Goal: Communication & Community: Answer question/provide support

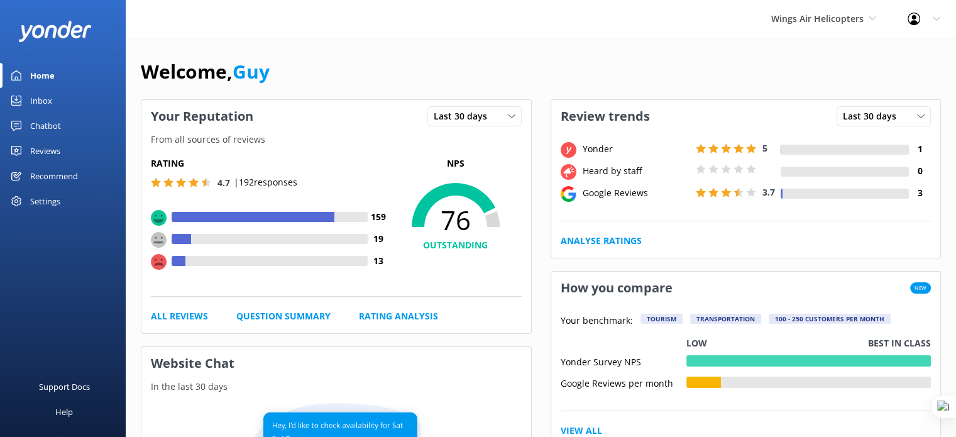
click at [46, 198] on div "Settings" at bounding box center [45, 201] width 30 height 25
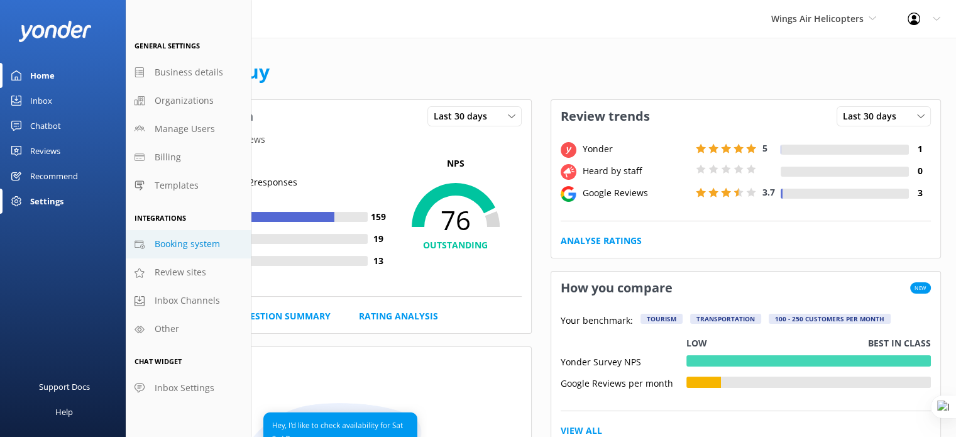
click at [181, 244] on span "Booking system" at bounding box center [187, 244] width 65 height 14
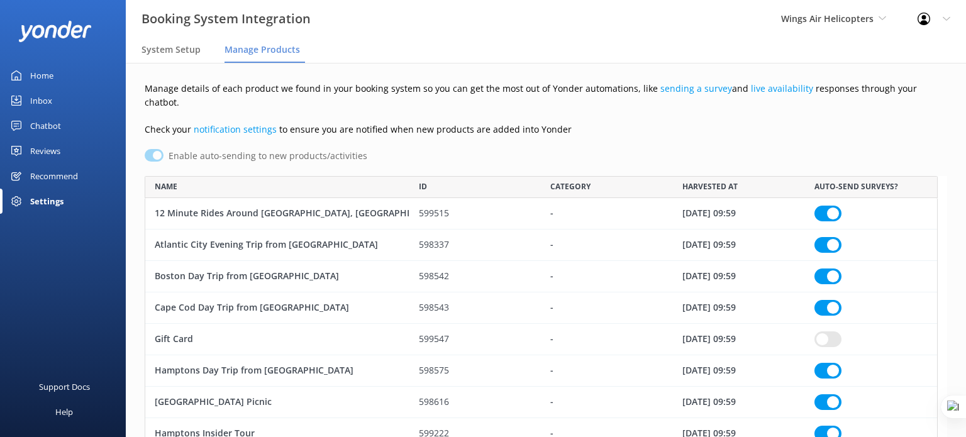
checkbox input "true"
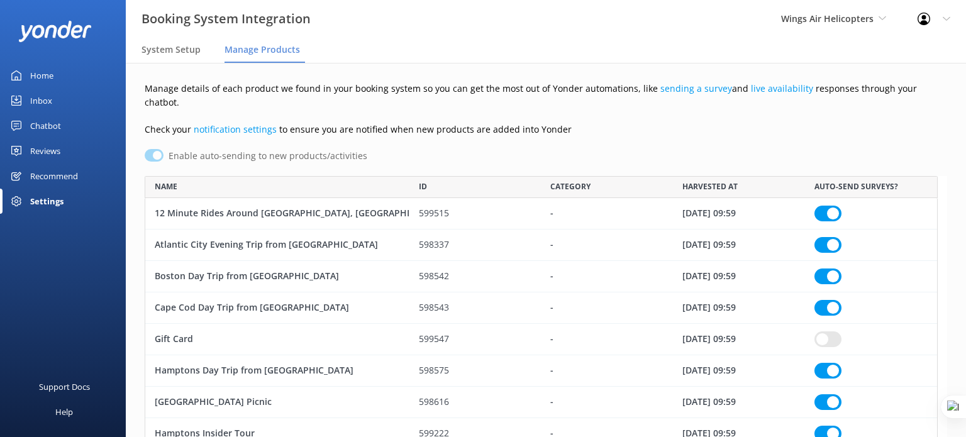
checkbox input "true"
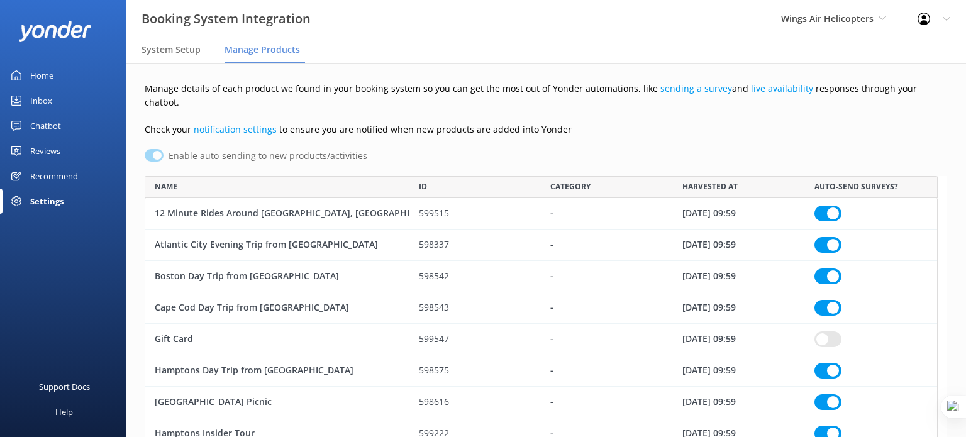
checkbox input "true"
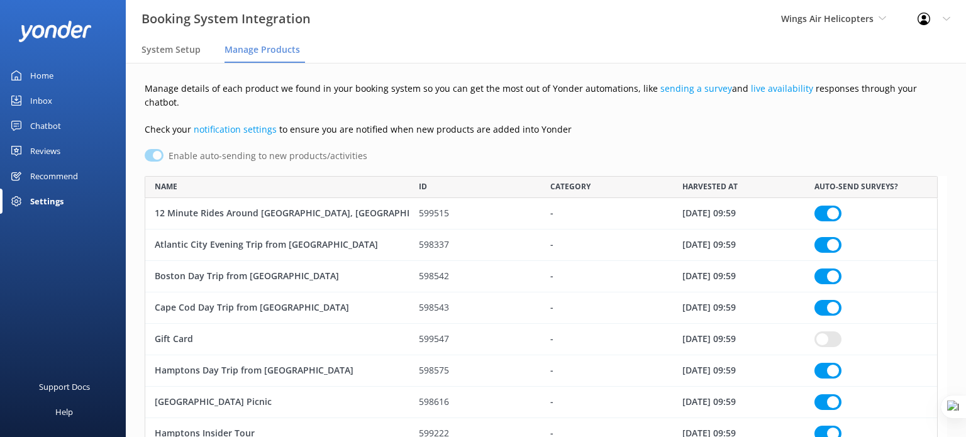
checkbox input "true"
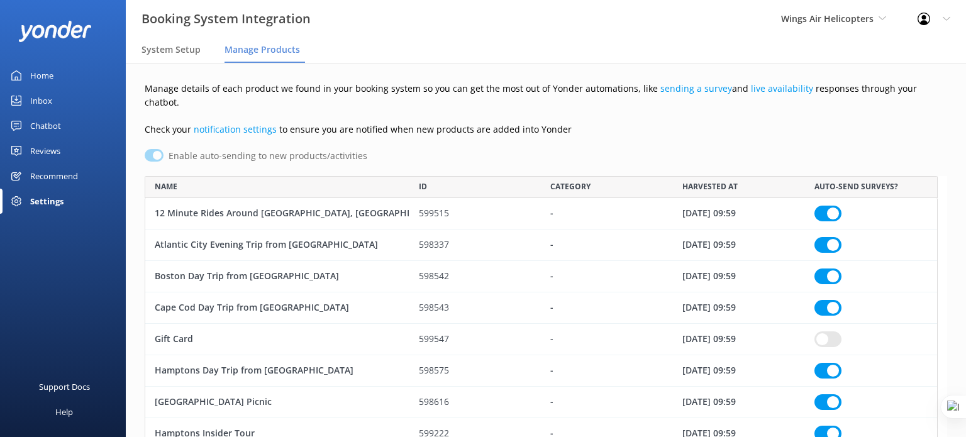
checkbox input "true"
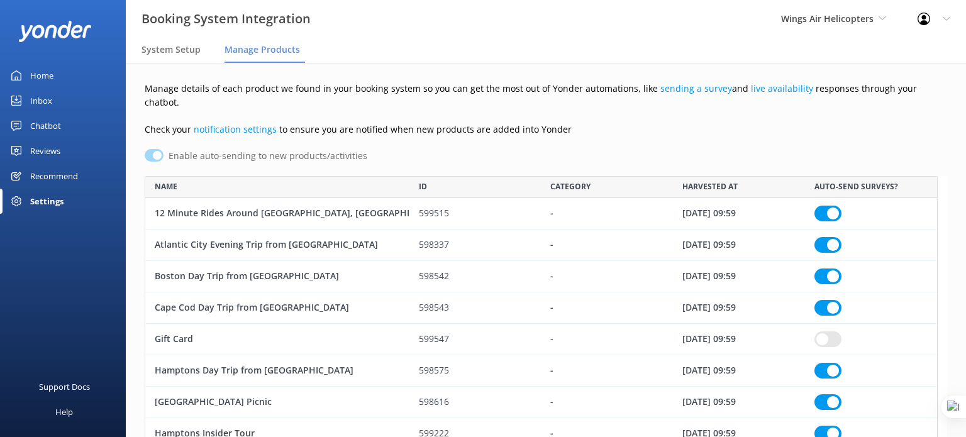
checkbox input "true"
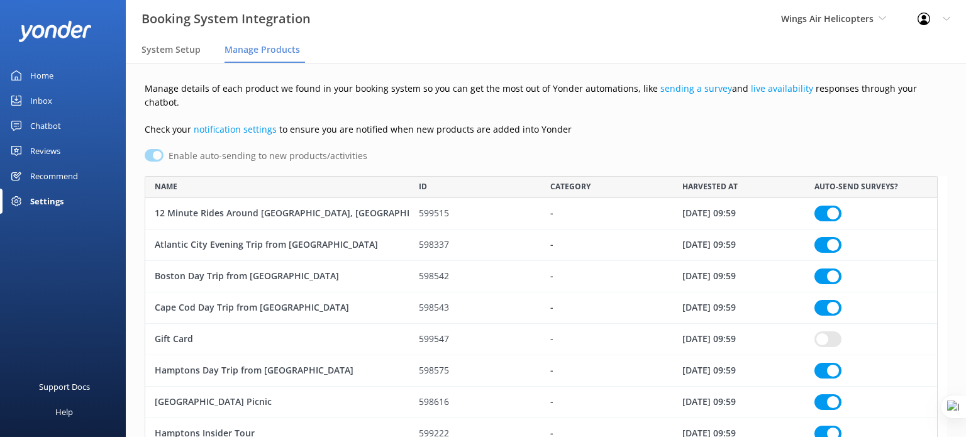
checkbox input "true"
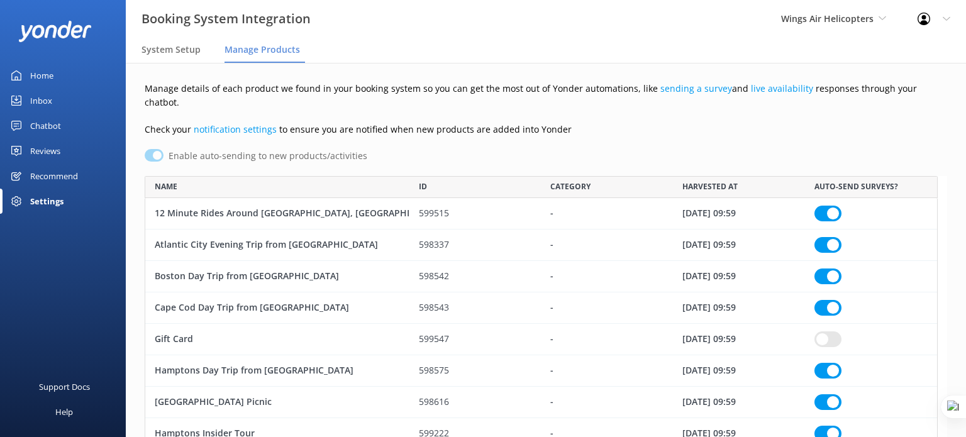
checkbox input "true"
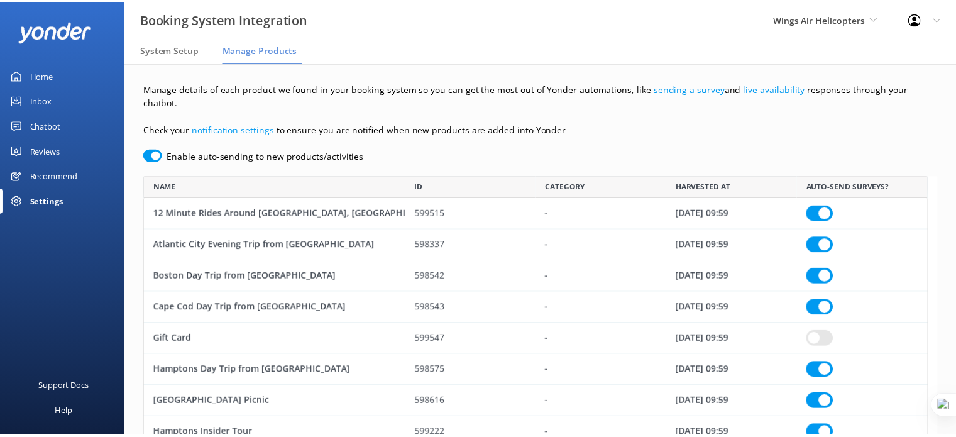
scroll to position [1239, 783]
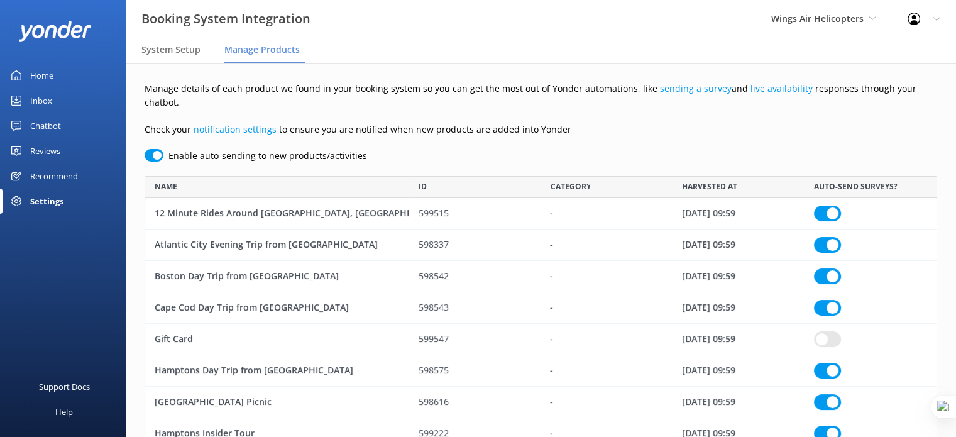
checkbox input "true"
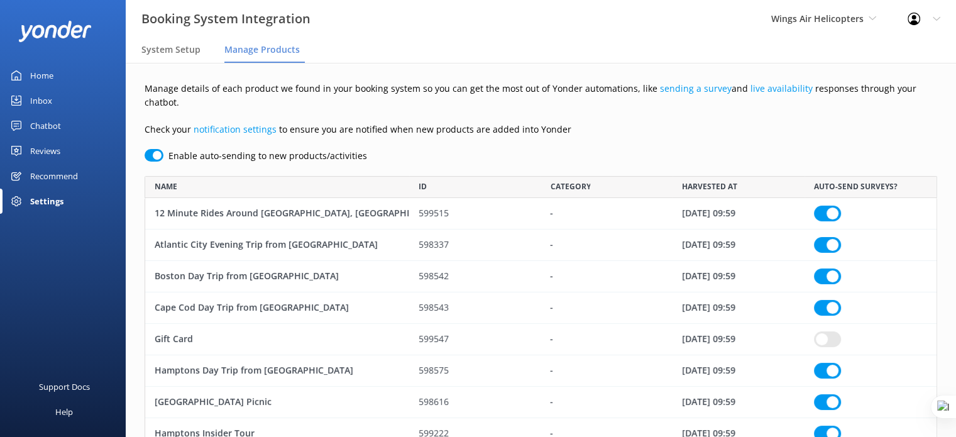
checkbox input "true"
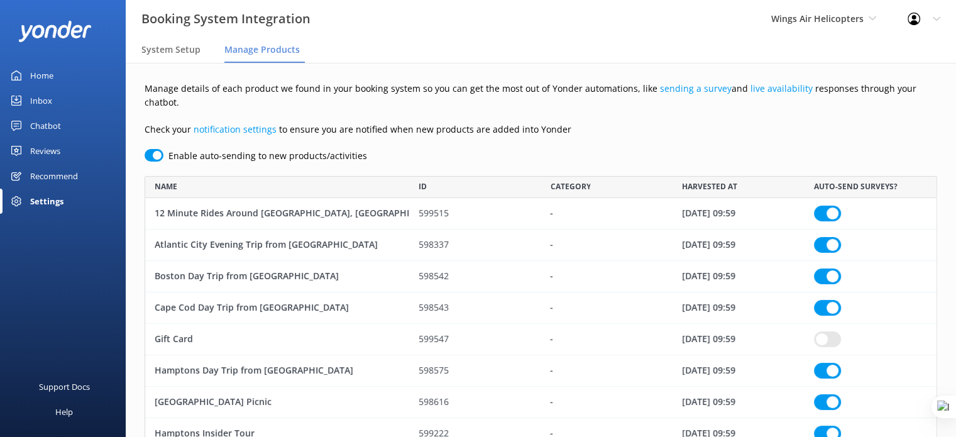
checkbox input "true"
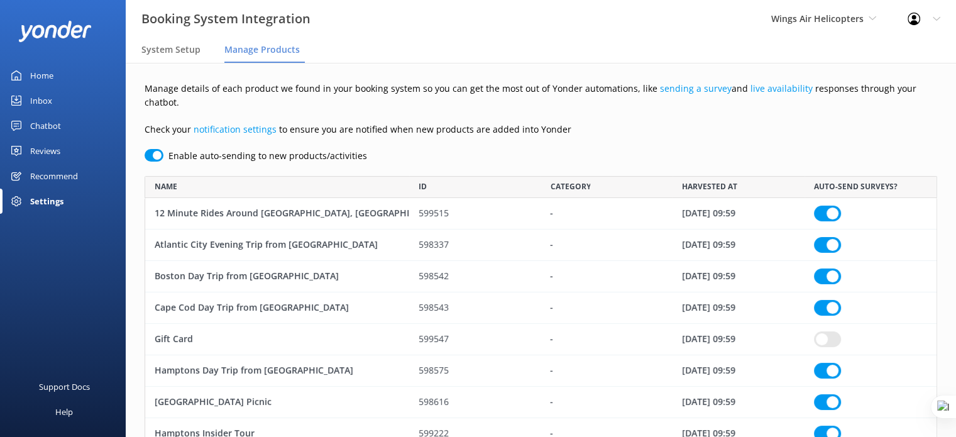
checkbox input "true"
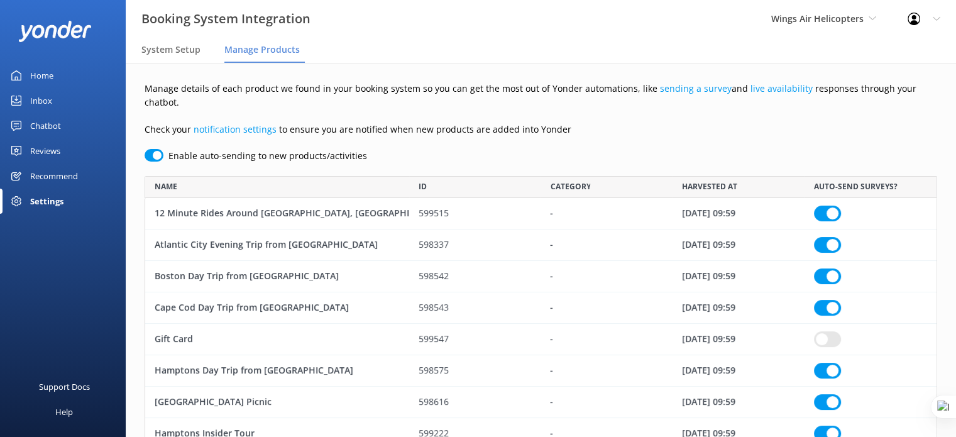
checkbox input "true"
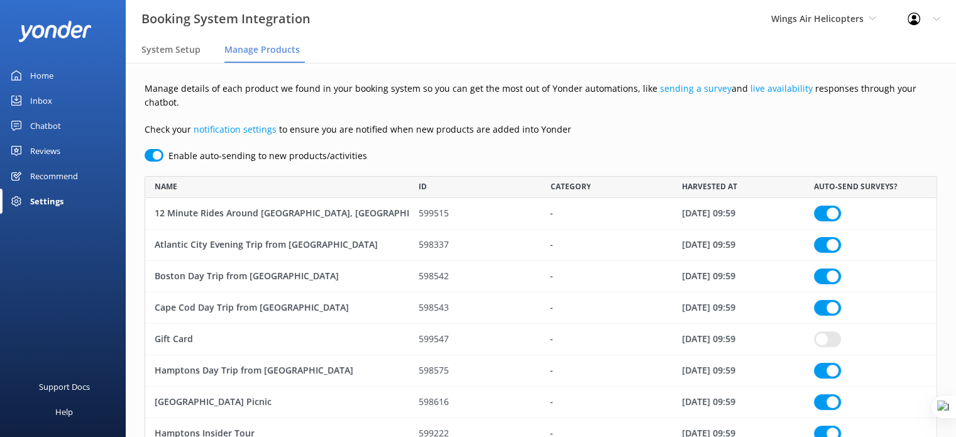
checkbox input "true"
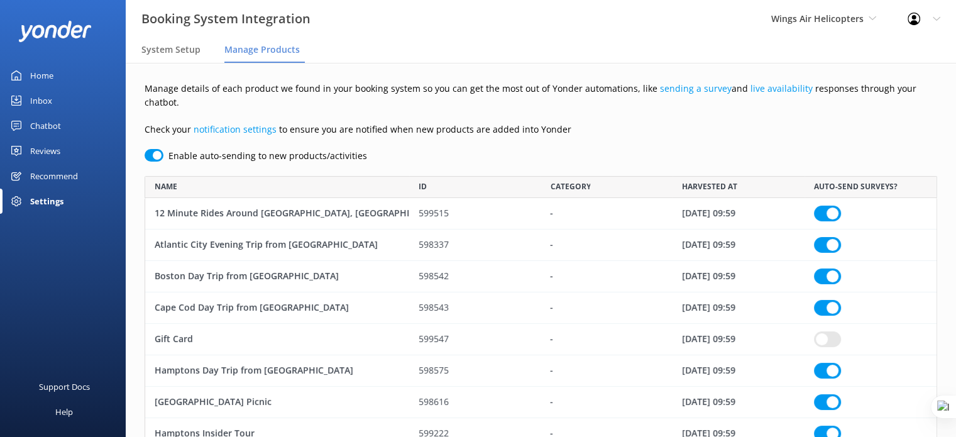
checkbox input "true"
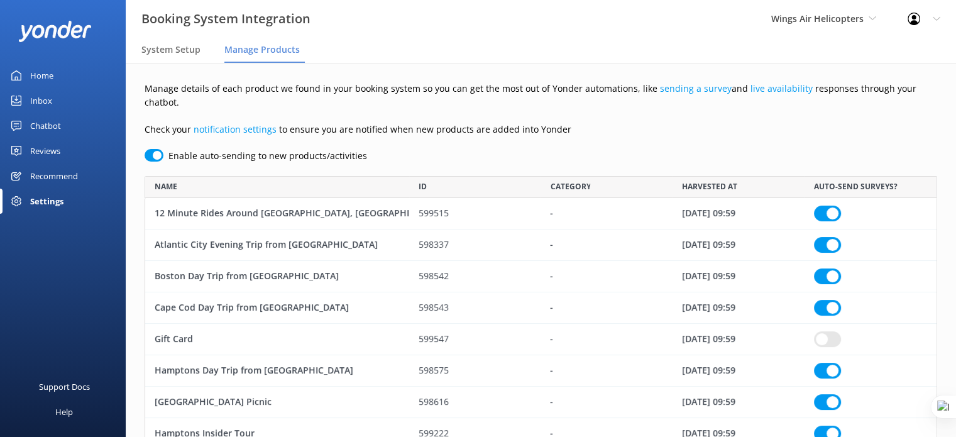
checkbox input "true"
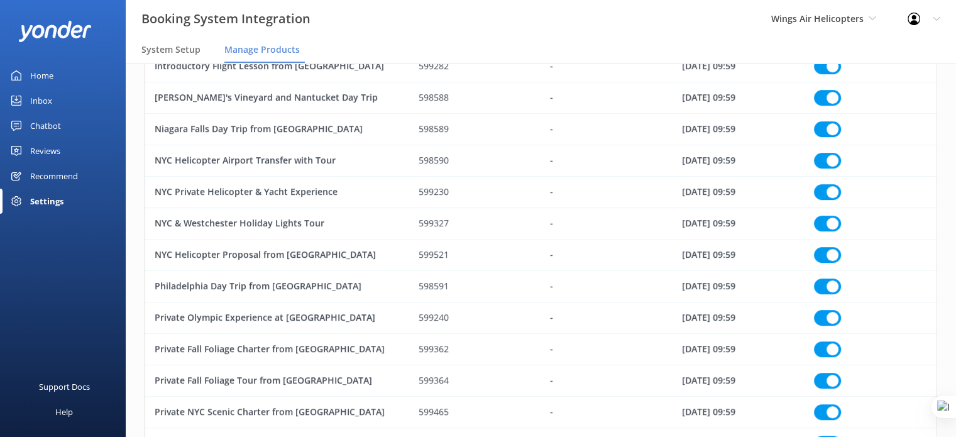
scroll to position [147, 0]
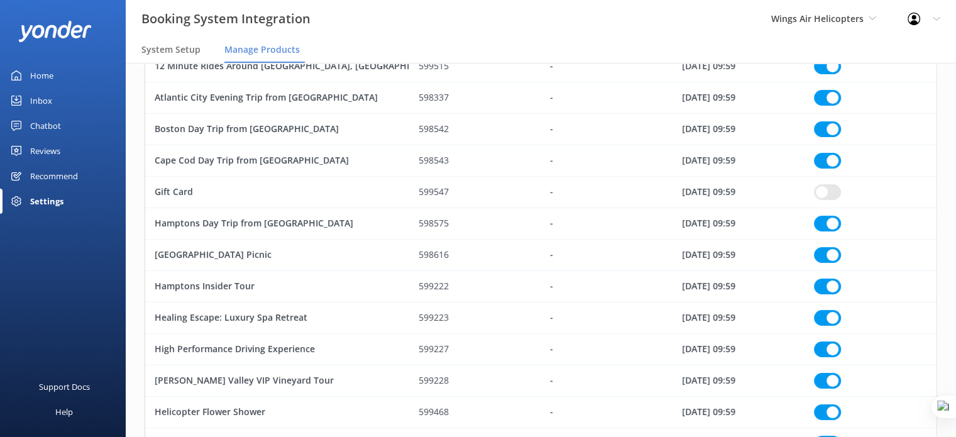
click at [42, 148] on div "Reviews" at bounding box center [45, 150] width 30 height 25
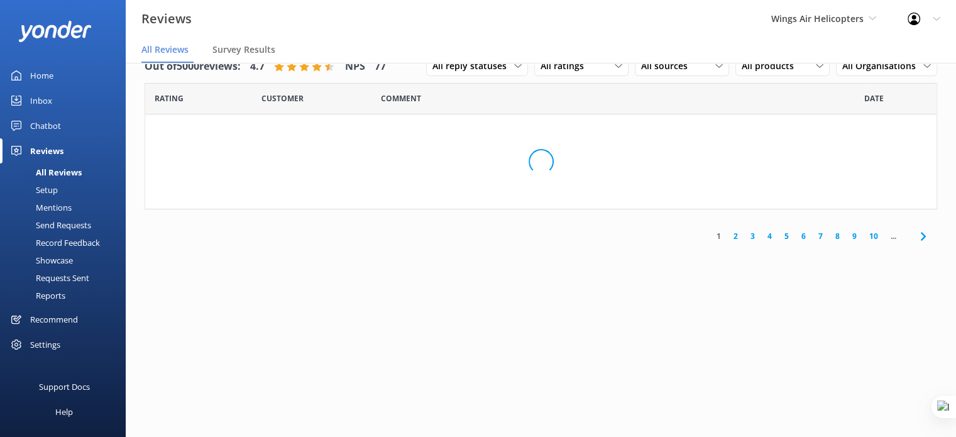
scroll to position [25, 0]
click at [62, 277] on div "Requests Sent" at bounding box center [49, 278] width 82 height 18
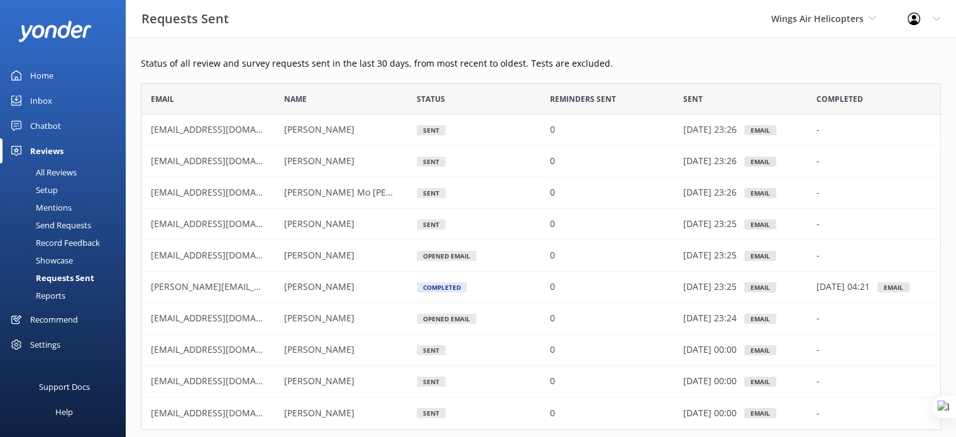
click at [45, 189] on div "Setup" at bounding box center [33, 190] width 50 height 18
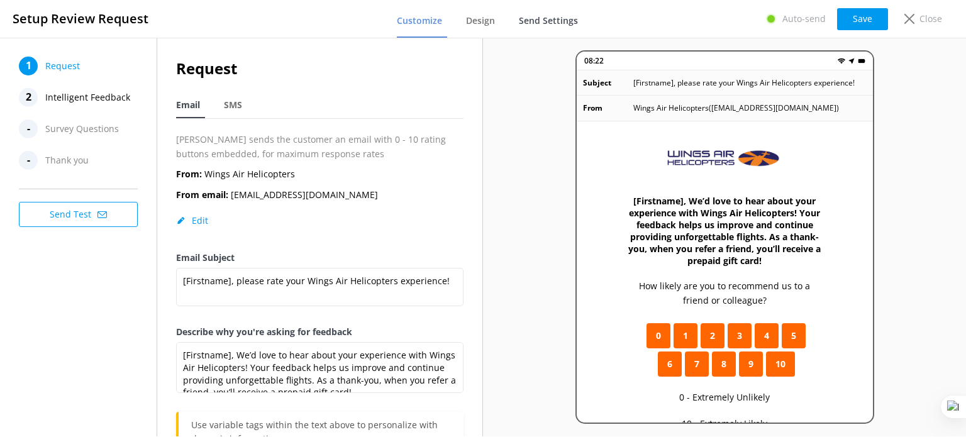
click at [561, 20] on span "Send Settings" at bounding box center [548, 20] width 59 height 13
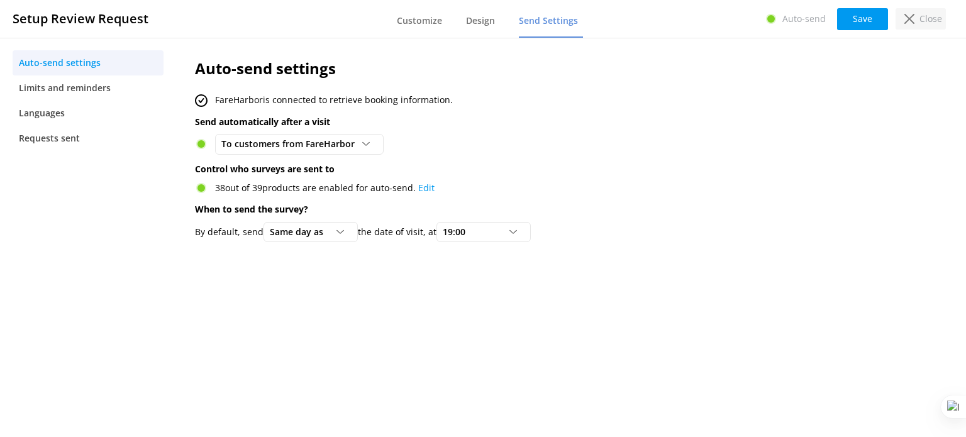
click at [919, 16] on p "Close" at bounding box center [930, 19] width 23 height 14
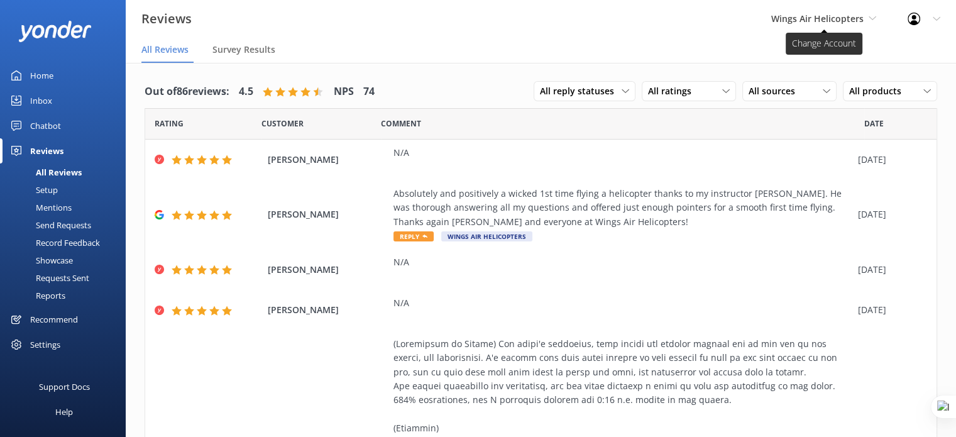
click at [866, 19] on span "Wings Air Helicopters" at bounding box center [823, 19] width 105 height 14
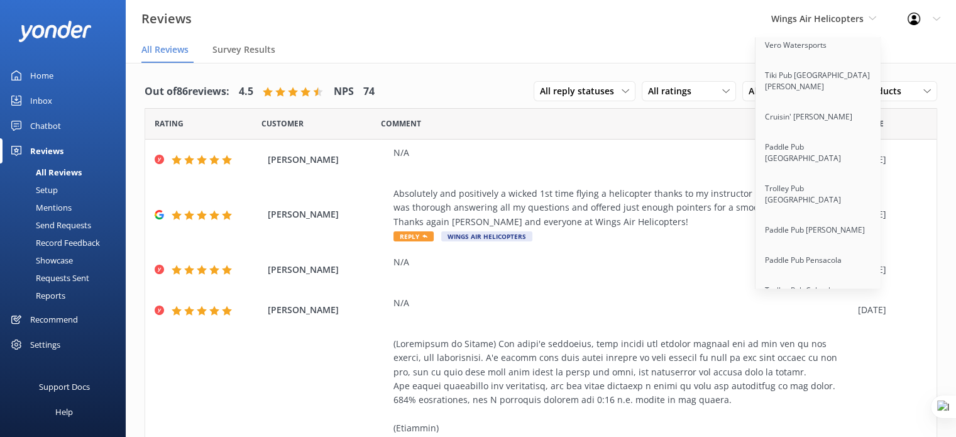
scroll to position [9697, 0]
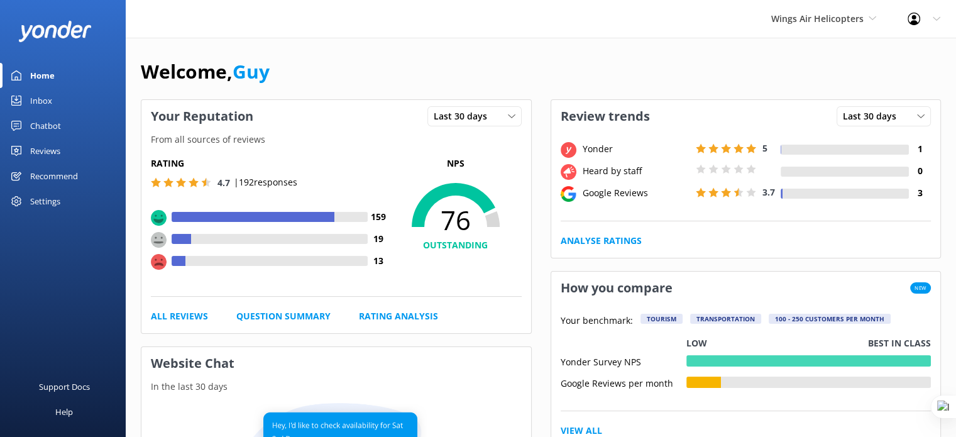
click at [798, 12] on span "Wings Air Helicopters" at bounding box center [823, 19] width 105 height 14
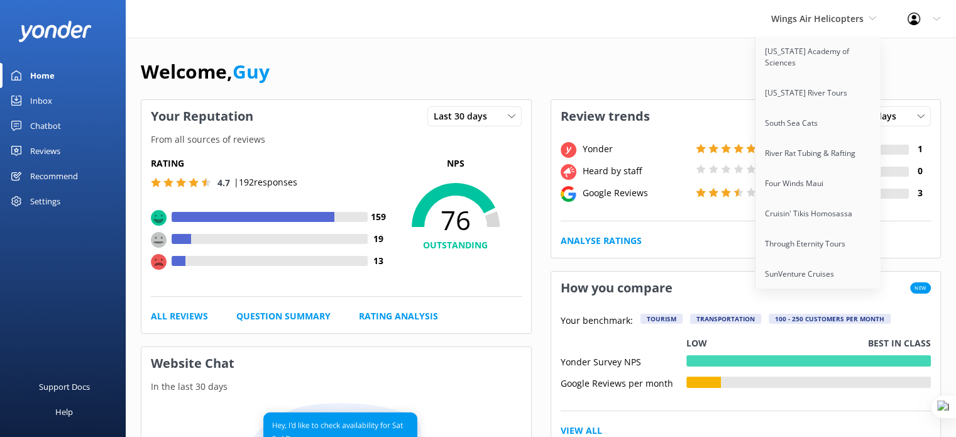
scroll to position [9319, 0]
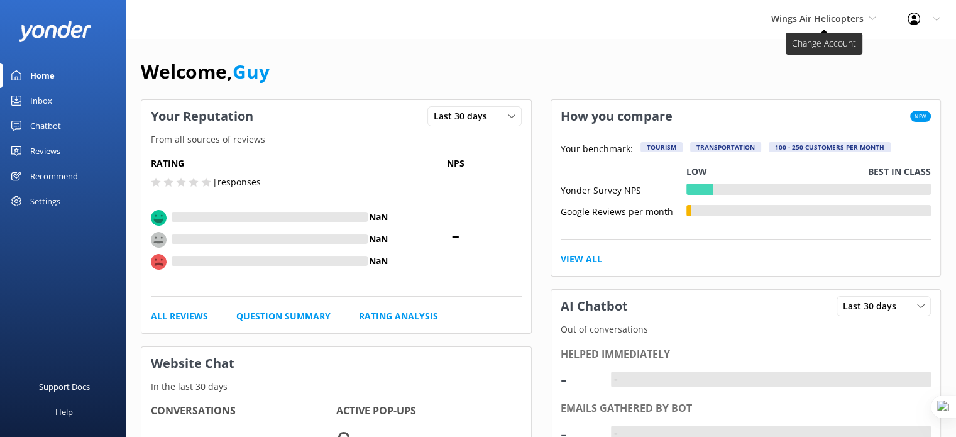
click at [795, 14] on span "Wings Air Helicopters" at bounding box center [817, 19] width 92 height 12
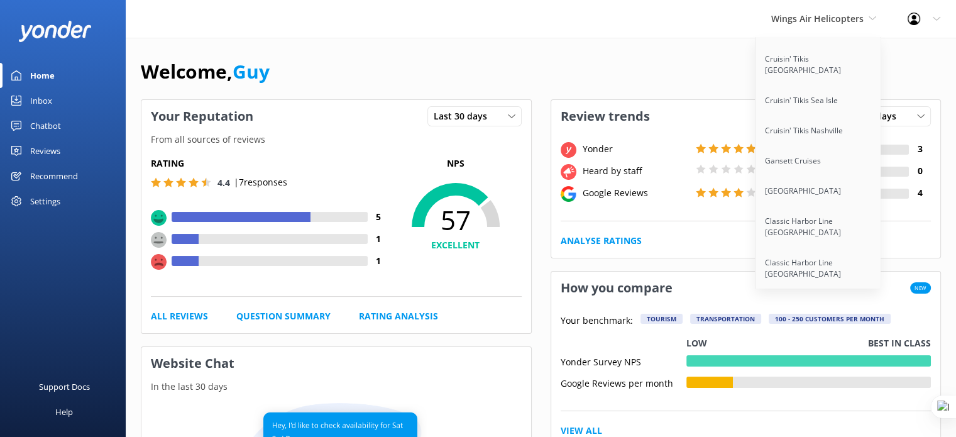
scroll to position [8801, 0]
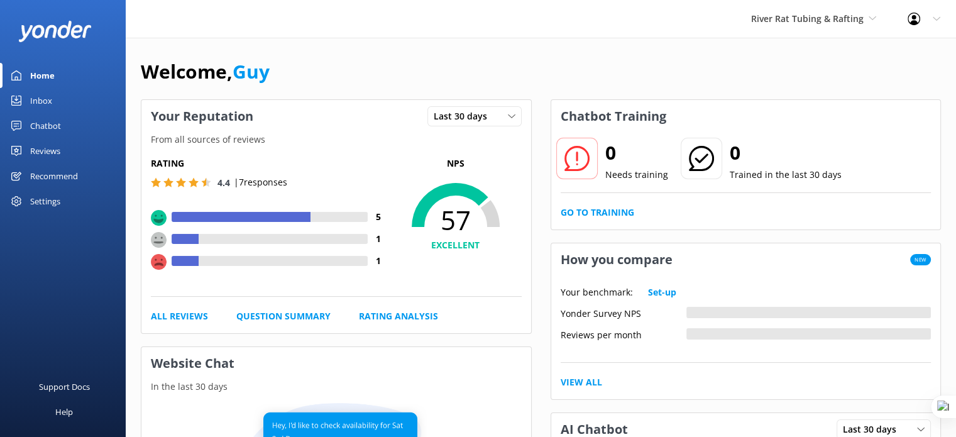
click at [38, 149] on div "Reviews" at bounding box center [45, 150] width 30 height 25
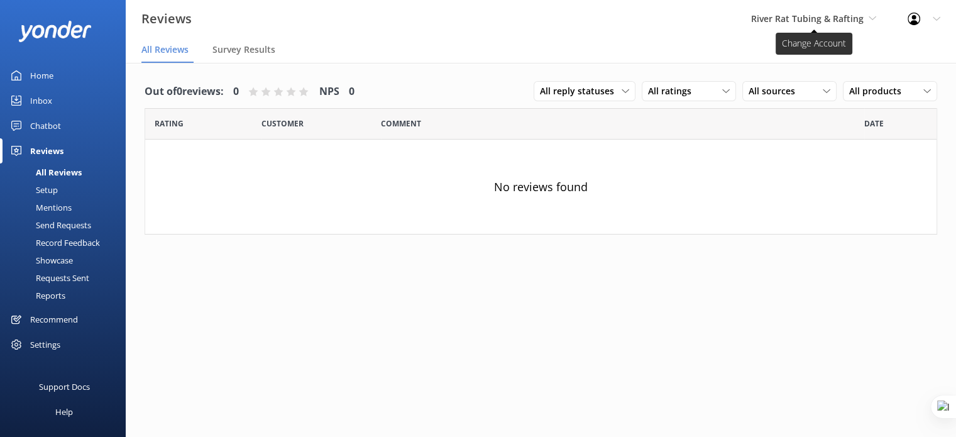
click at [816, 22] on span "River Rat Tubing & Rafting" at bounding box center [807, 19] width 113 height 12
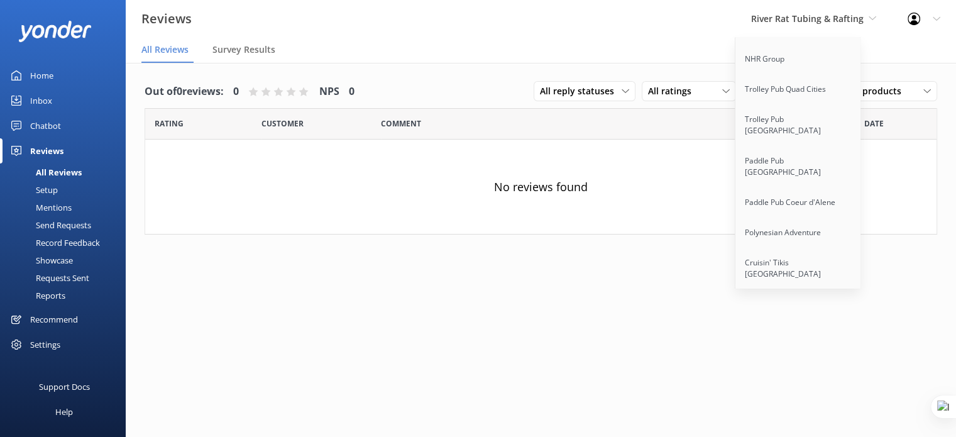
scroll to position [8417, 0]
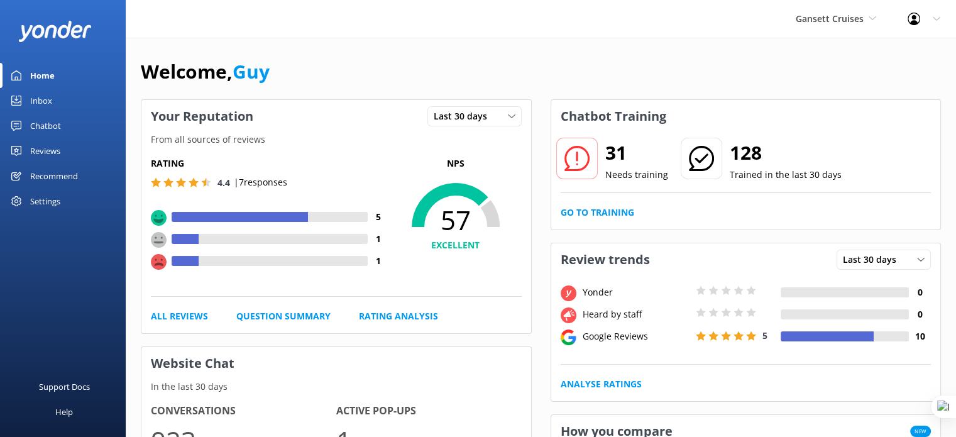
click at [49, 147] on div "Reviews" at bounding box center [45, 150] width 30 height 25
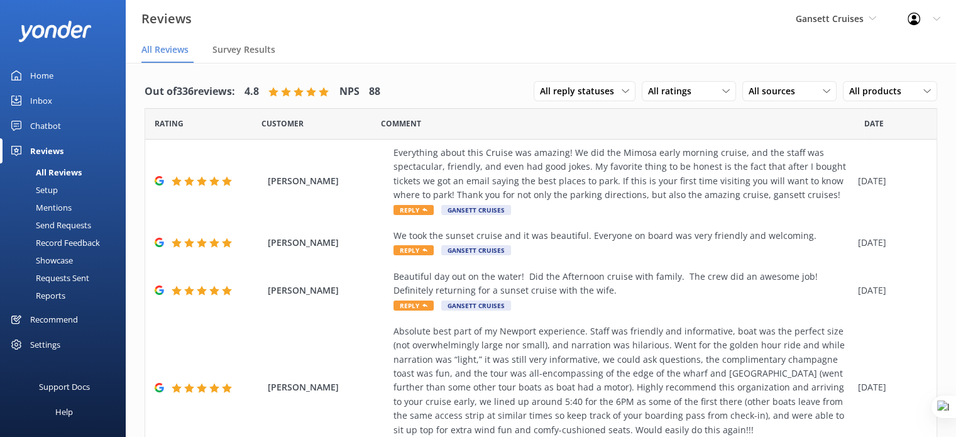
click at [782, 26] on div "Gansett Cruises Yonder demo Musket Cove Island Resort & Marina Bea Abel Tasman …" at bounding box center [836, 19] width 112 height 38
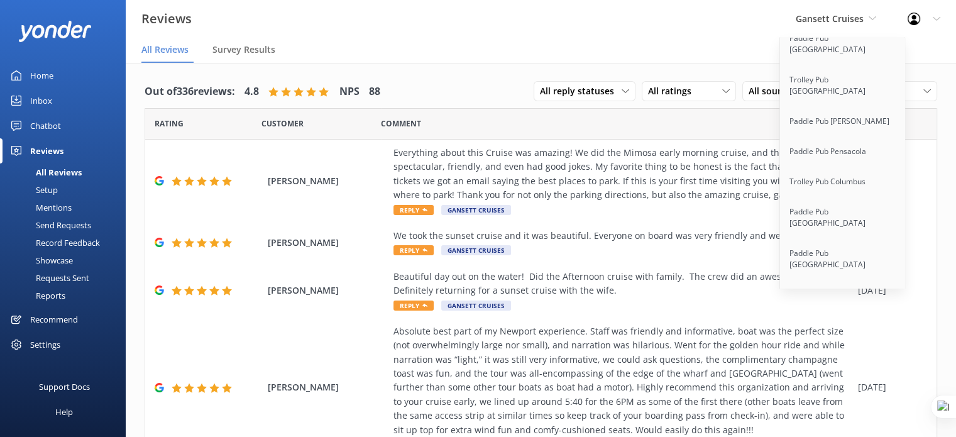
scroll to position [7859, 0]
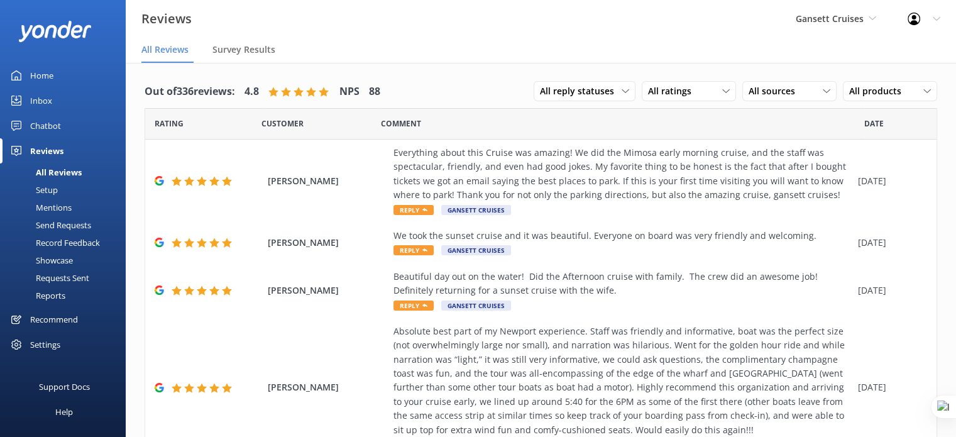
click at [239, 50] on span "Survey Results" at bounding box center [244, 49] width 63 height 13
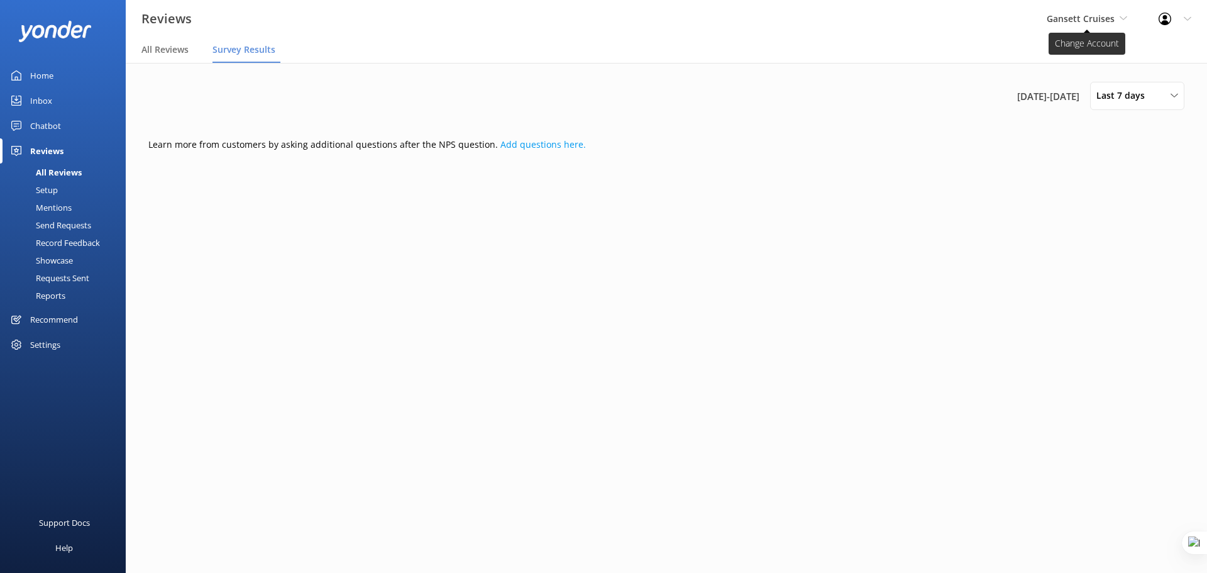
click at [956, 23] on span "Gansett Cruises" at bounding box center [1081, 19] width 68 height 12
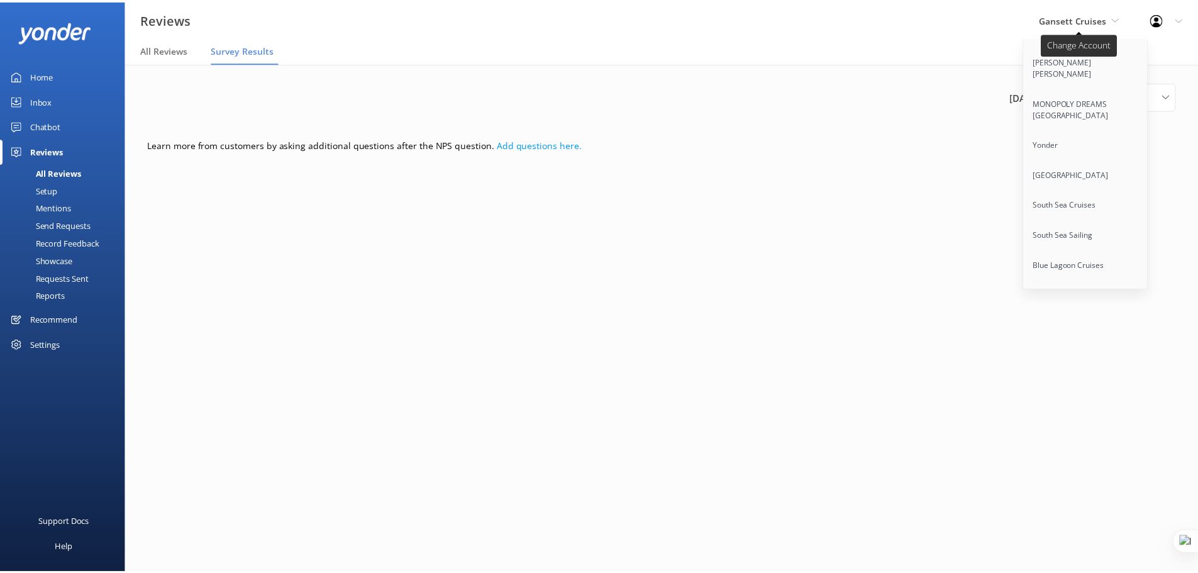
scroll to position [2067, 0]
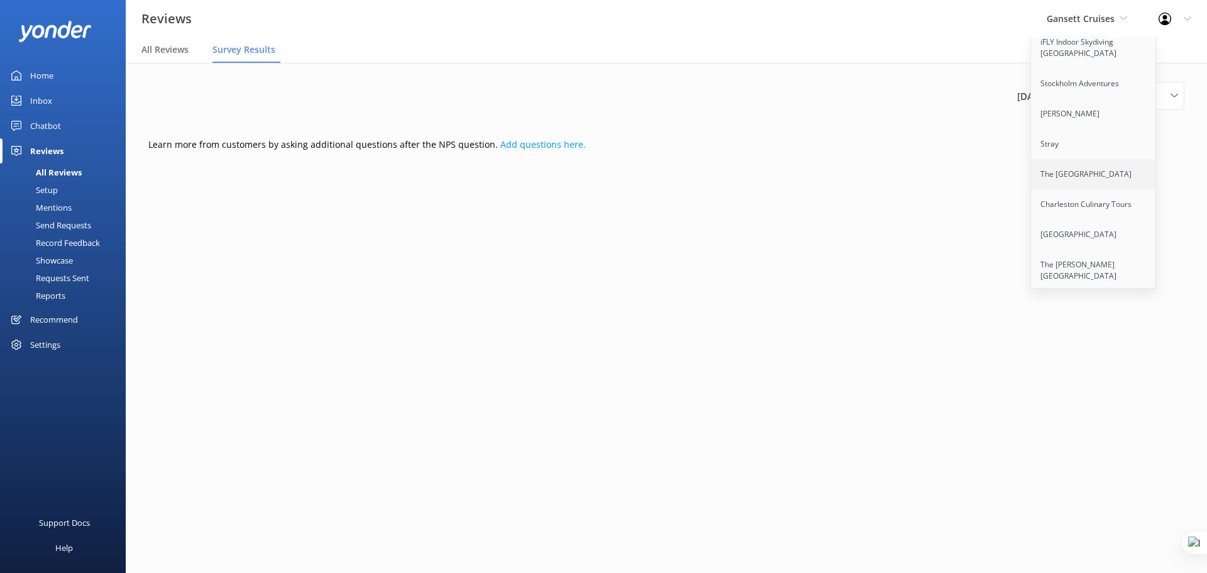
click at [956, 159] on link "The [GEOGRAPHIC_DATA]" at bounding box center [1094, 174] width 126 height 30
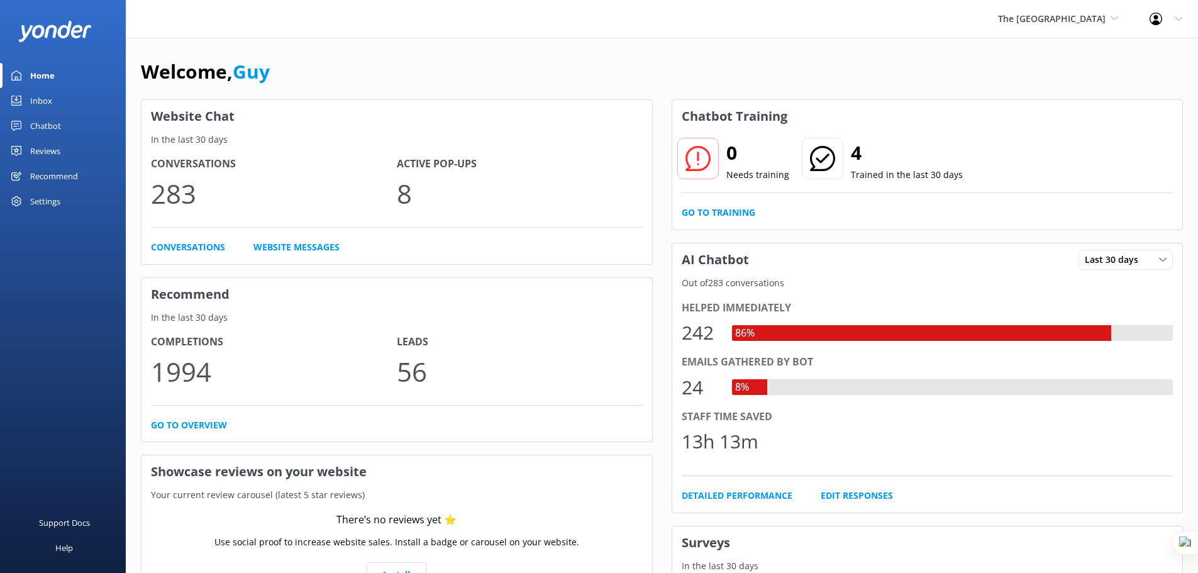
click at [44, 123] on div "Chatbot" at bounding box center [45, 125] width 31 height 25
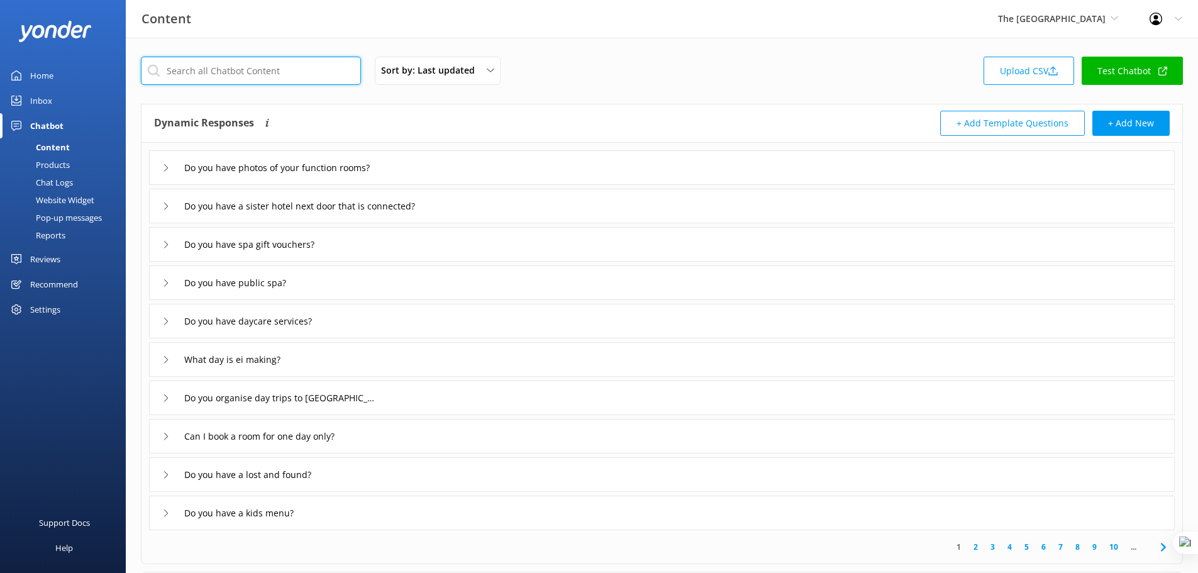
click at [236, 72] on input "text" at bounding box center [251, 71] width 220 height 28
click at [38, 101] on div "Inbox" at bounding box center [41, 100] width 22 height 25
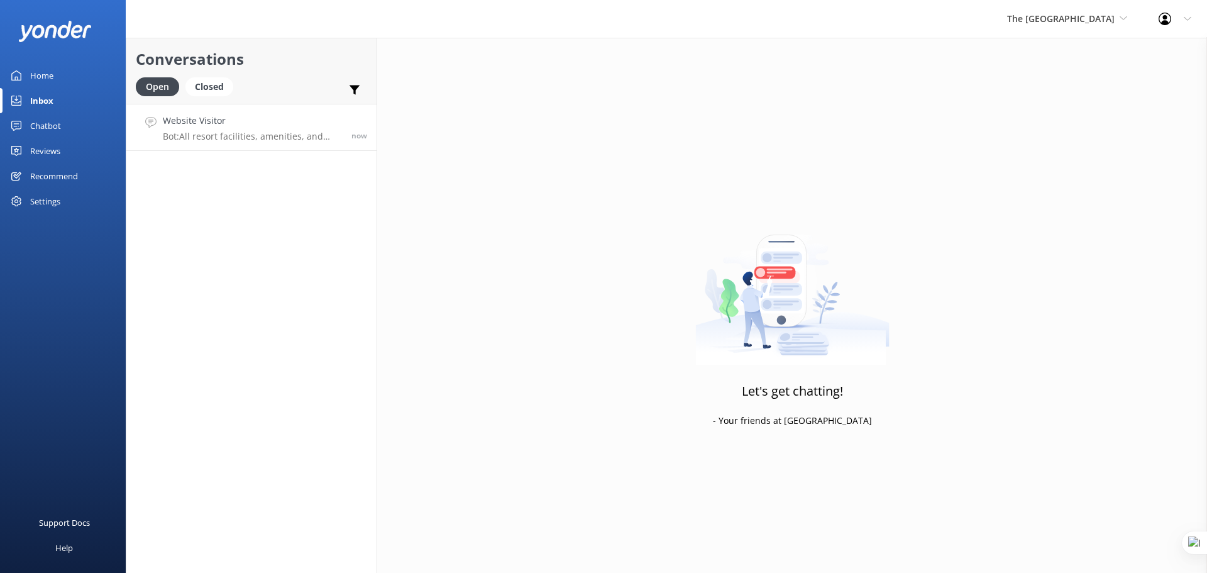
click at [257, 138] on p "Bot: All resort facilities, amenities, and services, including the pool, are re…" at bounding box center [252, 136] width 179 height 11
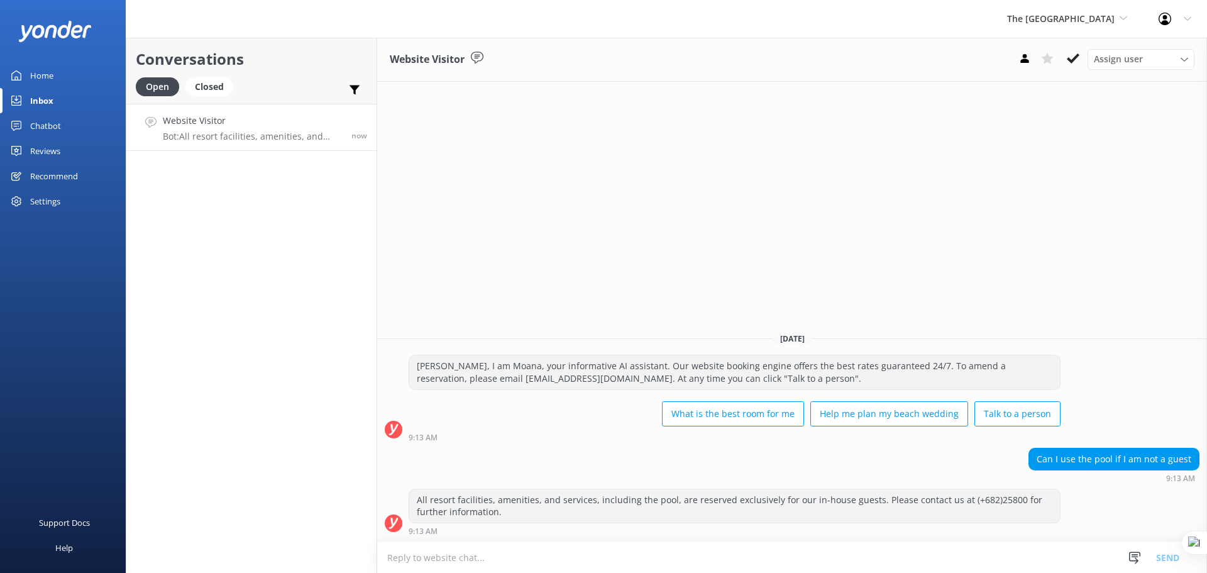
click at [492, 556] on textarea at bounding box center [792, 557] width 830 height 31
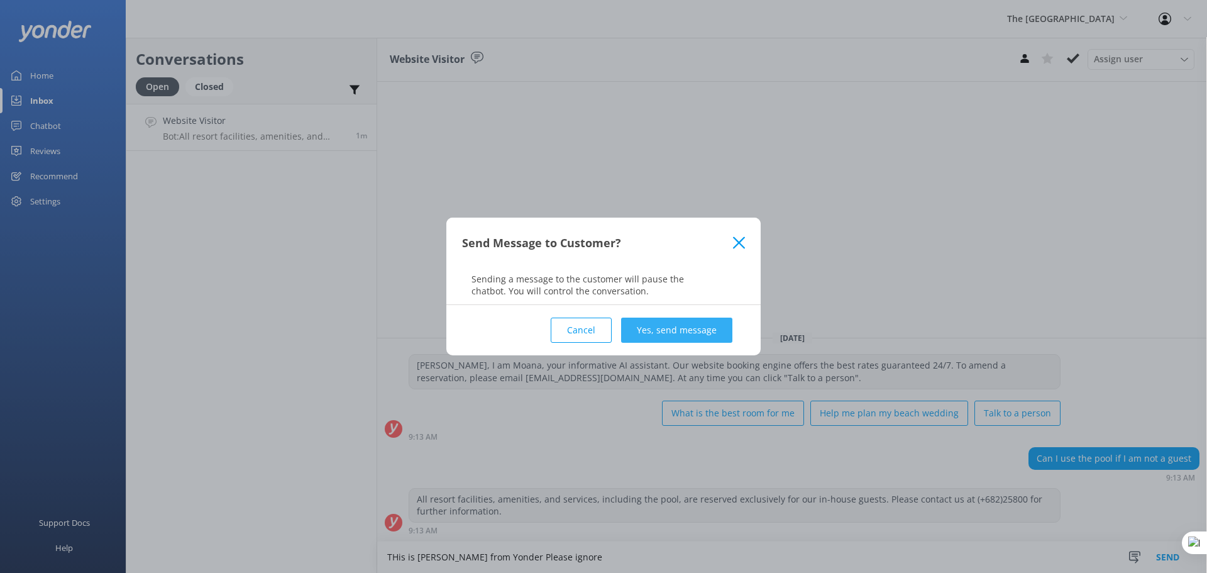
type textarea "THis is Guy from Yonder Please ignore"
click at [687, 326] on button "Yes, send message" at bounding box center [676, 329] width 111 height 25
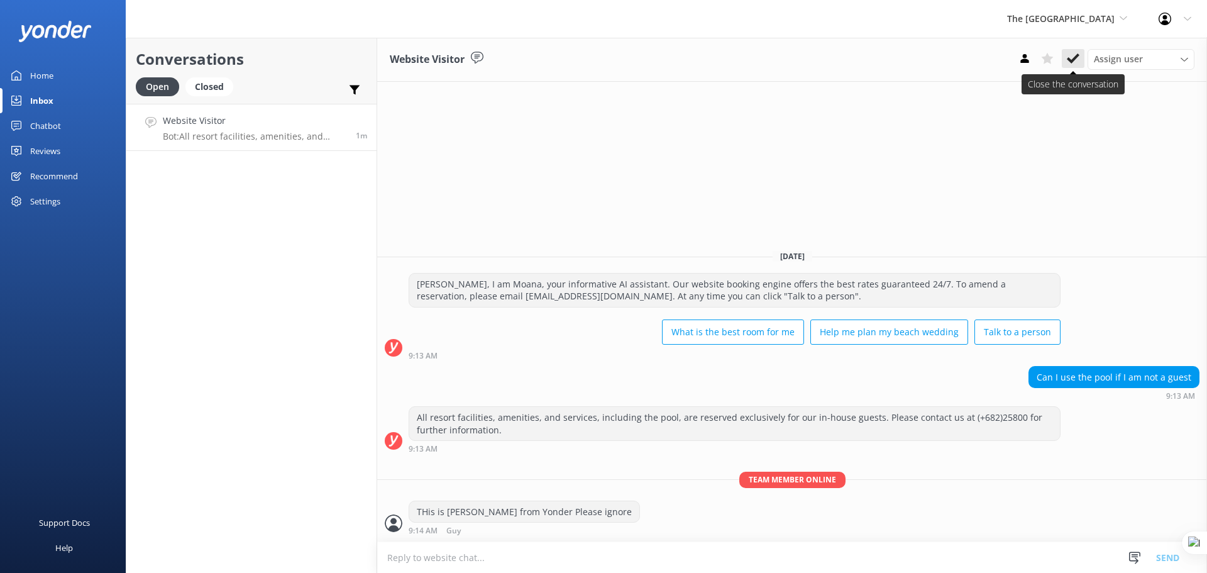
click at [1074, 60] on use at bounding box center [1073, 58] width 13 height 10
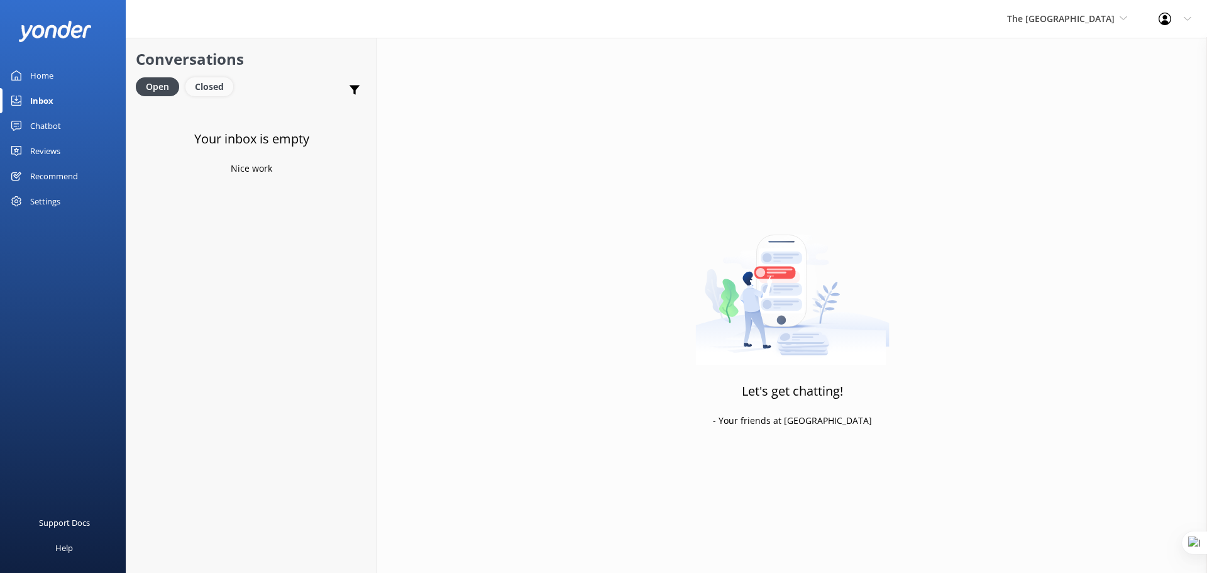
click at [210, 85] on div "Closed" at bounding box center [209, 86] width 48 height 19
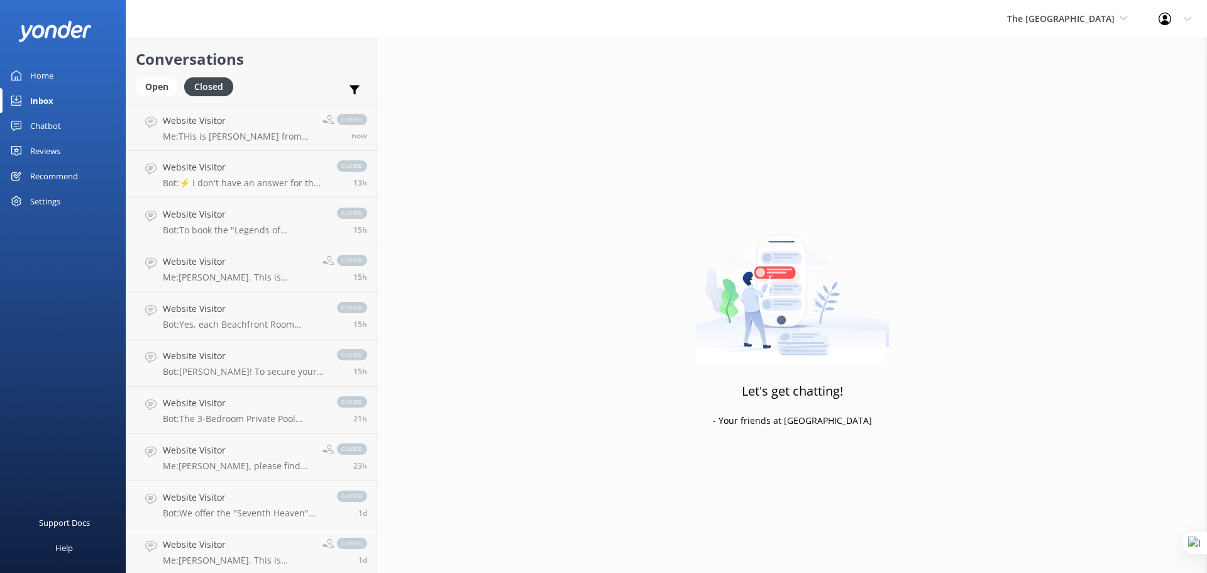
click at [42, 128] on div "Chatbot" at bounding box center [45, 125] width 31 height 25
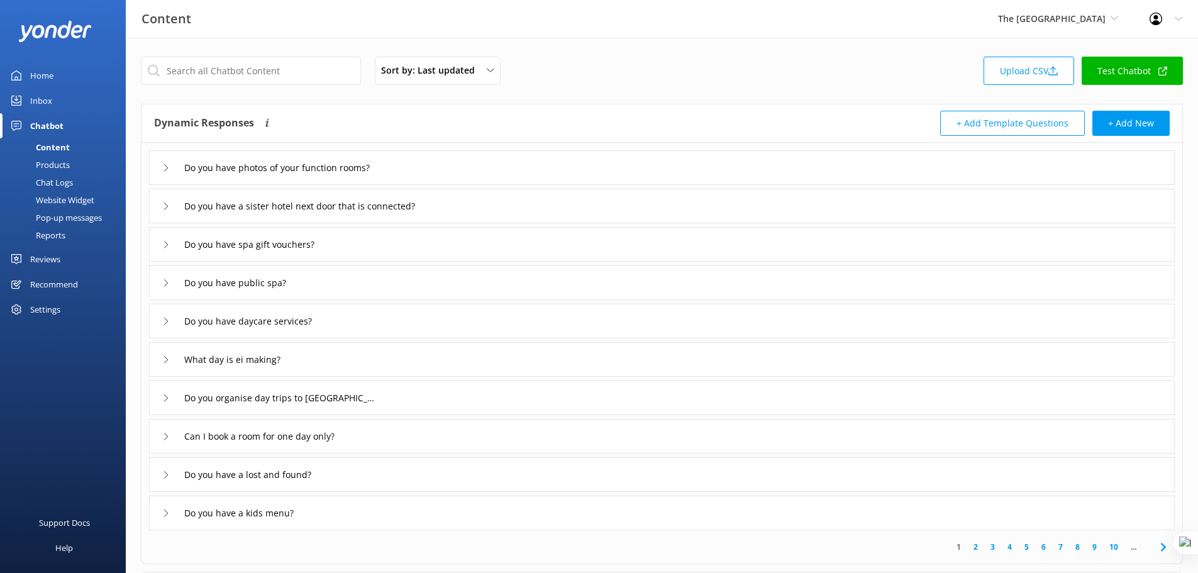
click at [45, 180] on div "Chat Logs" at bounding box center [40, 183] width 65 height 18
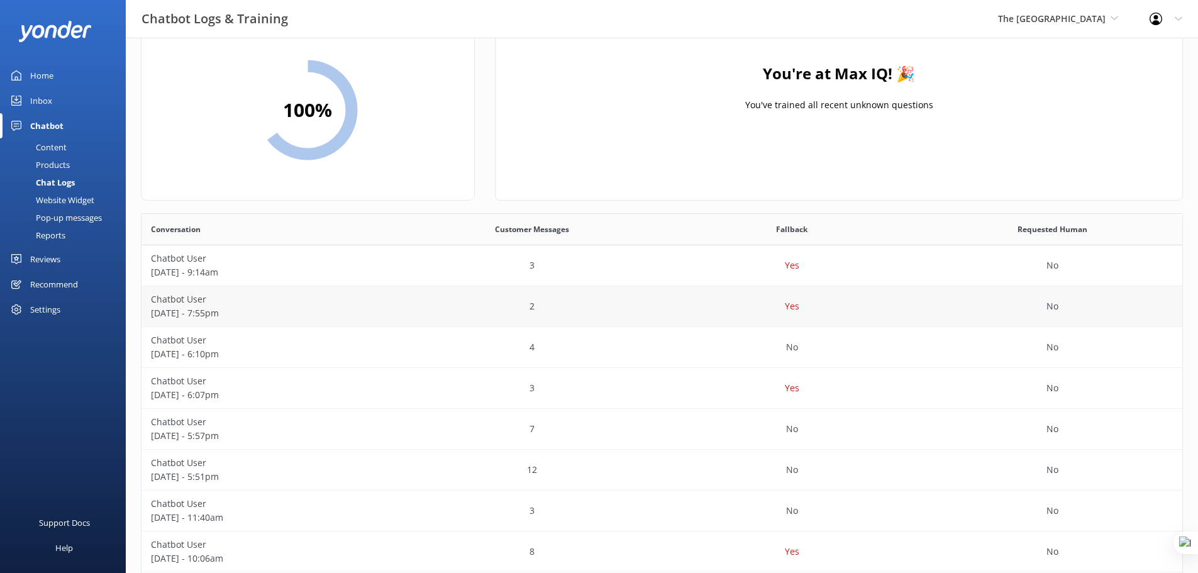
scroll to position [63, 0]
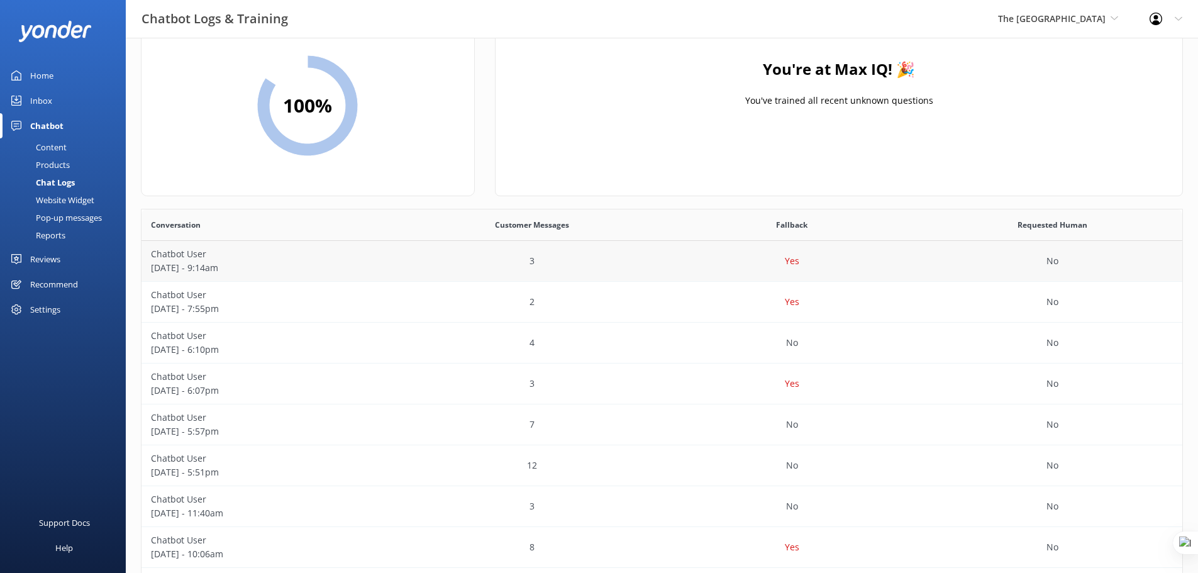
click at [207, 248] on p "Chatbot User" at bounding box center [271, 254] width 241 height 14
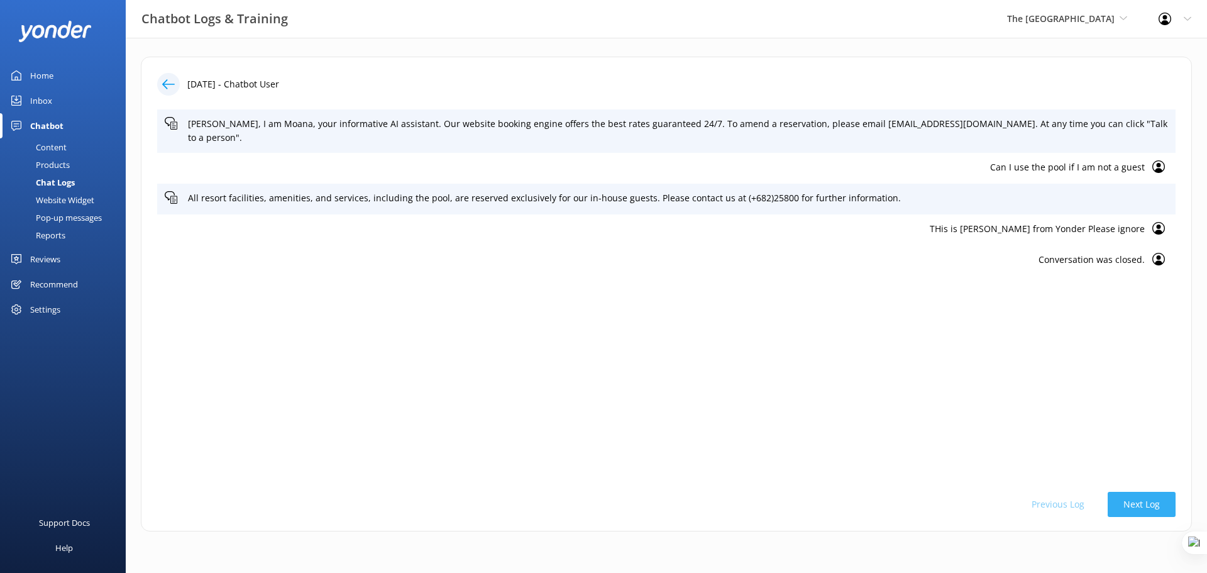
click at [1146, 504] on button "Next Log" at bounding box center [1142, 504] width 68 height 25
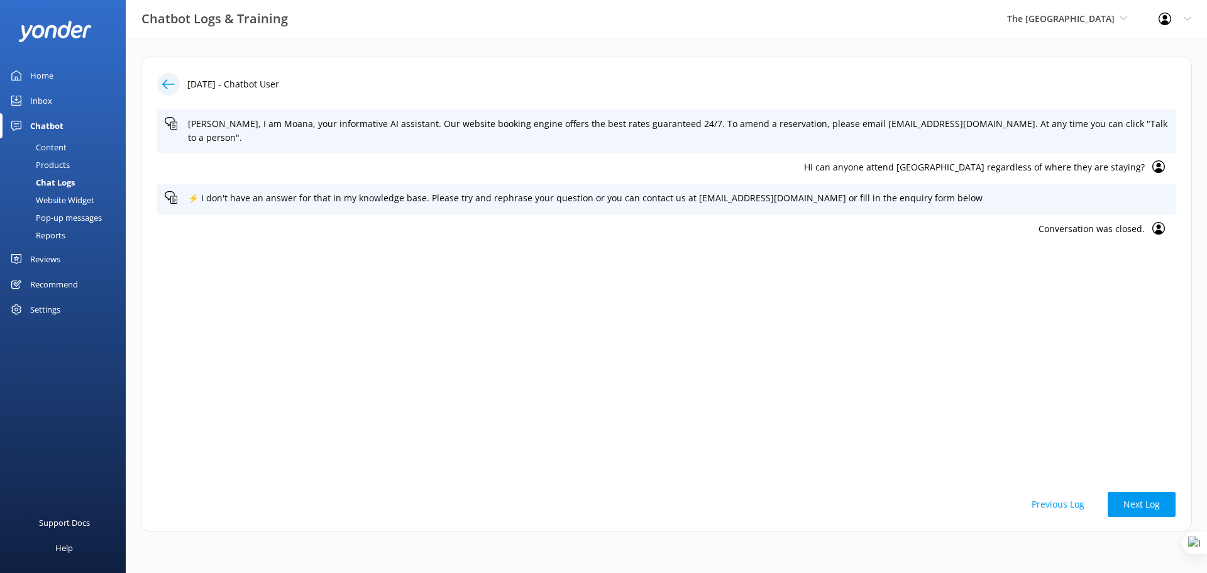
drag, startPoint x: 1146, startPoint y: 504, endPoint x: 1017, endPoint y: 289, distance: 250.9
click at [1017, 292] on div "18th Aug 2025 - Chatbot User Kia Orana, I am Moana, your informative AI assista…" at bounding box center [666, 294] width 1051 height 475
drag, startPoint x: 1146, startPoint y: 155, endPoint x: 878, endPoint y: 158, distance: 267.8
click at [878, 158] on div "Hi can anyone attend Bingo regardless of where they are staying?" at bounding box center [666, 168] width 1019 height 31
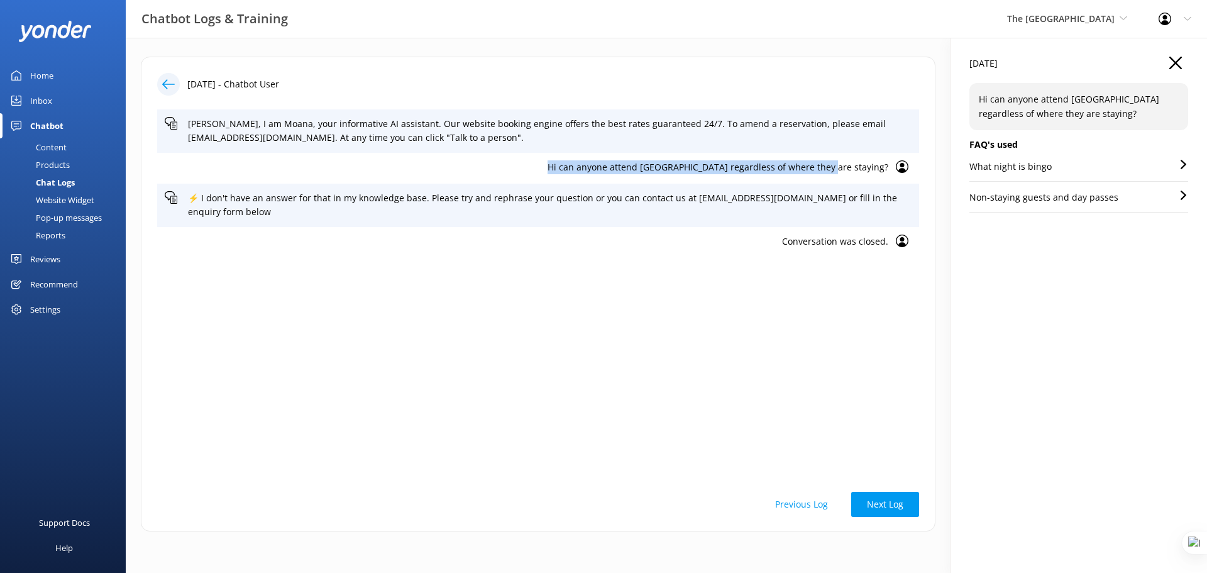
click at [56, 186] on div "Chat Logs" at bounding box center [41, 183] width 67 height 18
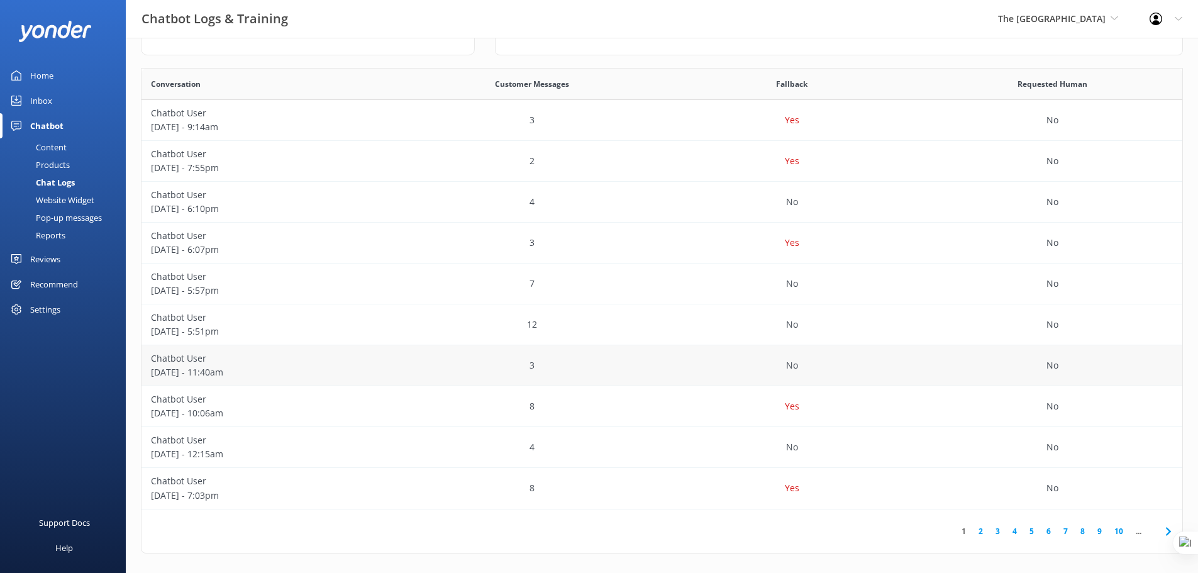
scroll to position [209, 0]
click at [1066, 522] on link "7" at bounding box center [1065, 525] width 17 height 12
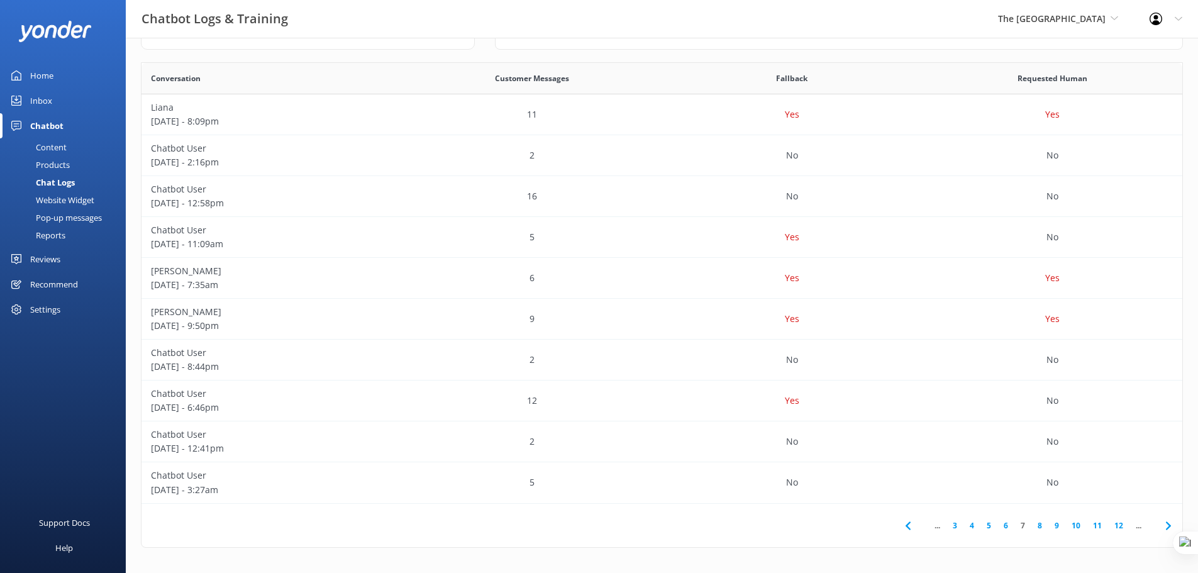
click at [1032, 525] on link "8" at bounding box center [1039, 525] width 17 height 12
click at [1035, 528] on link "9" at bounding box center [1035, 525] width 17 height 12
click at [999, 522] on link "8" at bounding box center [996, 525] width 17 height 12
click at [372, 472] on p "Chatbot User" at bounding box center [271, 475] width 241 height 14
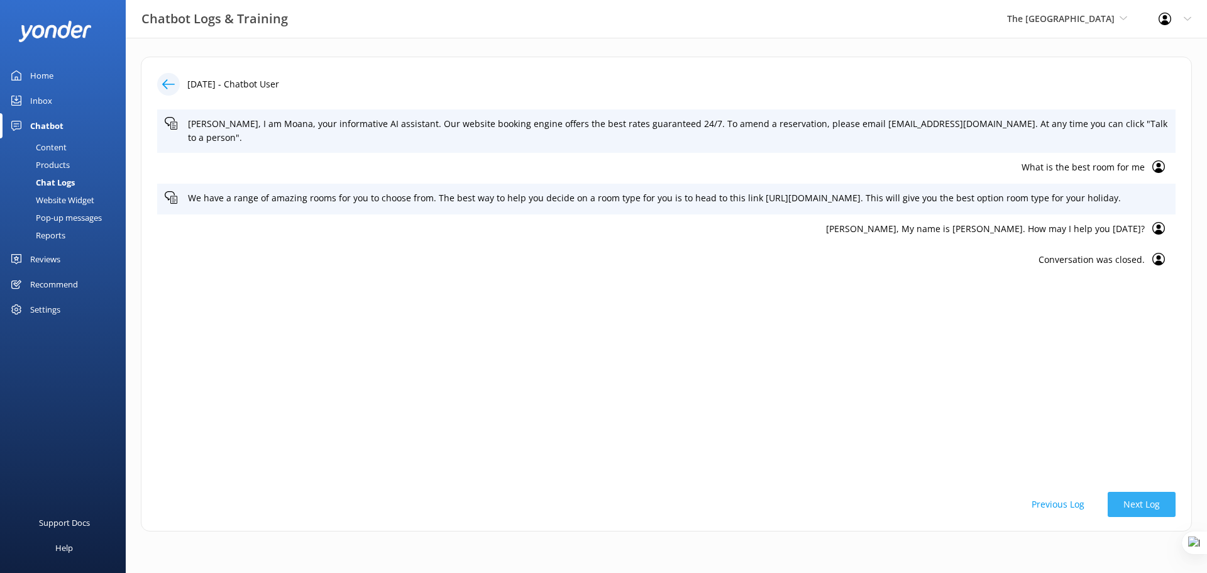
click at [1158, 495] on button "Next Log" at bounding box center [1142, 504] width 68 height 25
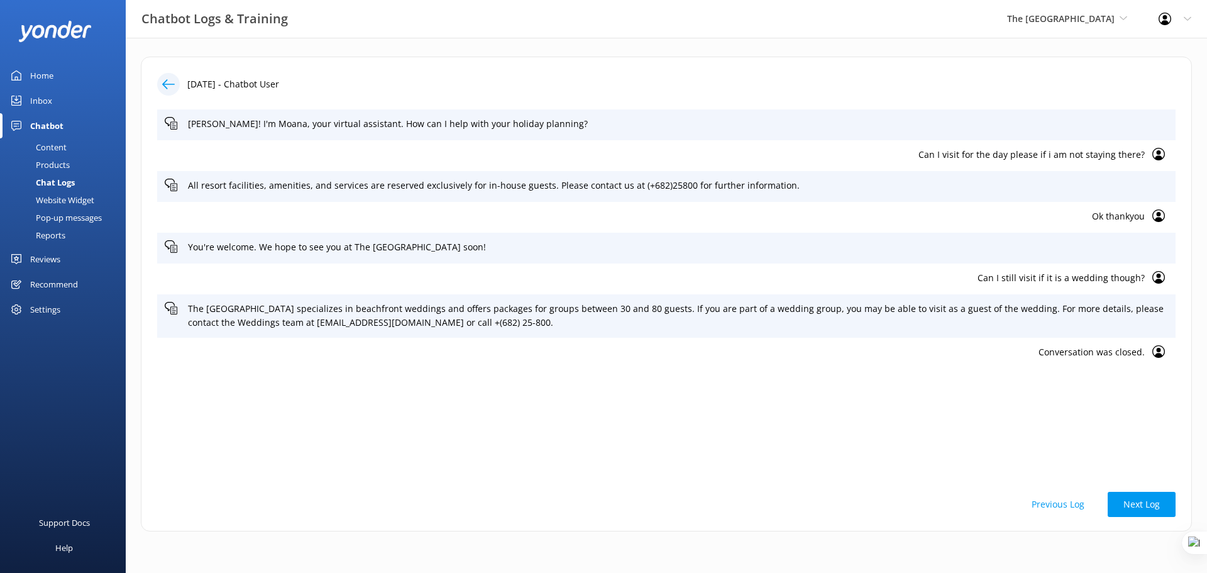
click at [60, 187] on div "Chat Logs" at bounding box center [41, 183] width 67 height 18
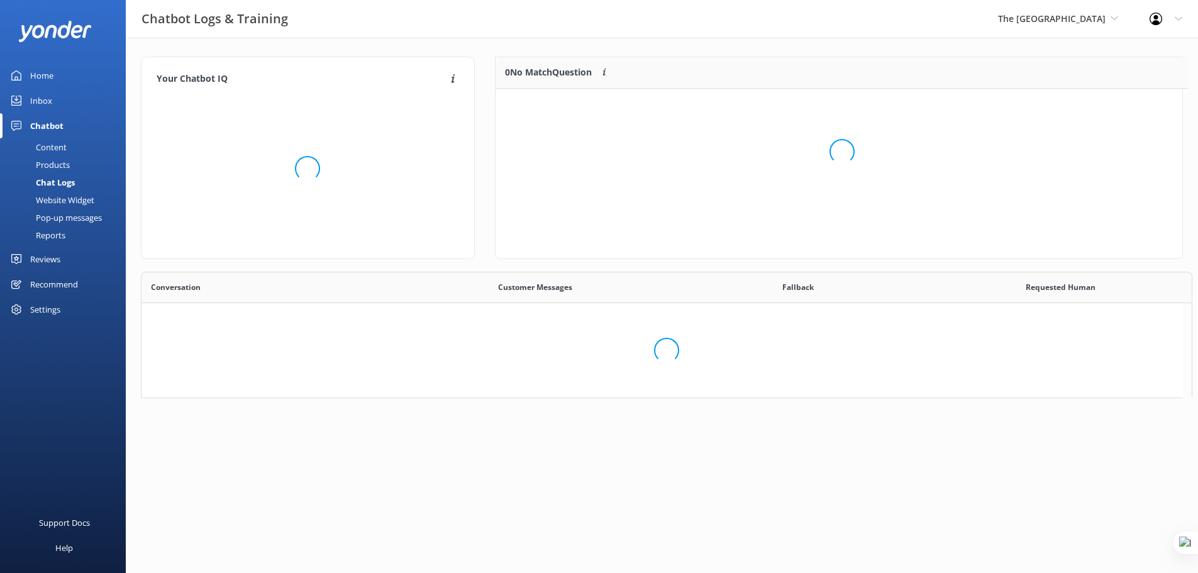
scroll to position [148, 677]
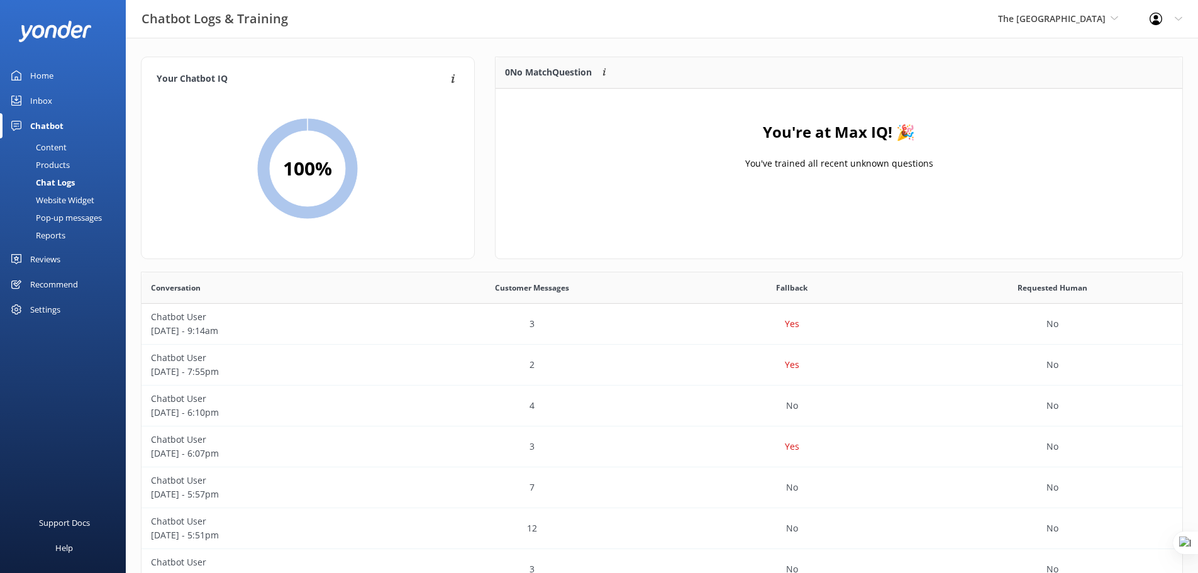
click at [43, 71] on div "Home" at bounding box center [41, 75] width 23 height 25
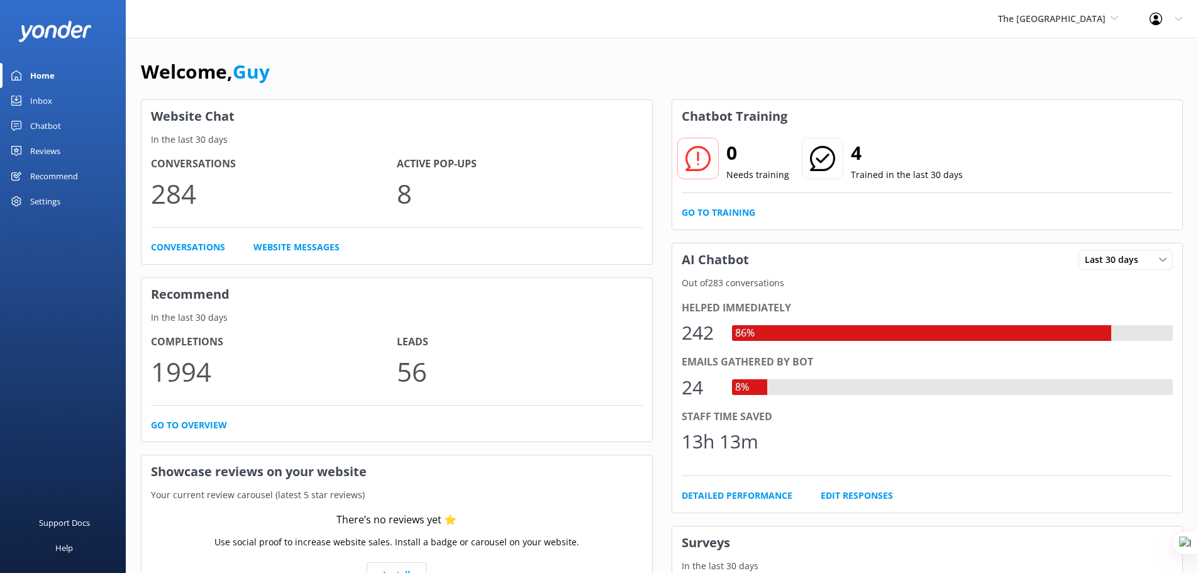
click at [54, 126] on div "Chatbot" at bounding box center [45, 125] width 31 height 25
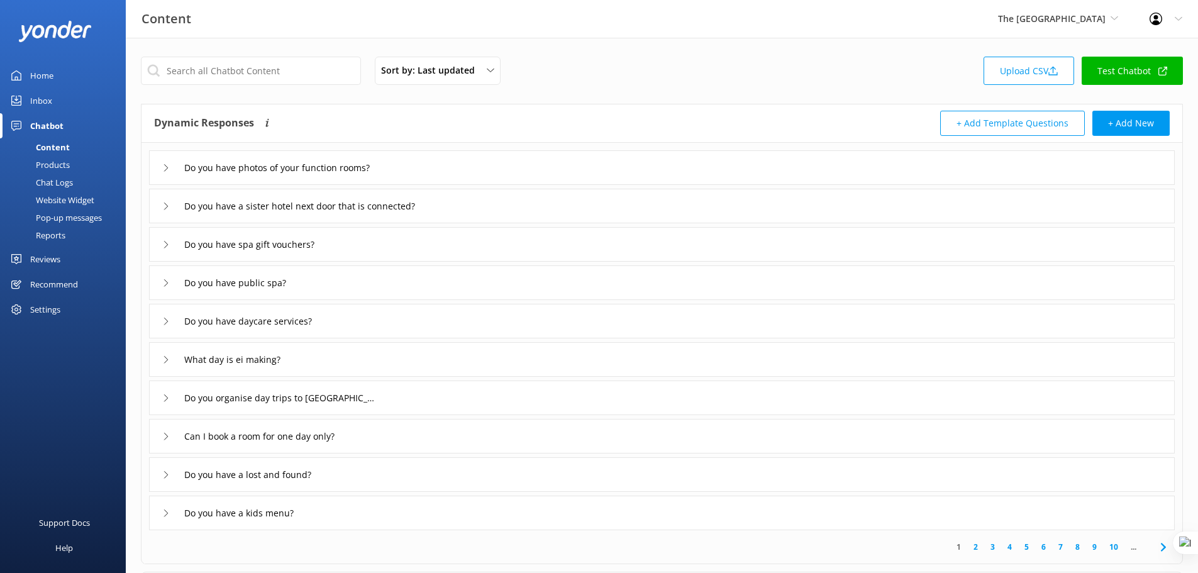
click at [41, 185] on div "Chat Logs" at bounding box center [40, 183] width 65 height 18
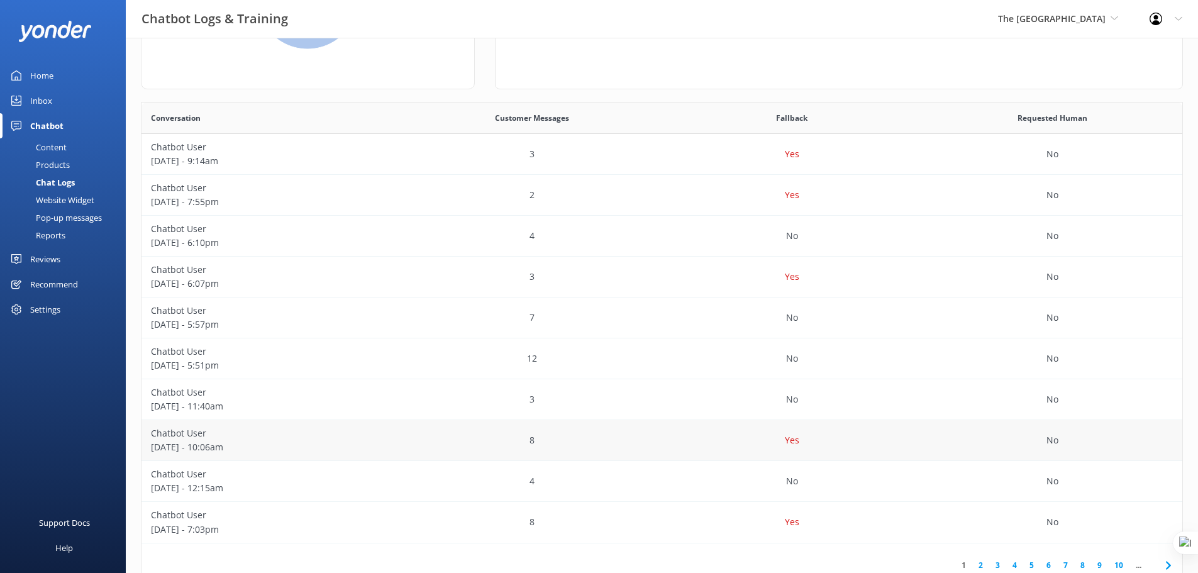
scroll to position [209, 0]
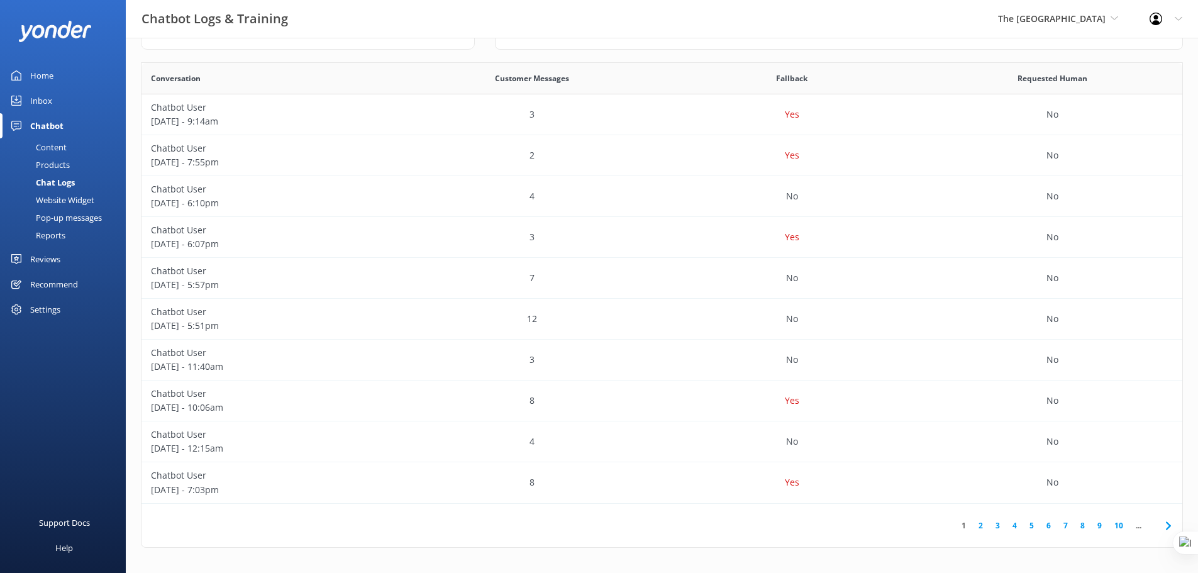
click at [1059, 524] on link "7" at bounding box center [1065, 525] width 17 height 12
click at [1037, 527] on link "8" at bounding box center [1039, 525] width 17 height 12
click at [417, 482] on div "3" at bounding box center [532, 482] width 260 height 41
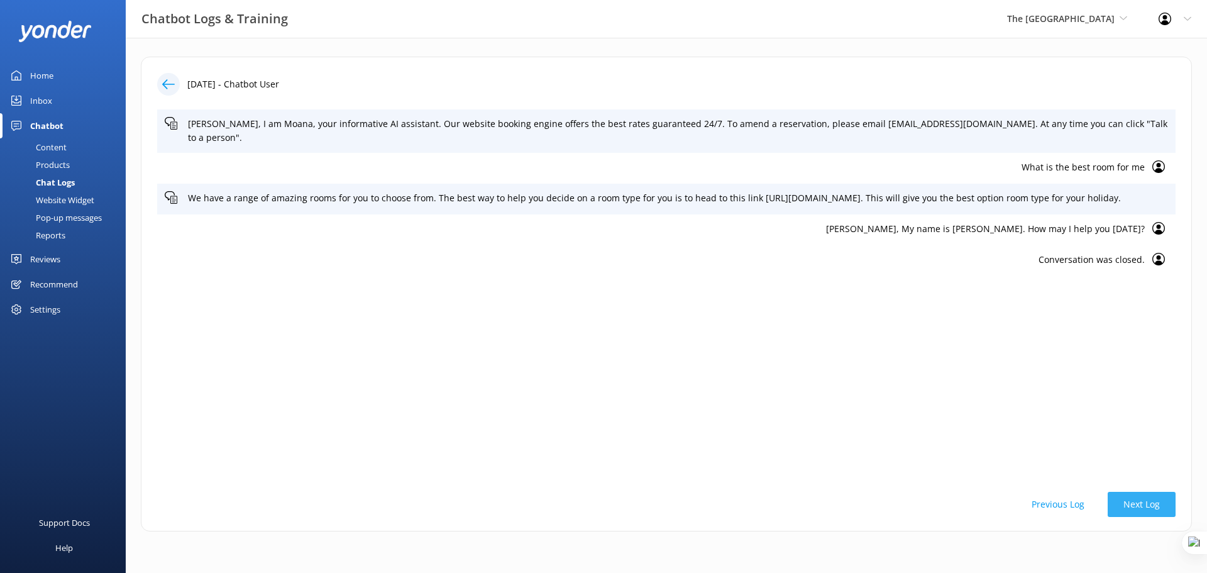
click at [1152, 508] on button "Next Log" at bounding box center [1142, 504] width 68 height 25
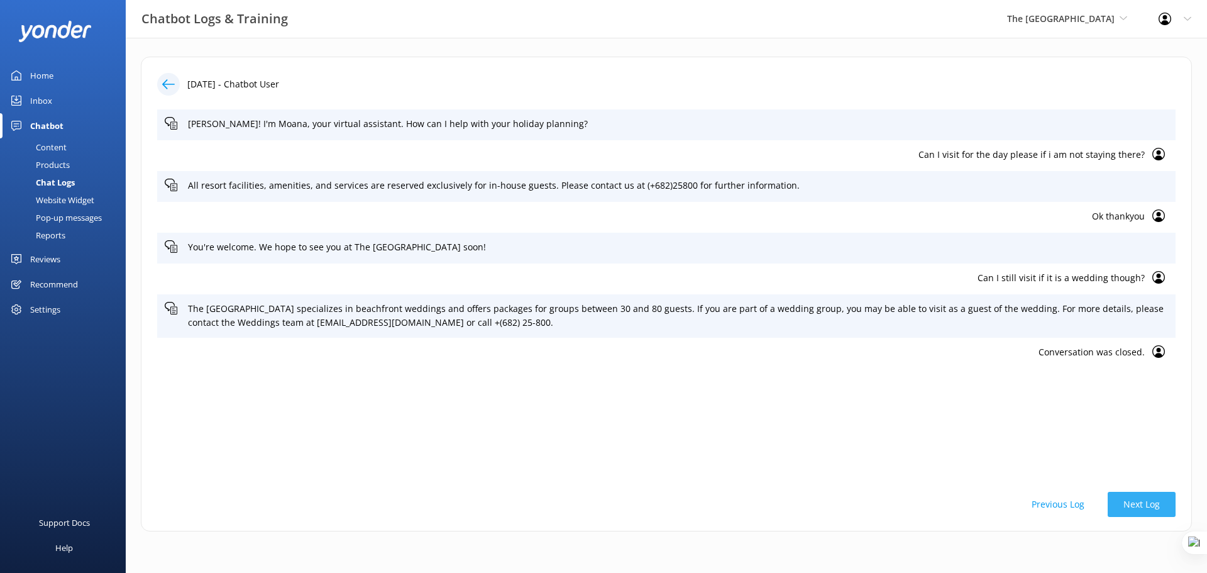
click at [1149, 502] on button "Next Log" at bounding box center [1142, 504] width 68 height 25
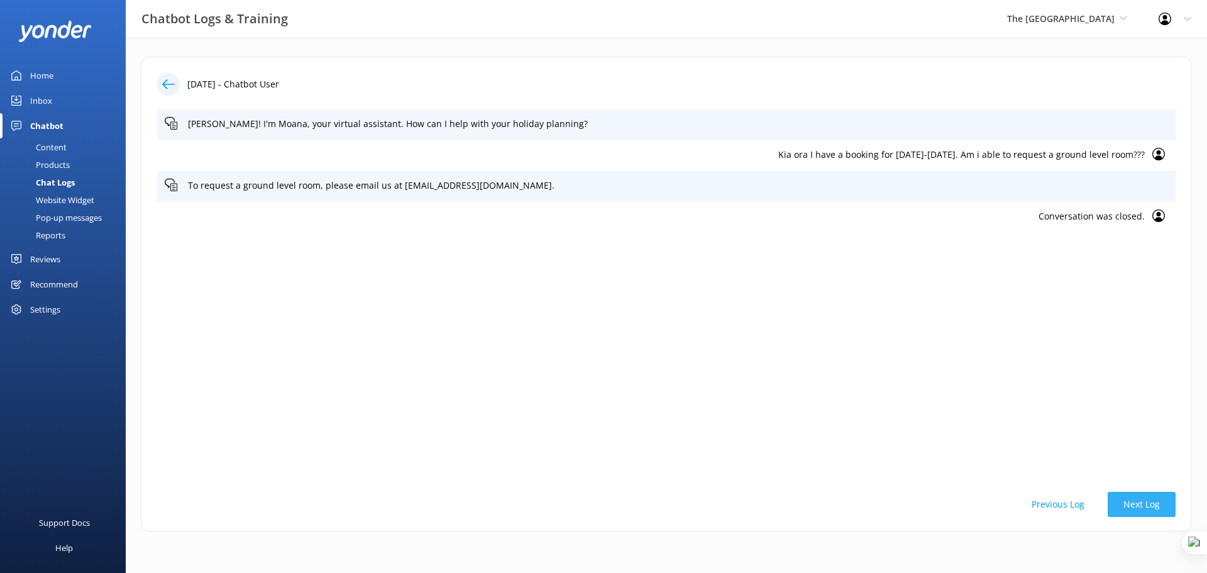
click at [1149, 502] on button "Next Log" at bounding box center [1142, 504] width 68 height 25
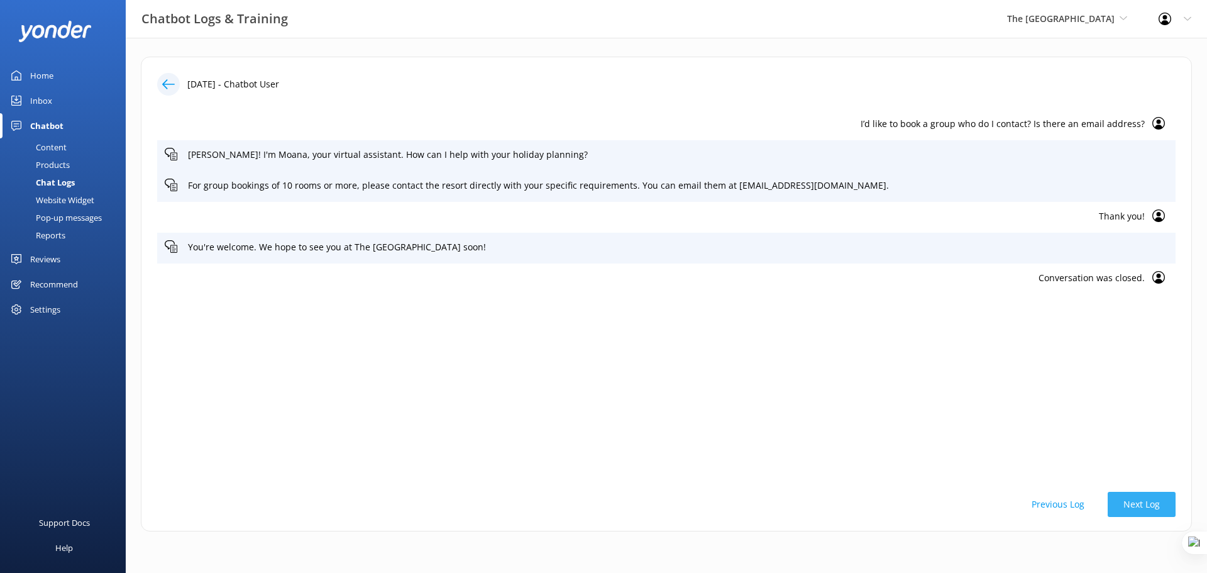
click at [1149, 502] on button "Next Log" at bounding box center [1142, 504] width 68 height 25
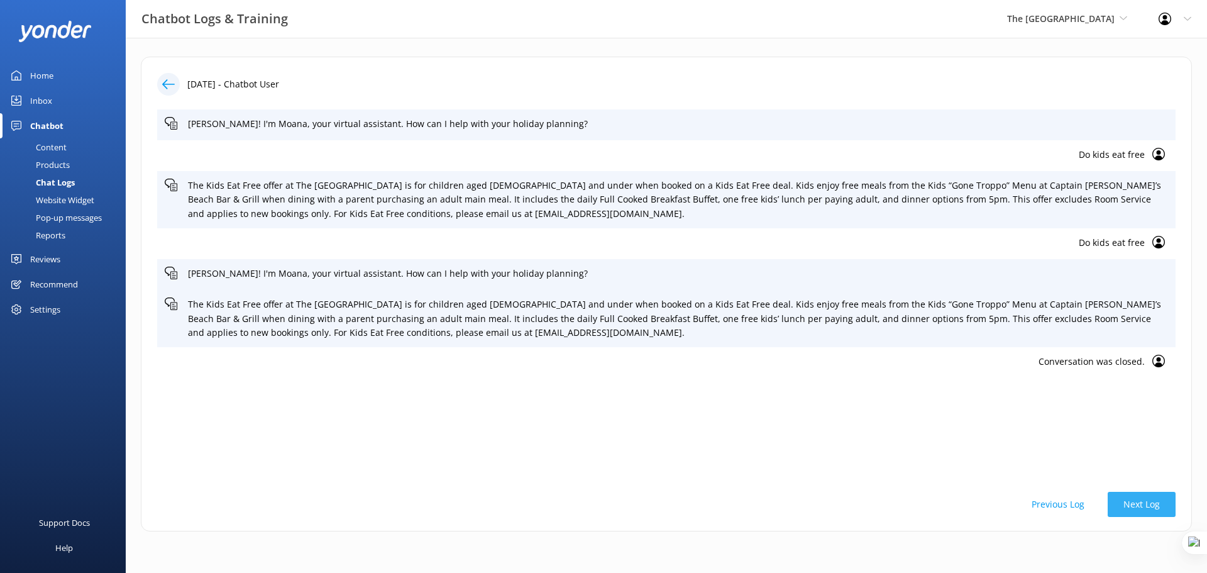
click at [1144, 507] on button "Next Log" at bounding box center [1142, 504] width 68 height 25
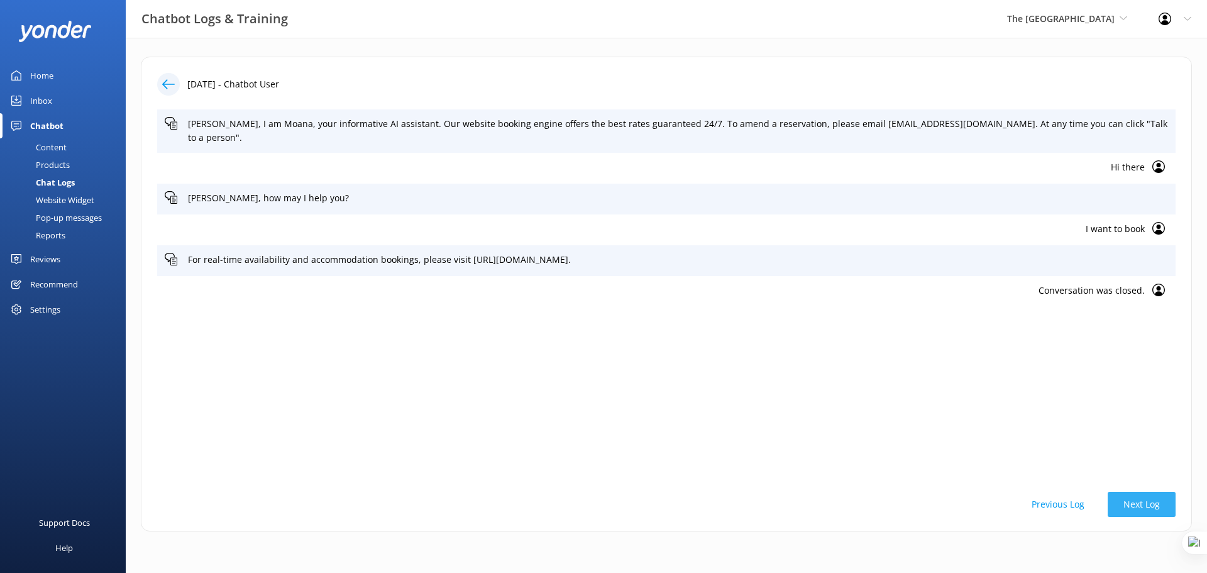
click at [1144, 507] on button "Next Log" at bounding box center [1142, 504] width 68 height 25
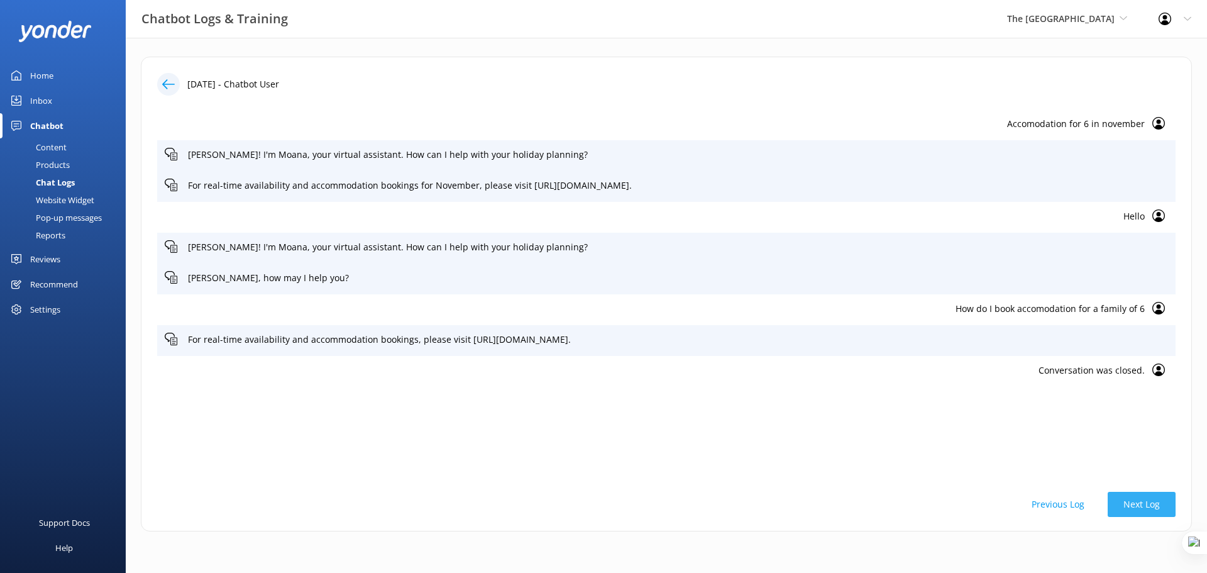
click at [1144, 507] on button "Next Log" at bounding box center [1142, 504] width 68 height 25
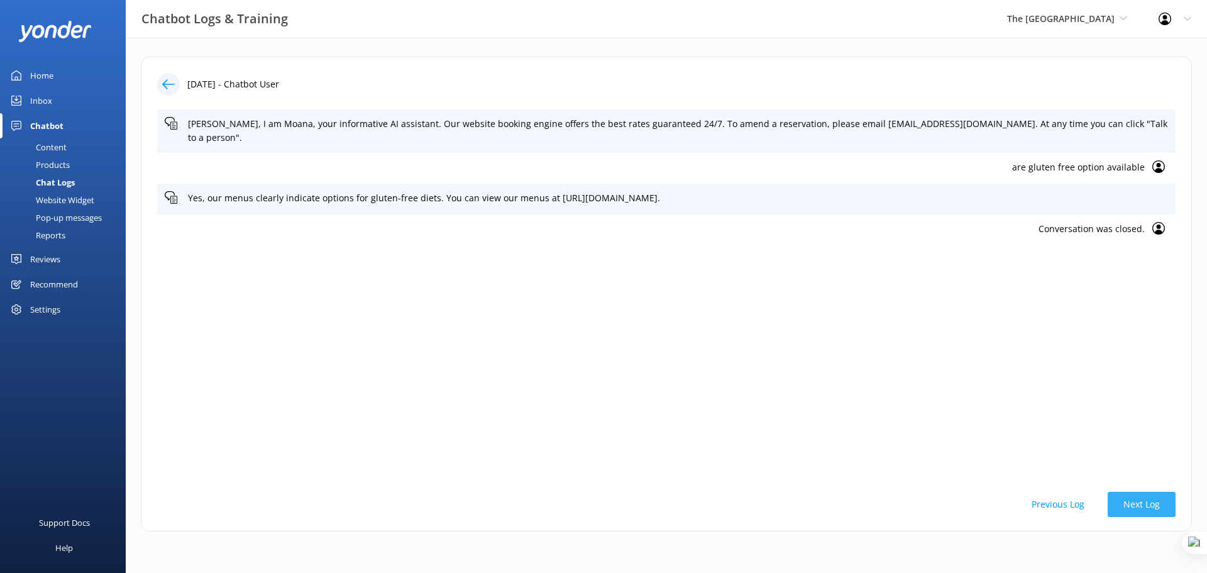
click at [1137, 508] on button "Next Log" at bounding box center [1142, 504] width 68 height 25
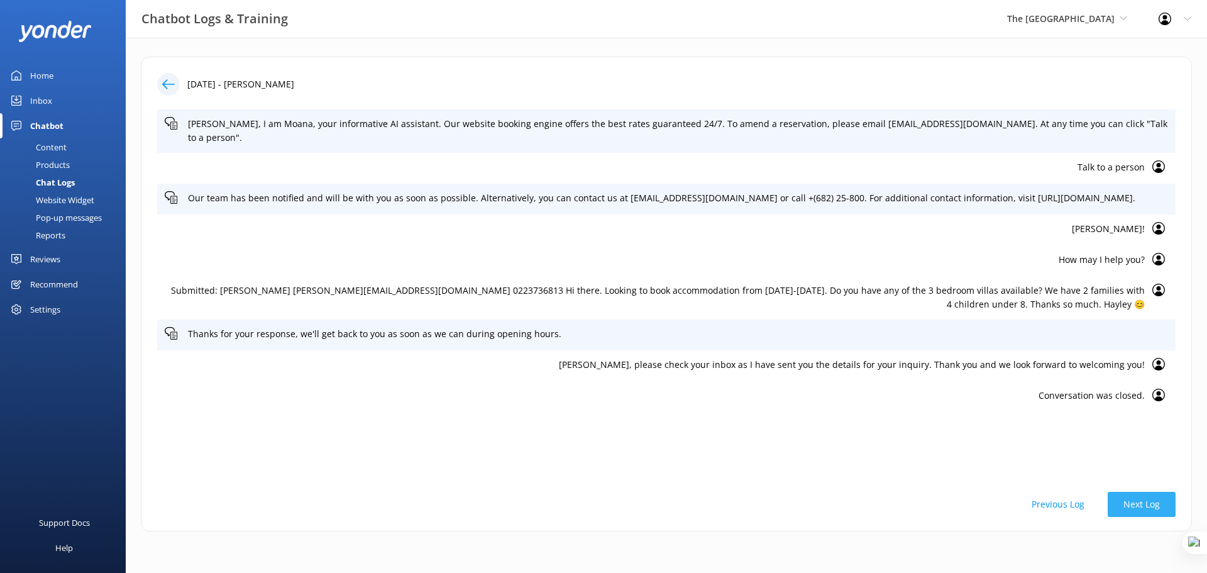
click at [1137, 504] on button "Next Log" at bounding box center [1142, 504] width 68 height 25
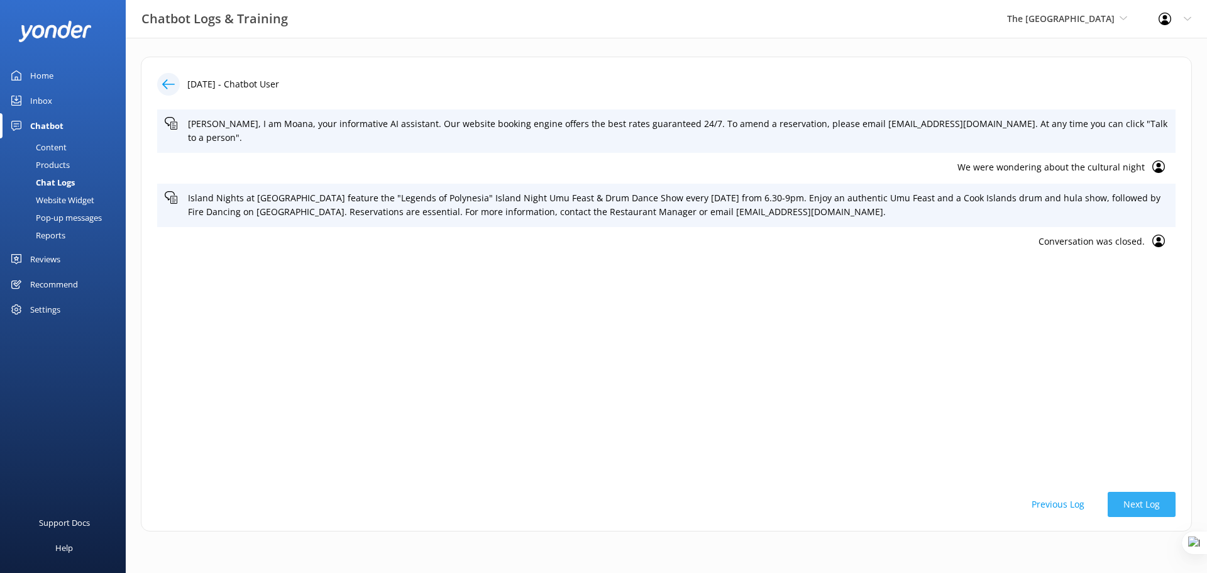
click at [1137, 504] on button "Next Log" at bounding box center [1142, 504] width 68 height 25
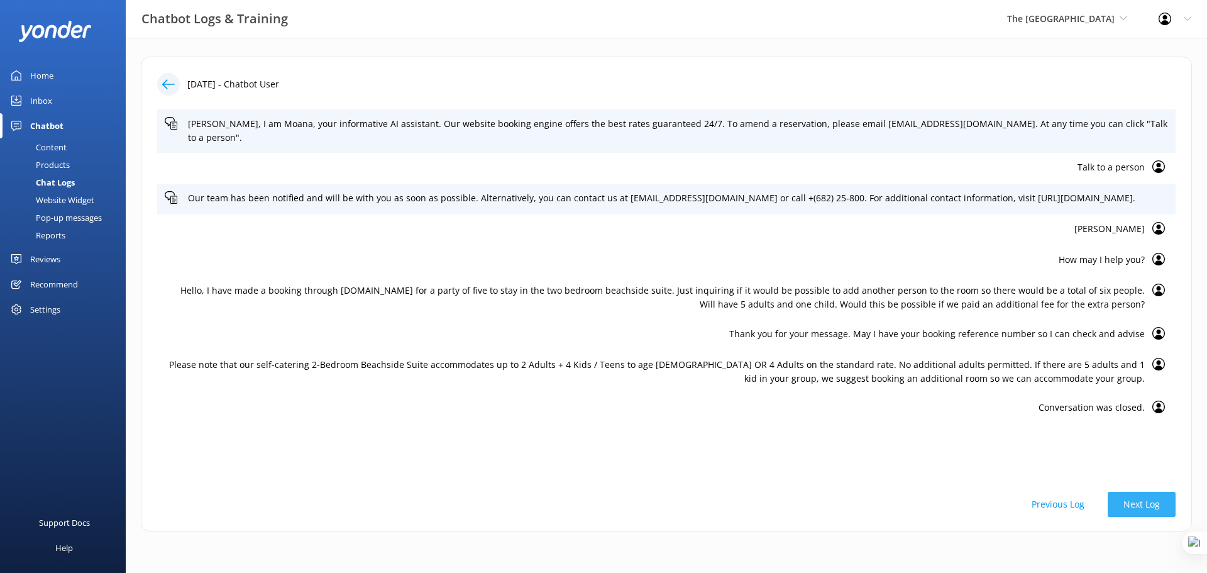
click at [1137, 504] on button "Next Log" at bounding box center [1142, 504] width 68 height 25
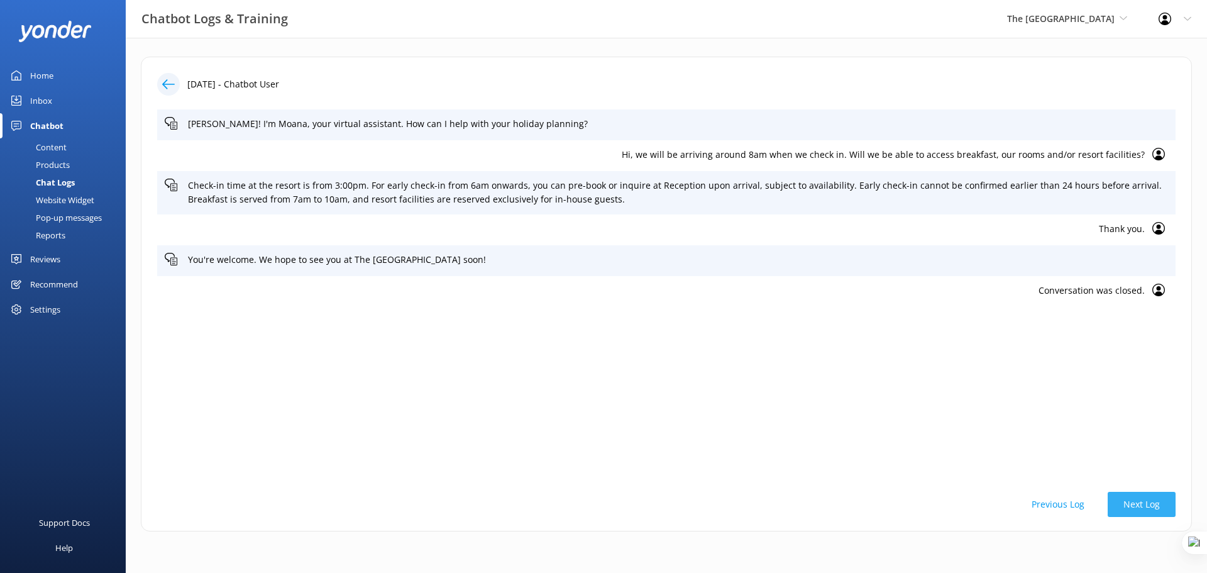
click at [1137, 504] on button "Next Log" at bounding box center [1142, 504] width 68 height 25
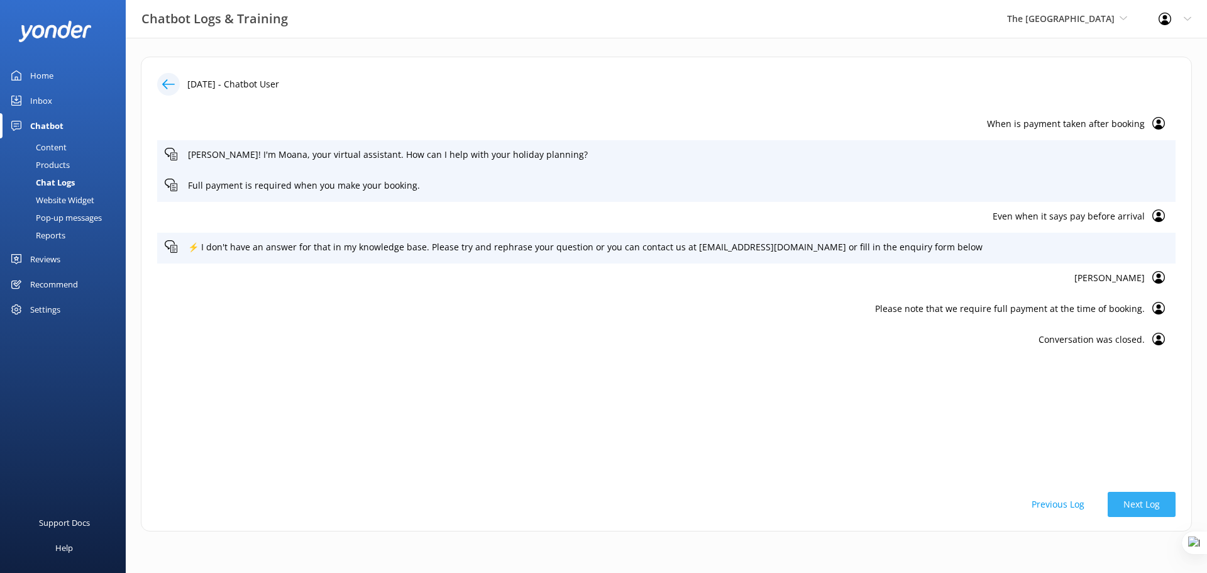
click at [1137, 504] on button "Next Log" at bounding box center [1142, 504] width 68 height 25
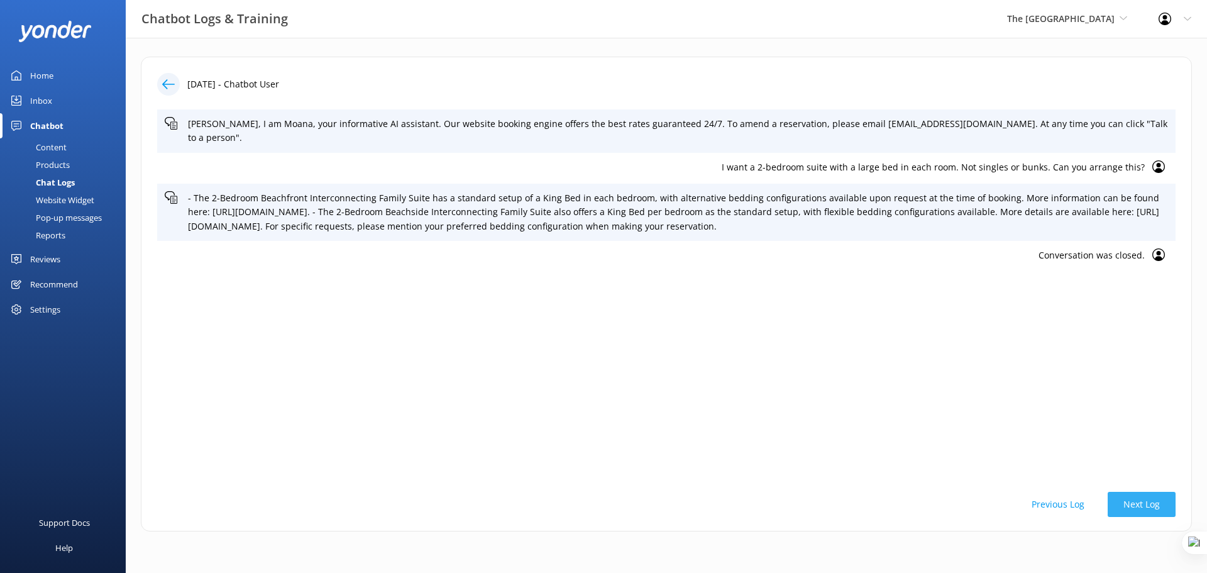
click at [1137, 504] on button "Next Log" at bounding box center [1142, 504] width 68 height 25
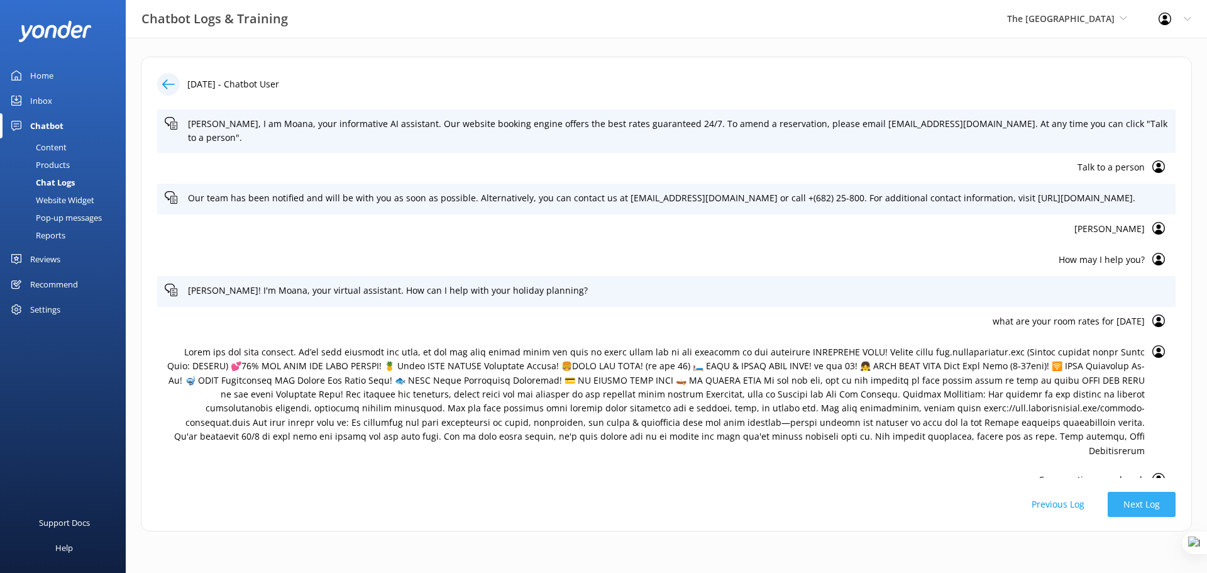
click at [1135, 505] on button "Next Log" at bounding box center [1142, 504] width 68 height 25
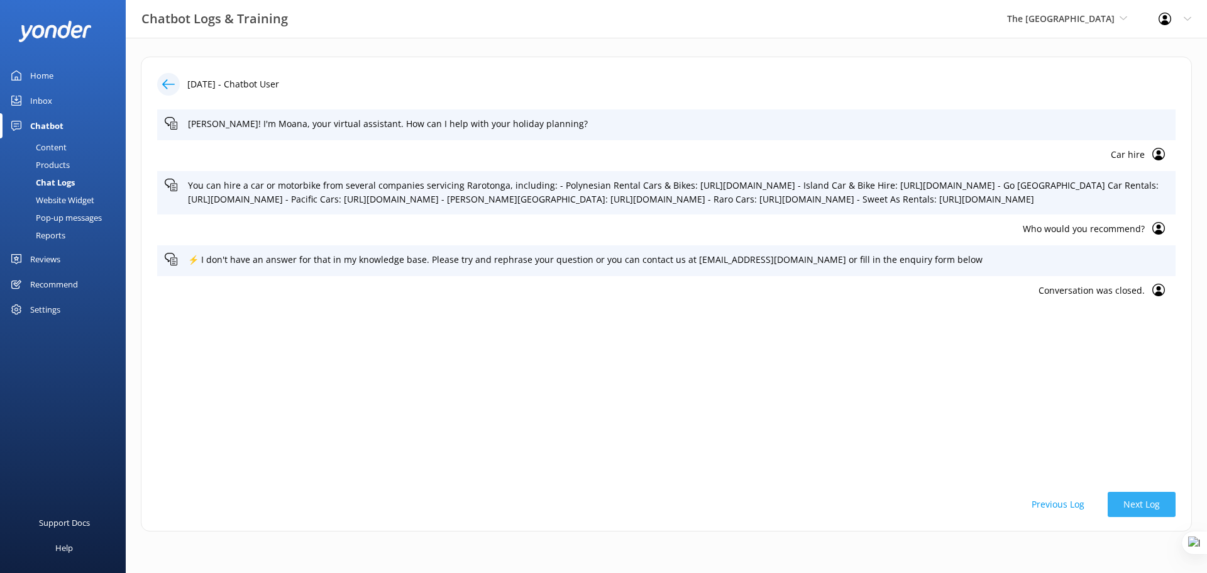
click at [1135, 505] on button "Next Log" at bounding box center [1142, 504] width 68 height 25
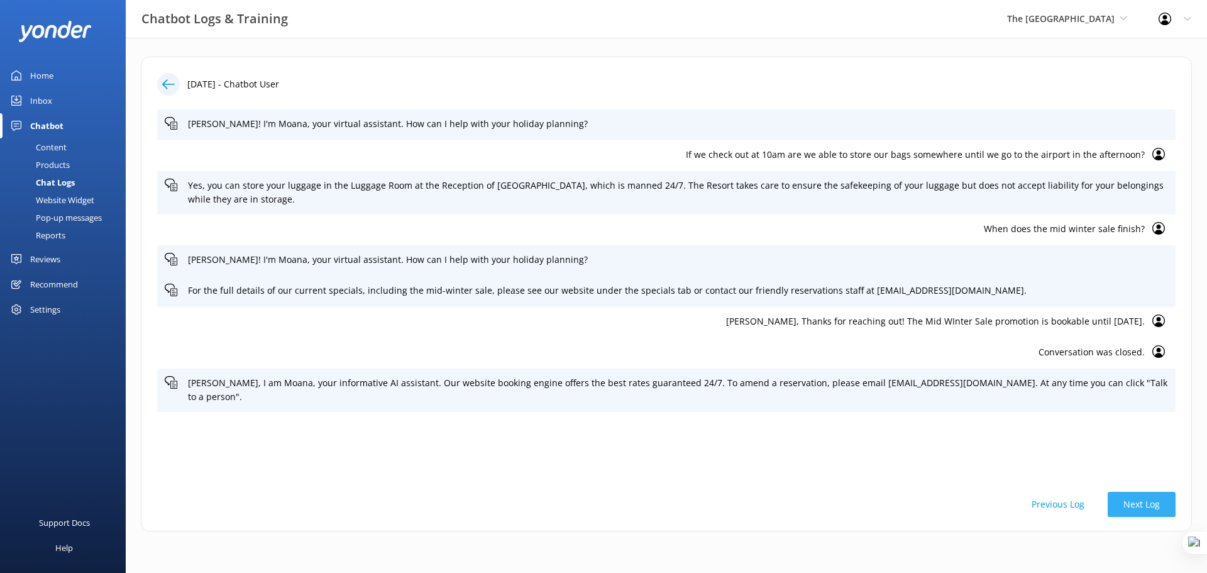
click at [1135, 505] on button "Next Log" at bounding box center [1142, 504] width 68 height 25
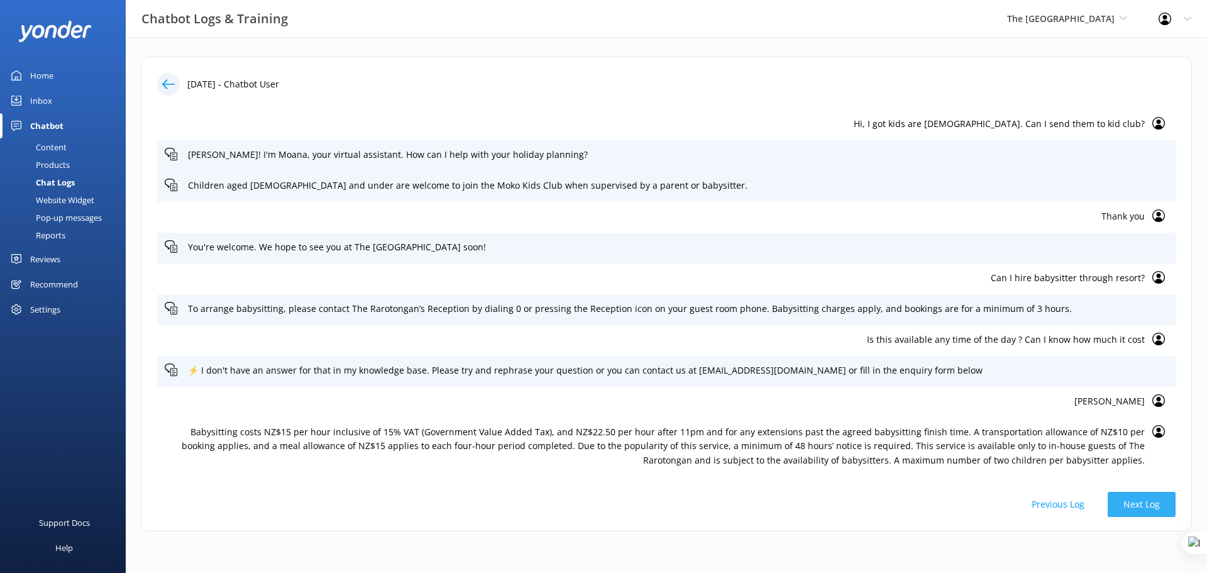
click at [1134, 501] on button "Next Log" at bounding box center [1142, 504] width 68 height 25
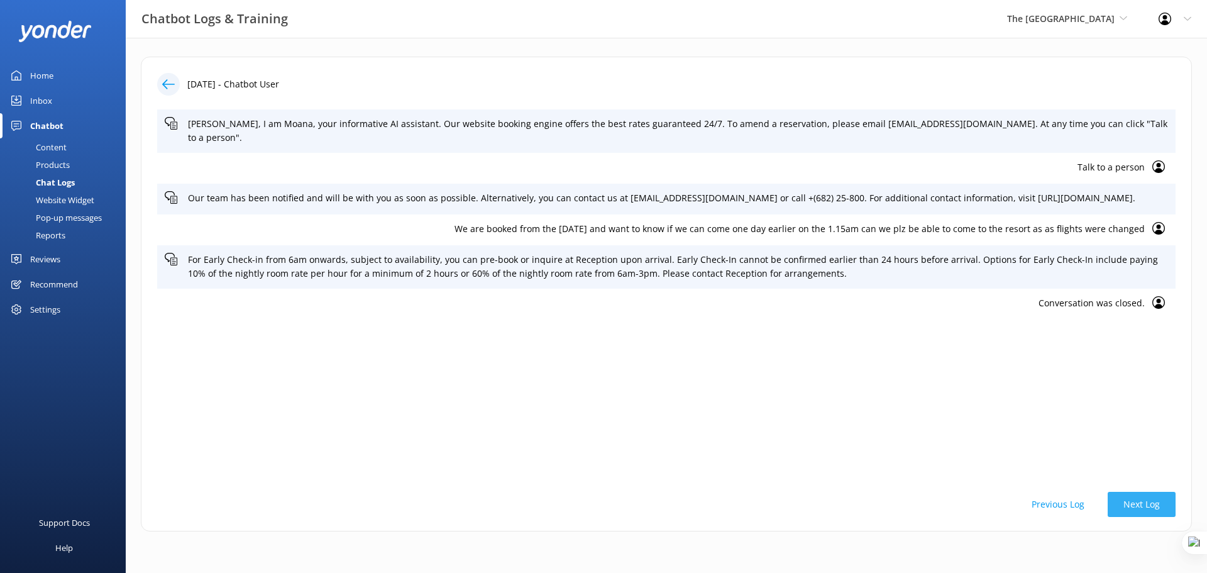
click at [1138, 503] on button "Next Log" at bounding box center [1142, 504] width 68 height 25
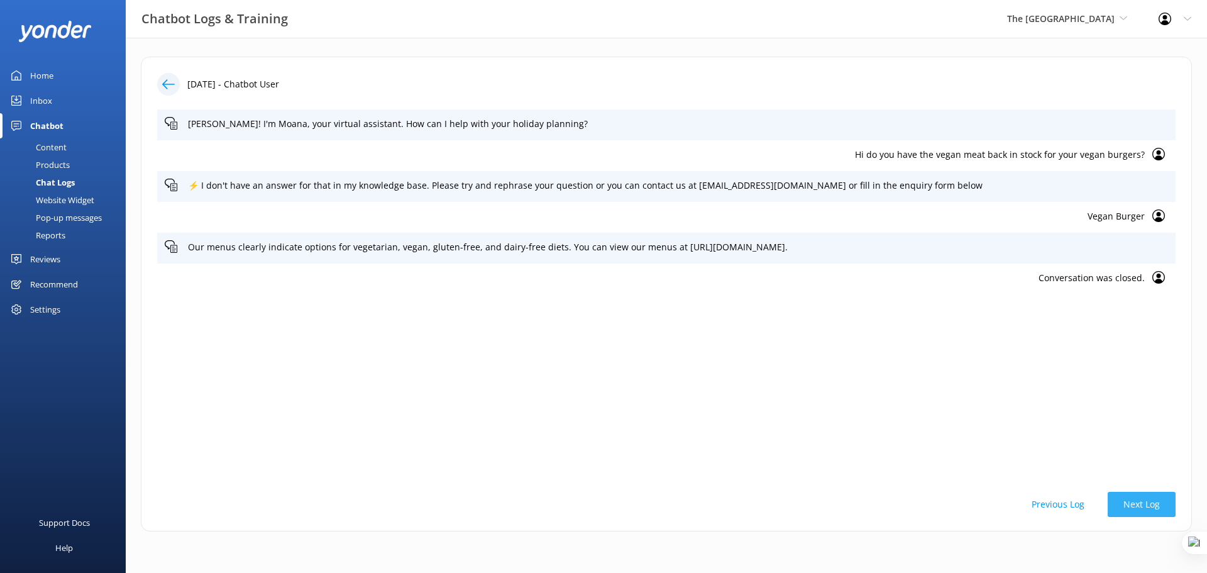
click at [1138, 503] on button "Next Log" at bounding box center [1142, 504] width 68 height 25
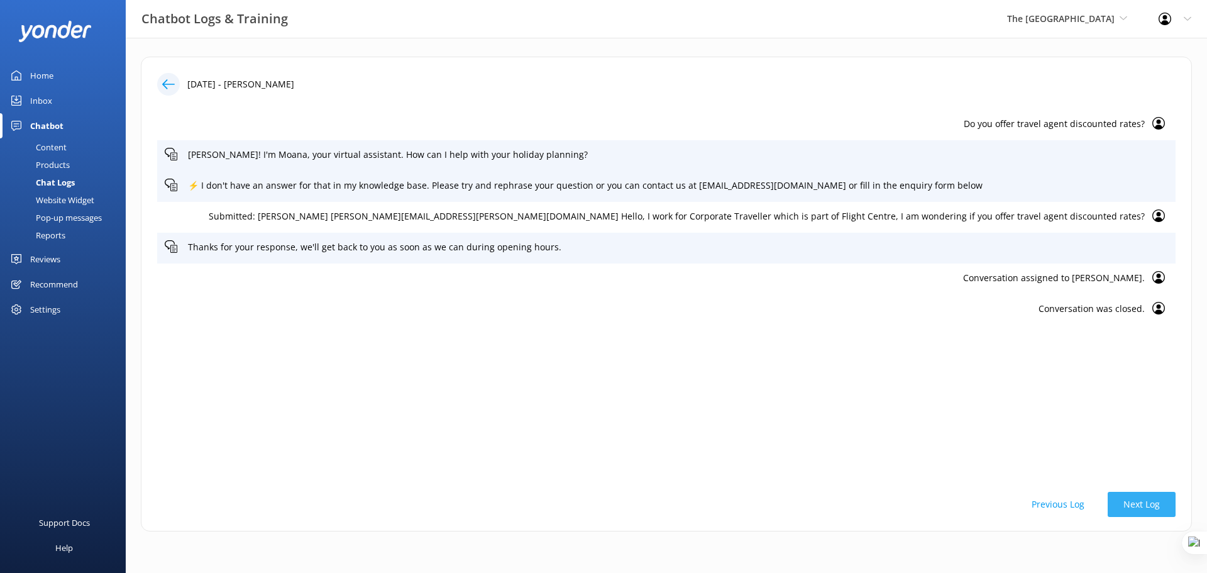
click at [1138, 503] on button "Next Log" at bounding box center [1142, 504] width 68 height 25
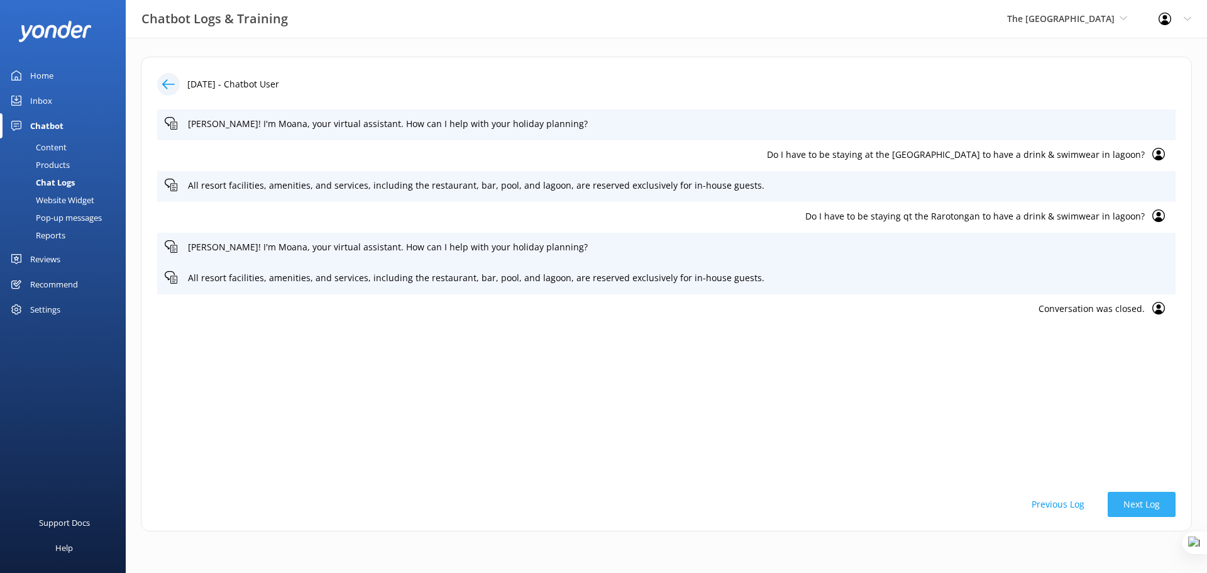
click at [1138, 503] on button "Next Log" at bounding box center [1142, 504] width 68 height 25
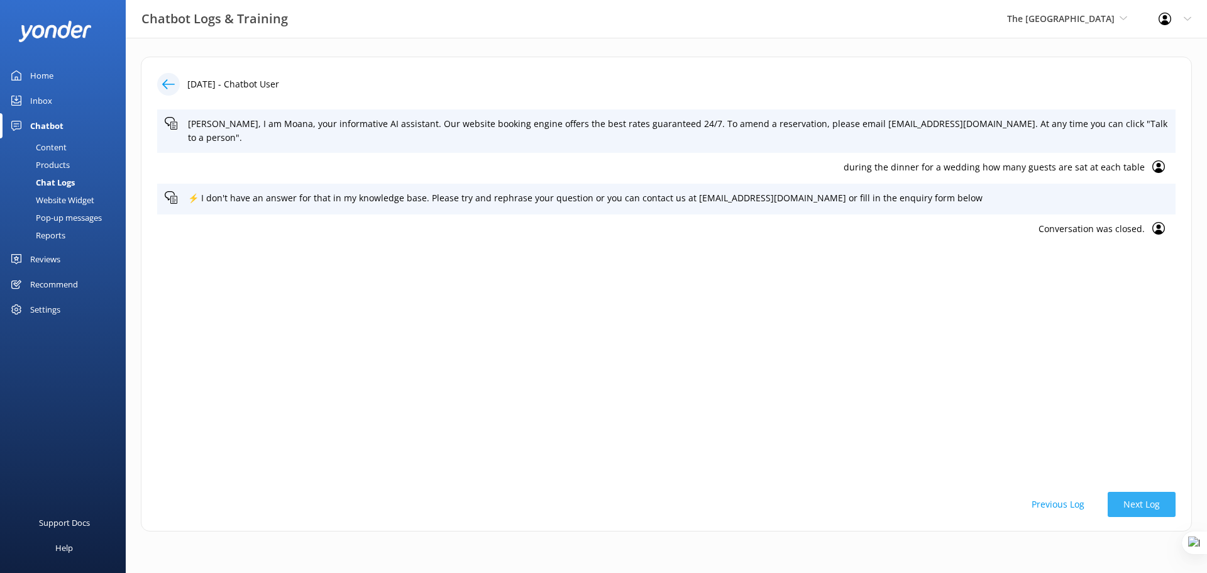
click at [1138, 503] on button "Next Log" at bounding box center [1142, 504] width 68 height 25
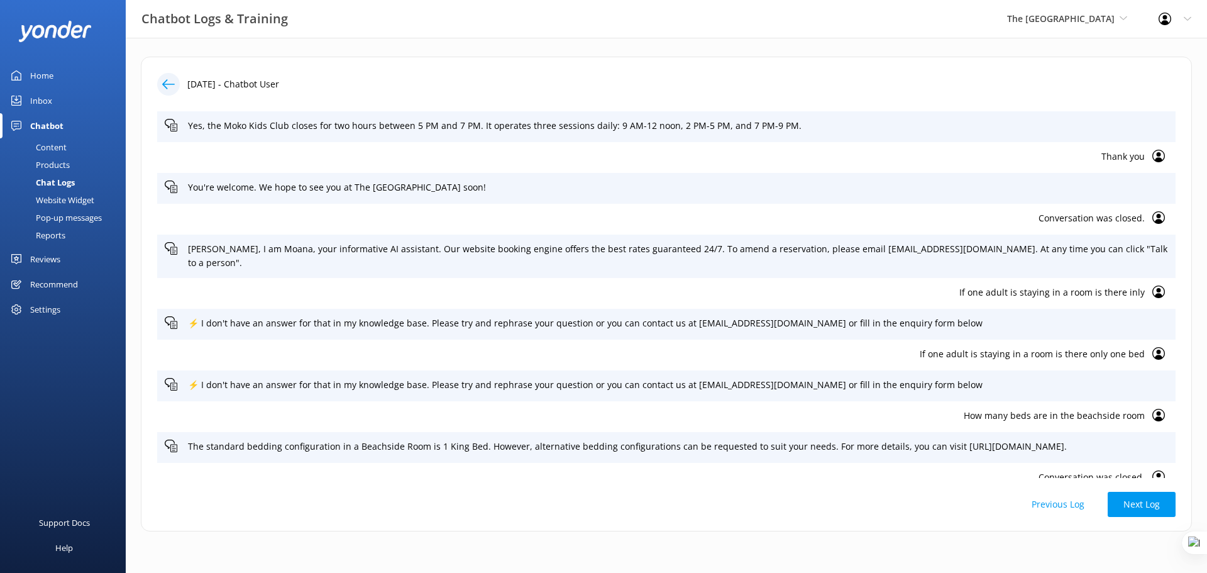
scroll to position [75, 0]
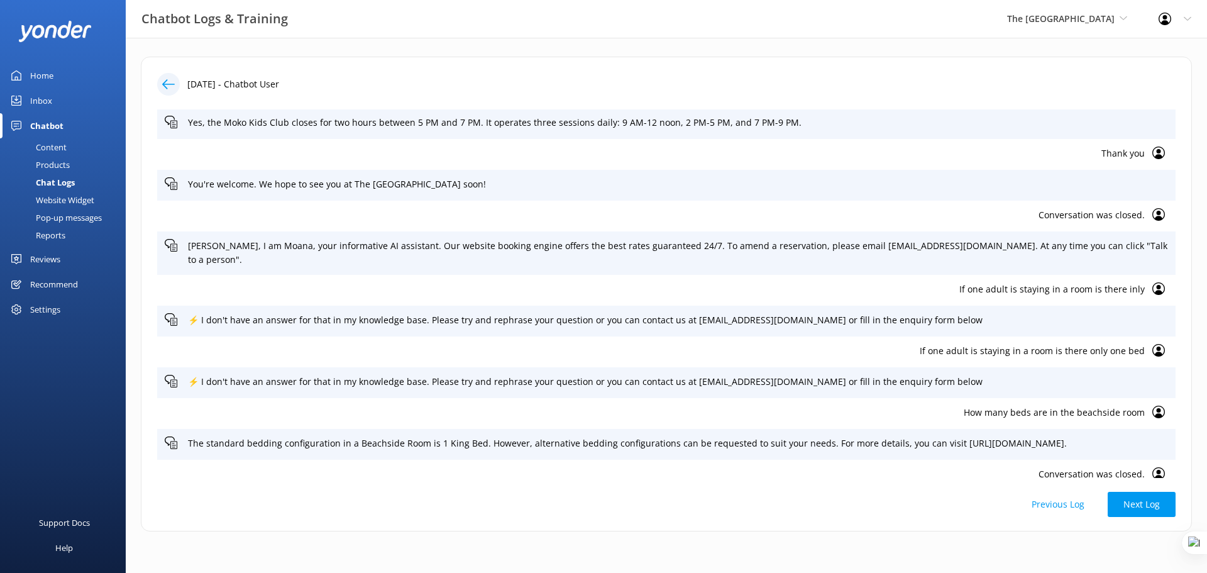
click at [1144, 521] on div "4th Aug 2025 - Chatbot User Kia Orana, I am Moana, your informative AI assistan…" at bounding box center [666, 294] width 1051 height 475
click at [1144, 507] on button "Next Log" at bounding box center [1142, 504] width 68 height 25
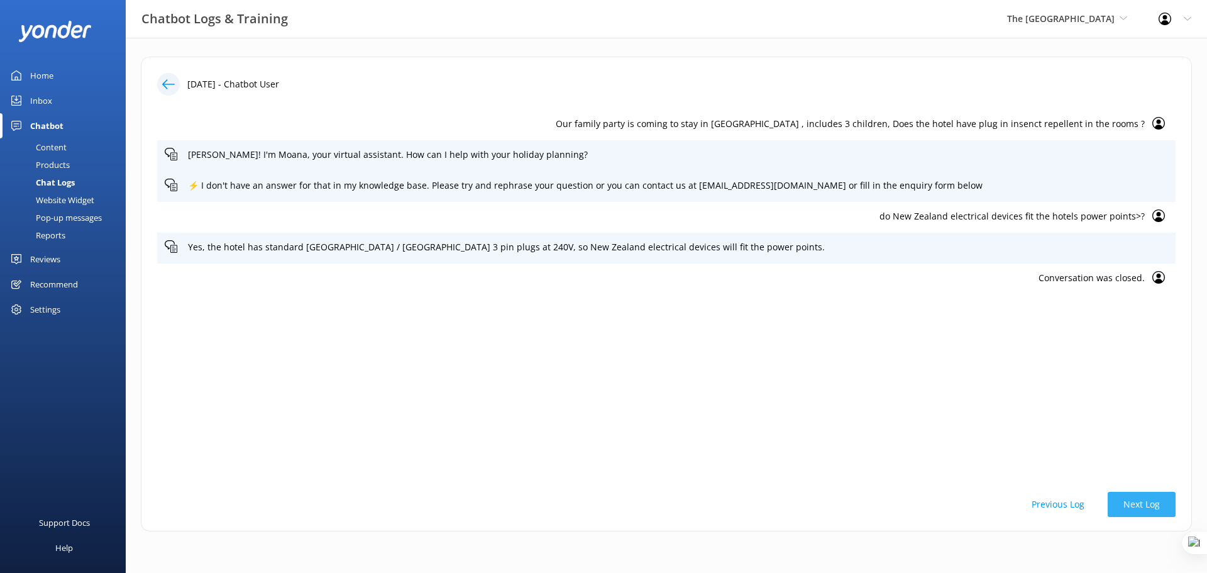
click at [1144, 507] on button "Next Log" at bounding box center [1142, 504] width 68 height 25
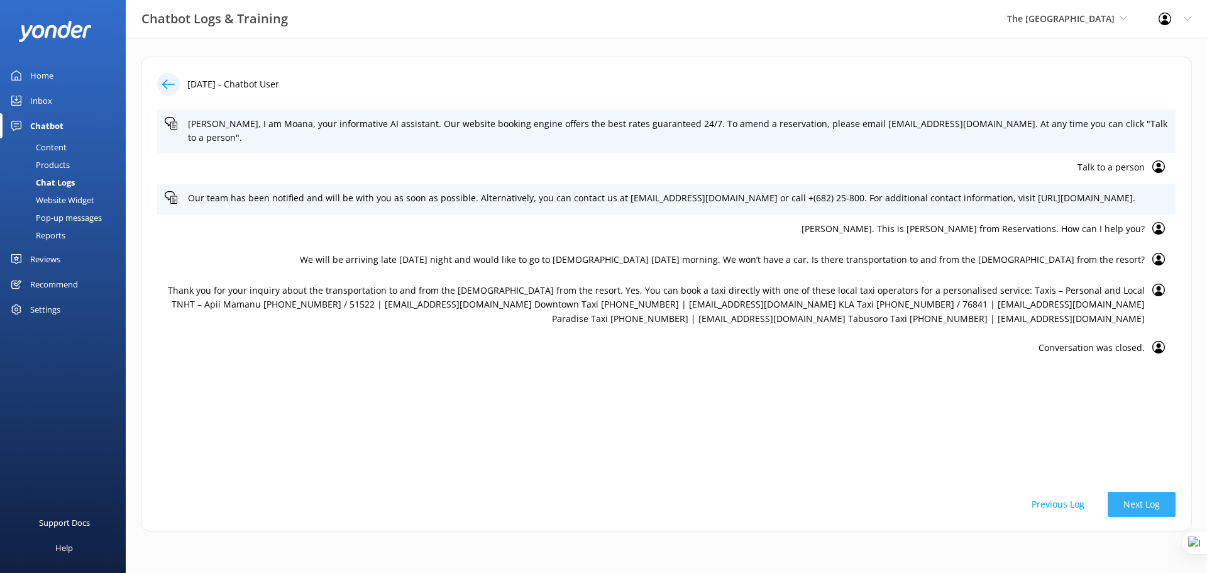
click at [1145, 509] on button "Next Log" at bounding box center [1142, 504] width 68 height 25
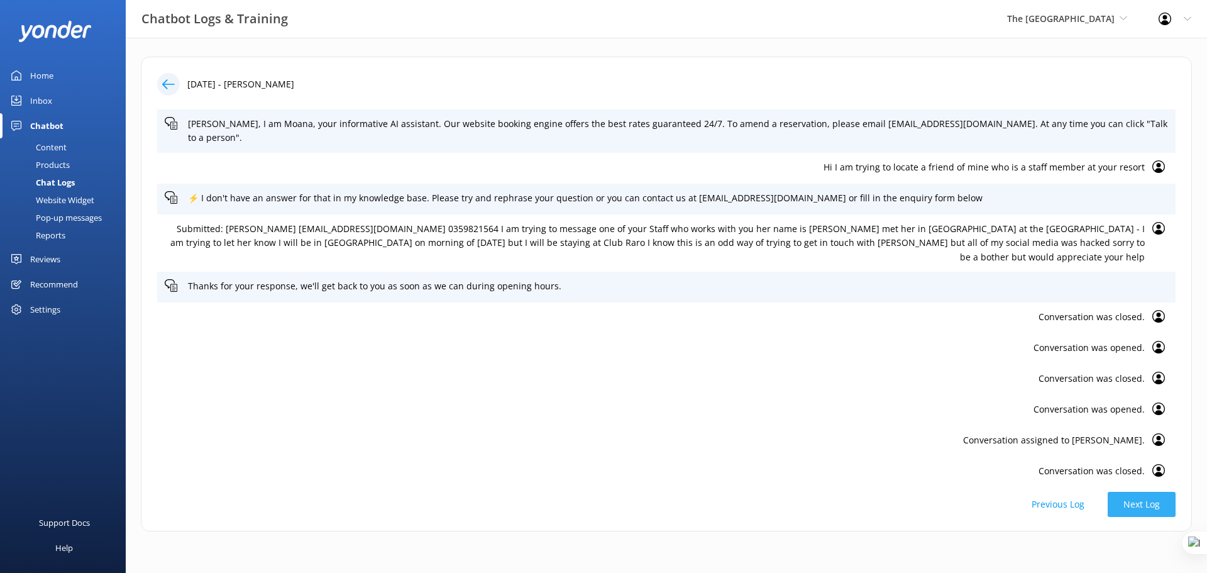
click at [1145, 509] on button "Next Log" at bounding box center [1142, 504] width 68 height 25
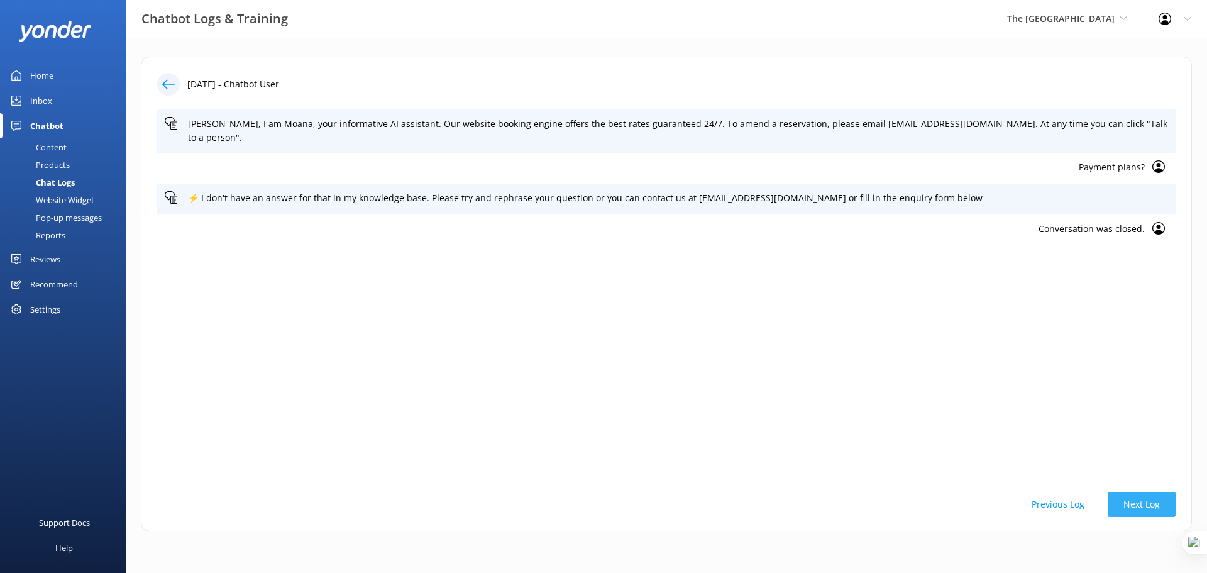
click at [1146, 506] on button "Next Log" at bounding box center [1142, 504] width 68 height 25
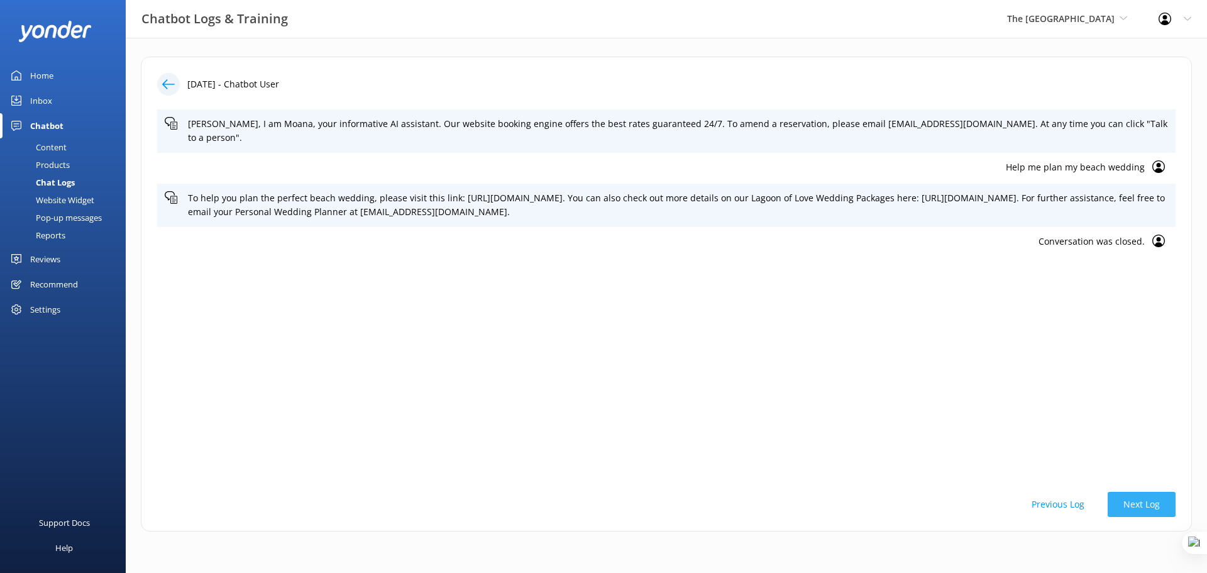
click at [1148, 506] on button "Next Log" at bounding box center [1142, 504] width 68 height 25
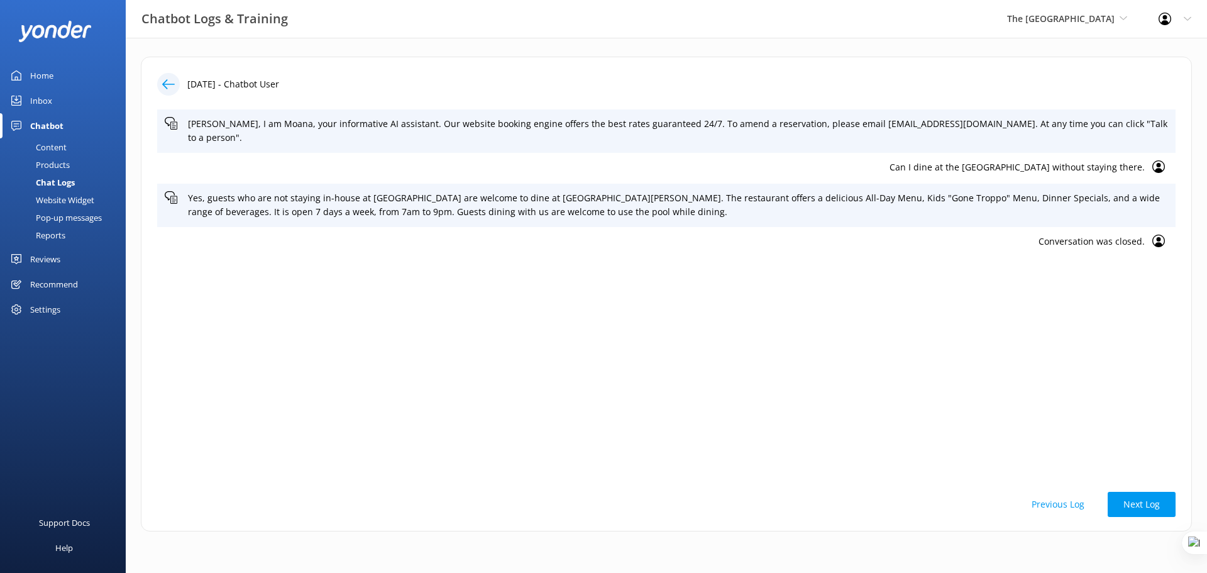
click at [1073, 160] on p "Can I dine at the Rarotonga without staying there." at bounding box center [655, 167] width 980 height 14
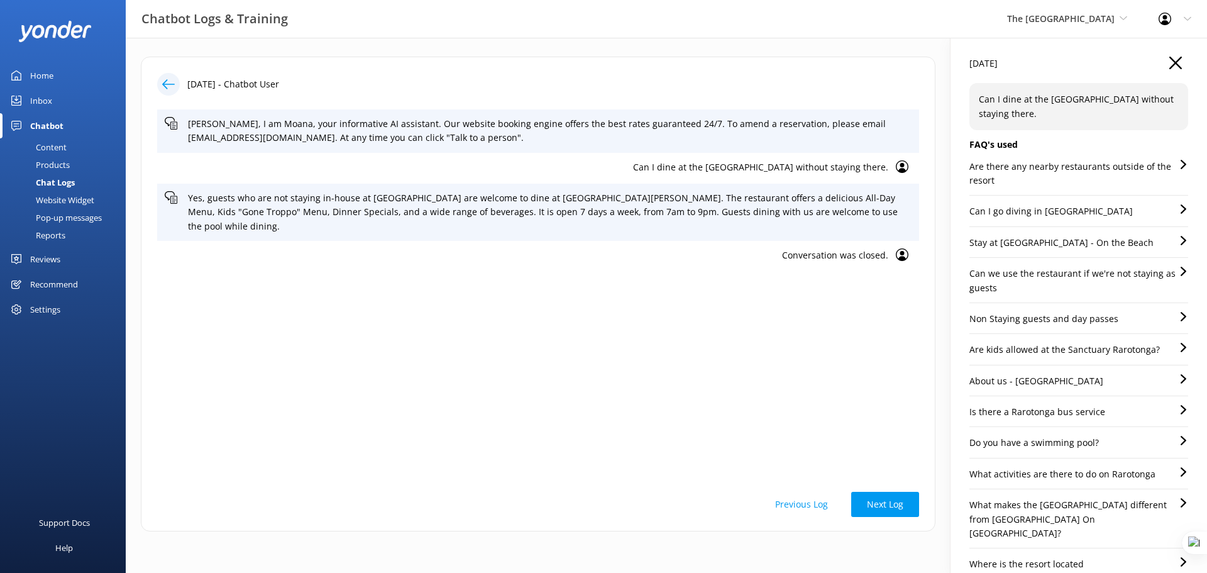
click at [1068, 274] on p "Can we use the restaurant if we're not staying as guests" at bounding box center [1073, 281] width 209 height 28
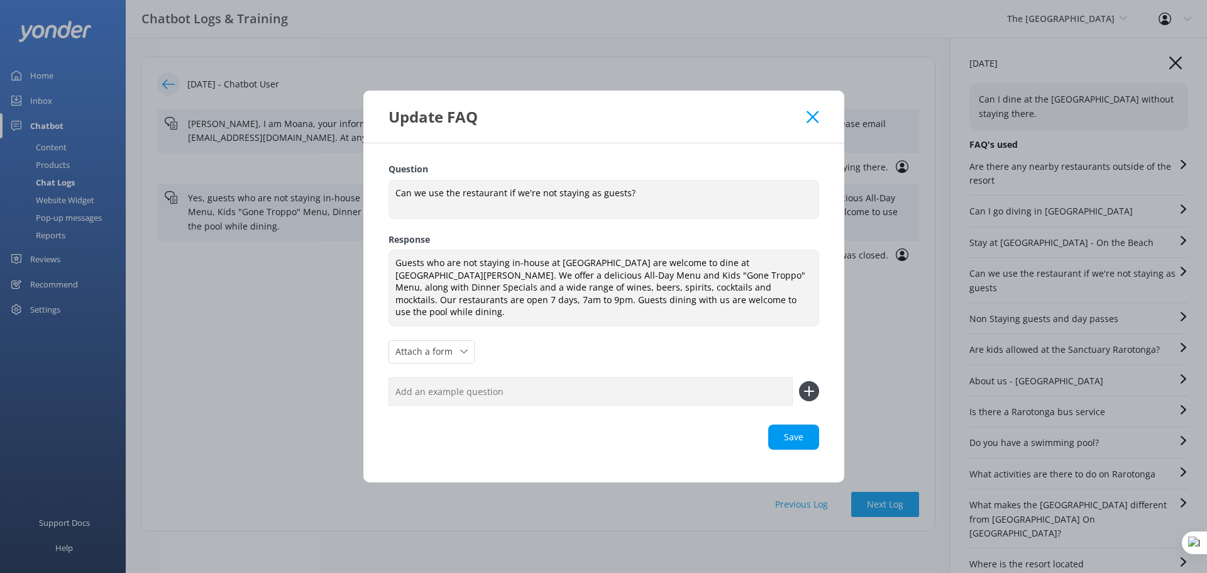
click at [814, 123] on icon at bounding box center [813, 117] width 12 height 13
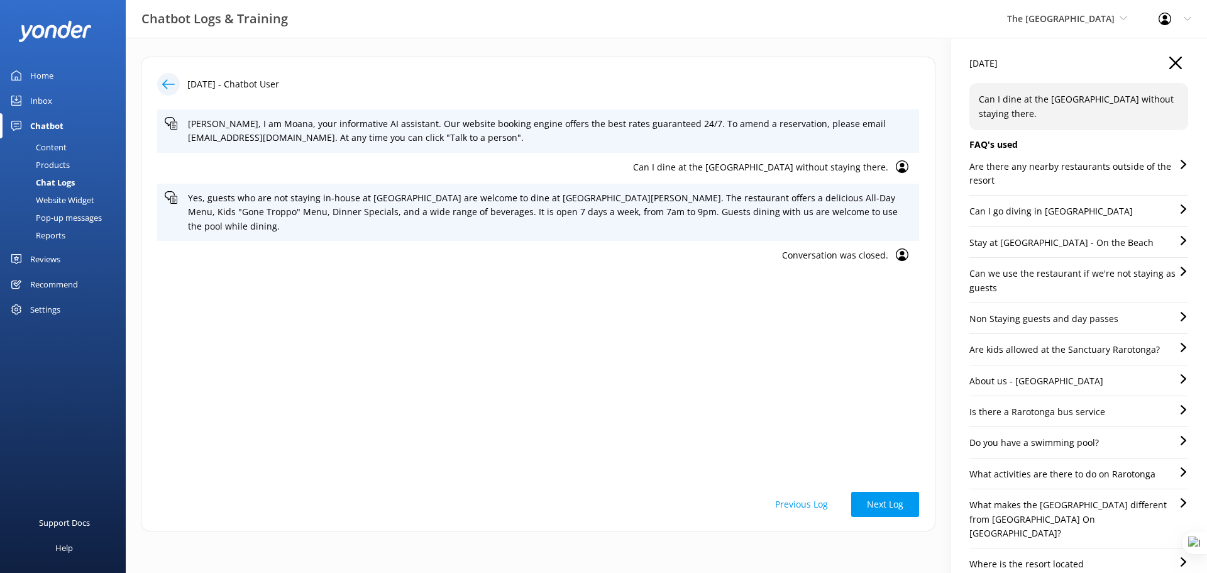
click at [1003, 277] on p "Can we use the restaurant if we're not staying as guests" at bounding box center [1073, 281] width 209 height 28
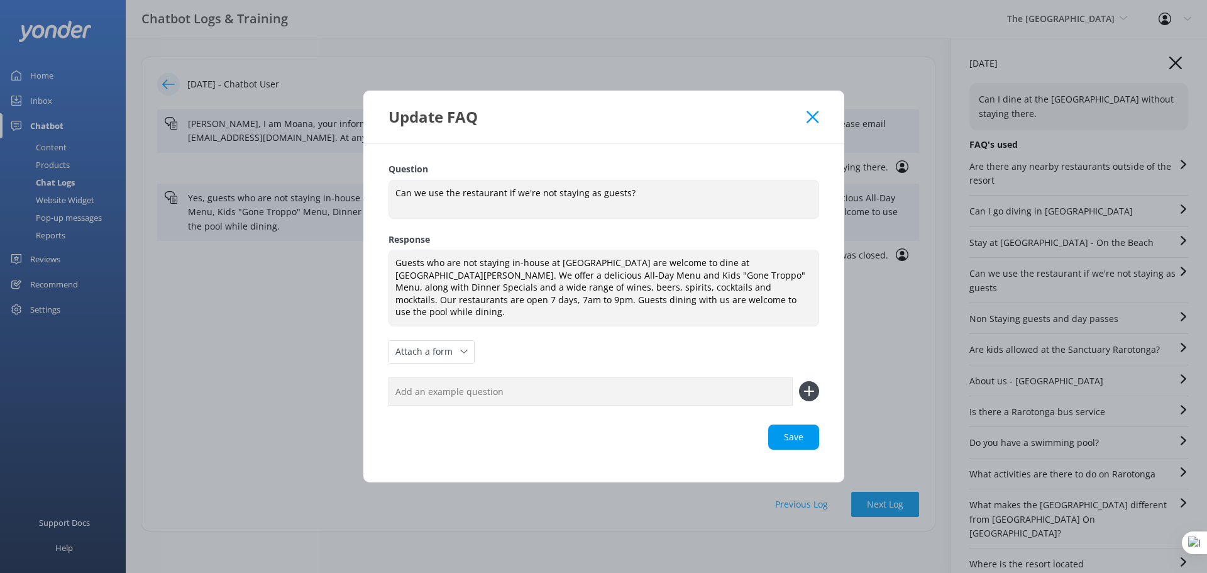
click at [806, 123] on div "Update FAQ" at bounding box center [598, 116] width 419 height 21
click at [812, 123] on icon at bounding box center [813, 117] width 12 height 13
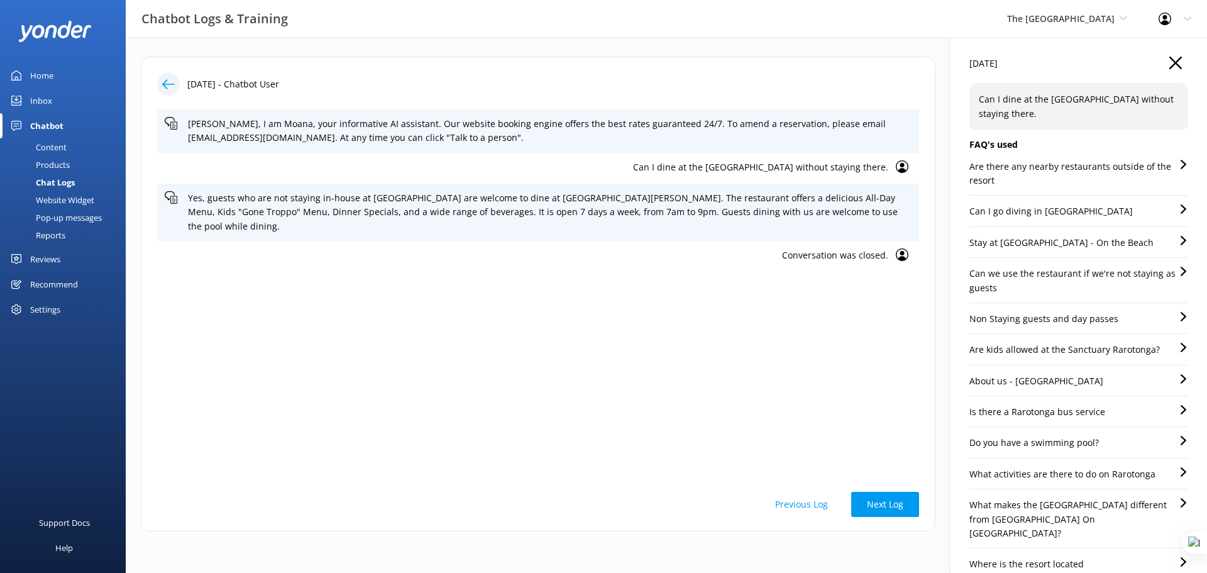
click at [61, 140] on div "Content" at bounding box center [37, 147] width 59 height 18
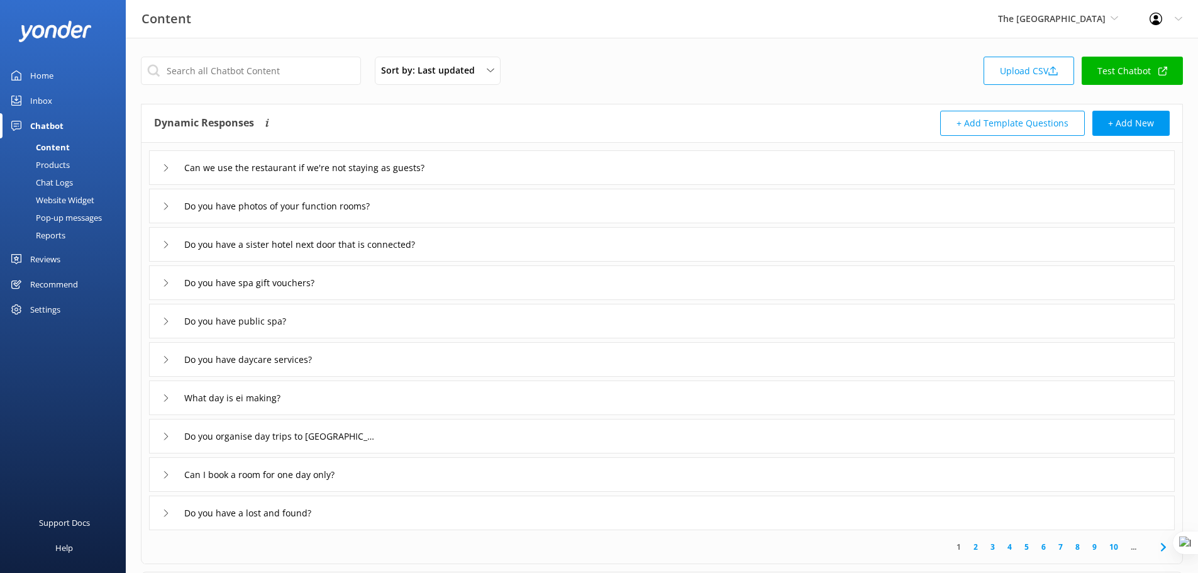
click at [499, 169] on div "Can we use the restaurant if we're not staying as guests?" at bounding box center [661, 167] width 1025 height 35
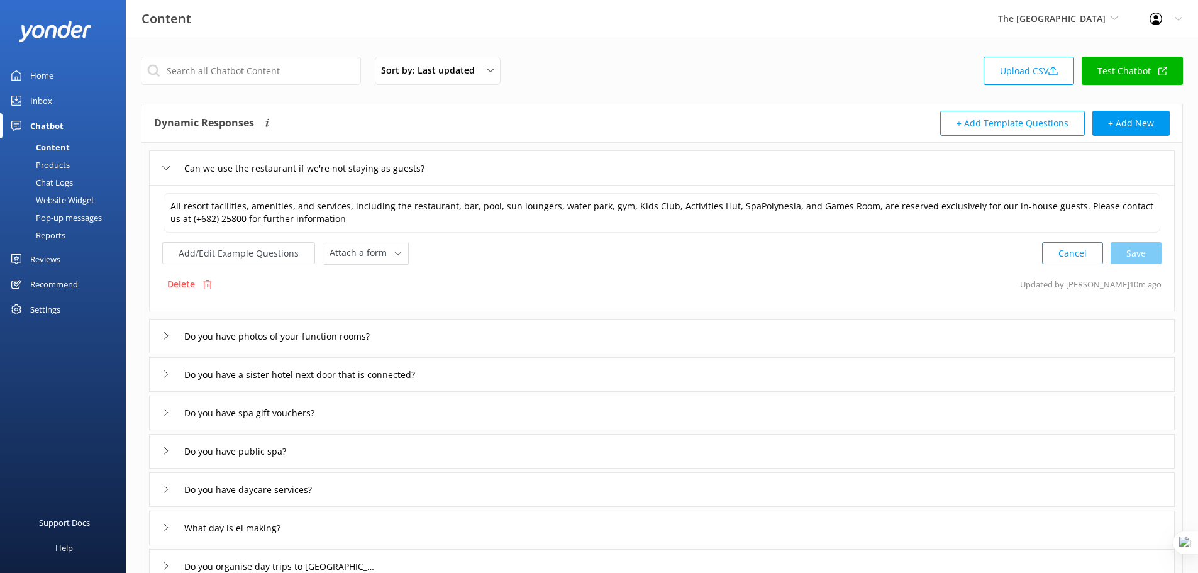
click at [499, 165] on div "Can we use the restaurant if we're not staying as guests?" at bounding box center [661, 167] width 1025 height 35
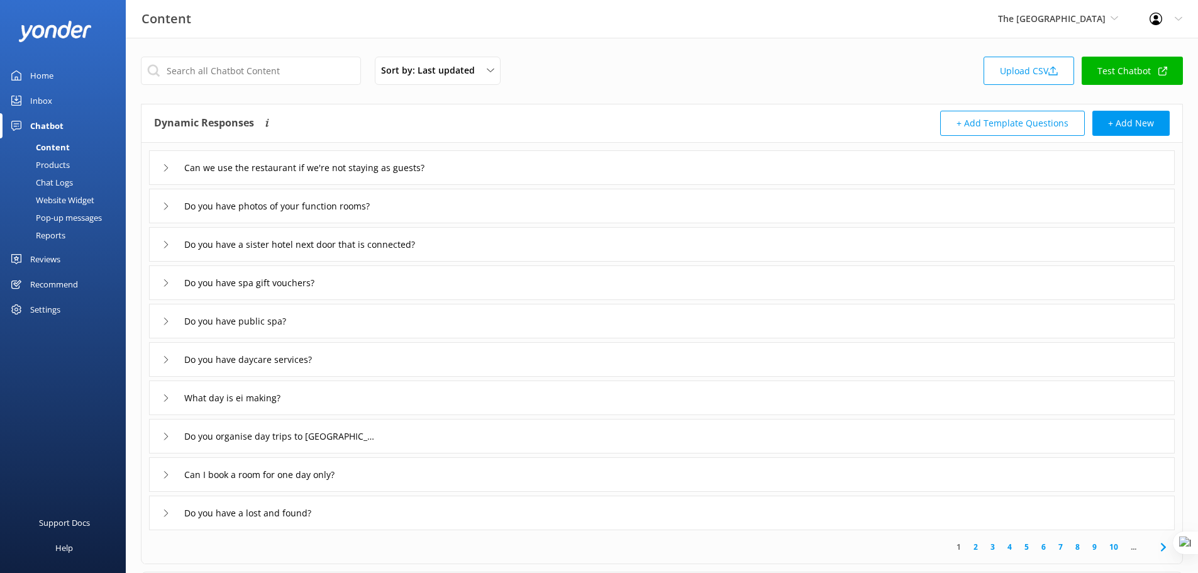
click at [1161, 545] on icon at bounding box center [1163, 546] width 15 height 15
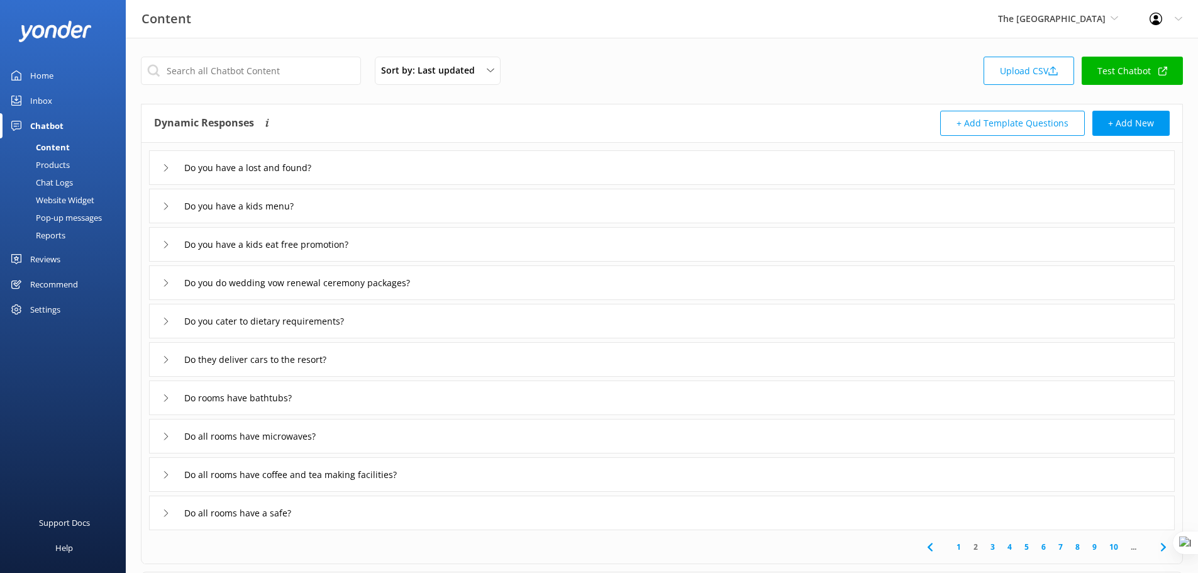
click at [959, 546] on link "1" at bounding box center [958, 547] width 17 height 12
click at [69, 183] on div "Chat Logs" at bounding box center [40, 183] width 65 height 18
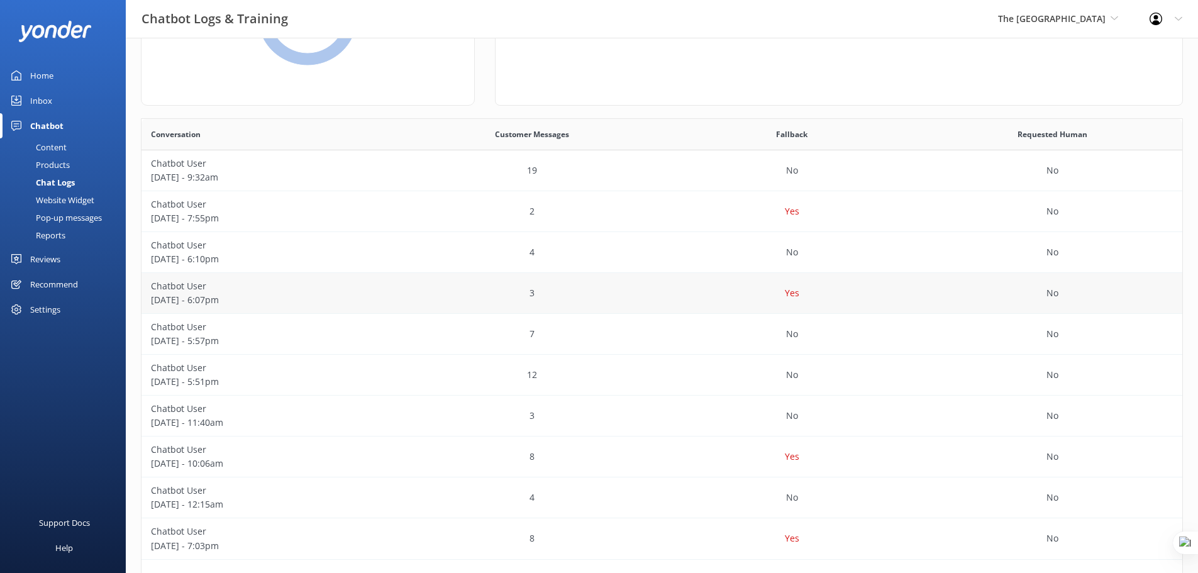
scroll to position [173, 0]
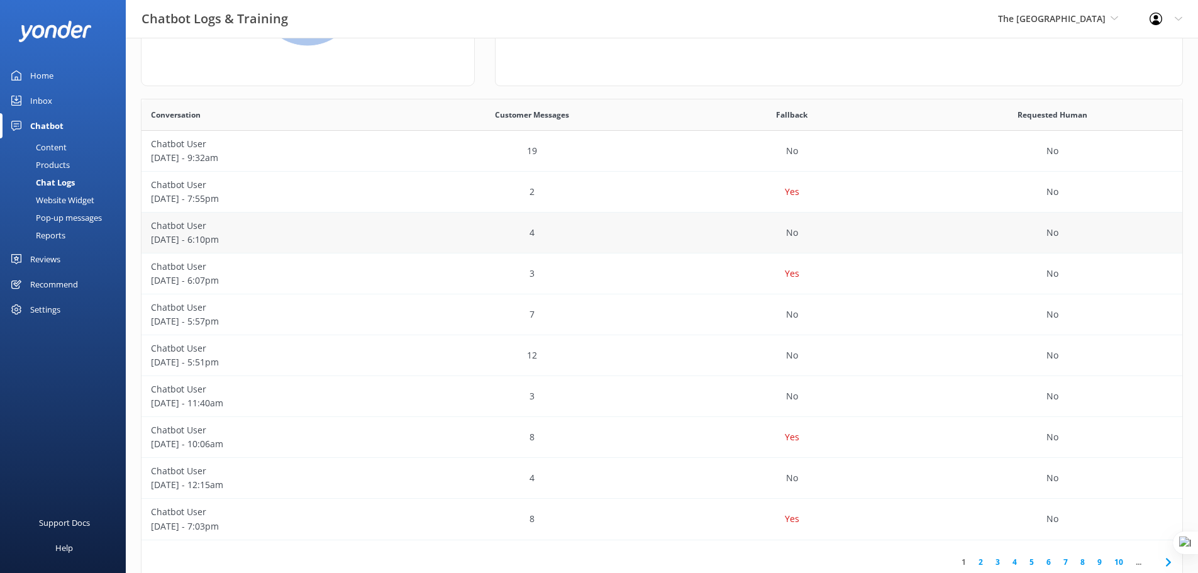
click at [419, 228] on div "4" at bounding box center [532, 233] width 260 height 41
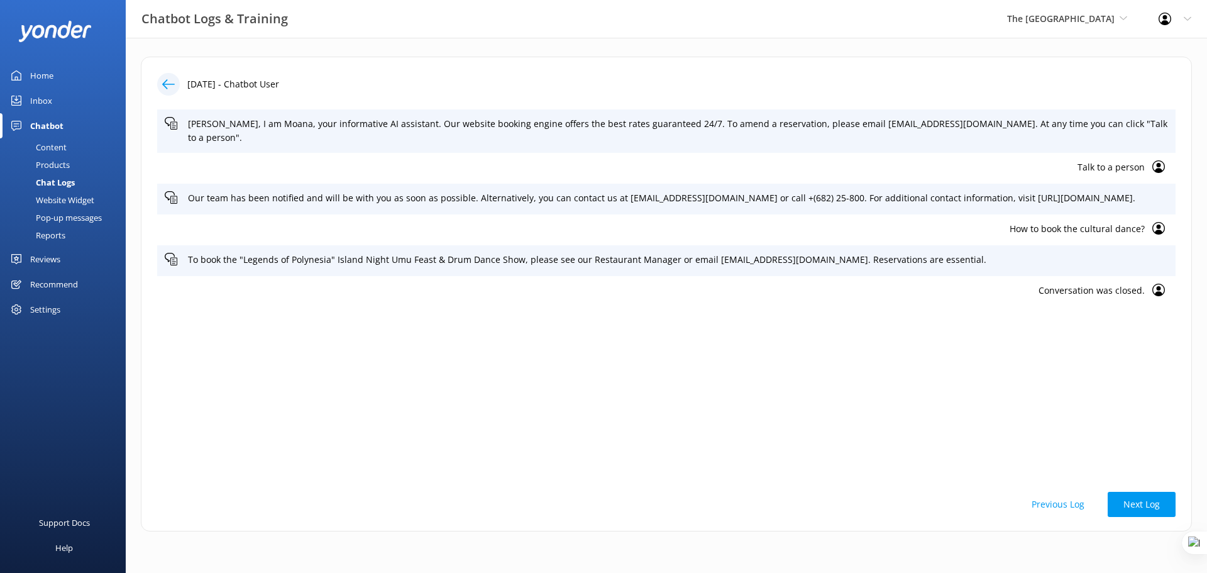
click at [59, 142] on div "Content" at bounding box center [37, 147] width 59 height 18
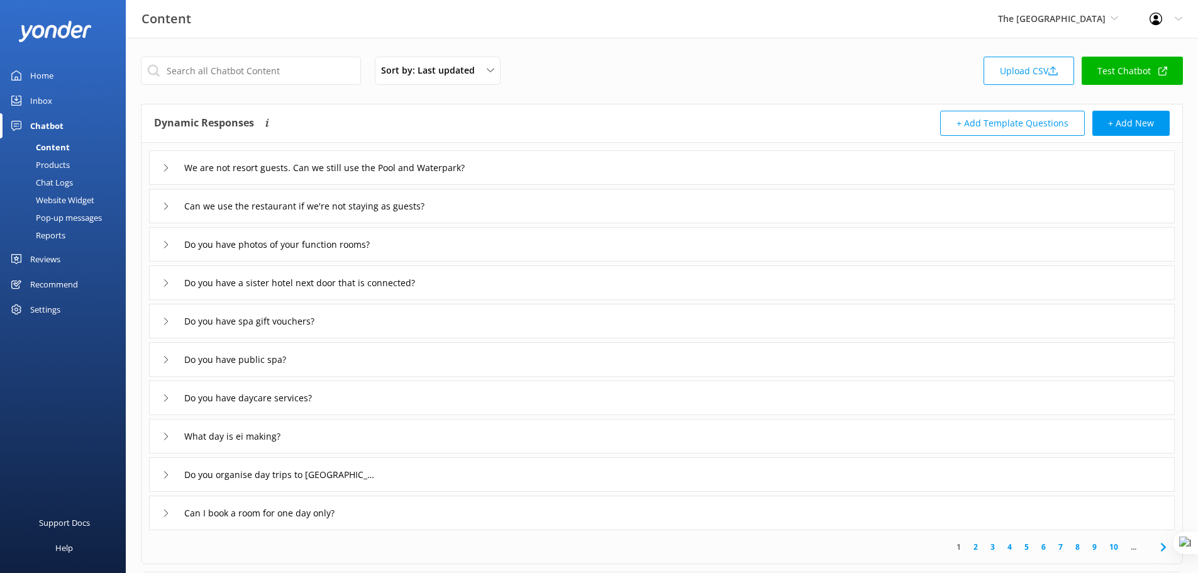
click at [52, 185] on div "Chat Logs" at bounding box center [40, 183] width 65 height 18
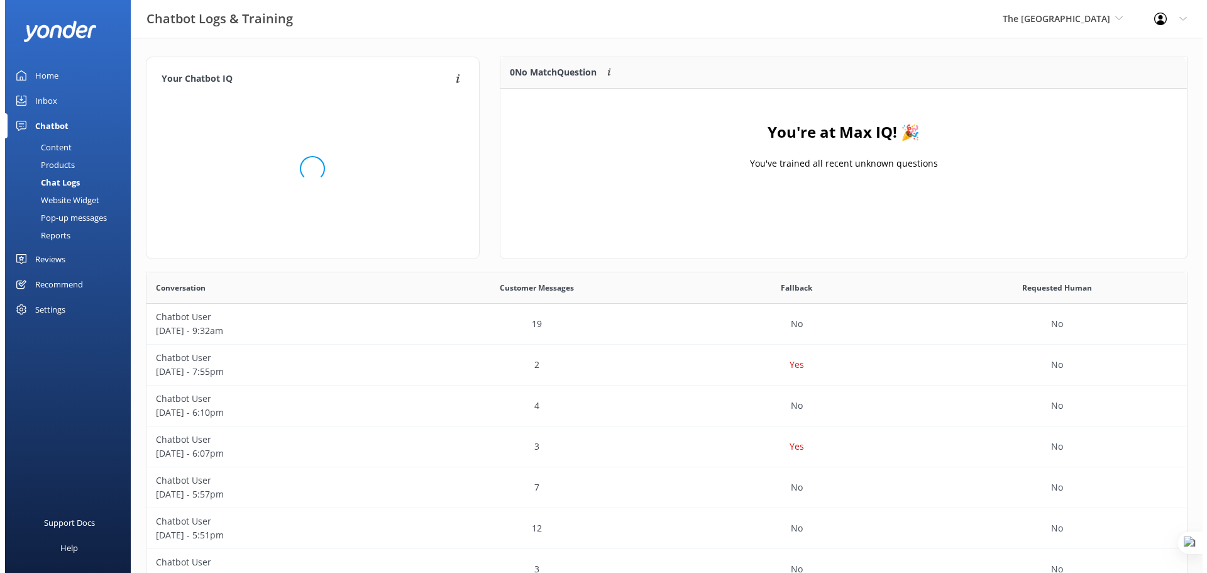
scroll to position [10, 10]
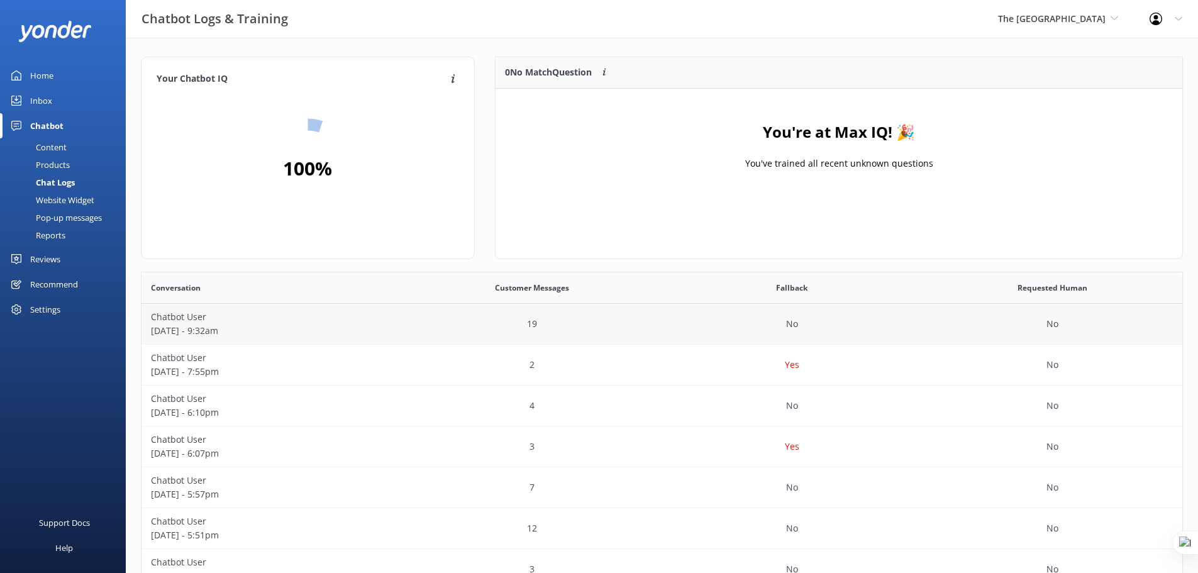
click at [338, 327] on p "August 19 - 9:32am" at bounding box center [271, 331] width 241 height 14
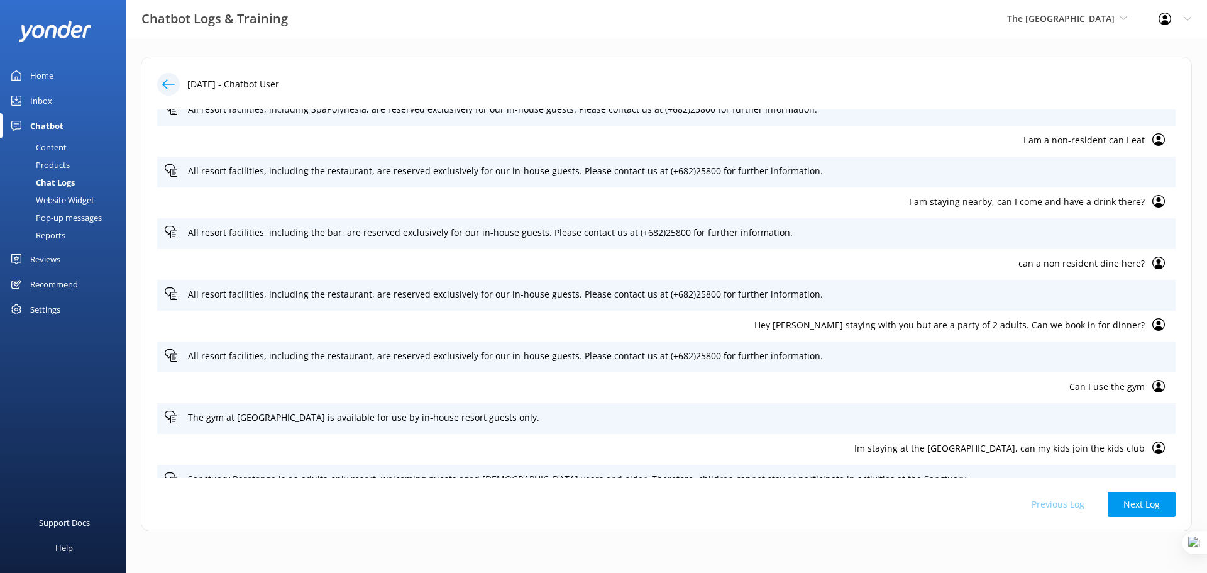
scroll to position [236, 0]
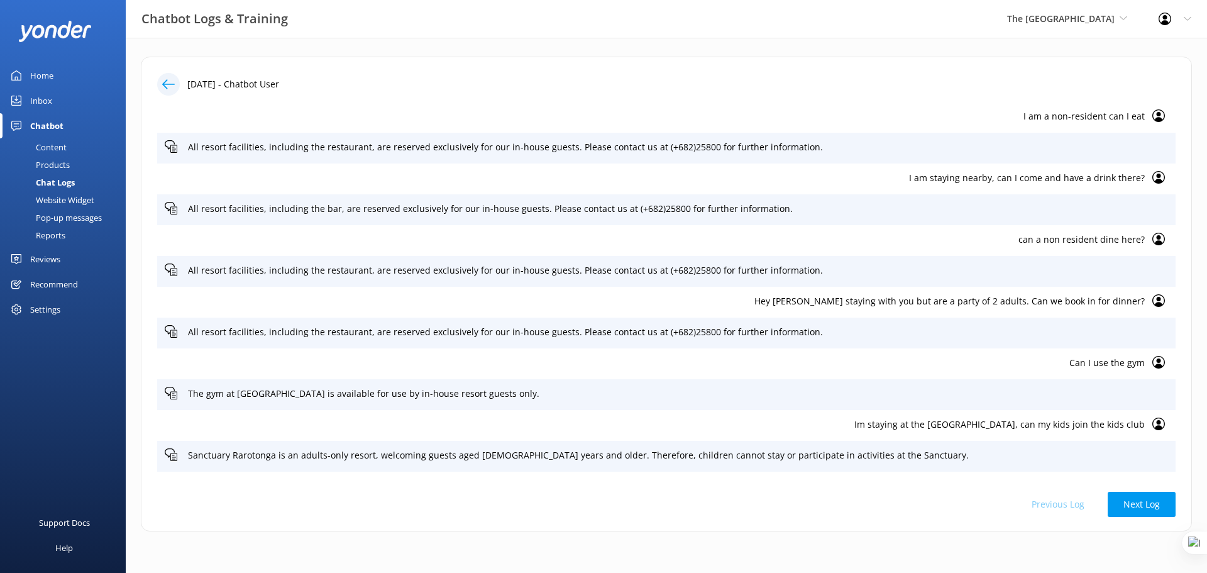
click at [1103, 356] on p "Can I use the gym" at bounding box center [655, 363] width 980 height 14
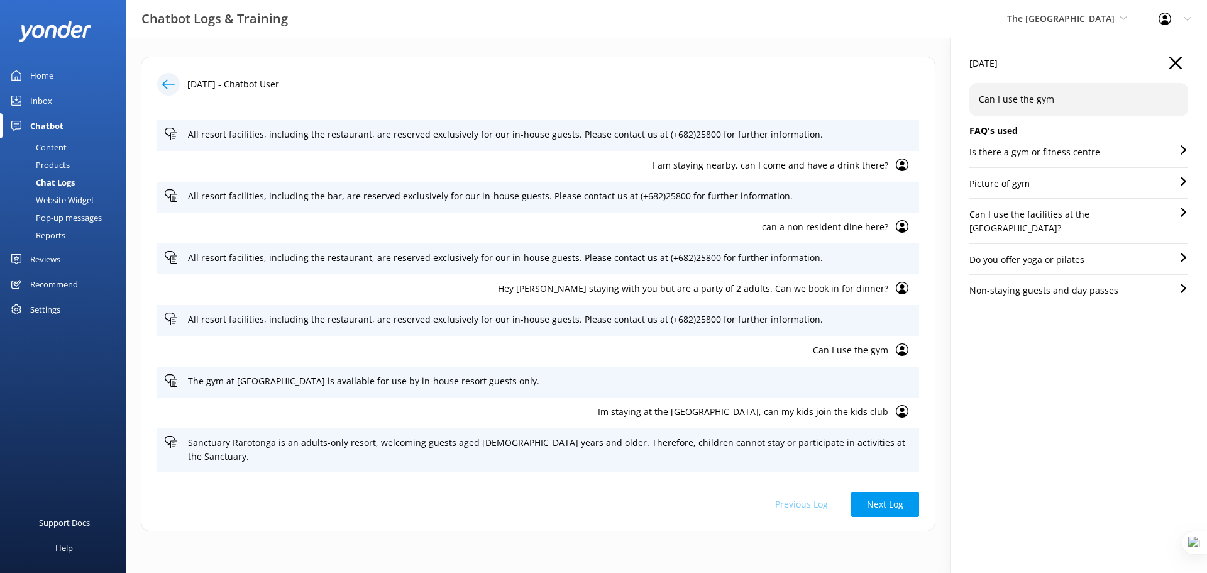
click at [72, 149] on link "Content" at bounding box center [67, 147] width 118 height 18
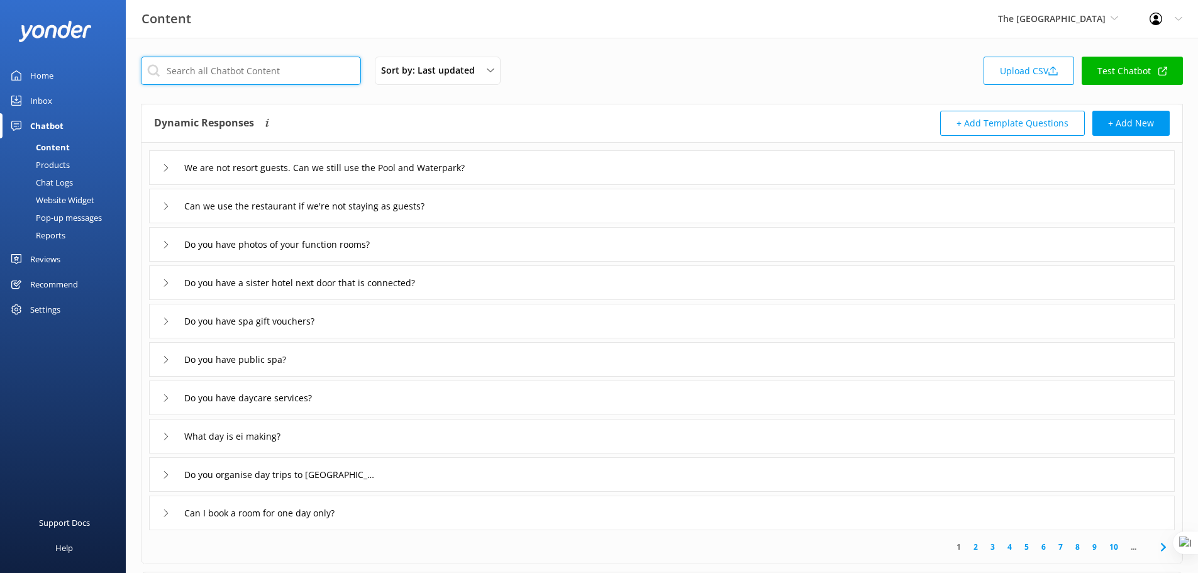
click at [223, 75] on input "text" at bounding box center [251, 71] width 220 height 28
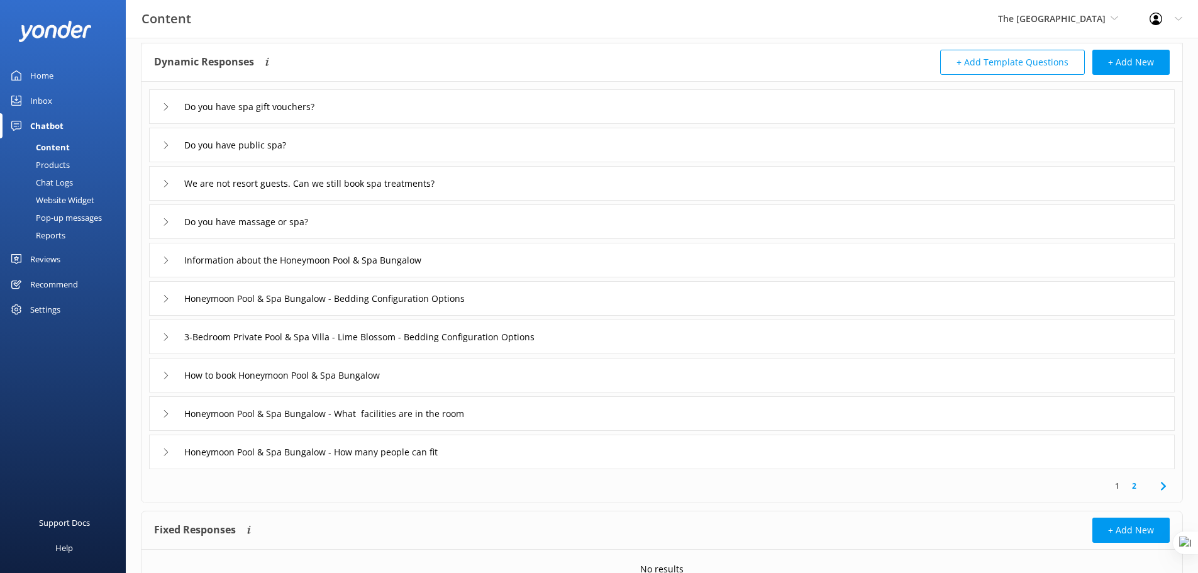
scroll to position [63, 0]
type input "spa"
click at [59, 284] on div "Recommend" at bounding box center [54, 284] width 48 height 25
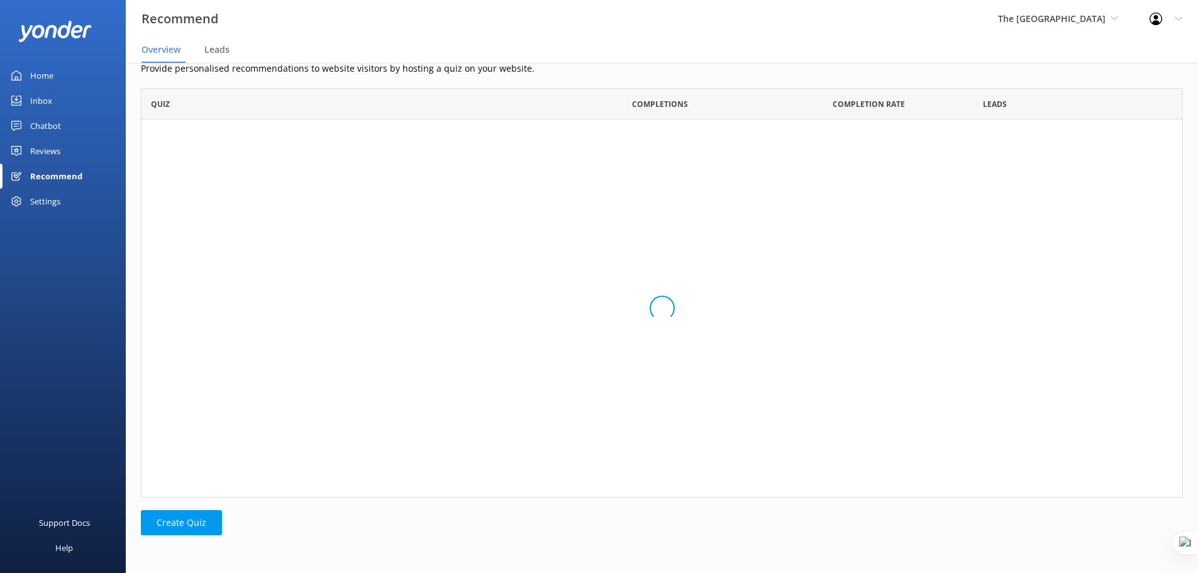
scroll to position [274, 1032]
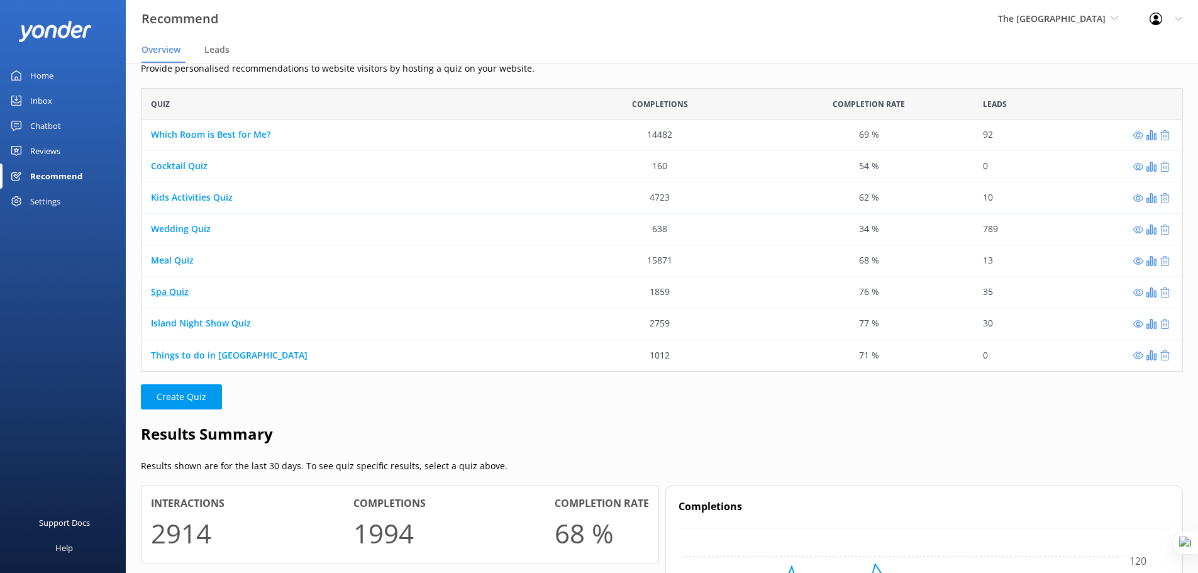
click at [163, 291] on link "Spa Quiz" at bounding box center [170, 292] width 38 height 12
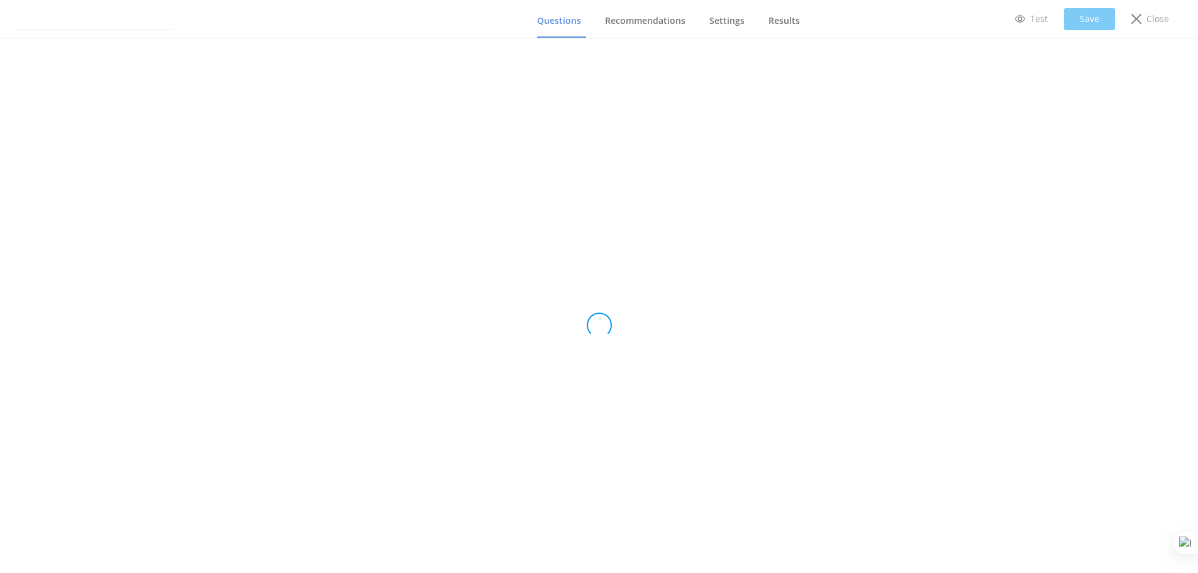
type input "Spa Quiz"
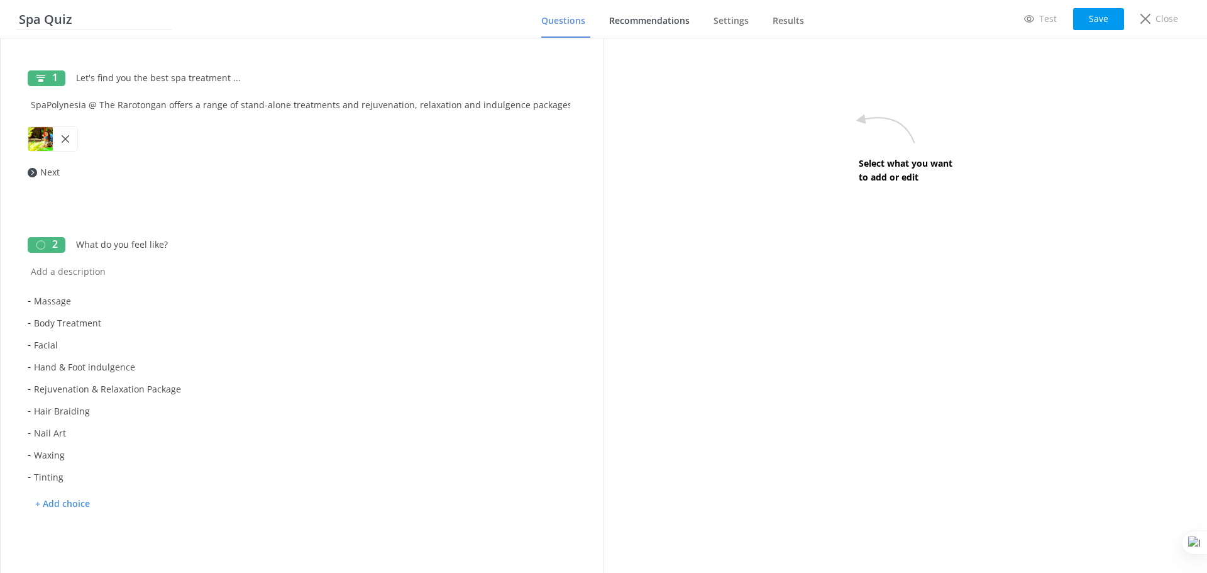
click at [650, 22] on span "Recommendations" at bounding box center [649, 20] width 80 height 13
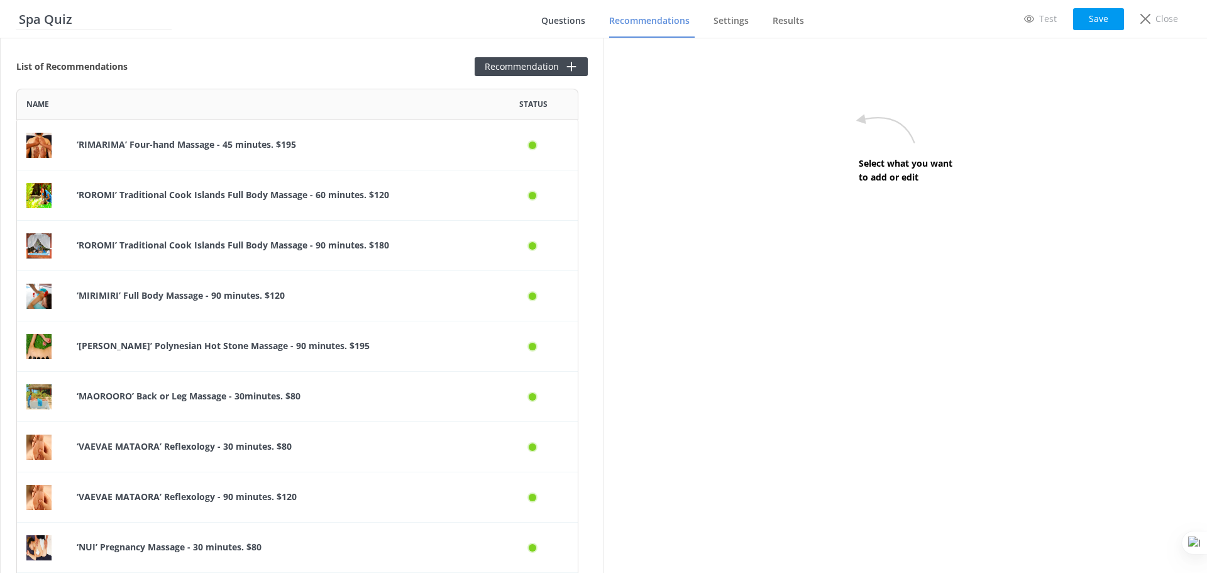
click at [580, 18] on span "Questions" at bounding box center [563, 20] width 44 height 13
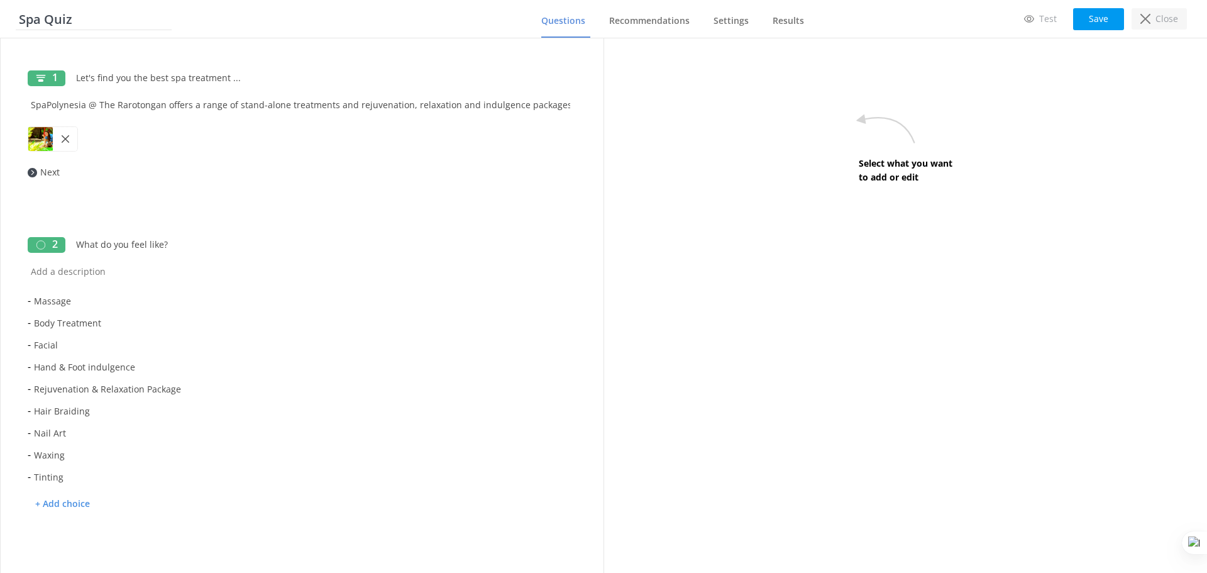
click at [1164, 18] on p "Close" at bounding box center [1167, 19] width 23 height 14
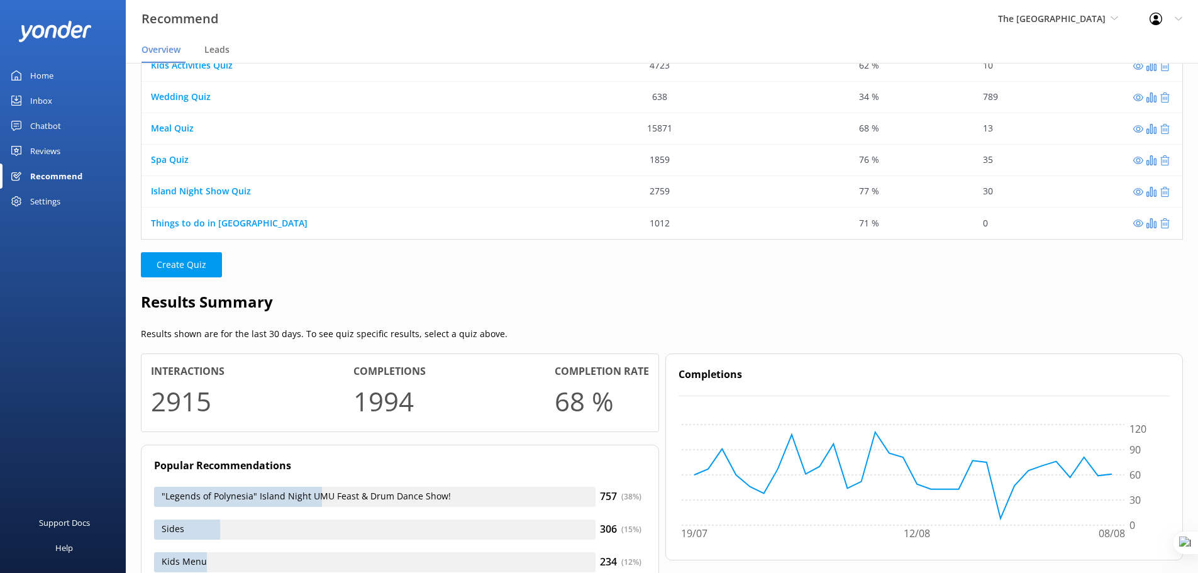
scroll to position [157, 0]
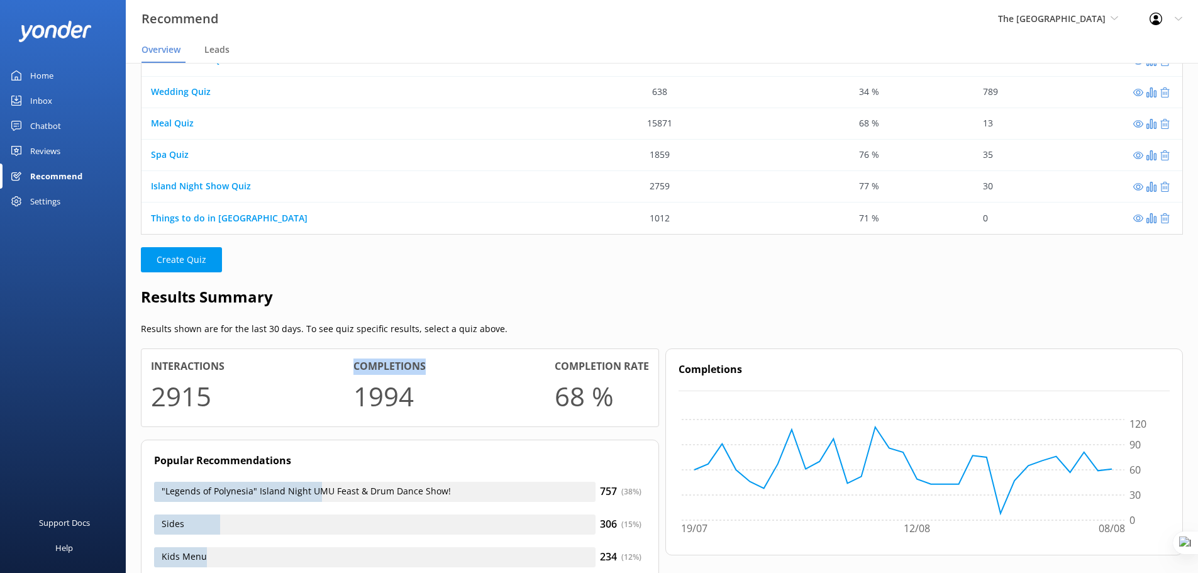
drag, startPoint x: 211, startPoint y: 400, endPoint x: 429, endPoint y: 388, distance: 219.1
click at [429, 388] on div "Interactions 2915 Completions 1994 Completion rate 68 %" at bounding box center [399, 387] width 517 height 77
click at [429, 392] on div "Interactions 2915 Completions 1994 Completion rate 68 %" at bounding box center [399, 387] width 517 height 77
drag, startPoint x: 429, startPoint y: 392, endPoint x: 358, endPoint y: 395, distance: 71.1
click at [358, 395] on div "Interactions 2915 Completions 1994 Completion rate 68 %" at bounding box center [399, 387] width 517 height 77
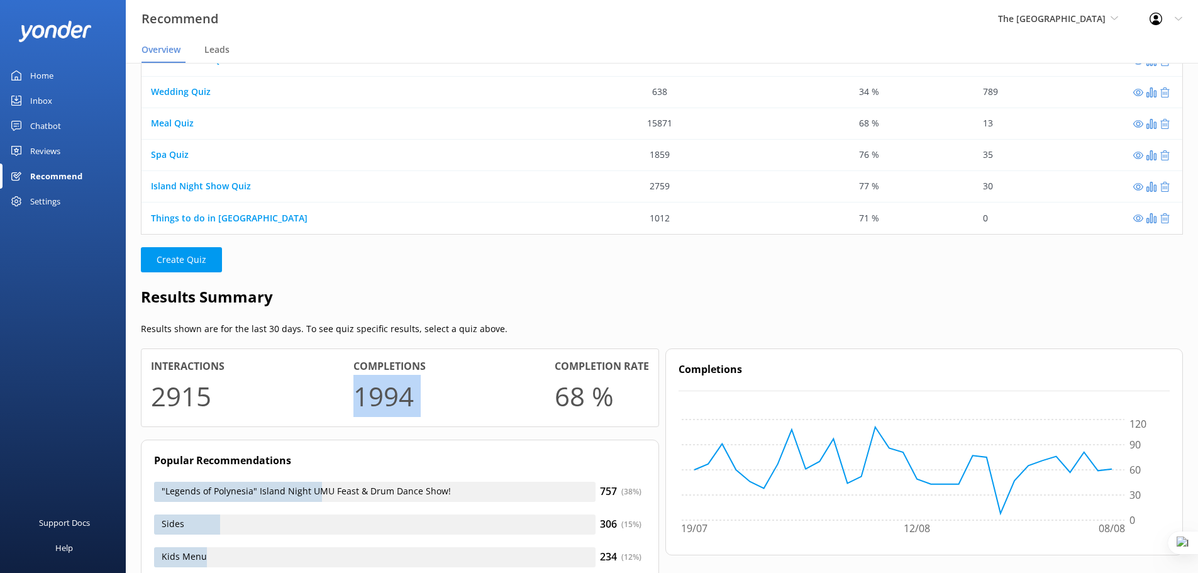
click at [451, 406] on div "Interactions 2915 Completions 1994 Completion rate 68 %" at bounding box center [399, 387] width 517 height 77
drag, startPoint x: 416, startPoint y: 400, endPoint x: 356, endPoint y: 402, distance: 59.2
click at [356, 402] on div "Interactions 2915 Completions 1994 Completion rate 68 %" at bounding box center [399, 387] width 517 height 77
click at [519, 297] on h2 "Results Summary" at bounding box center [662, 297] width 1042 height 24
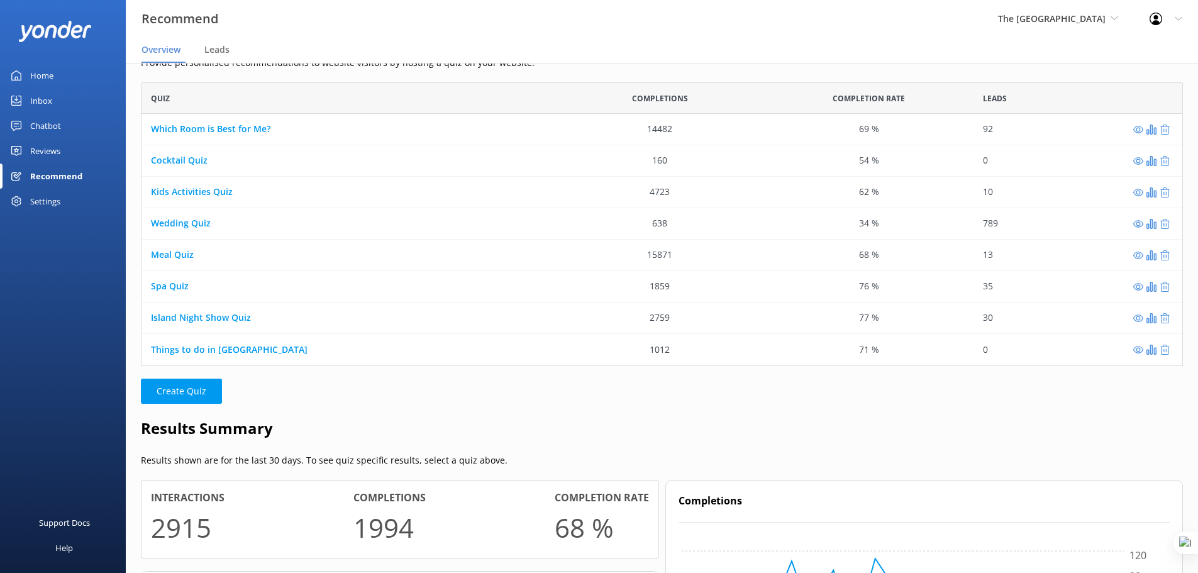
scroll to position [16, 0]
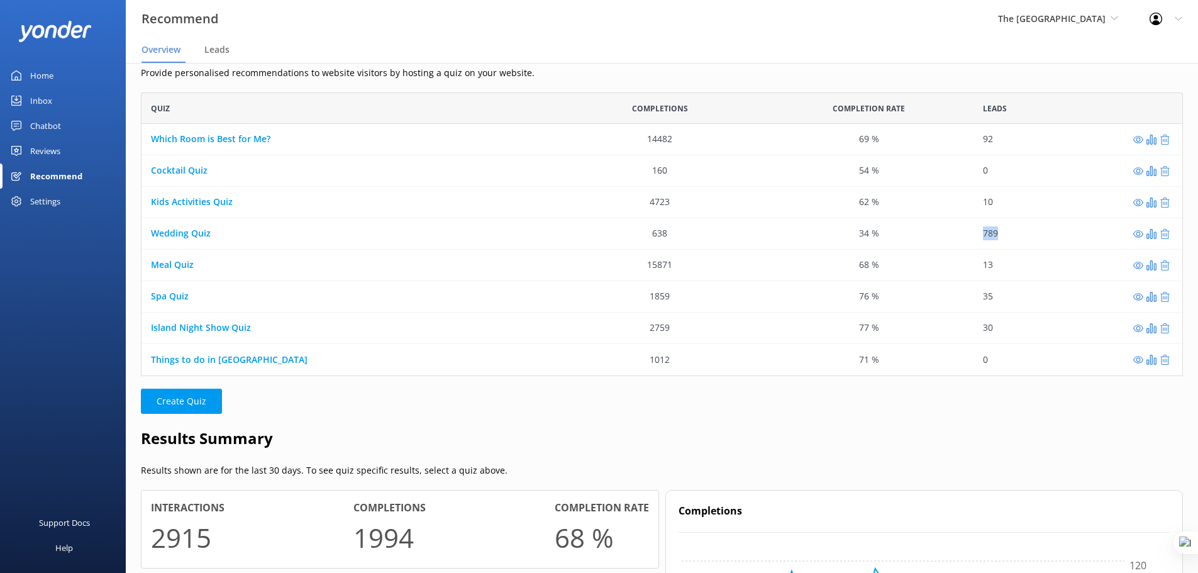
drag, startPoint x: 1002, startPoint y: 235, endPoint x: 978, endPoint y: 234, distance: 23.9
click at [978, 234] on div "789" at bounding box center [1077, 233] width 209 height 31
click at [1022, 231] on div "789" at bounding box center [1077, 233] width 209 height 31
drag, startPoint x: 1004, startPoint y: 134, endPoint x: 646, endPoint y: 136, distance: 357.7
click at [646, 136] on div "Which Room is Best for Me? 14482 69 % 92" at bounding box center [662, 139] width 1042 height 31
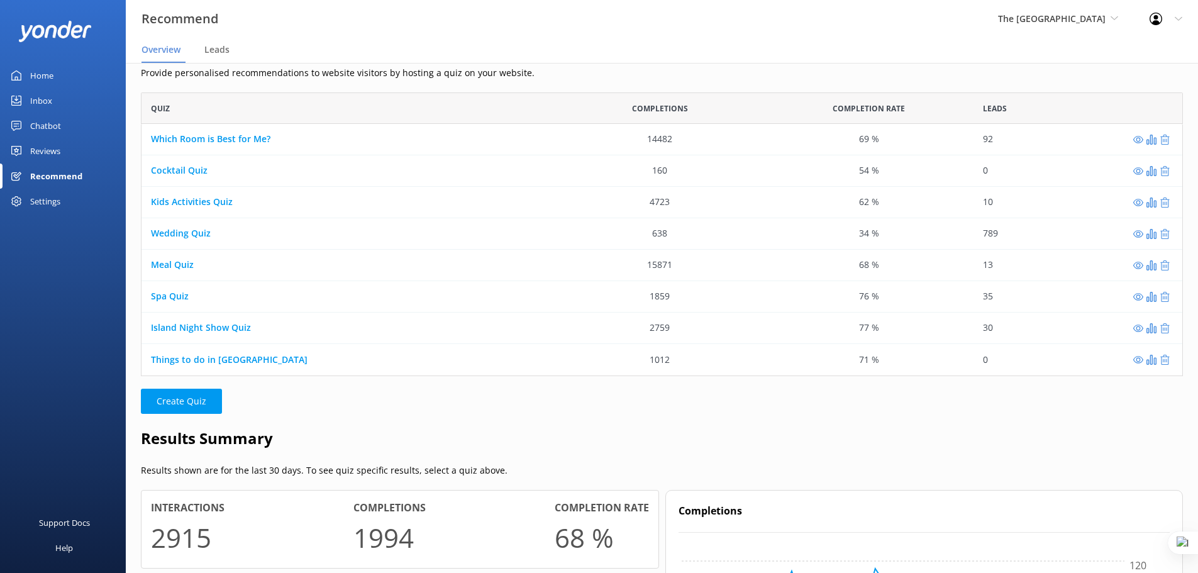
click at [780, 215] on div "62 %" at bounding box center [868, 202] width 209 height 31
drag, startPoint x: 679, startPoint y: 238, endPoint x: 636, endPoint y: 235, distance: 43.5
click at [636, 235] on div "638" at bounding box center [659, 233] width 209 height 31
click at [707, 234] on div "638" at bounding box center [659, 233] width 209 height 31
drag, startPoint x: 644, startPoint y: 268, endPoint x: 690, endPoint y: 267, distance: 45.9
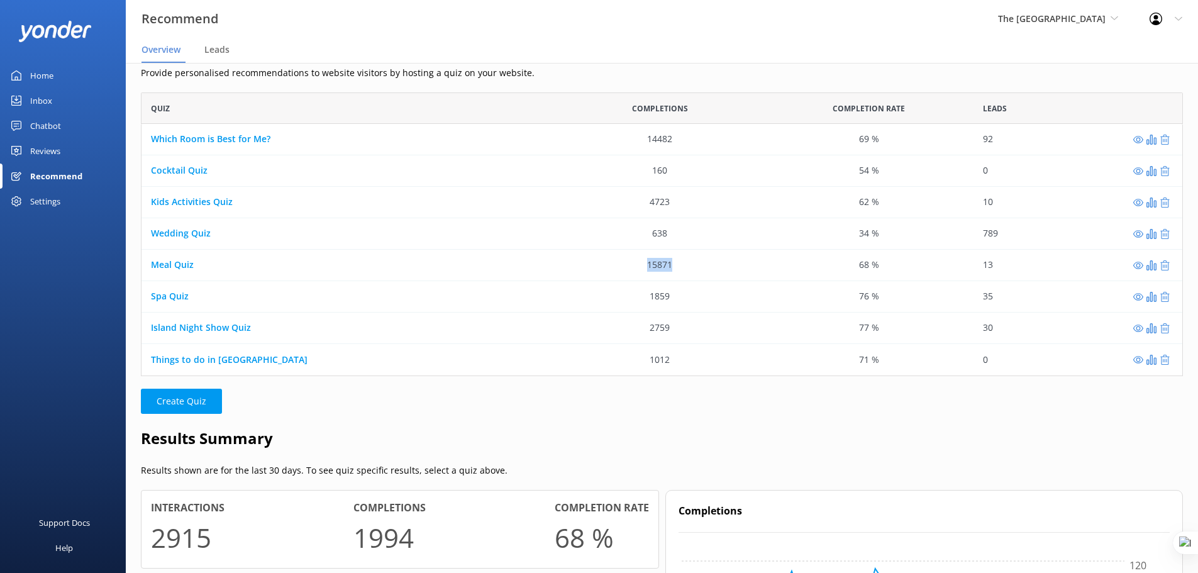
click at [690, 267] on div "15871" at bounding box center [659, 265] width 209 height 31
click at [720, 268] on div "15871" at bounding box center [659, 265] width 209 height 31
drag, startPoint x: 692, startPoint y: 268, endPoint x: 643, endPoint y: 267, distance: 48.4
click at [643, 267] on div "15871" at bounding box center [659, 265] width 209 height 31
click at [676, 266] on div "15871" at bounding box center [659, 265] width 209 height 31
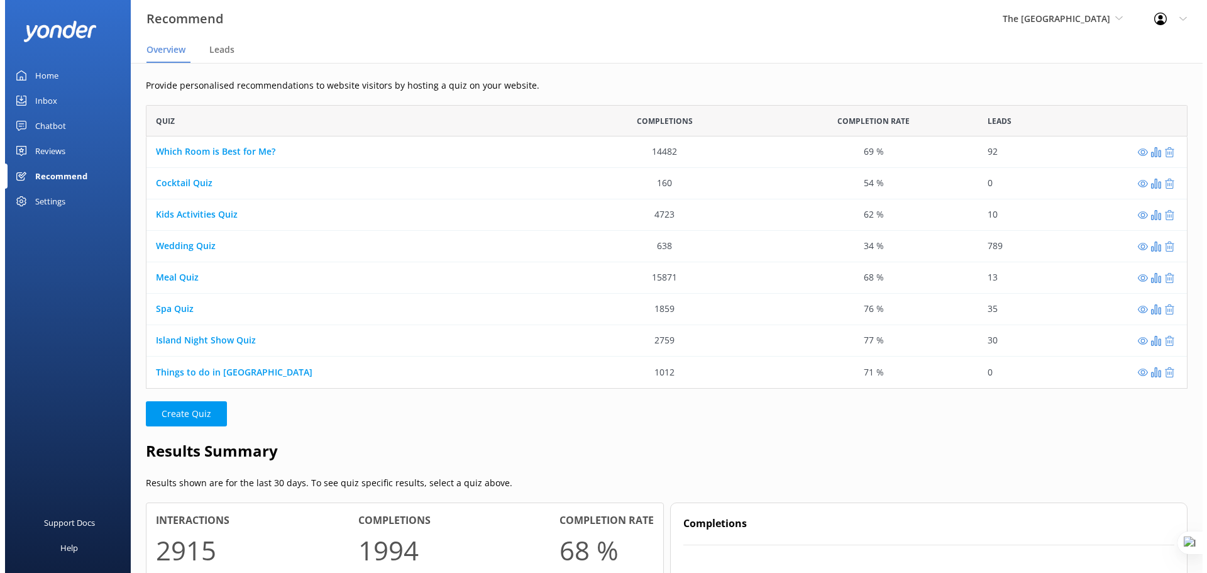
scroll to position [0, 0]
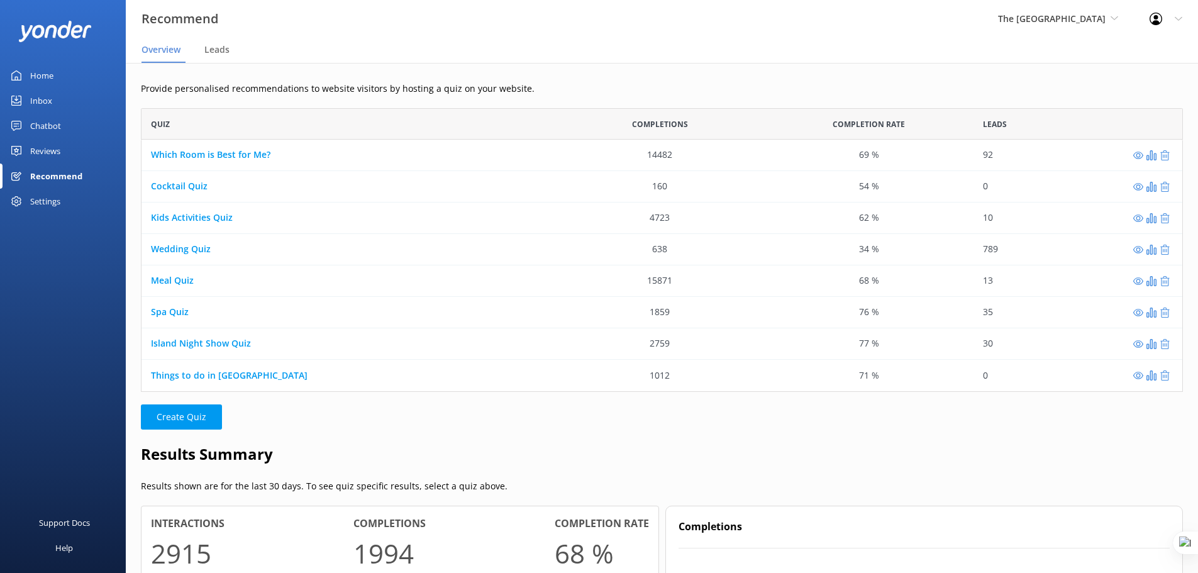
click at [36, 76] on div "Home" at bounding box center [41, 75] width 23 height 25
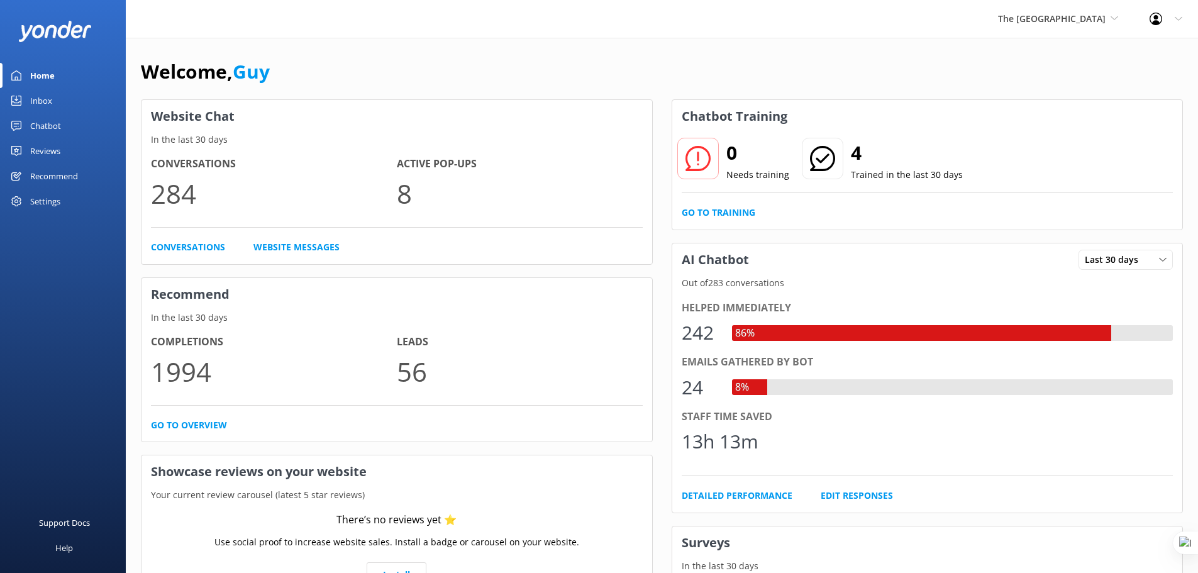
click at [55, 124] on div "Chatbot" at bounding box center [45, 125] width 31 height 25
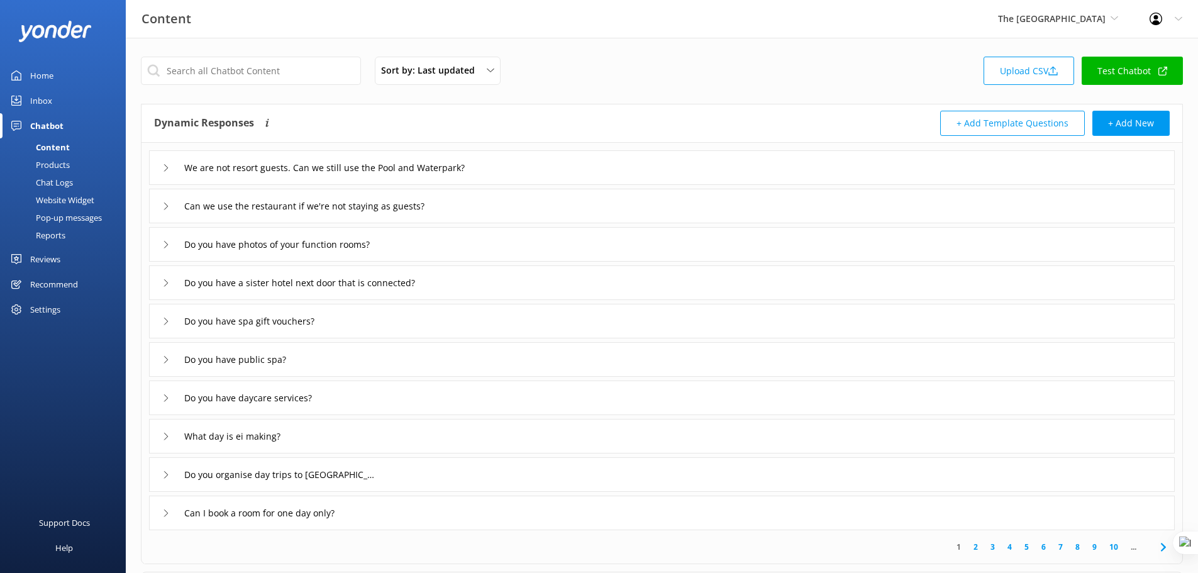
click at [64, 182] on div "Chat Logs" at bounding box center [40, 183] width 65 height 18
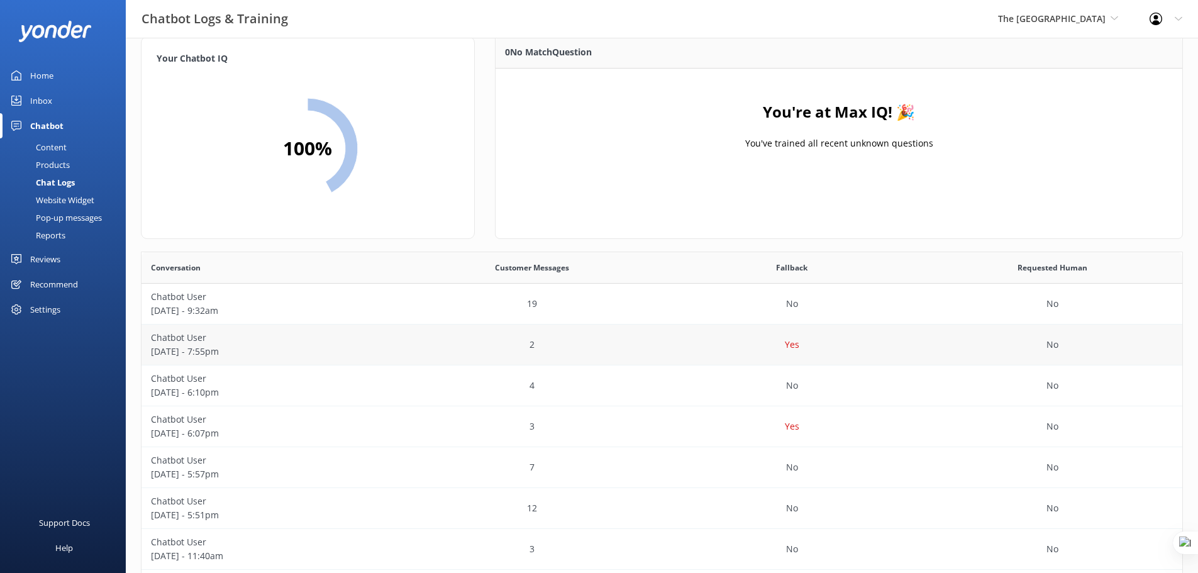
scroll to position [63, 0]
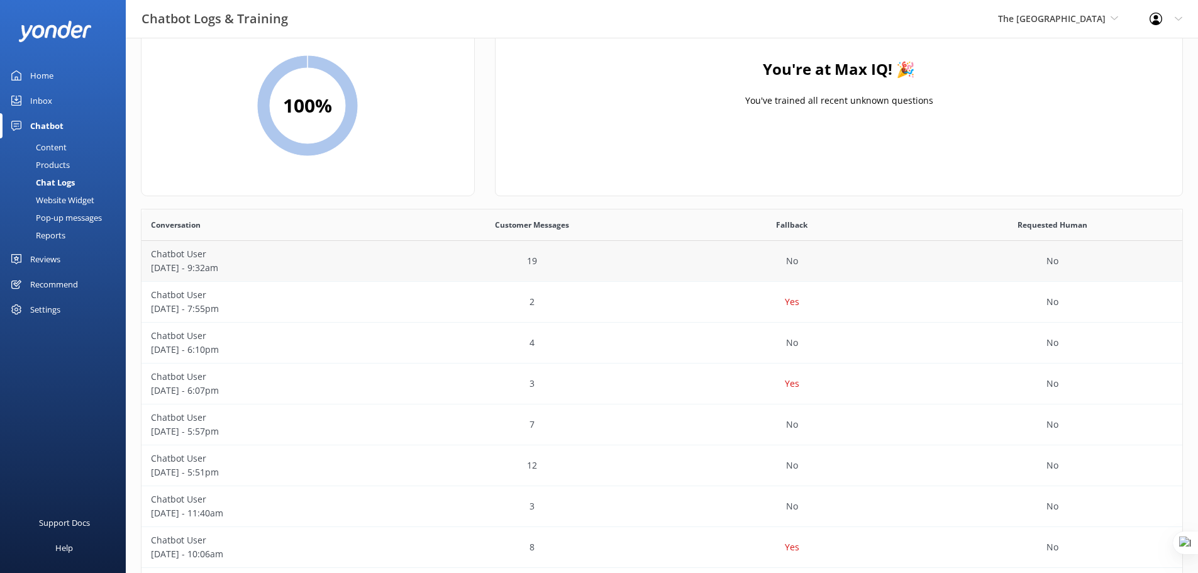
click at [481, 267] on div "19" at bounding box center [532, 261] width 260 height 41
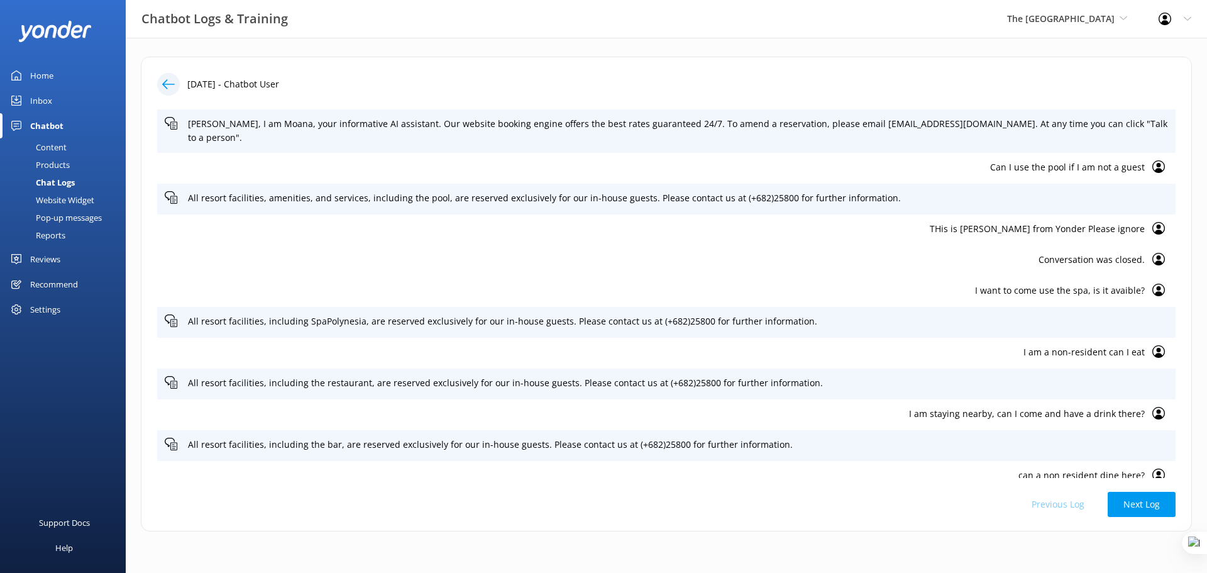
click at [160, 90] on div at bounding box center [168, 84] width 23 height 23
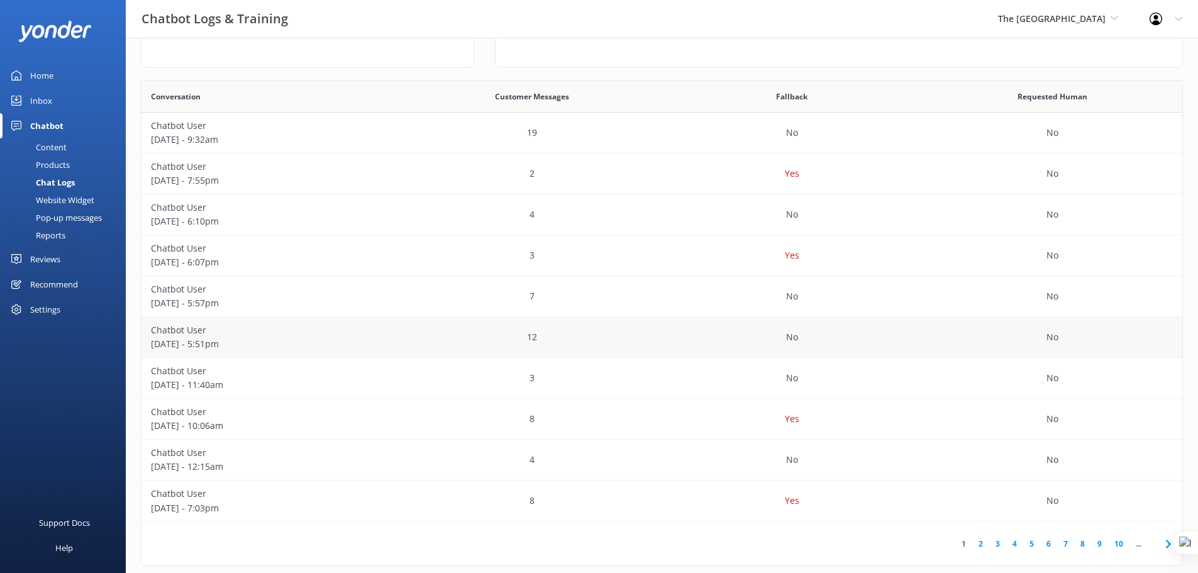
scroll to position [209, 0]
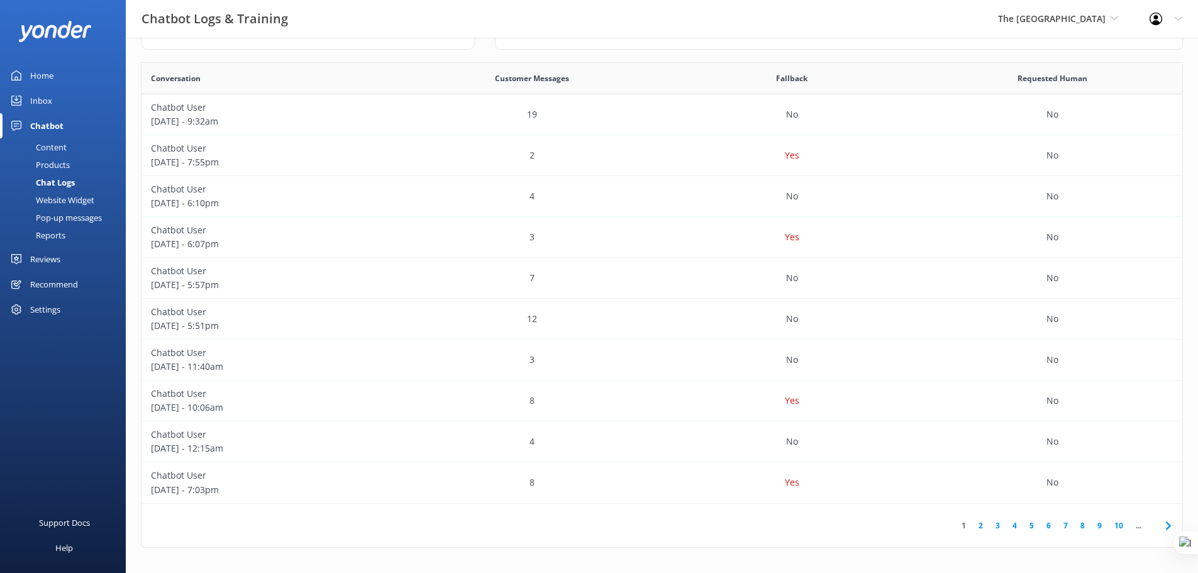
click at [1023, 530] on link "5" at bounding box center [1031, 525] width 17 height 12
click at [1061, 525] on link "7" at bounding box center [1065, 525] width 17 height 12
click at [275, 102] on p "Liana" at bounding box center [271, 108] width 241 height 14
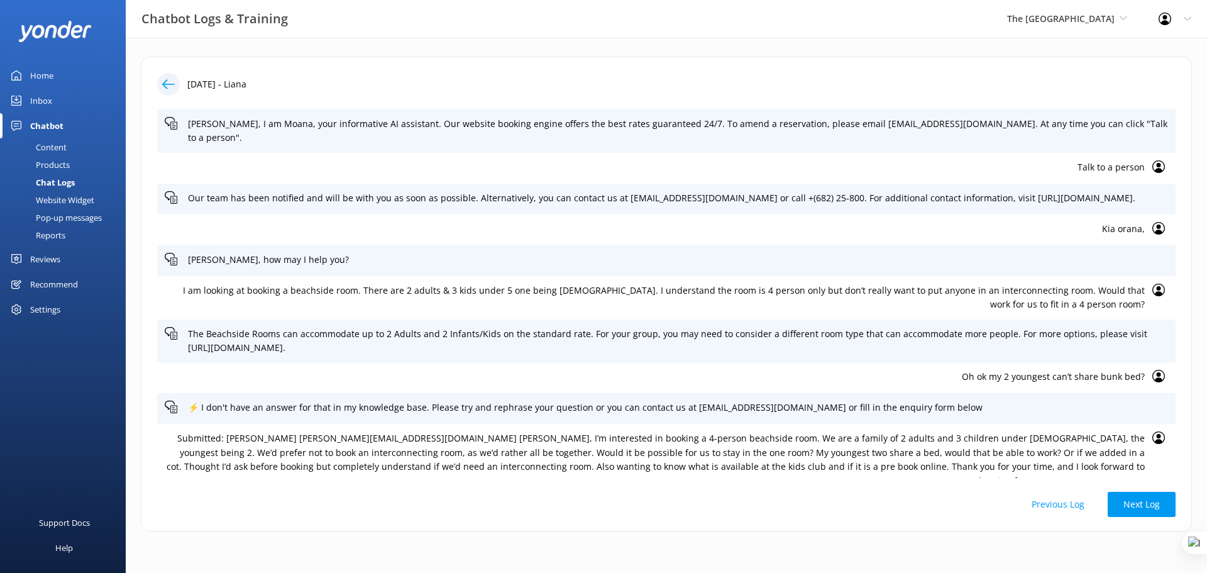
click at [1072, 377] on p "Oh ok my 2 youngest can’t share bunk bed?" at bounding box center [655, 377] width 980 height 14
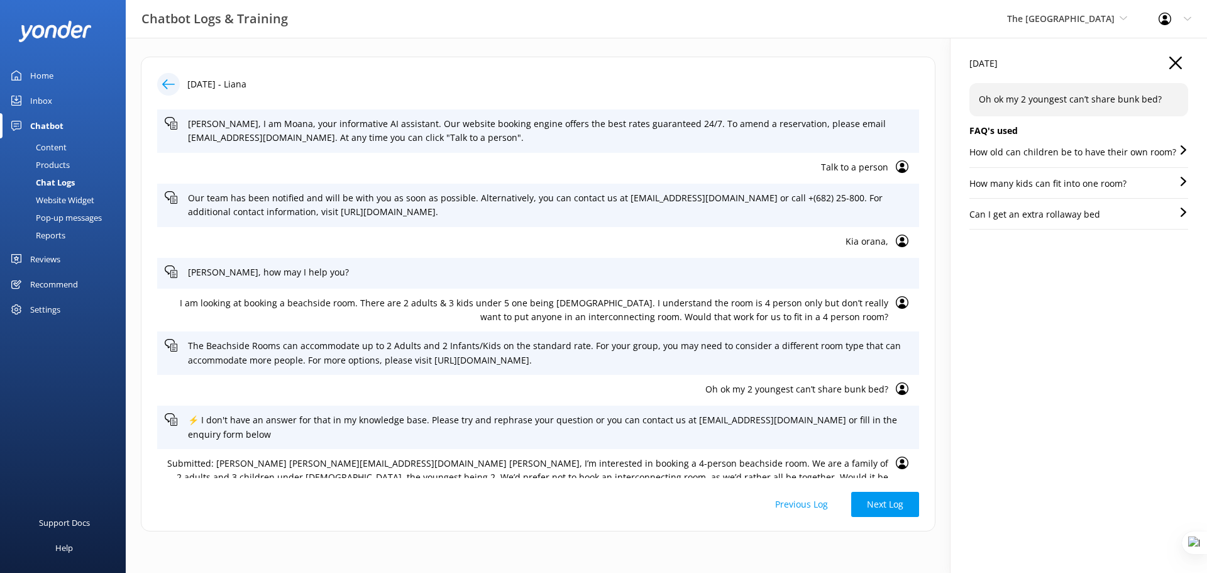
drag, startPoint x: 702, startPoint y: 390, endPoint x: 691, endPoint y: 387, distance: 11.9
click at [691, 387] on p "Oh ok my 2 youngest can’t share bunk bed?" at bounding box center [527, 389] width 724 height 14
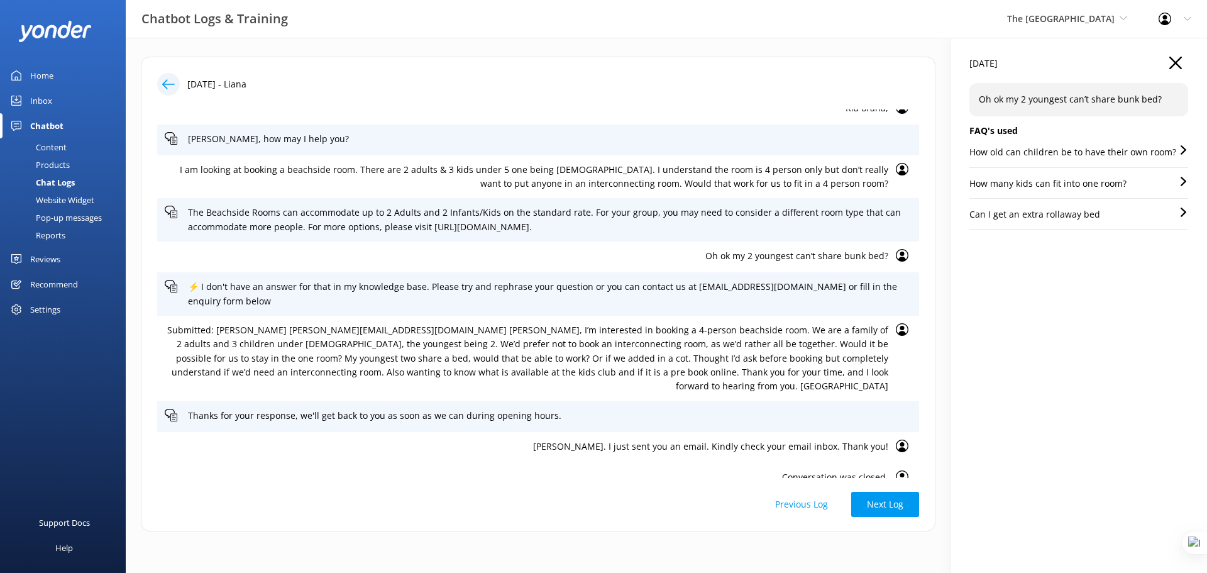
scroll to position [135, 0]
click at [1173, 60] on use at bounding box center [1175, 63] width 13 height 13
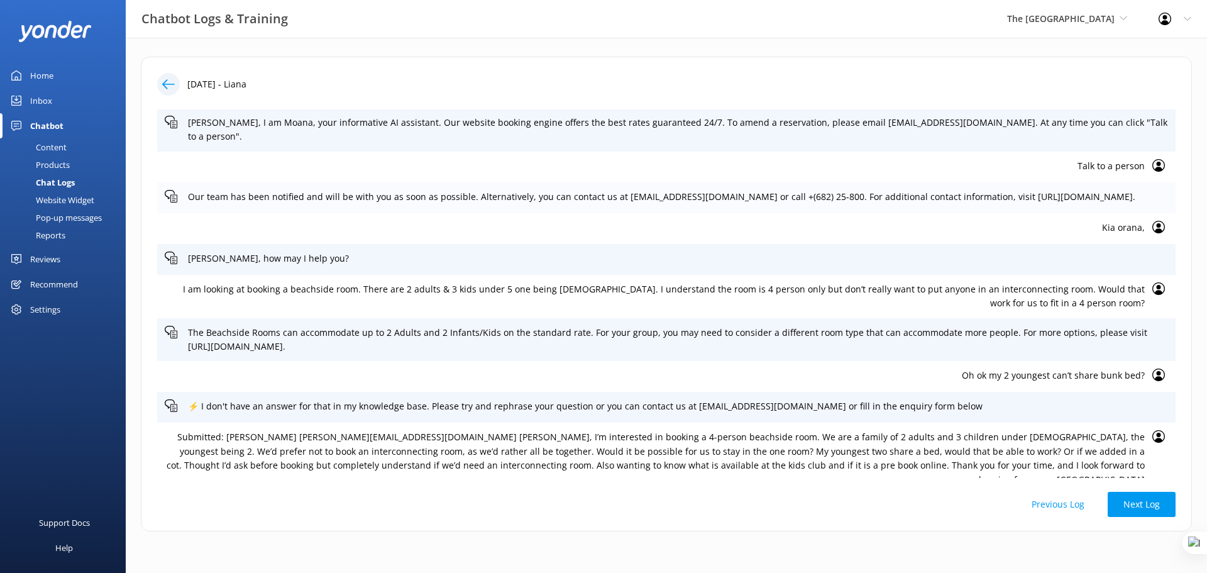
scroll to position [0, 0]
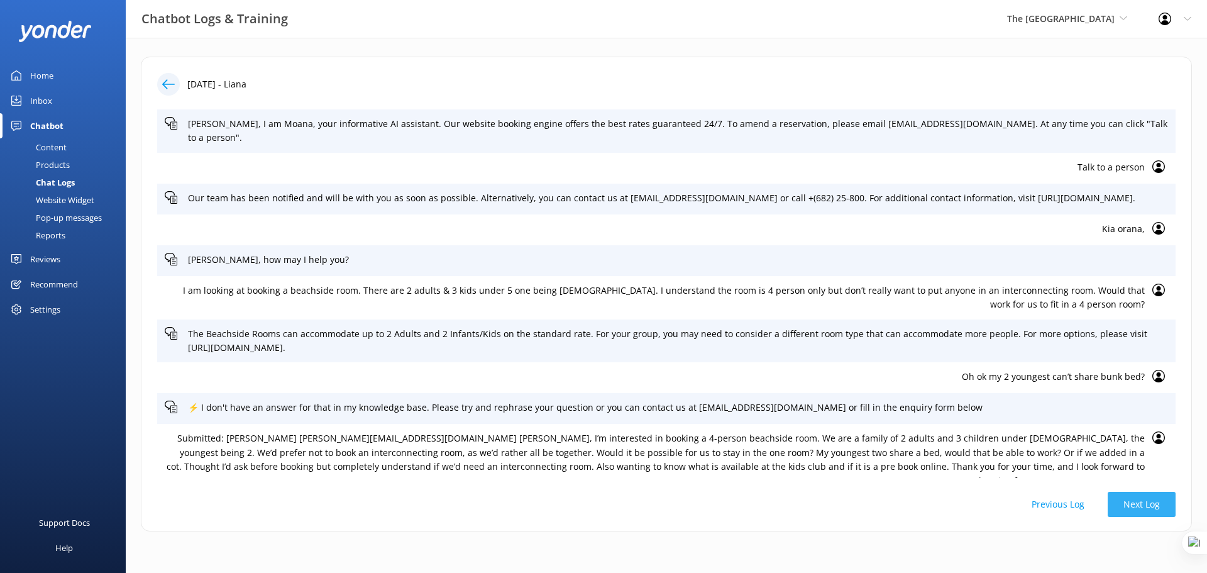
click at [1122, 505] on button "Next Log" at bounding box center [1142, 504] width 68 height 25
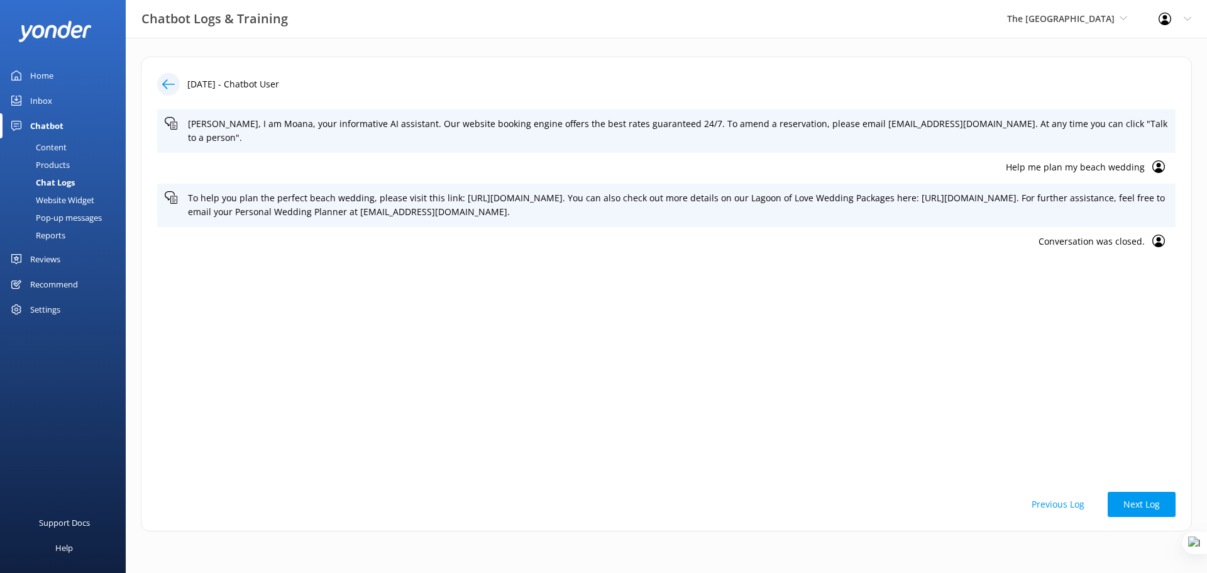
click at [1102, 160] on p "Help me plan my beach wedding" at bounding box center [655, 167] width 980 height 14
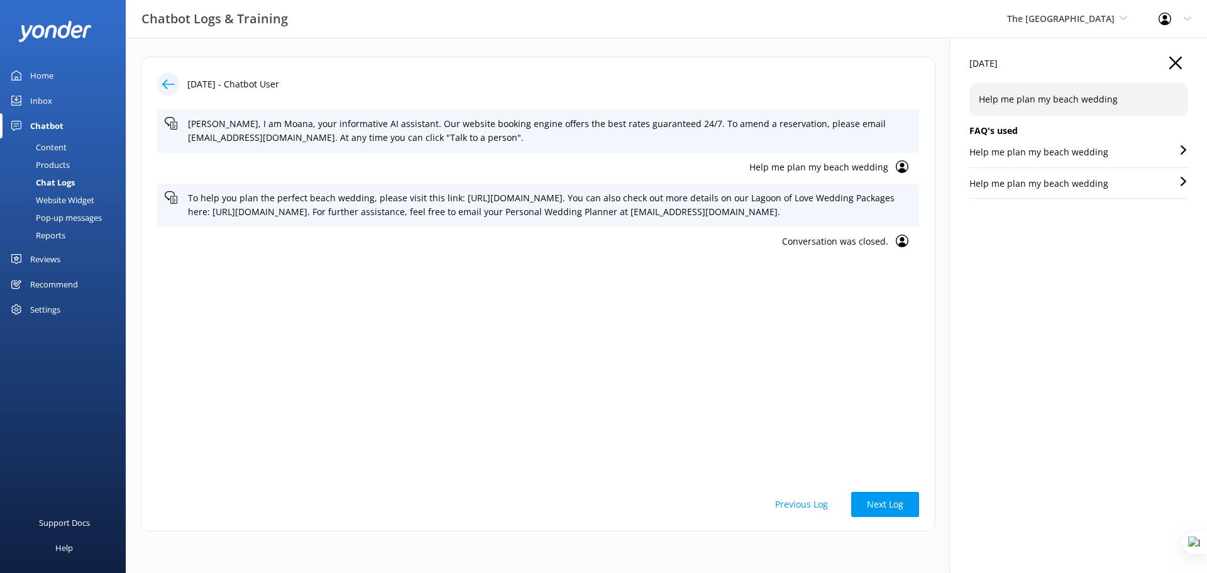
click at [49, 149] on div "Content" at bounding box center [37, 147] width 59 height 18
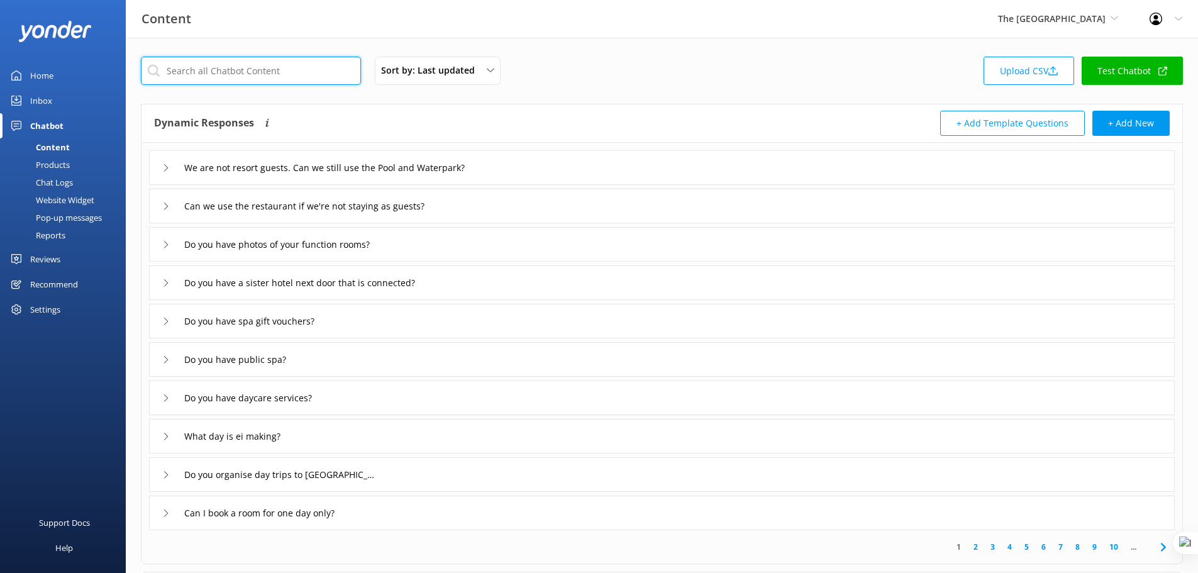
click at [260, 65] on input "text" at bounding box center [251, 71] width 220 height 28
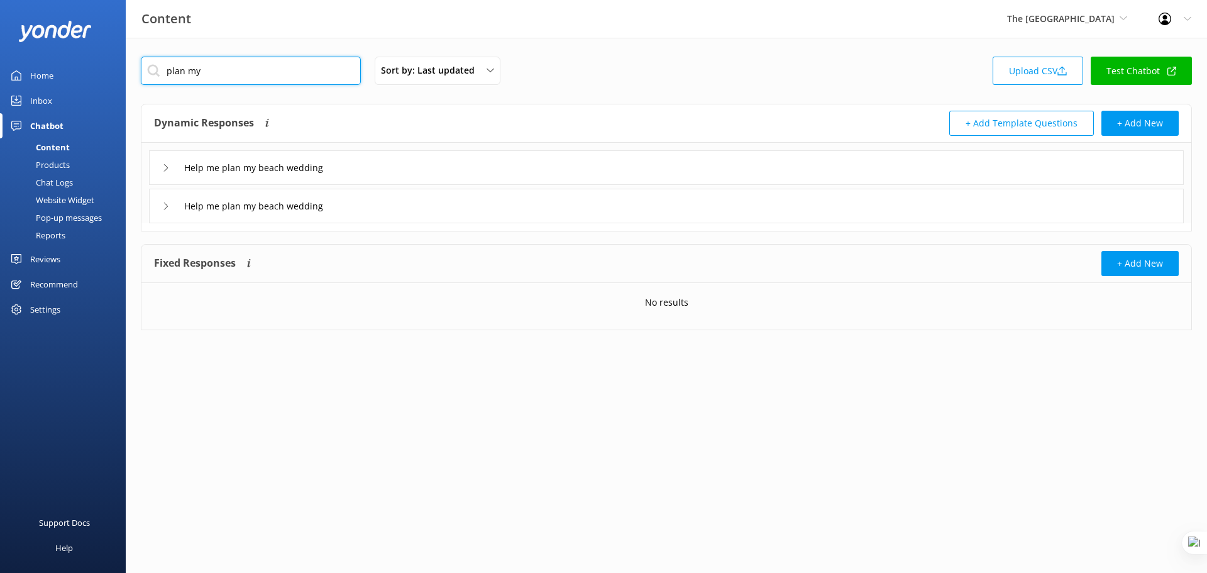
type input "plan my"
click at [401, 161] on div "Help me plan my beach wedding" at bounding box center [666, 167] width 1035 height 35
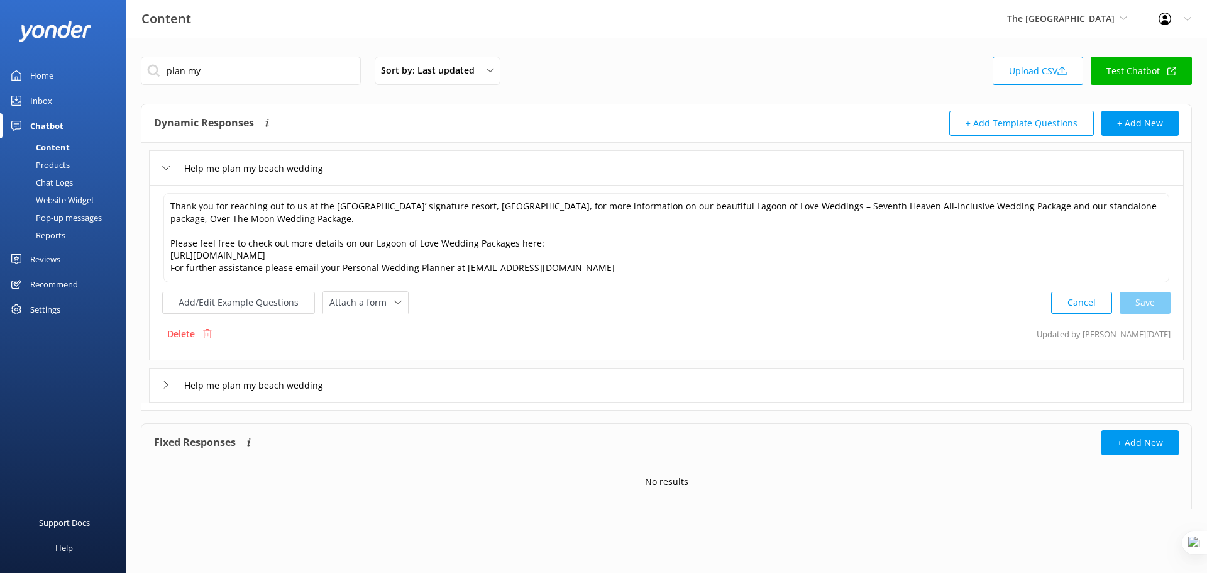
click at [447, 389] on div "Help me plan my beach wedding" at bounding box center [666, 385] width 1035 height 35
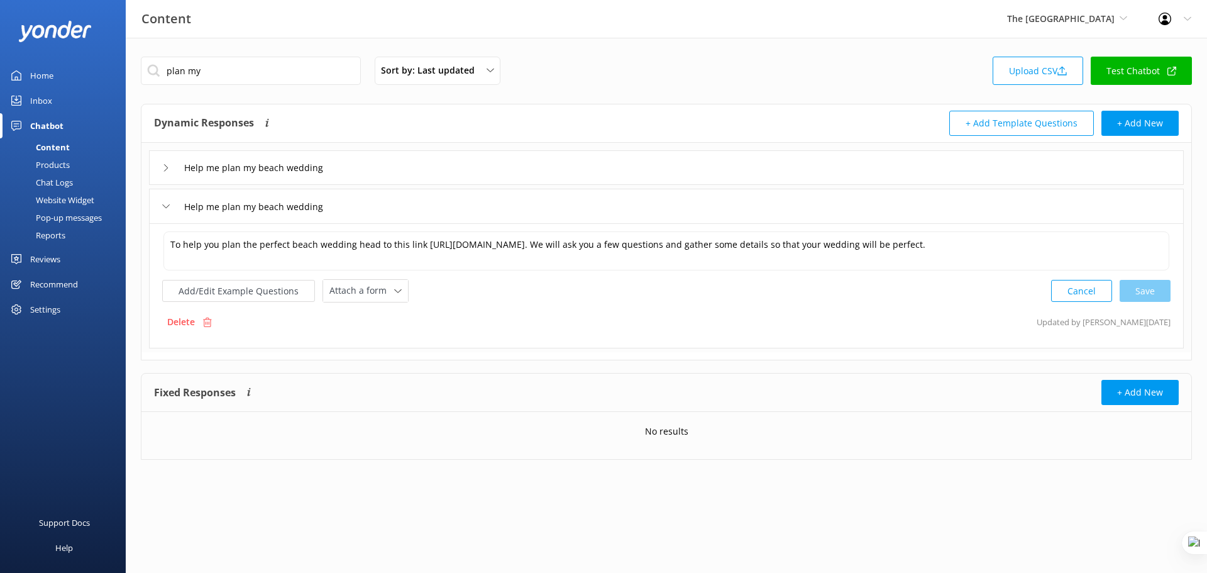
click at [433, 165] on div "Help me plan my beach wedding" at bounding box center [666, 167] width 1035 height 35
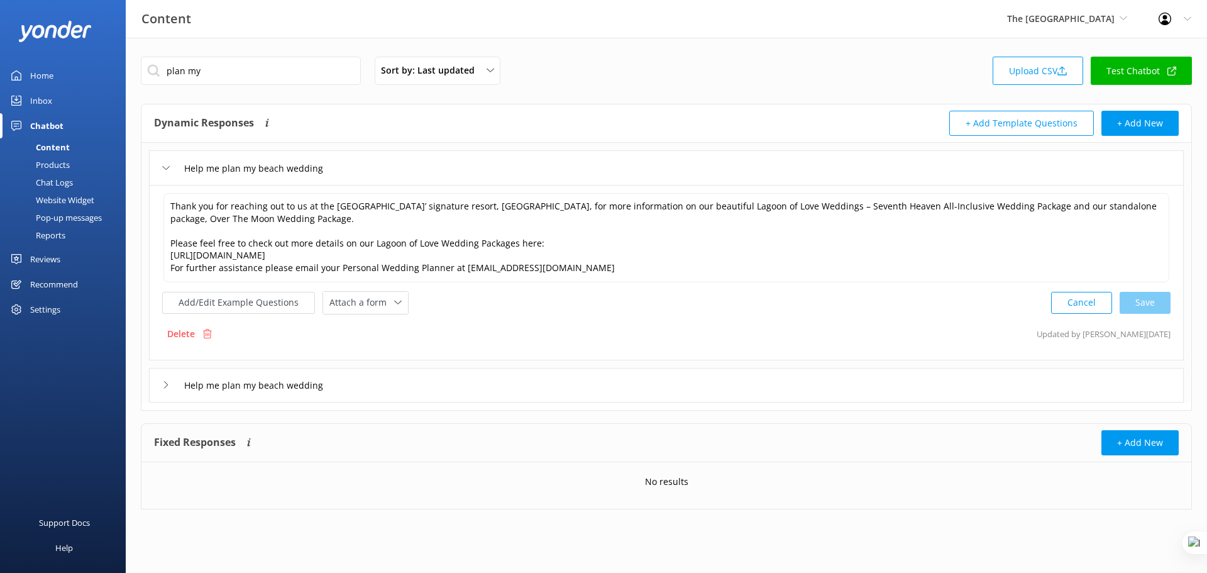
click at [369, 382] on div "Help me plan my beach wedding" at bounding box center [666, 385] width 1035 height 35
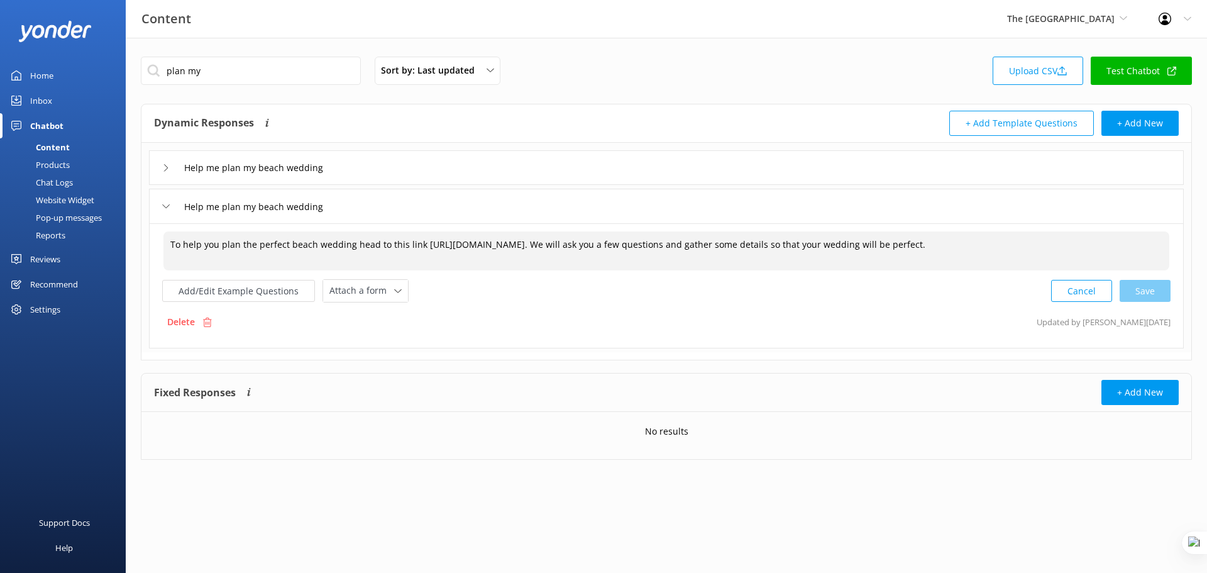
drag, startPoint x: 448, startPoint y: 236, endPoint x: 1149, endPoint y: 242, distance: 701.0
click at [1149, 242] on textarea "To help you plan the perfect beach wedding head to this link https://quiz-app.y…" at bounding box center [666, 250] width 1006 height 39
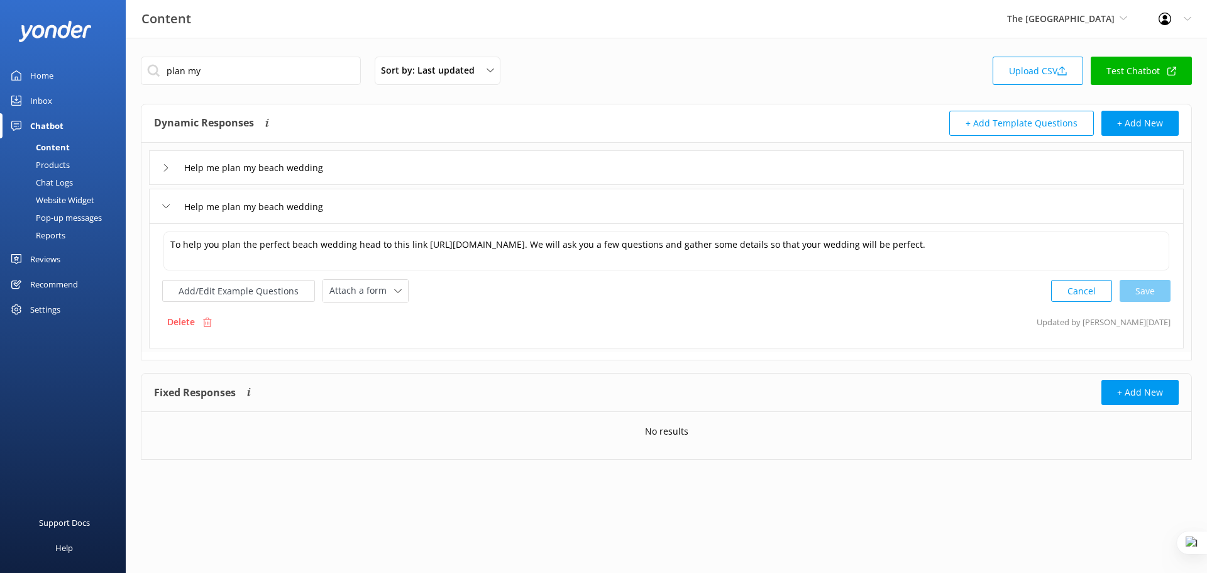
click at [467, 168] on div "Help me plan my beach wedding" at bounding box center [666, 167] width 1035 height 35
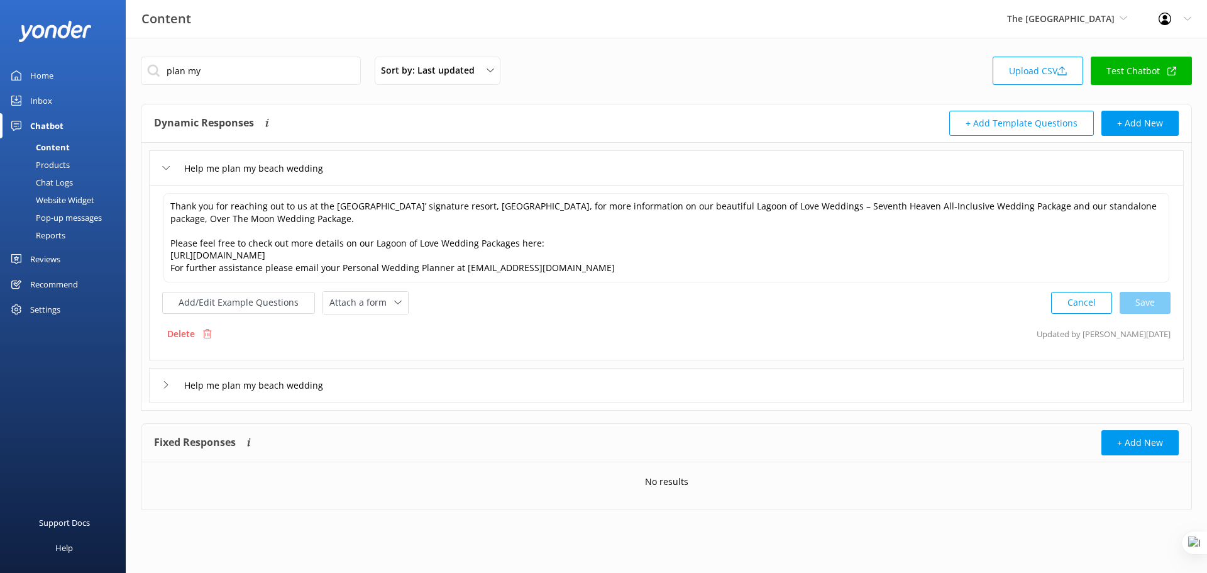
click at [422, 385] on div "Help me plan my beach wedding" at bounding box center [666, 385] width 1035 height 35
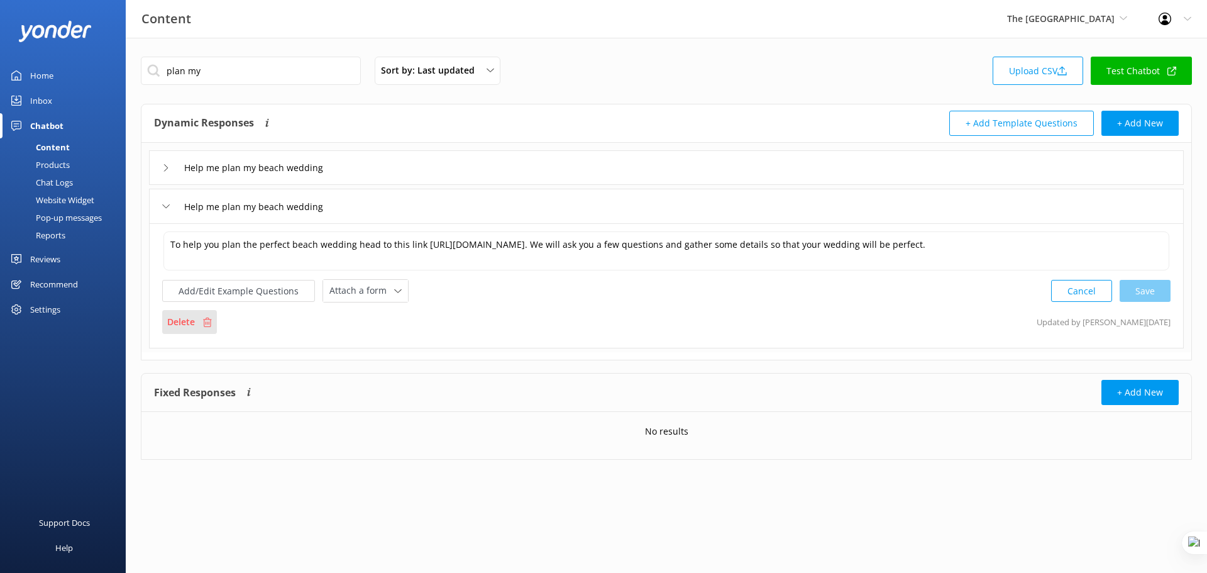
click at [185, 317] on p "Delete" at bounding box center [181, 322] width 28 height 14
click at [444, 177] on div "Help me plan my beach wedding" at bounding box center [666, 167] width 1035 height 35
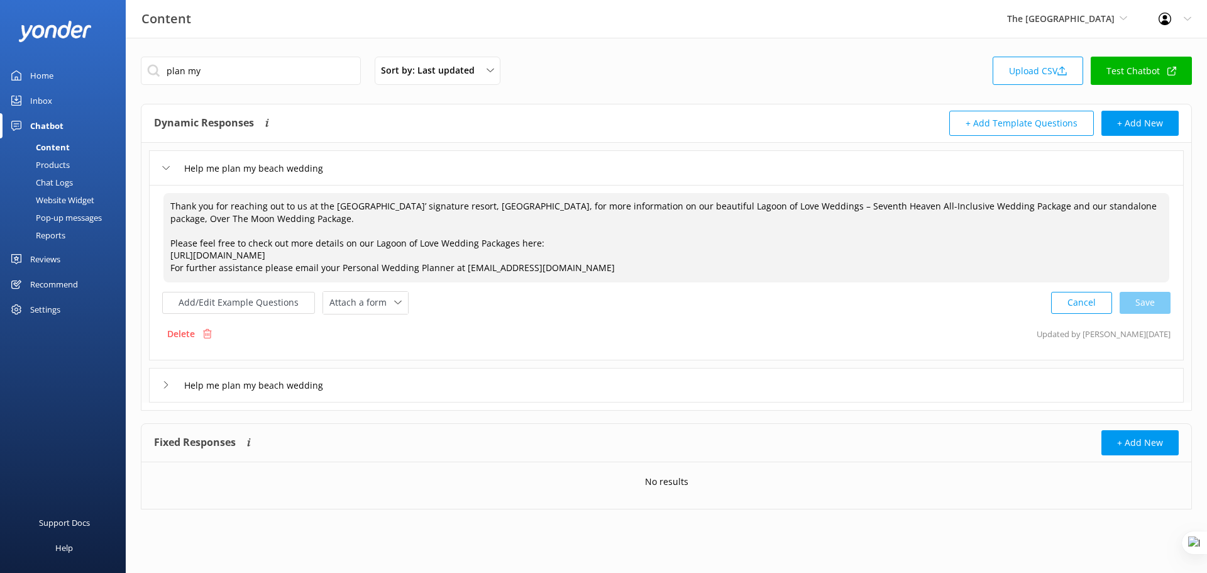
drag, startPoint x: 457, startPoint y: 257, endPoint x: 167, endPoint y: 256, distance: 289.8
click at [167, 256] on textarea "Thank you for reaching out to us at the Cook Islands’ signature resort, The Rar…" at bounding box center [666, 237] width 1006 height 89
click at [248, 241] on textarea "Thank you for reaching out to us at the Cook Islands’ signature resort, The Rar…" at bounding box center [666, 237] width 1006 height 89
click at [384, 380] on div "Help me plan my beach wedding" at bounding box center [666, 385] width 1035 height 35
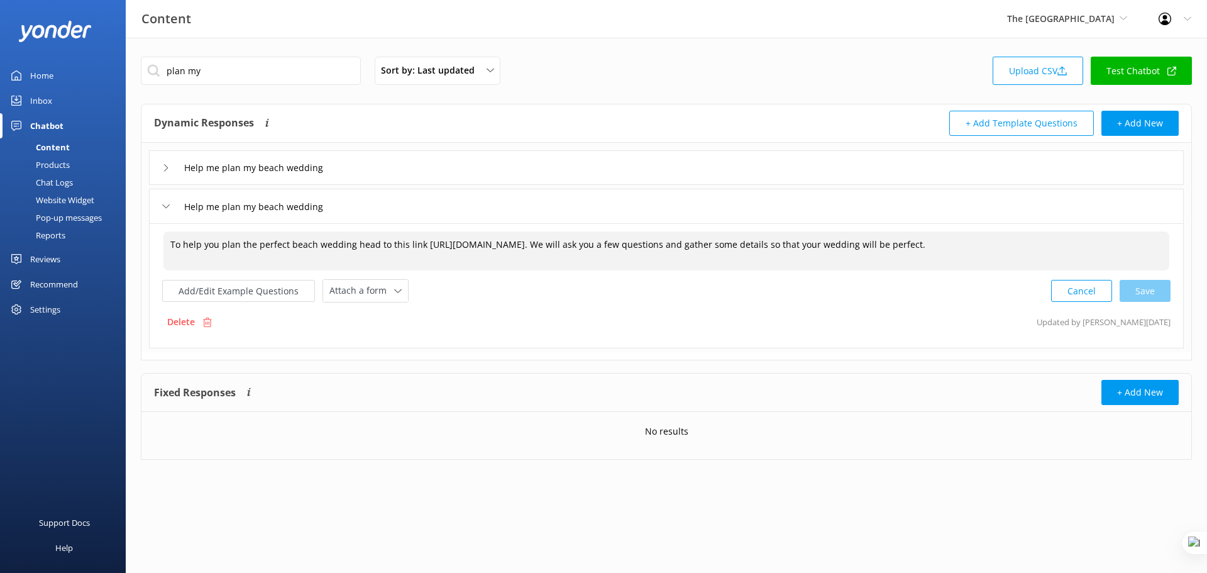
drag, startPoint x: 171, startPoint y: 243, endPoint x: 1142, endPoint y: 246, distance: 971.4
click at [1142, 246] on textarea "To help you plan the perfect beach wedding head to this link https://quiz-app.y…" at bounding box center [666, 250] width 1006 height 39
click at [185, 319] on p "Delete" at bounding box center [181, 322] width 28 height 14
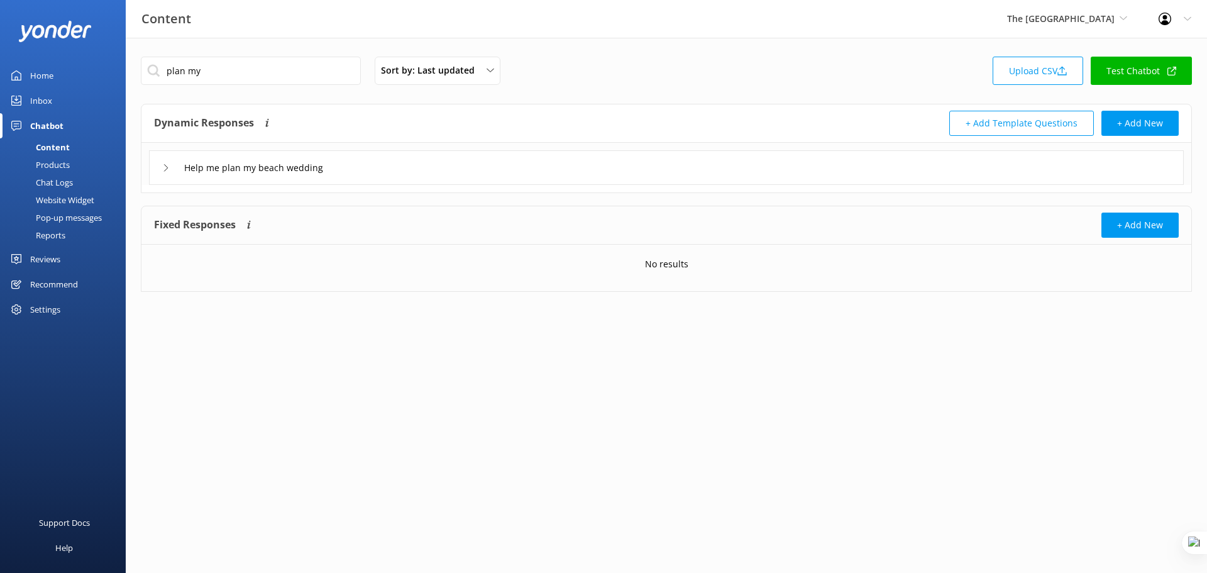
click at [397, 168] on div "Help me plan my beach wedding" at bounding box center [666, 167] width 1035 height 35
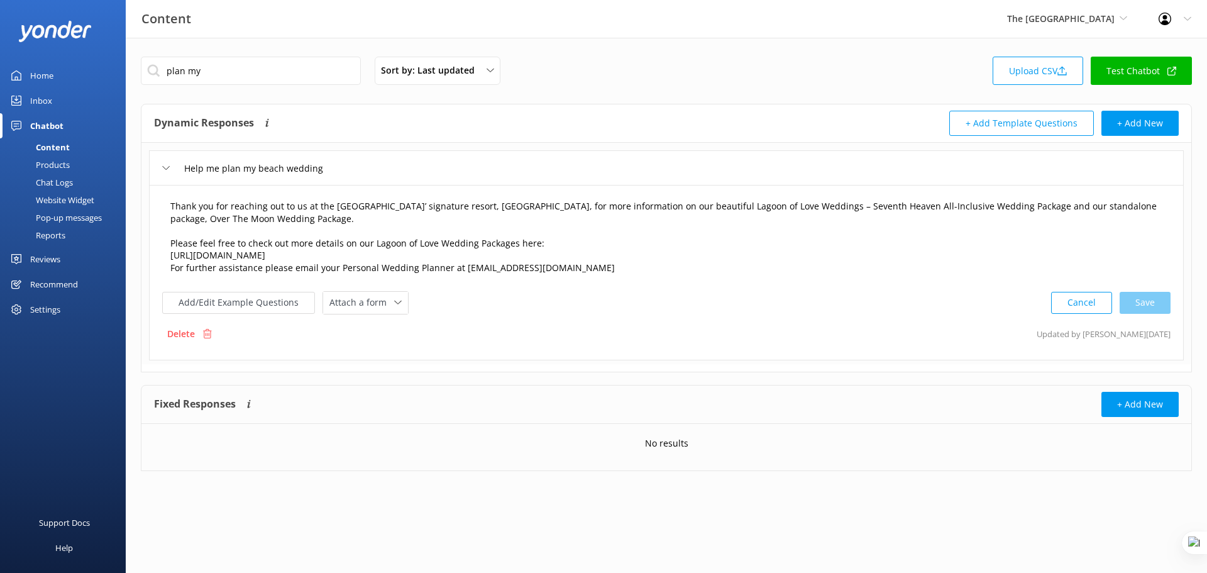
click at [431, 216] on textarea "Thank you for reaching out to us at the Cook Islands’ signature resort, The Rar…" at bounding box center [666, 237] width 1006 height 89
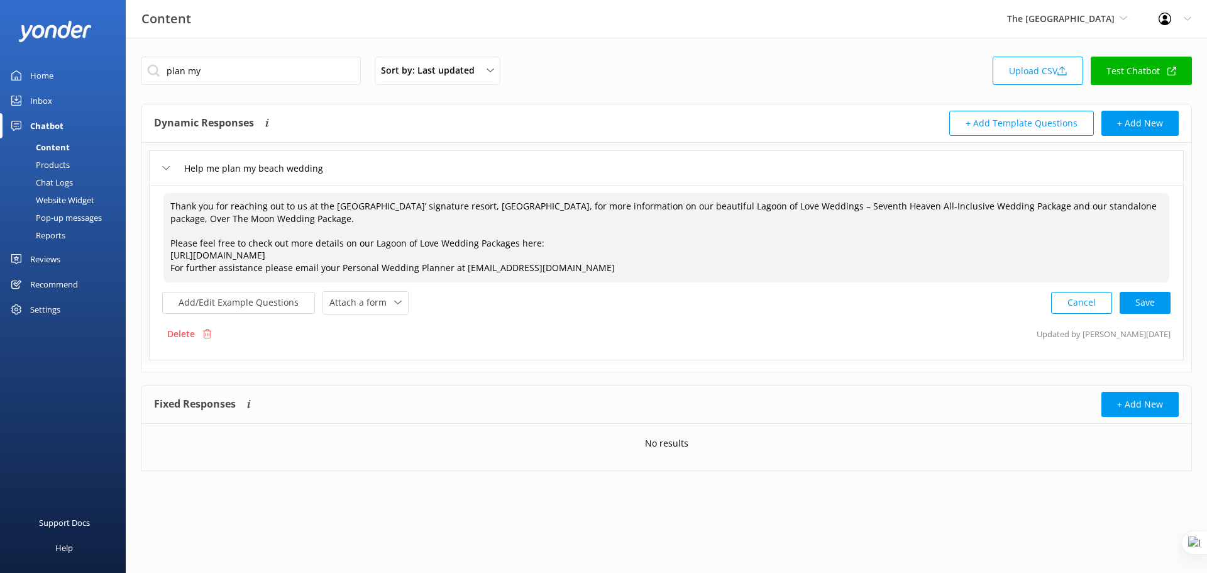
paste textarea "To help you plan the perfect beach wedding head to this link https://quiz-app.y…"
click at [171, 255] on textarea "Thank you for reaching out to us at the Cook Islands’ signature resort, The Rar…" at bounding box center [666, 237] width 1006 height 89
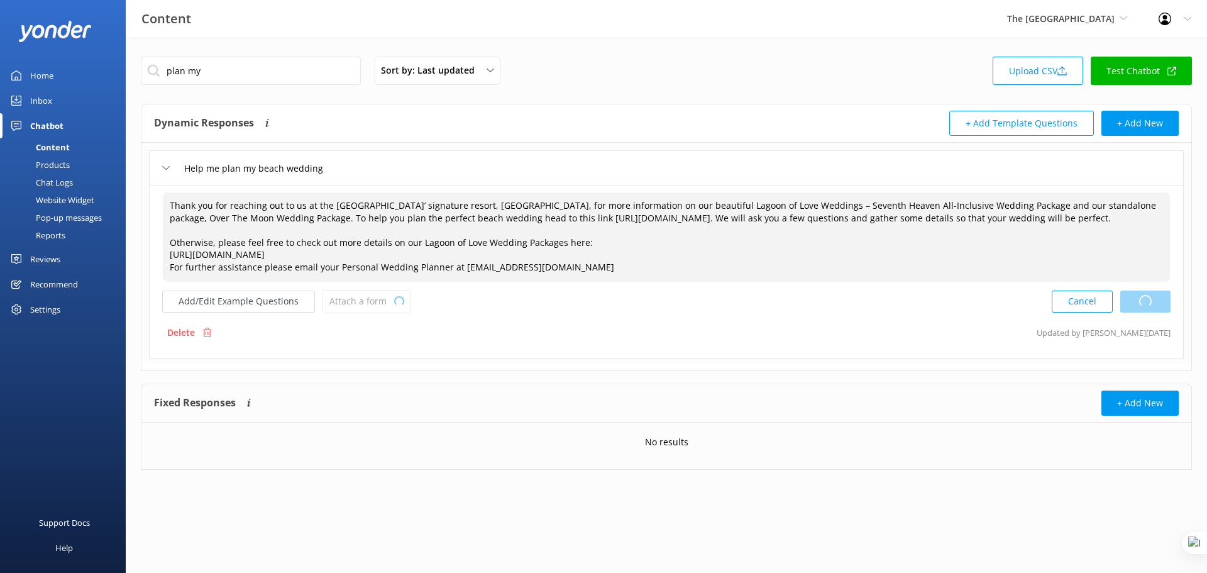
click at [1153, 313] on div "Cancel Loading.." at bounding box center [1111, 301] width 119 height 23
drag, startPoint x: 169, startPoint y: 206, endPoint x: 607, endPoint y: 282, distance: 444.1
click at [607, 282] on textarea "Thank you for reaching out to us at the Cook Islands’ signature resort, The Rar…" at bounding box center [666, 236] width 1007 height 89
click at [483, 218] on textarea "Thank you for reaching out to us at the Cook Islands’ signature resort, The Rar…" at bounding box center [666, 236] width 1007 height 89
type textarea "Thank you for reaching out to us at the Cook Islands’ signature resort, The Rar…"
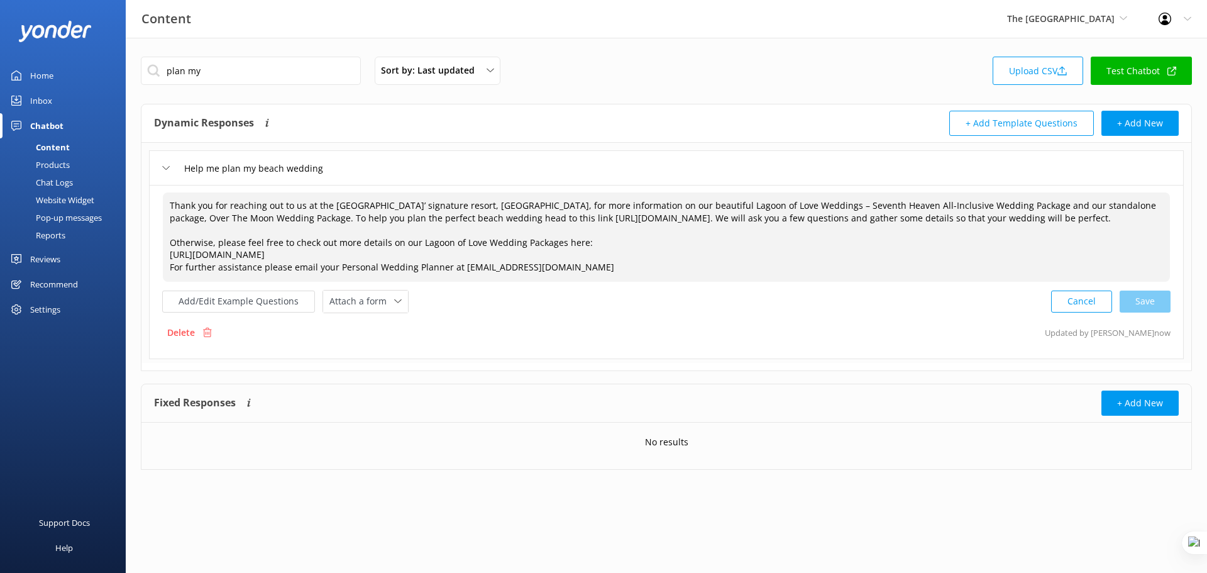
click at [370, 168] on div "Help me plan my beach wedding" at bounding box center [666, 167] width 1035 height 35
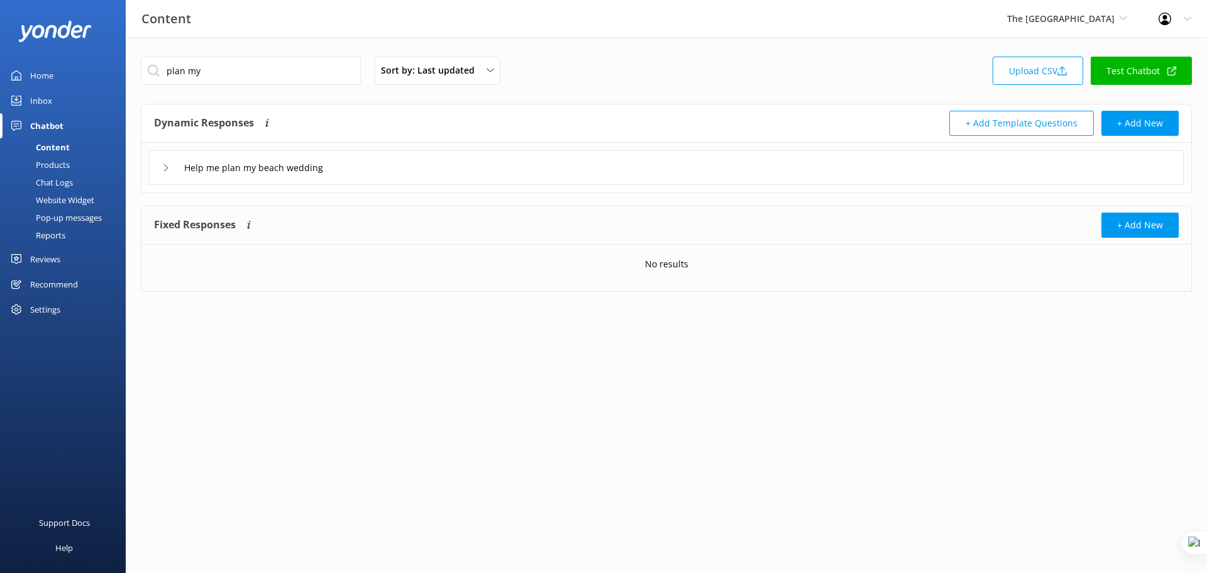
click at [48, 177] on div "Chat Logs" at bounding box center [40, 183] width 65 height 18
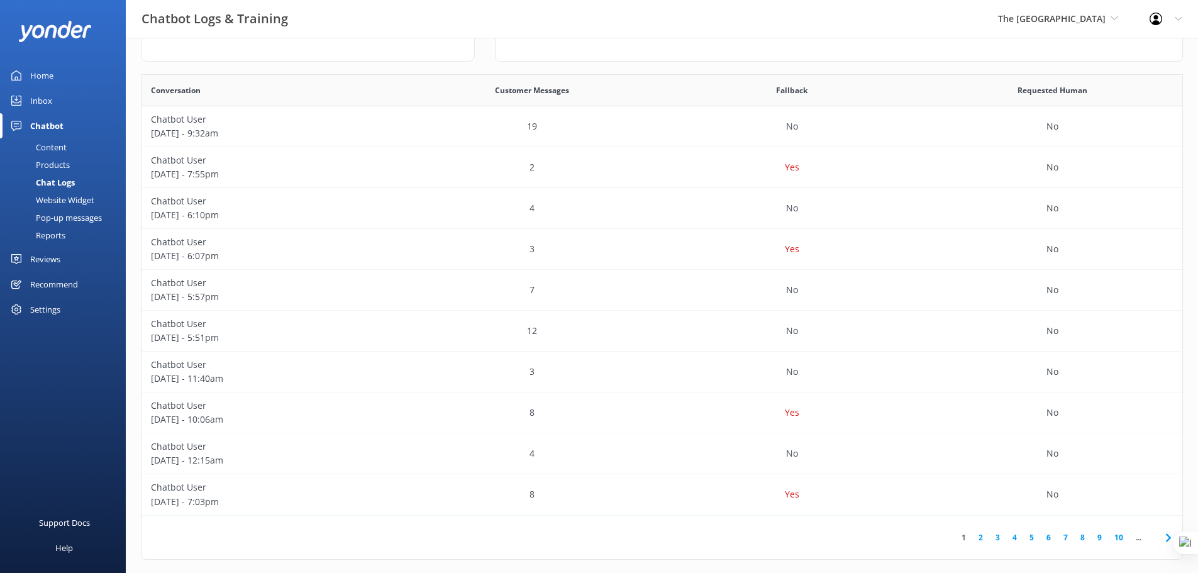
scroll to position [209, 0]
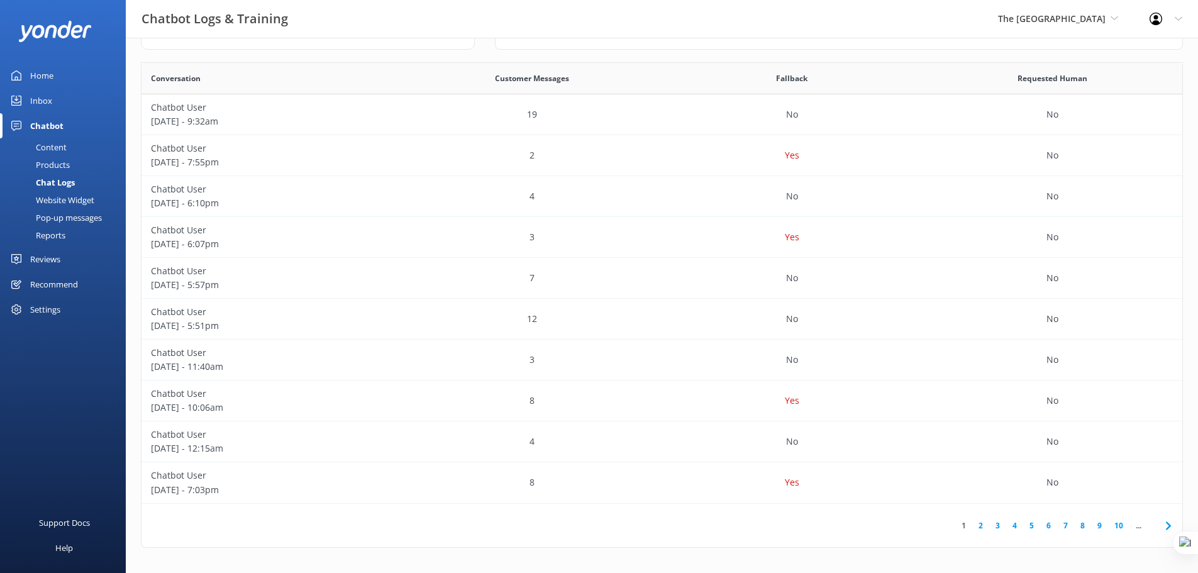
click at [1121, 525] on link "10" at bounding box center [1118, 525] width 21 height 12
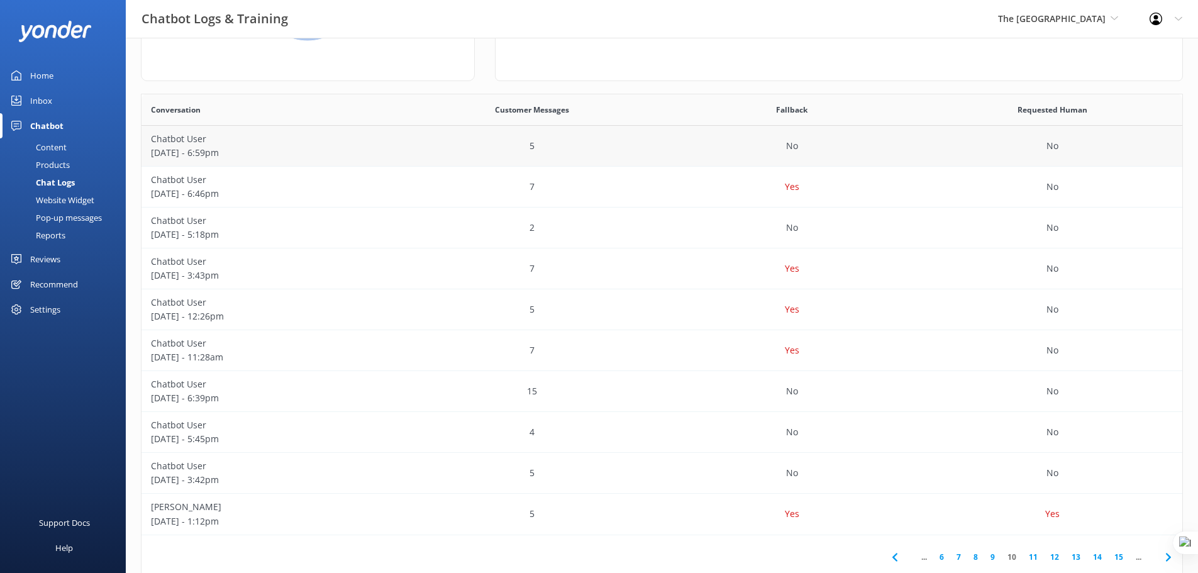
click at [334, 124] on div "Conversation" at bounding box center [271, 109] width 260 height 31
click at [329, 145] on p "Chatbot User" at bounding box center [271, 139] width 241 height 14
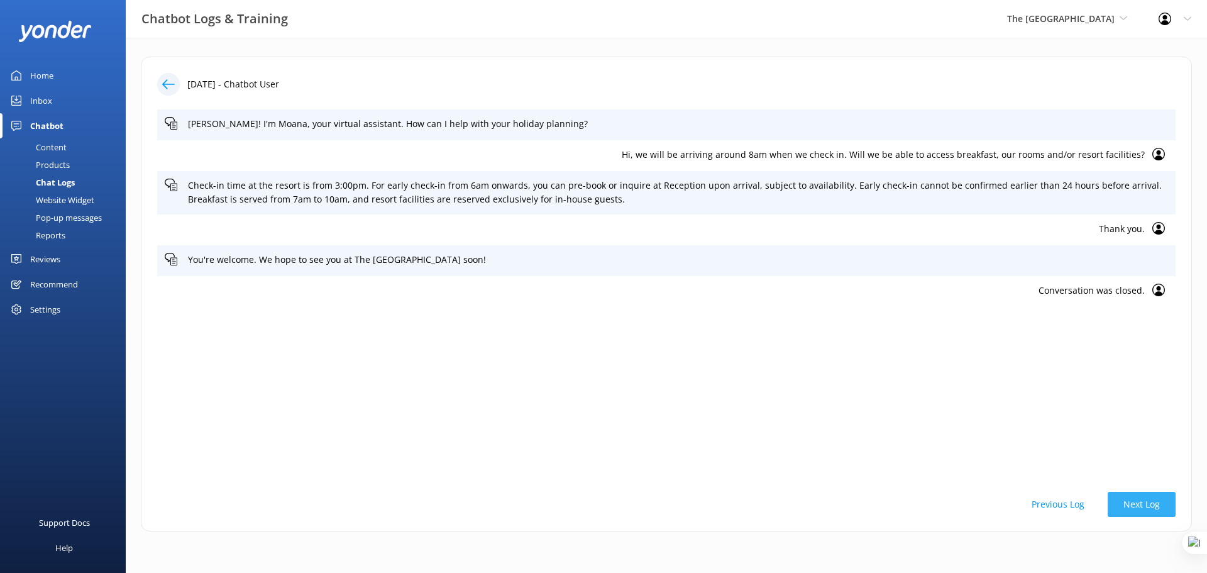
click at [1166, 516] on button "Next Log" at bounding box center [1142, 504] width 68 height 25
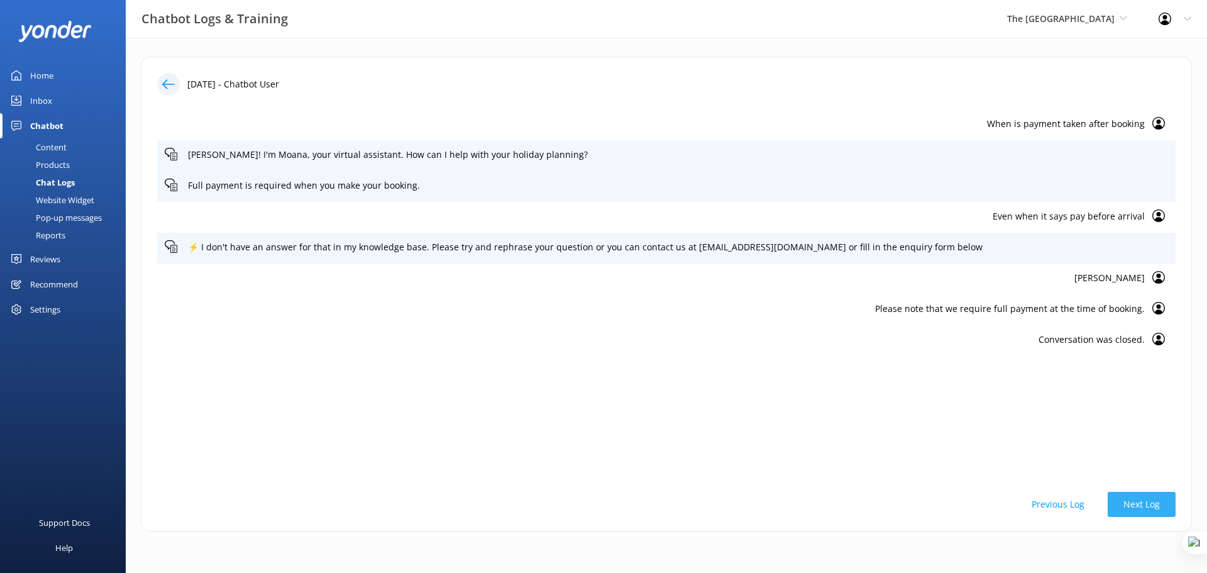
click at [1162, 512] on button "Next Log" at bounding box center [1142, 504] width 68 height 25
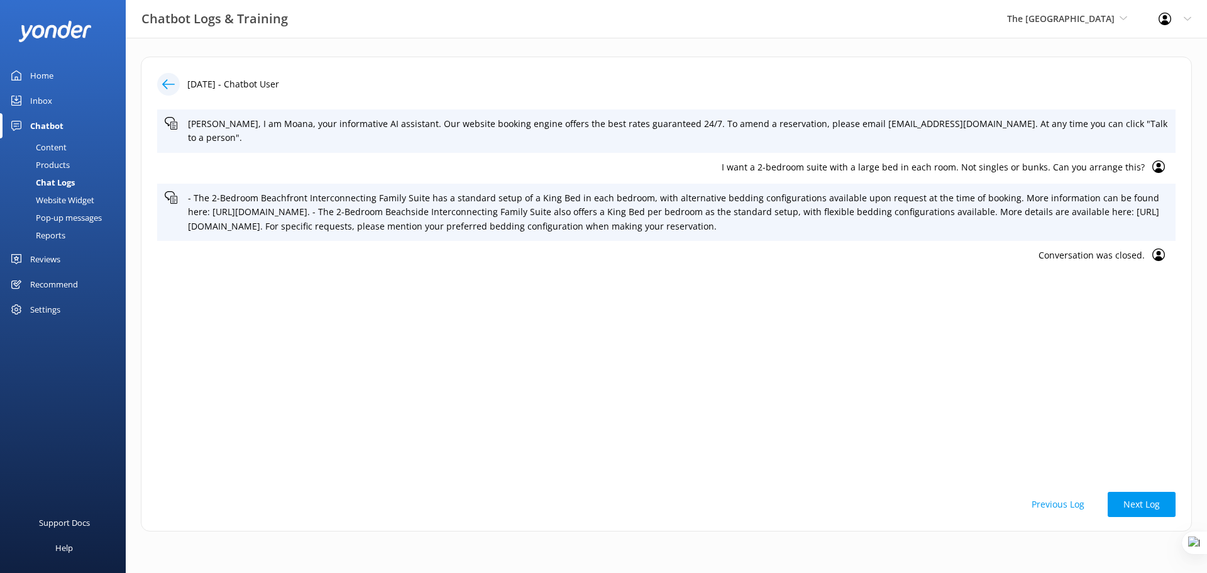
click at [822, 160] on p "I want a 2-bedroom suite with a large bed in each room. Not singles or bunks. C…" at bounding box center [655, 167] width 980 height 14
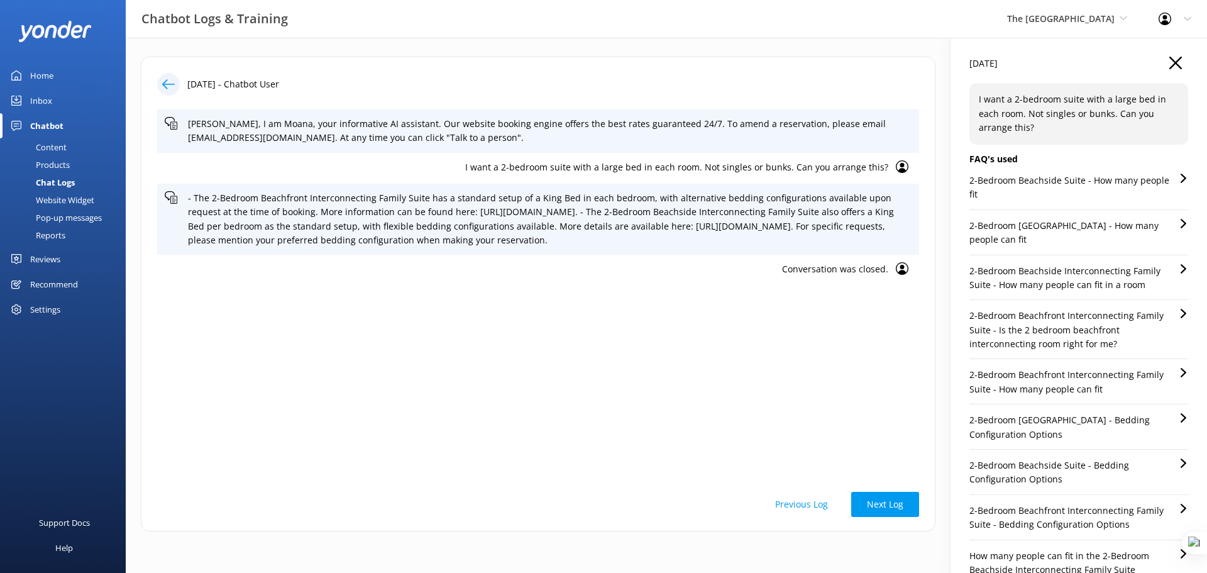
click at [1090, 179] on p "2-Bedroom Beachside Suite - How many people fit" at bounding box center [1073, 188] width 209 height 28
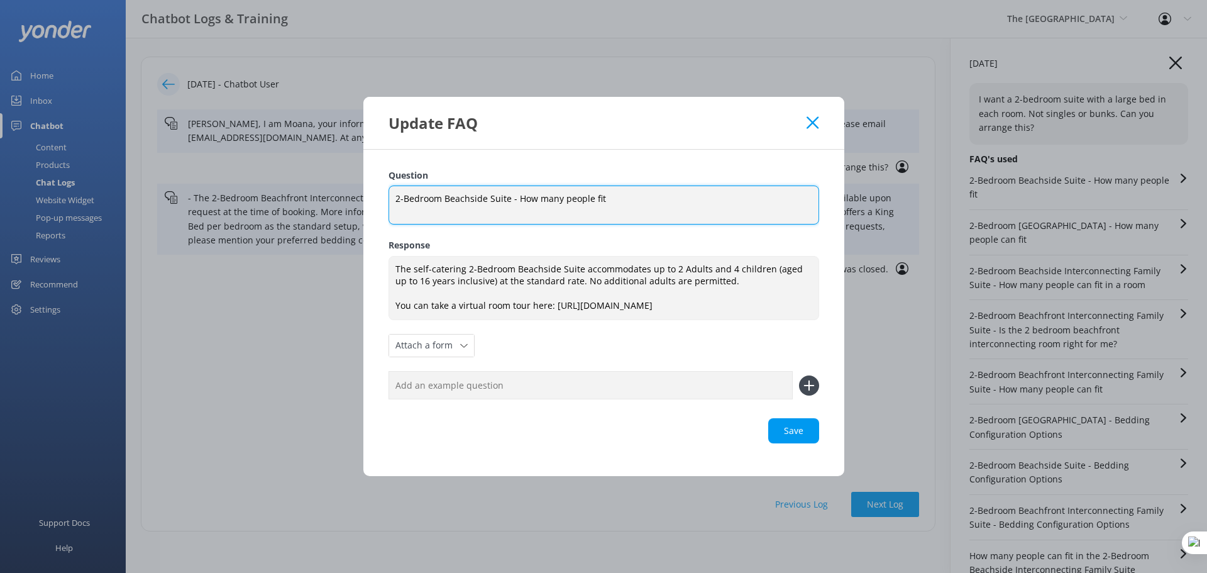
drag, startPoint x: 604, startPoint y: 194, endPoint x: 367, endPoint y: 190, distance: 236.4
click at [367, 190] on div "Question 2-Bedroom Beachside Suite - How many people fit 2-Bedroom Beachside Su…" at bounding box center [603, 313] width 481 height 326
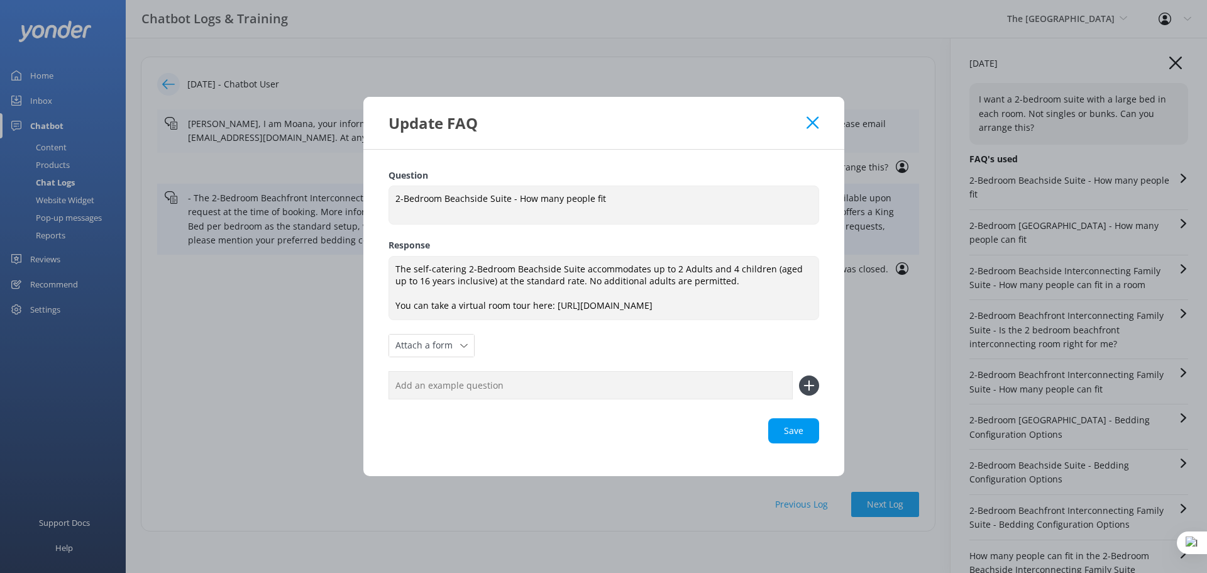
drag, startPoint x: 812, startPoint y: 116, endPoint x: 724, endPoint y: 115, distance: 88.0
click at [812, 117] on use at bounding box center [813, 123] width 12 height 12
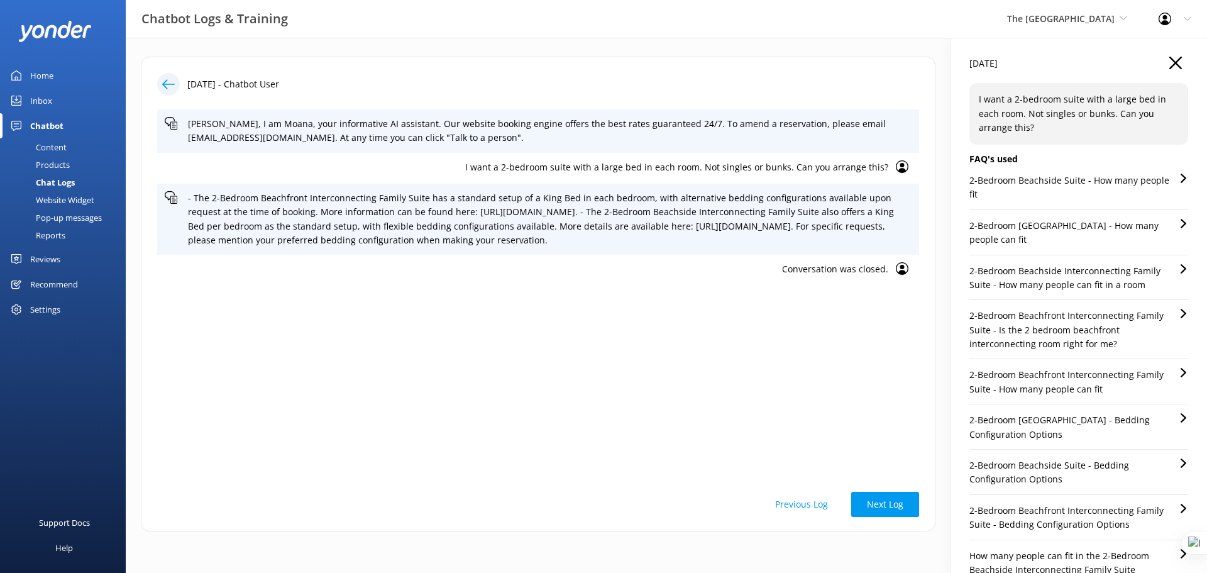
drag, startPoint x: 44, startPoint y: 147, endPoint x: 71, endPoint y: 138, distance: 28.6
click at [44, 147] on div "Content" at bounding box center [37, 147] width 59 height 18
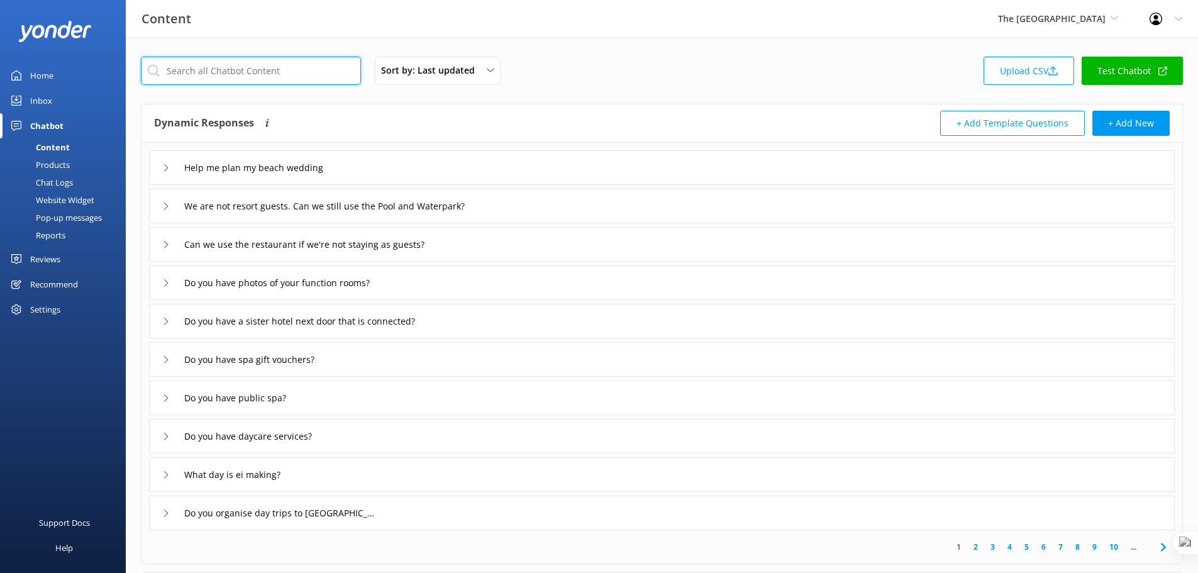
click at [253, 72] on input "text" at bounding box center [251, 71] width 220 height 28
paste input "2-Bedroom Beachside Suite - How many people fit"
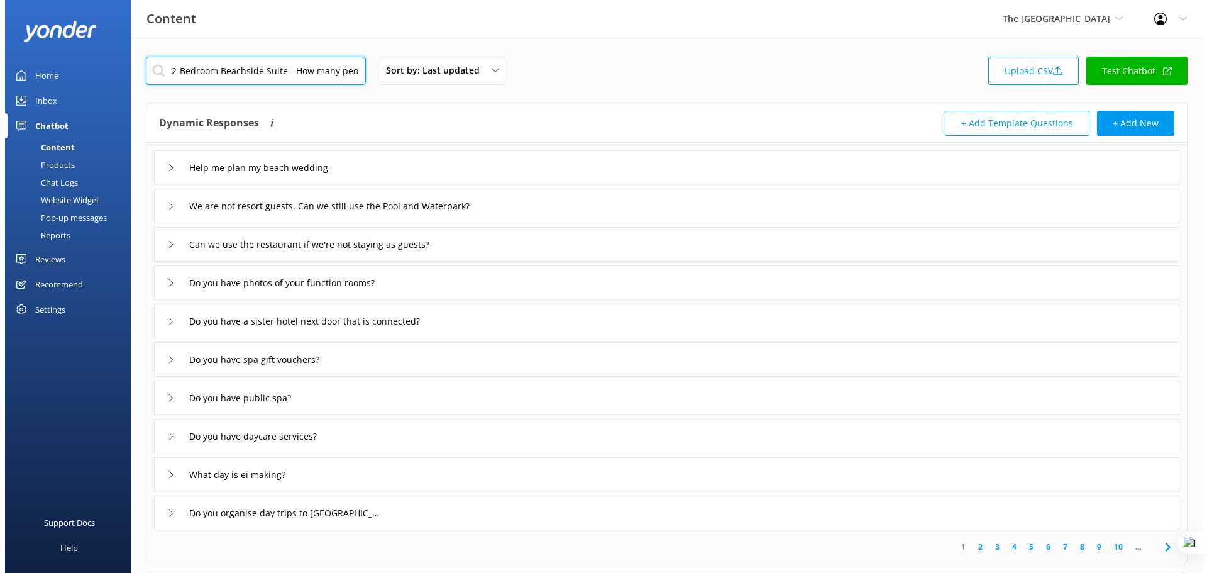
scroll to position [0, 18]
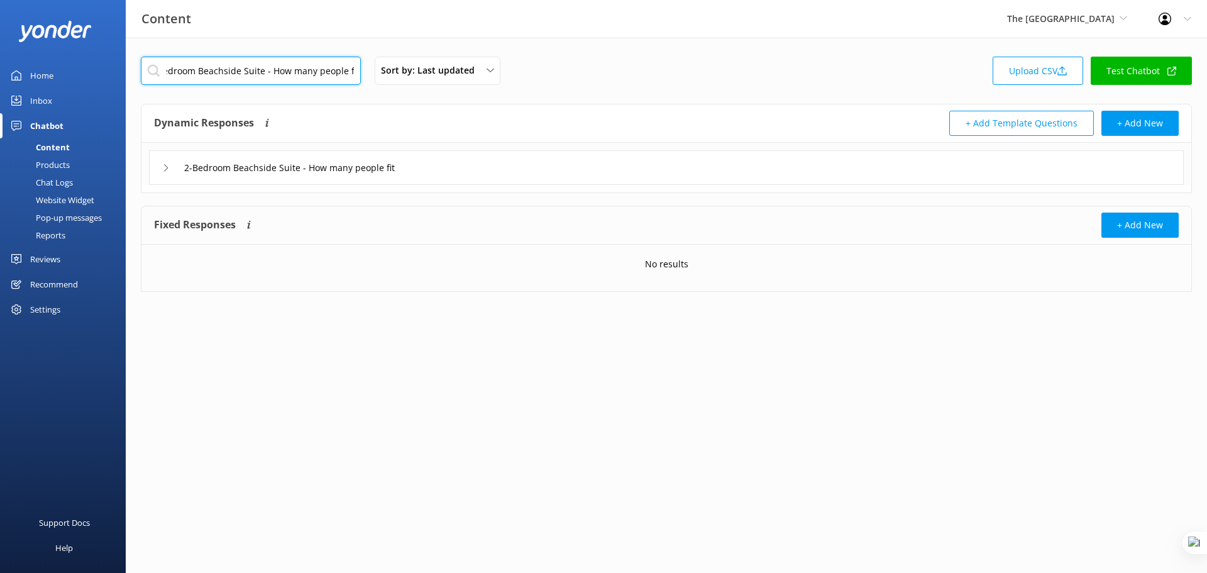
type input "2-Bedroom Beachside Suite - How many people fit"
click at [472, 164] on div "2-Bedroom Beachside Suite - How many people fit" at bounding box center [666, 167] width 1035 height 35
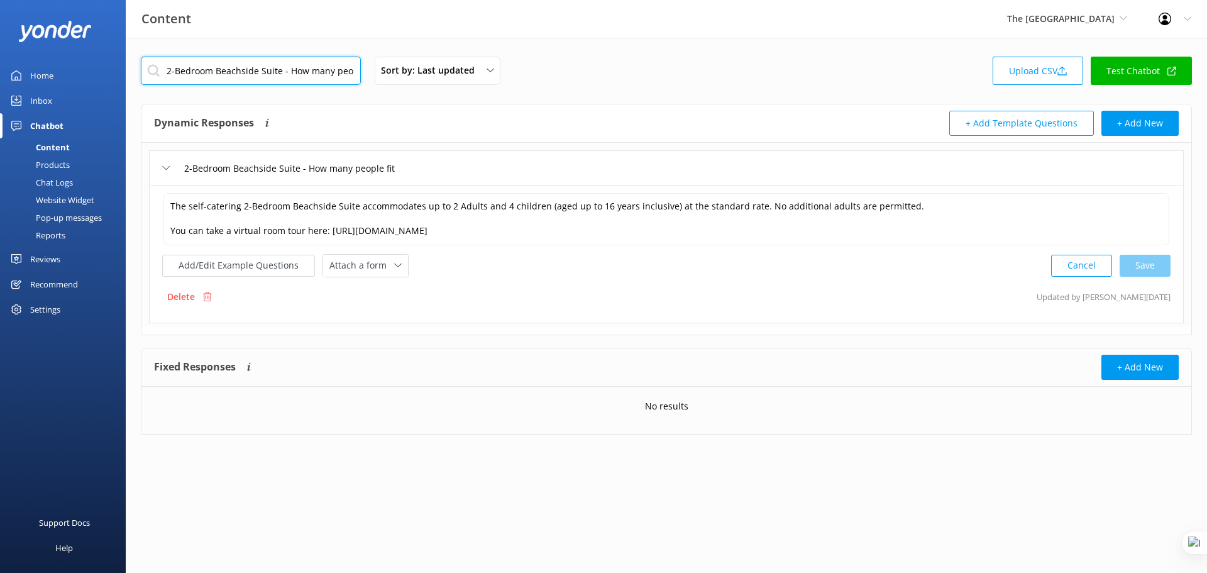
click at [255, 72] on input "2-Bedroom Beachside Suite - How many people fit" at bounding box center [251, 71] width 220 height 28
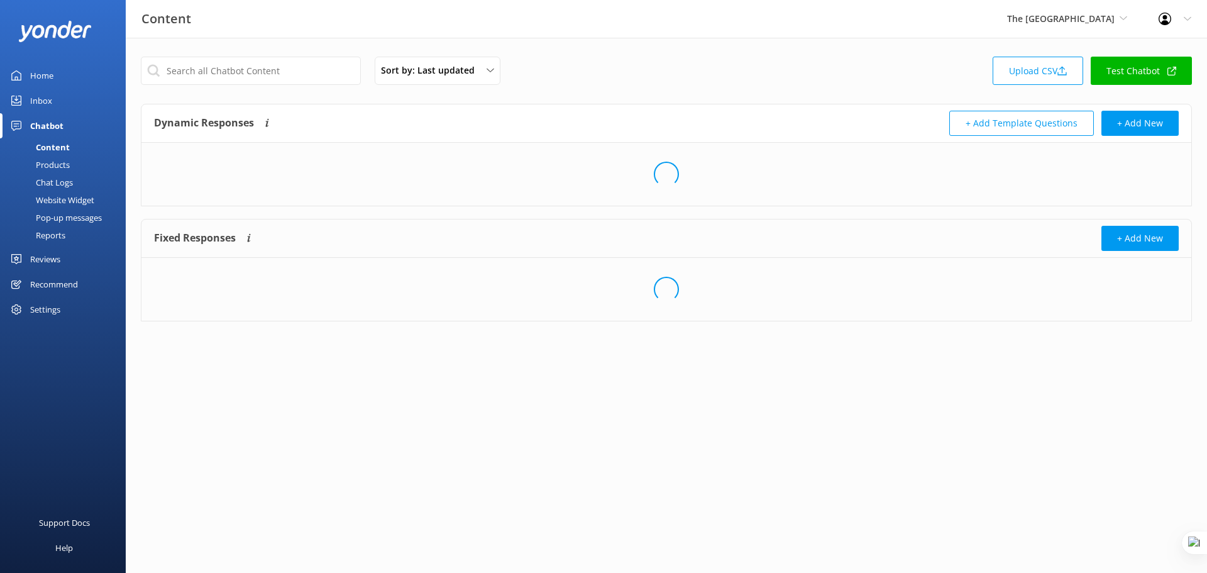
click at [41, 72] on div "Home" at bounding box center [41, 75] width 23 height 25
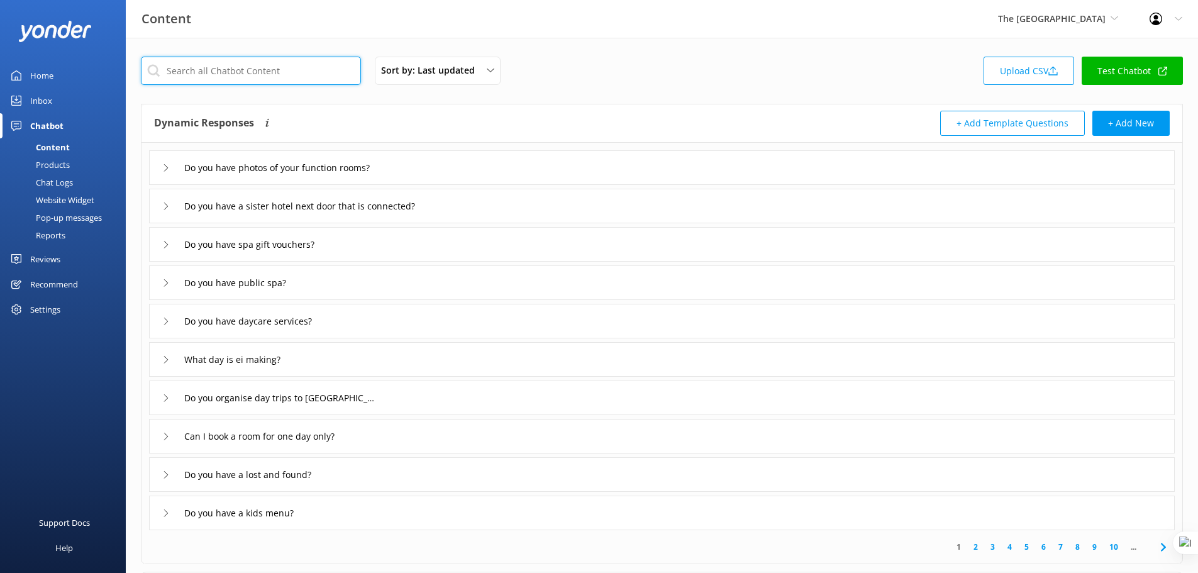
click at [267, 66] on input "text" at bounding box center [251, 71] width 220 height 28
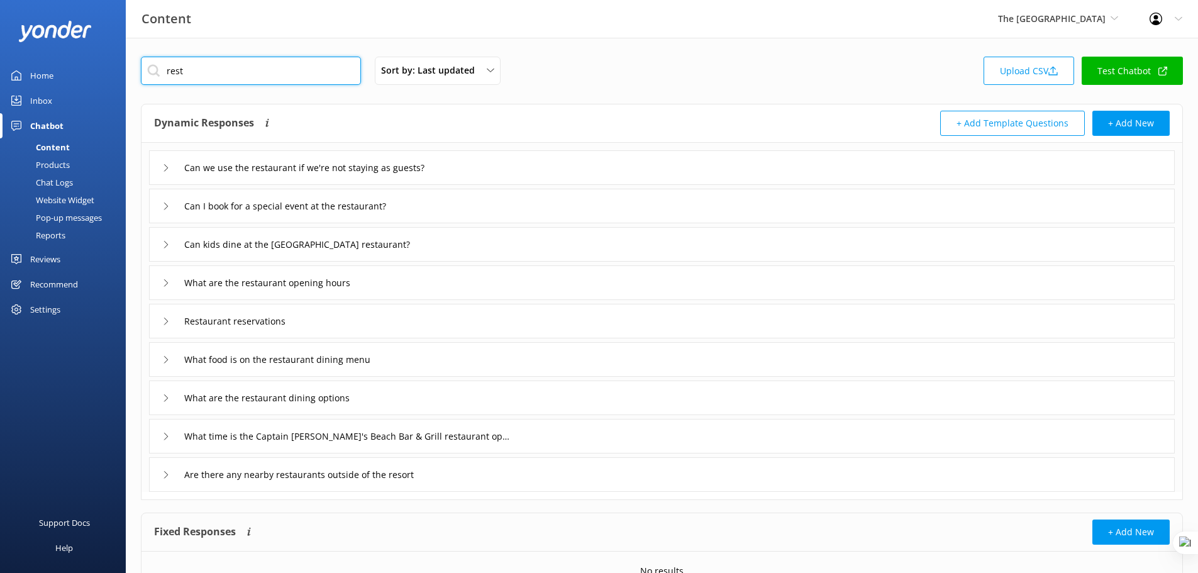
type input "rest"
click at [539, 160] on div "Can we use the restaurant if we're not staying as guests?" at bounding box center [661, 167] width 1025 height 35
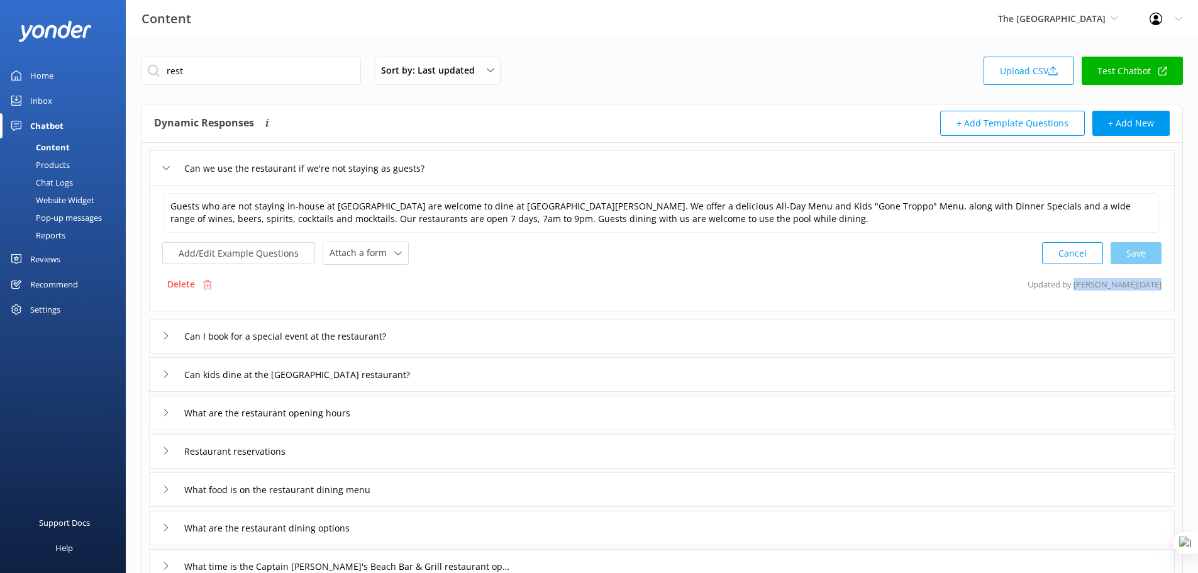
drag, startPoint x: 1068, startPoint y: 285, endPoint x: 1161, endPoint y: 286, distance: 93.1
click at [1161, 286] on div "Guests who are not staying in-house at [GEOGRAPHIC_DATA] are welcome to dine at…" at bounding box center [661, 248] width 1025 height 126
click at [1135, 283] on p "Updated by [PERSON_NAME] [DATE]" at bounding box center [1094, 284] width 134 height 24
drag, startPoint x: 1069, startPoint y: 283, endPoint x: 1091, endPoint y: 288, distance: 23.2
click at [1091, 288] on p "Updated by [PERSON_NAME] [DATE]" at bounding box center [1094, 284] width 134 height 24
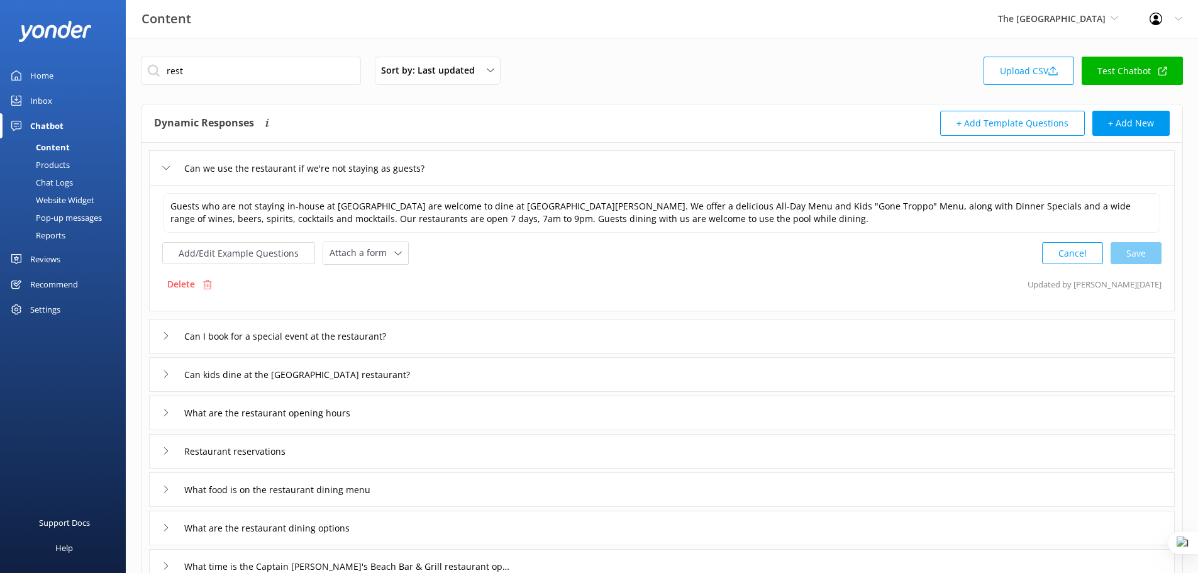
click at [1101, 285] on p "Updated by [PERSON_NAME] [DATE]" at bounding box center [1094, 284] width 134 height 24
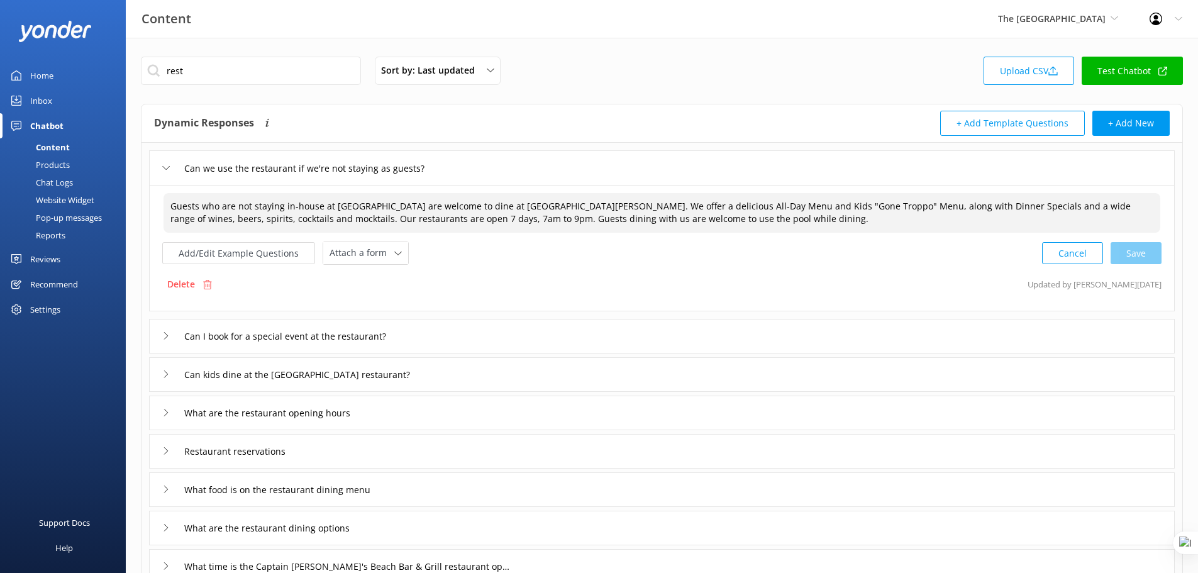
drag, startPoint x: 760, startPoint y: 228, endPoint x: 359, endPoint y: 204, distance: 401.8
click at [422, 216] on textarea "Guests who are not staying in-house at [GEOGRAPHIC_DATA] are welcome to dine at…" at bounding box center [661, 213] width 997 height 40
click at [356, 204] on textarea "Guests who are not staying in-house at [GEOGRAPHIC_DATA] are welcome to dine at…" at bounding box center [661, 213] width 997 height 40
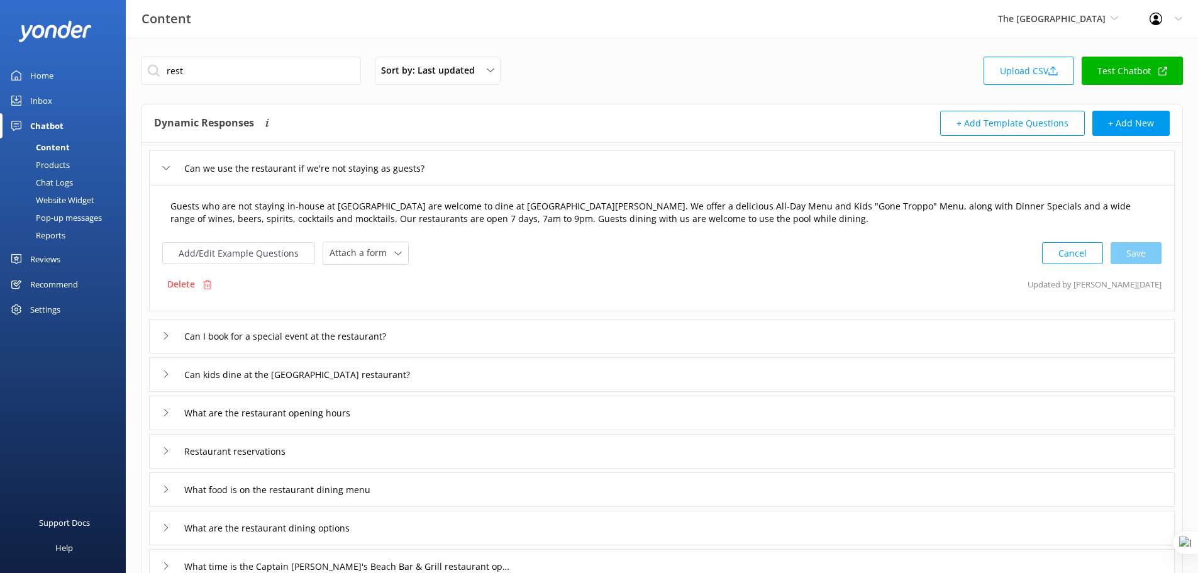
click at [350, 213] on textarea "Guests who are not staying in-house at [GEOGRAPHIC_DATA] are welcome to dine at…" at bounding box center [661, 213] width 997 height 40
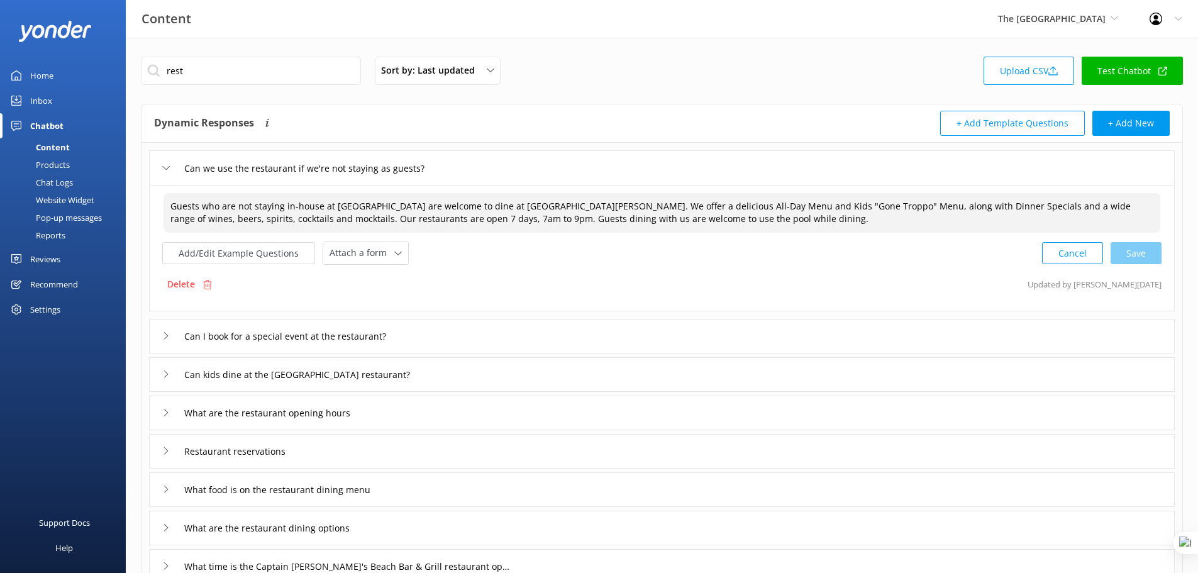
click at [350, 213] on textarea "Guests who are not staying in-house at [GEOGRAPHIC_DATA] are welcome to dine at…" at bounding box center [661, 213] width 997 height 40
paste textarea "All resort facilities, amenities, and services, including the restaurant, bar, …"
click at [1132, 250] on div "Cancel Save" at bounding box center [1101, 252] width 119 height 23
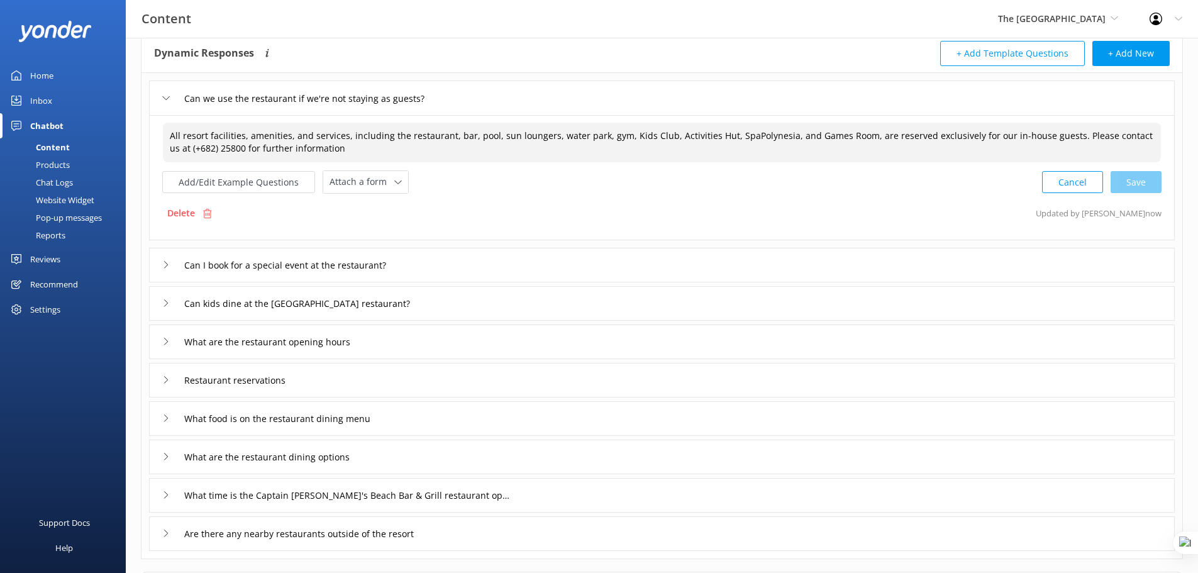
scroll to position [51, 0]
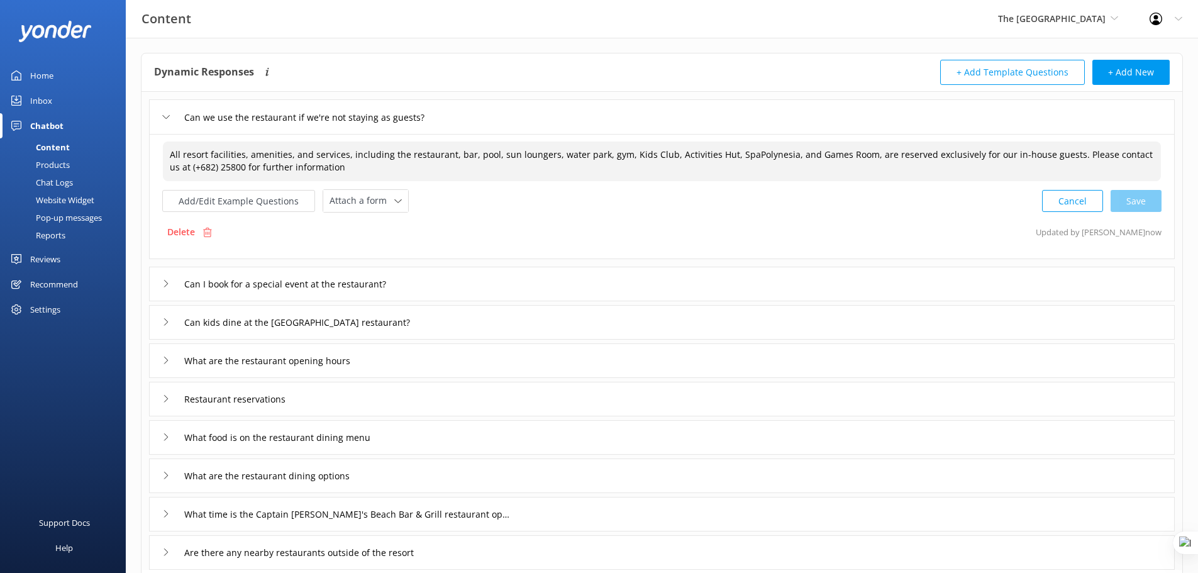
type textarea "All resort facilities, amenities, and services, including the restaurant, bar, …"
click at [58, 183] on div "Chat Logs" at bounding box center [40, 183] width 65 height 18
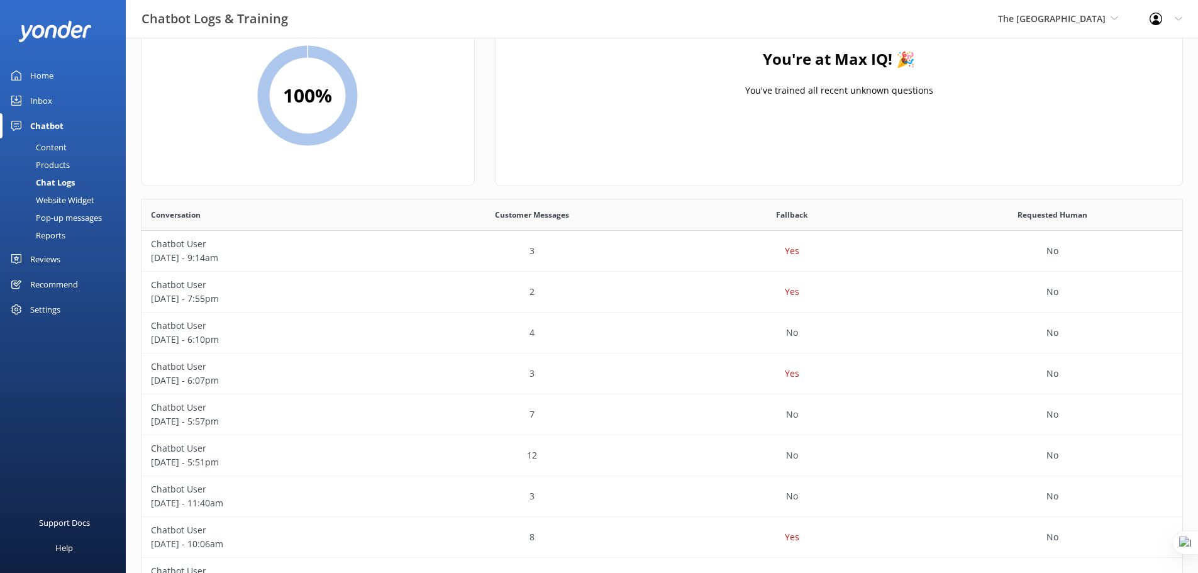
scroll to position [79, 0]
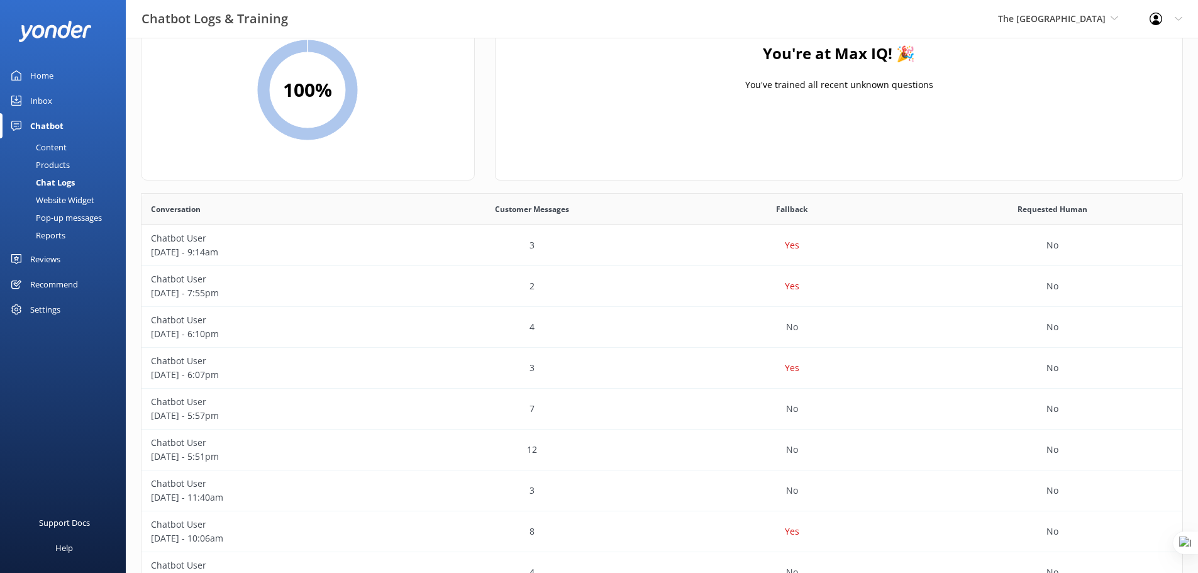
click at [50, 145] on div "Content" at bounding box center [37, 147] width 59 height 18
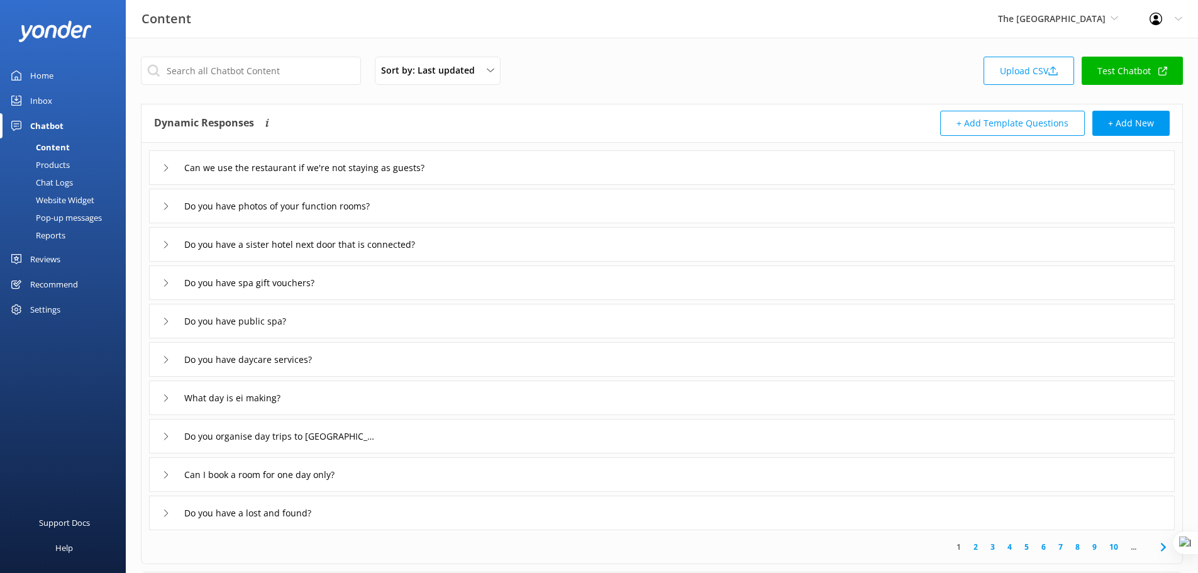
click at [483, 179] on div "Can we use the restaurant if we're not staying as guests?" at bounding box center [661, 167] width 1025 height 35
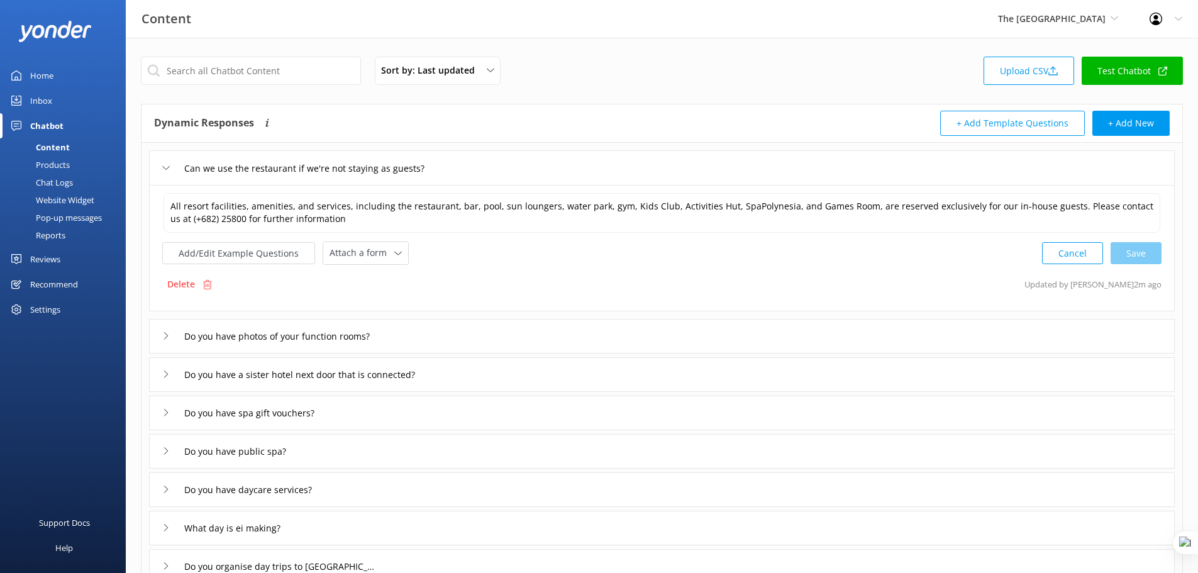
scroll to position [16, 0]
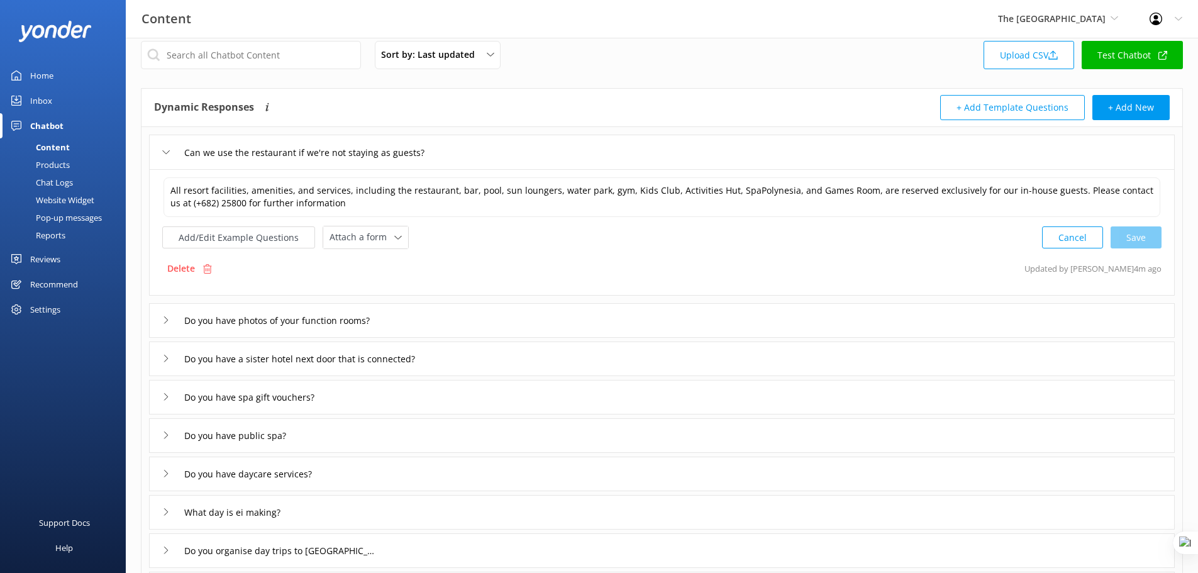
click at [482, 151] on div "Can we use the restaurant if we're not staying as guests?" at bounding box center [661, 152] width 1025 height 35
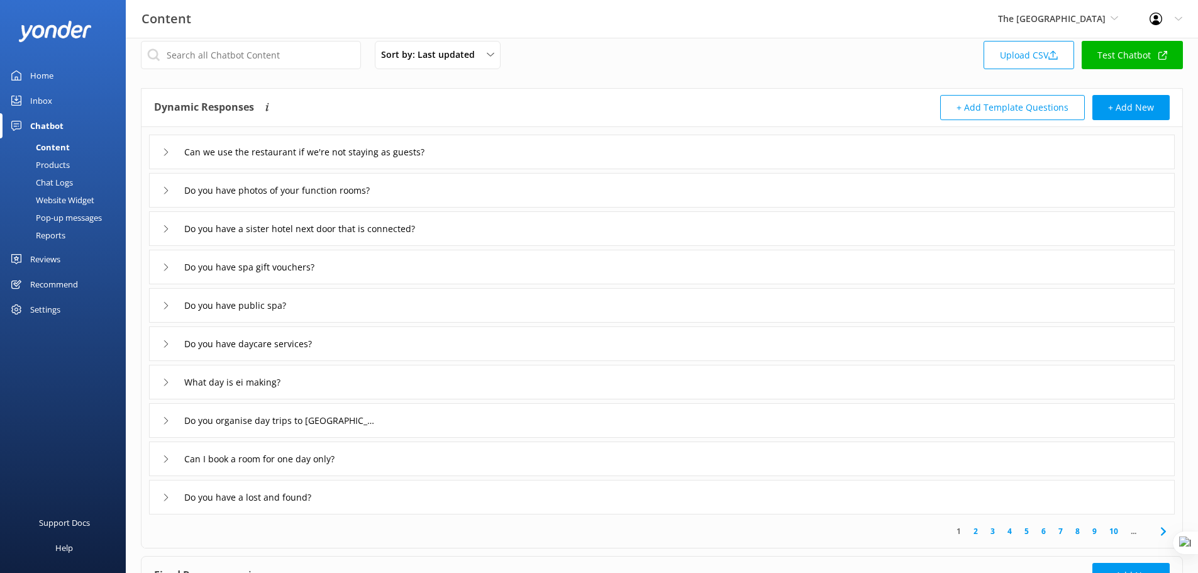
click at [492, 152] on div "Can we use the restaurant if we're not staying as guests?" at bounding box center [661, 152] width 1025 height 35
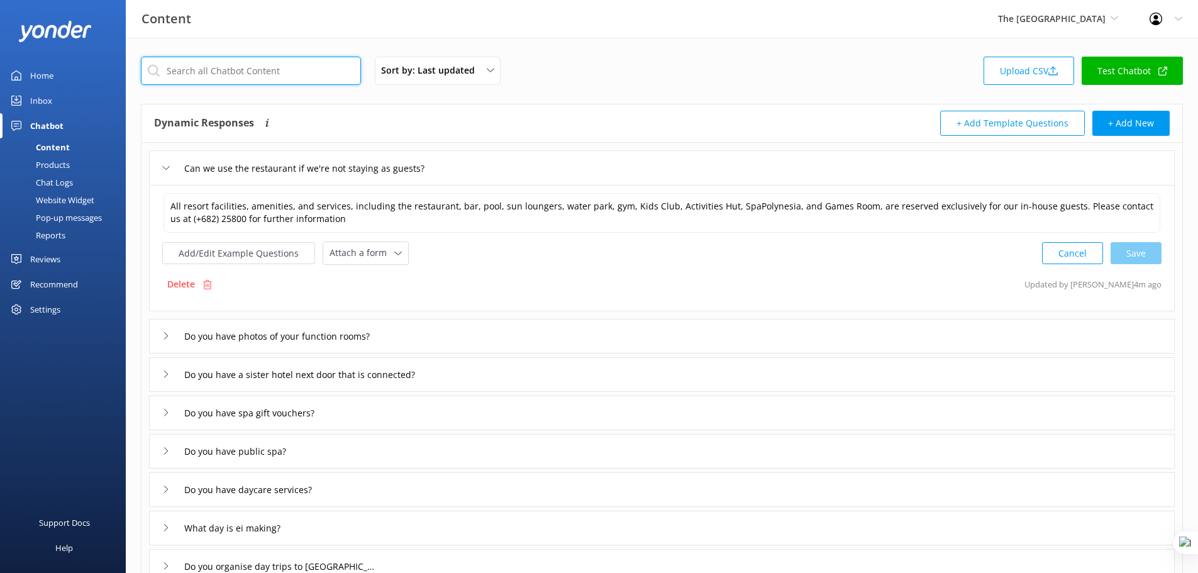
click at [254, 67] on input "text" at bounding box center [251, 71] width 220 height 28
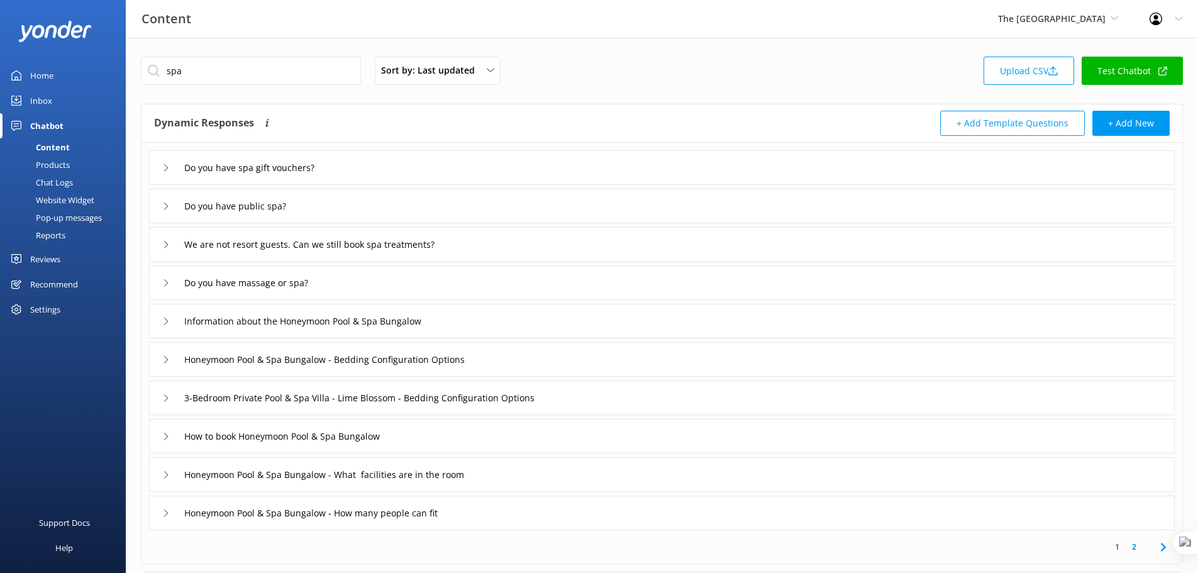
click at [444, 202] on div "Do you have public spa?" at bounding box center [661, 206] width 1025 height 35
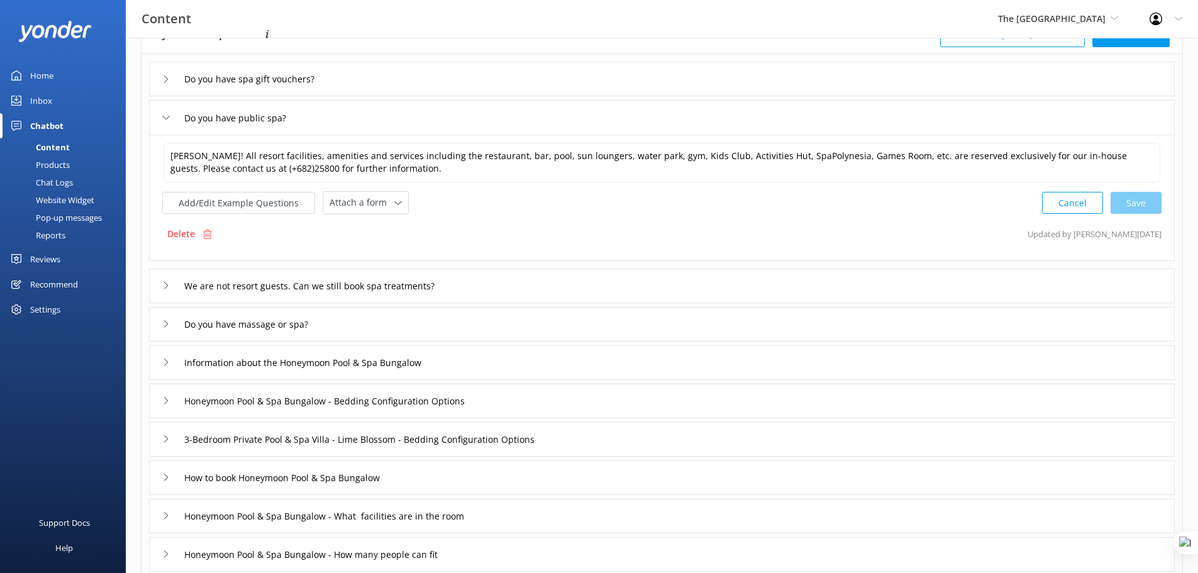
scroll to position [110, 0]
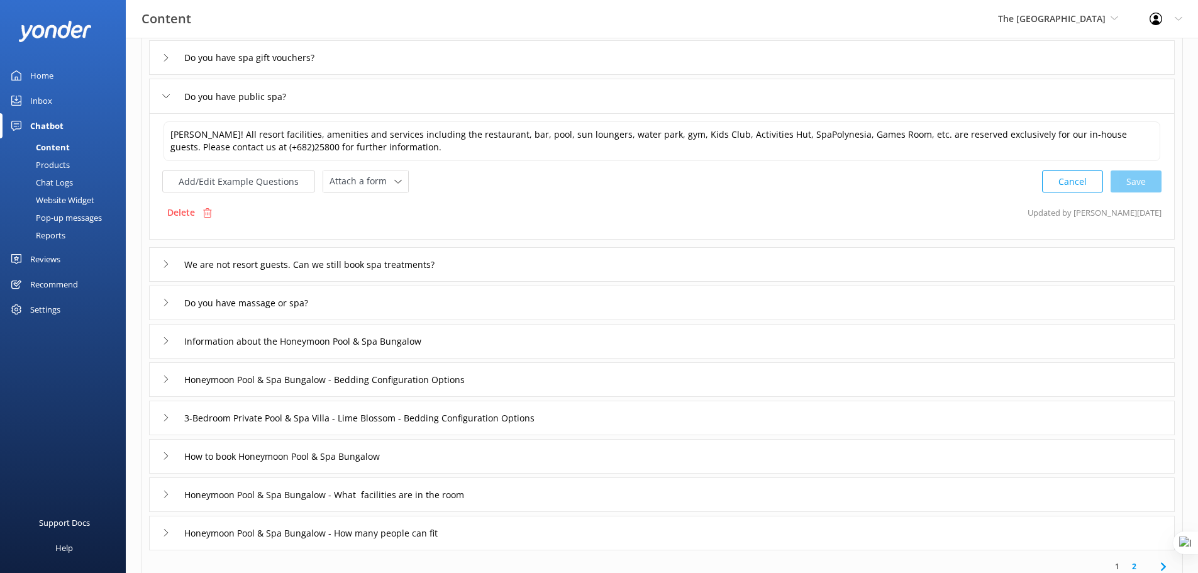
click at [502, 262] on div "We are not resort guests. Can we still book spa treatments?" at bounding box center [661, 264] width 1025 height 35
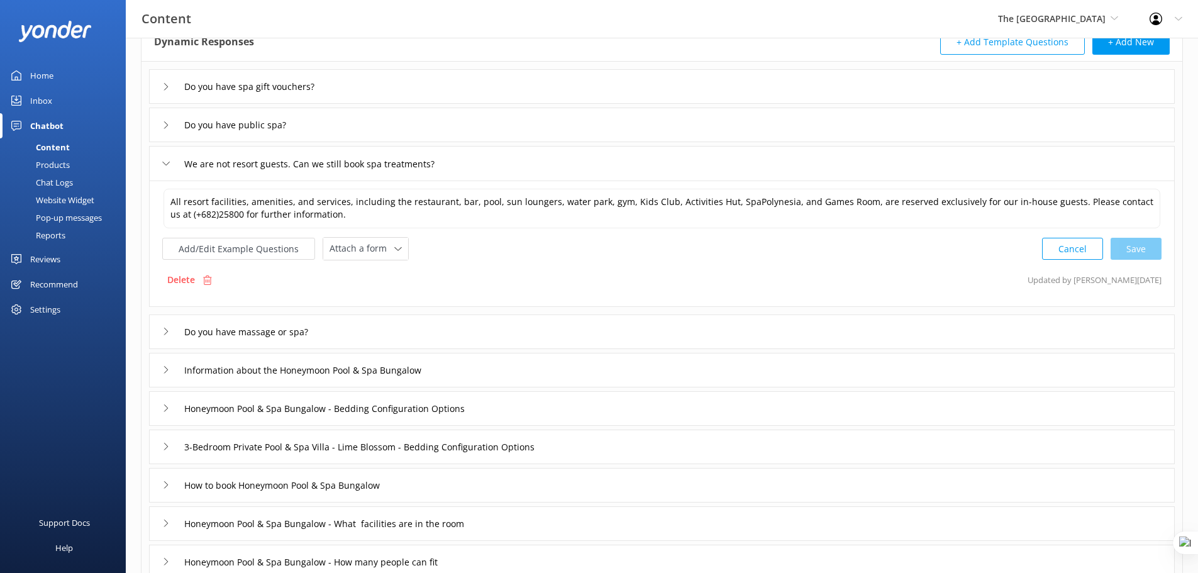
scroll to position [79, 0]
click at [516, 166] on div "We are not resort guests. Can we still book spa treatments?" at bounding box center [661, 165] width 1025 height 35
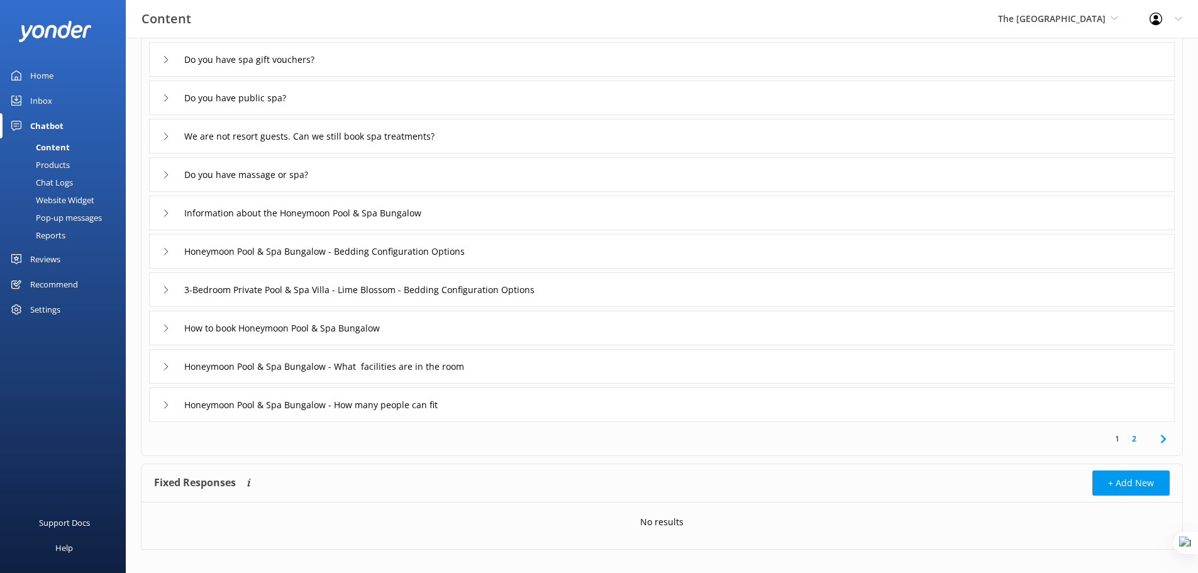
scroll to position [123, 0]
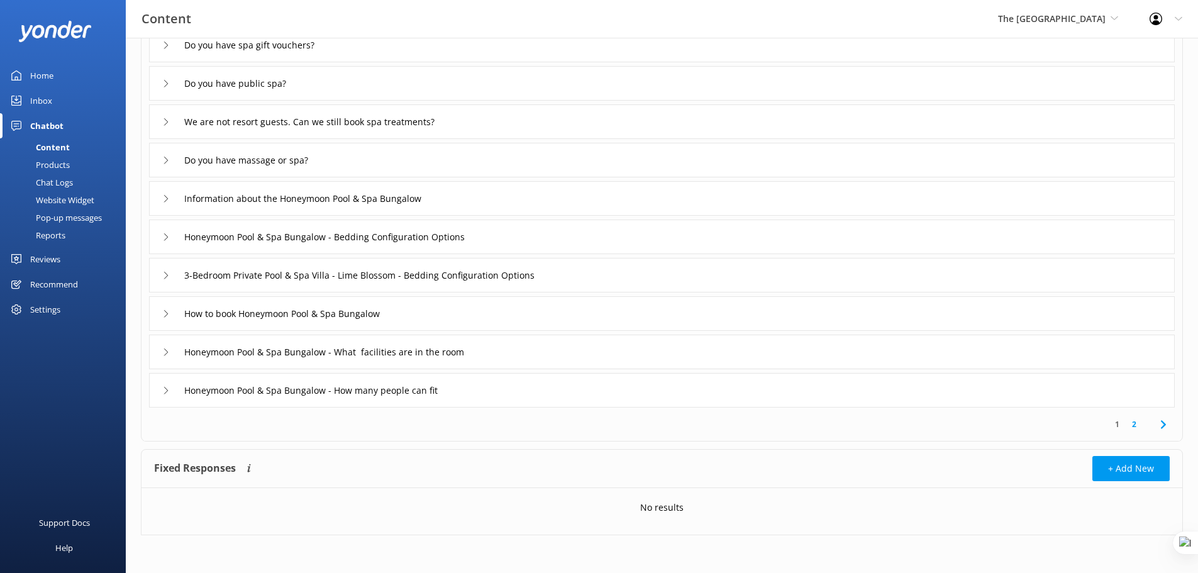
click at [1135, 424] on link "2" at bounding box center [1133, 424] width 17 height 12
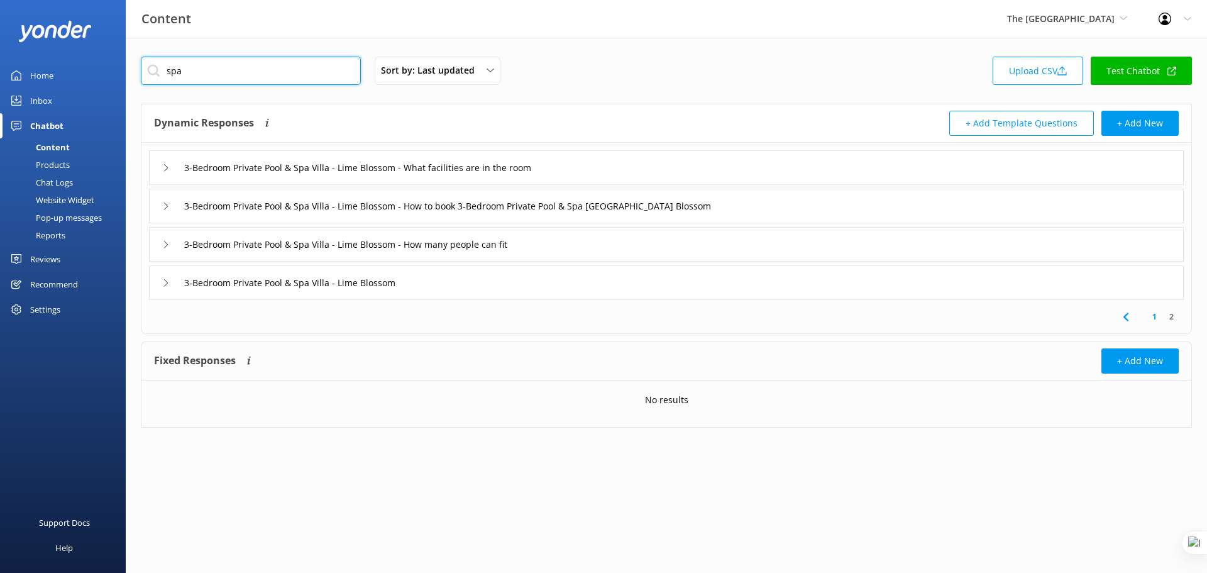
drag, startPoint x: 190, startPoint y: 70, endPoint x: 166, endPoint y: 72, distance: 23.9
click at [166, 72] on input "spa" at bounding box center [251, 71] width 220 height 28
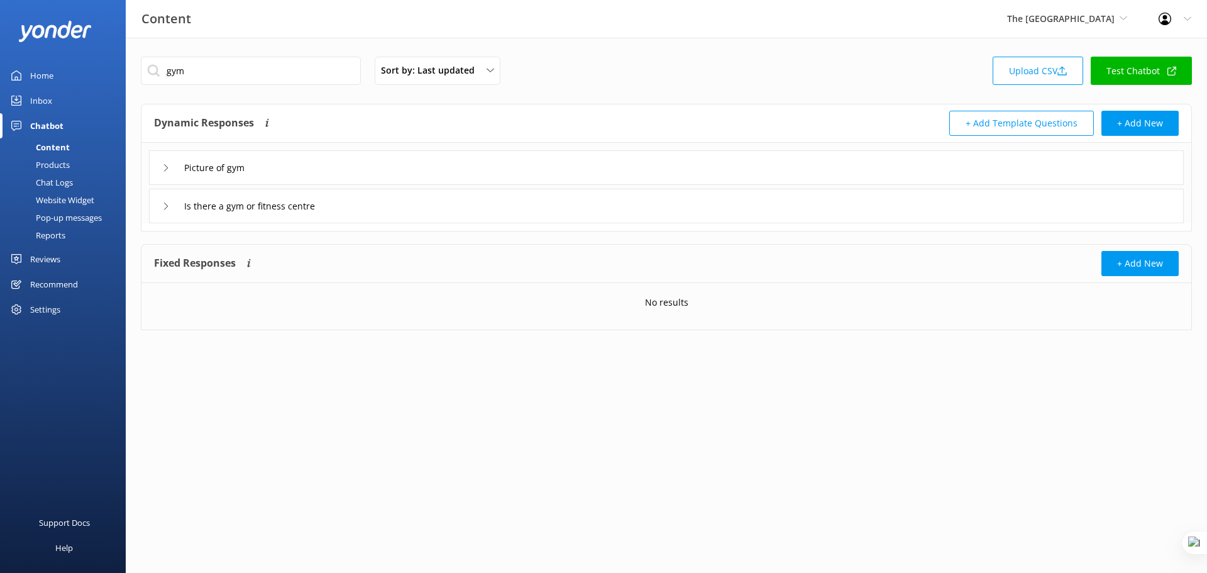
click at [368, 206] on div "Is there a gym or fitness centre" at bounding box center [666, 206] width 1035 height 35
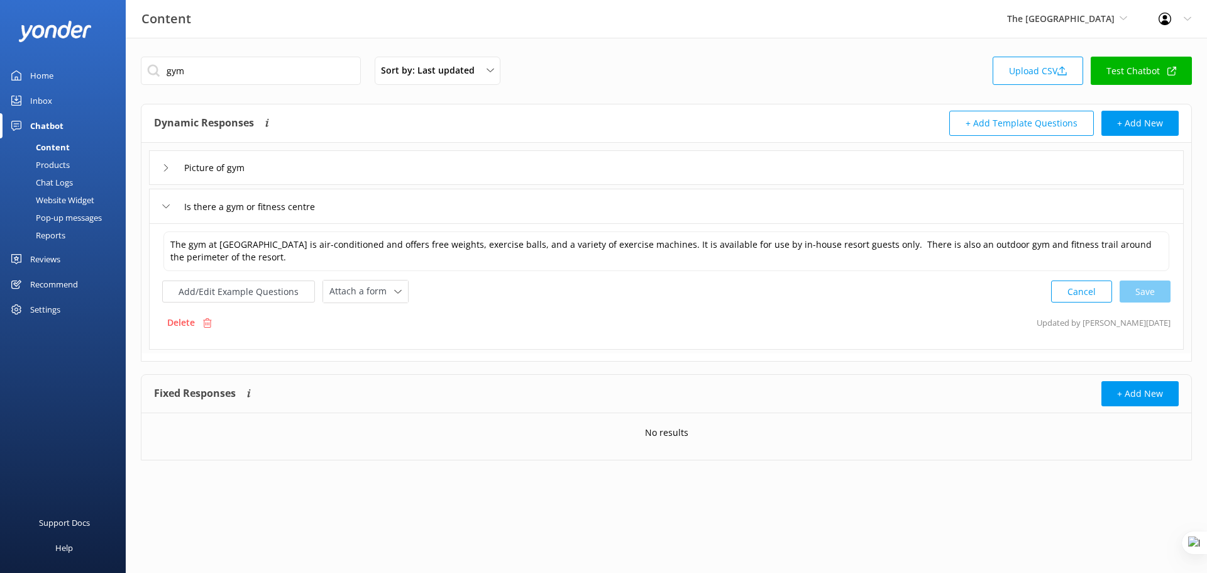
click at [431, 160] on div "Picture of gym" at bounding box center [666, 167] width 1035 height 35
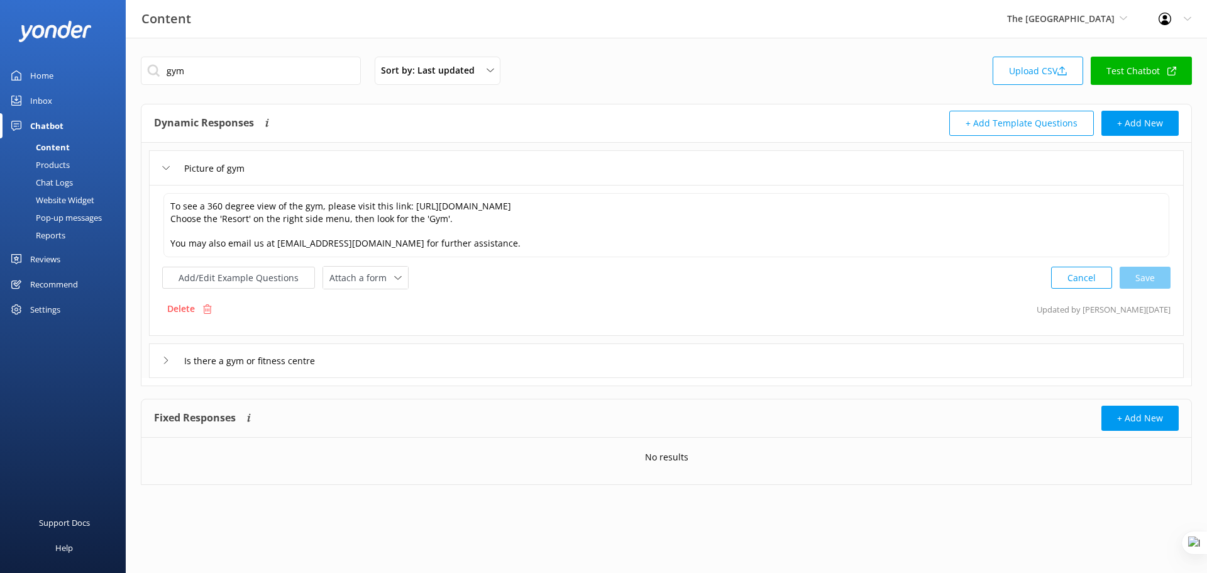
click at [431, 160] on div "Picture of gym" at bounding box center [666, 167] width 1035 height 35
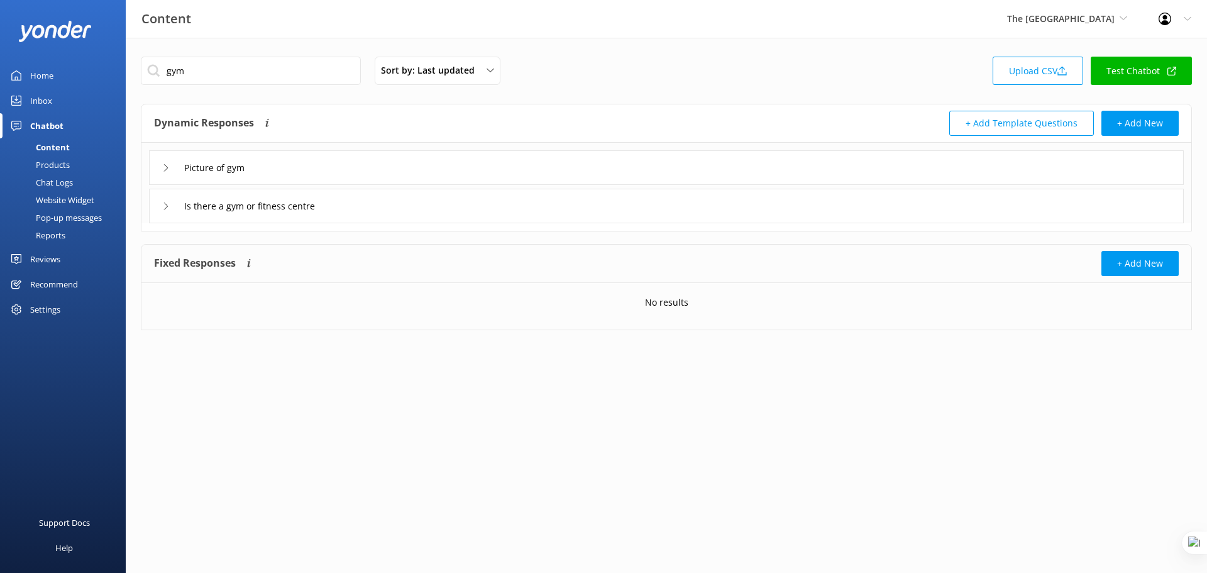
click at [303, 170] on div "Picture of gym" at bounding box center [666, 167] width 1035 height 35
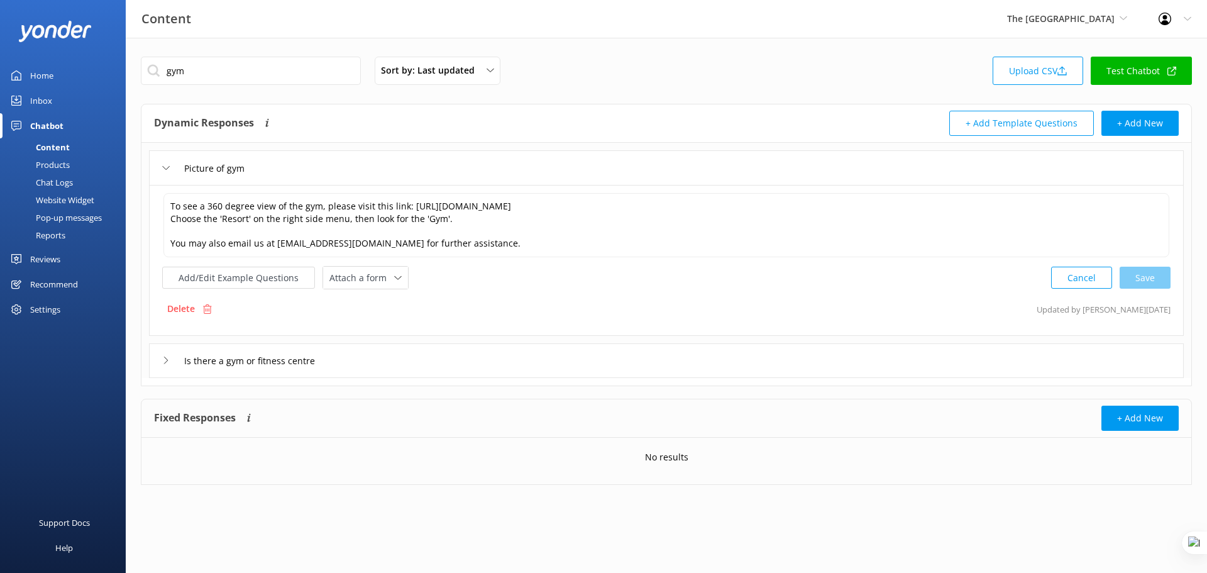
click at [311, 168] on div "Picture of gym" at bounding box center [666, 167] width 1035 height 35
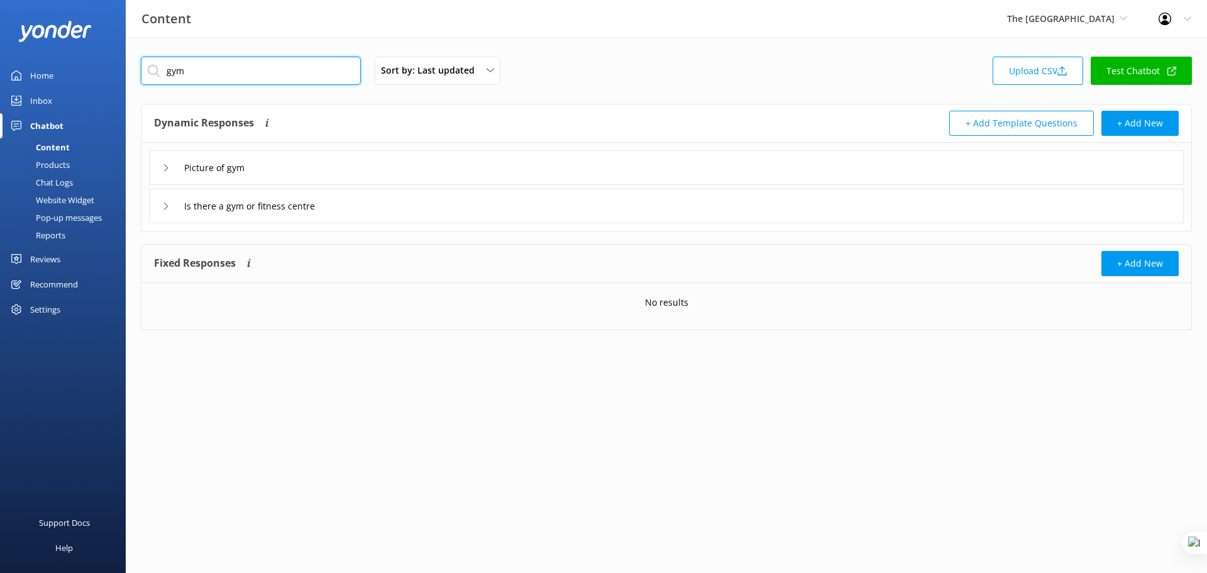
drag, startPoint x: 192, startPoint y: 75, endPoint x: 149, endPoint y: 74, distance: 42.8
click at [149, 74] on input "gym" at bounding box center [251, 71] width 220 height 28
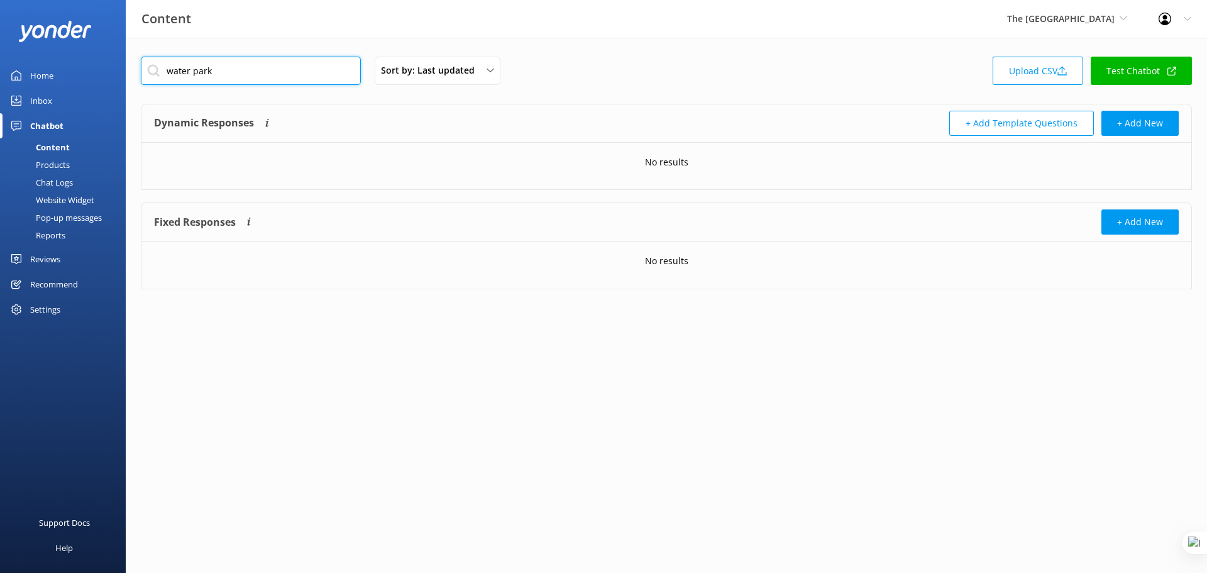
drag, startPoint x: 222, startPoint y: 75, endPoint x: 162, endPoint y: 75, distance: 59.7
click at [162, 75] on input "water park" at bounding box center [251, 71] width 220 height 28
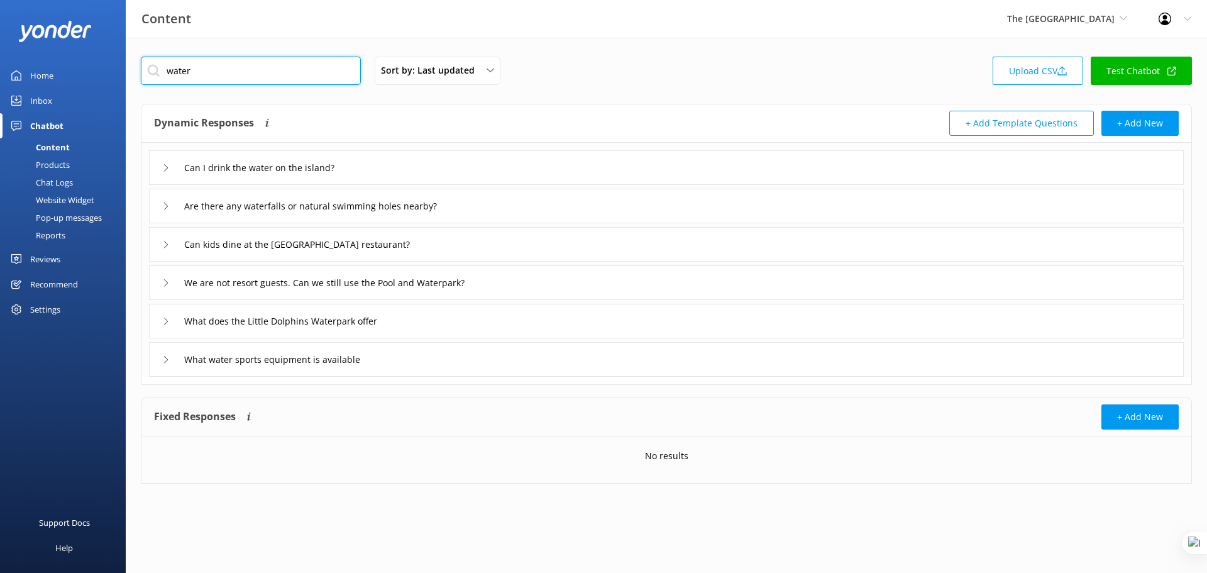
type input "water"
click at [525, 287] on div "We are not resort guests. Can we still use the Pool and Waterpark?" at bounding box center [666, 282] width 1035 height 35
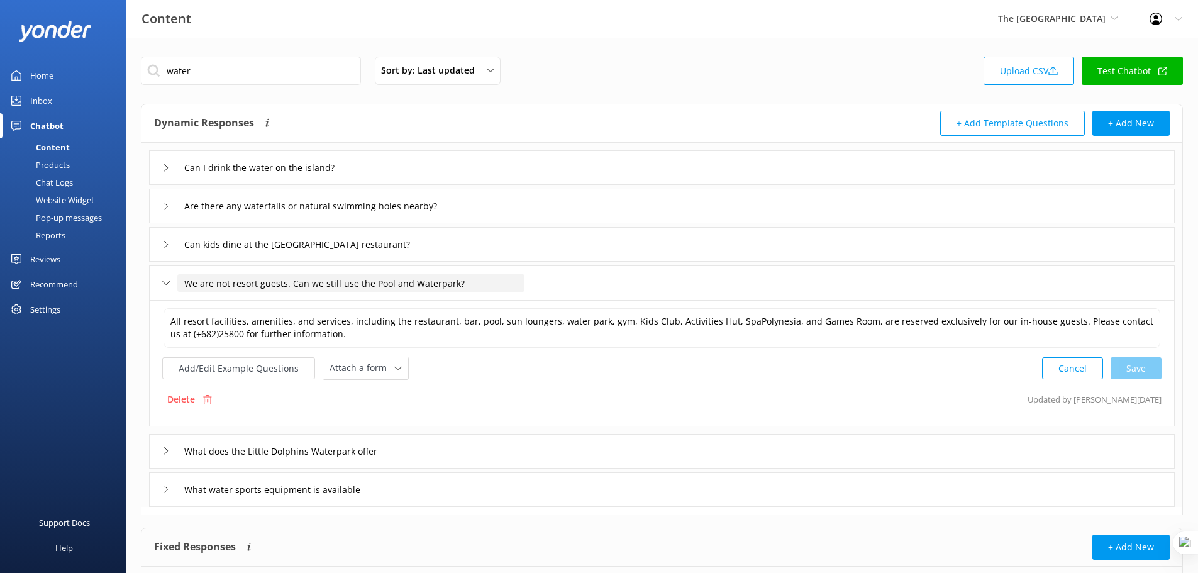
drag, startPoint x: 479, startPoint y: 282, endPoint x: 177, endPoint y: 282, distance: 302.4
click at [177, 282] on div "We are not resort guests. Can we still use the Pool and Waterpark?" at bounding box center [335, 283] width 347 height 21
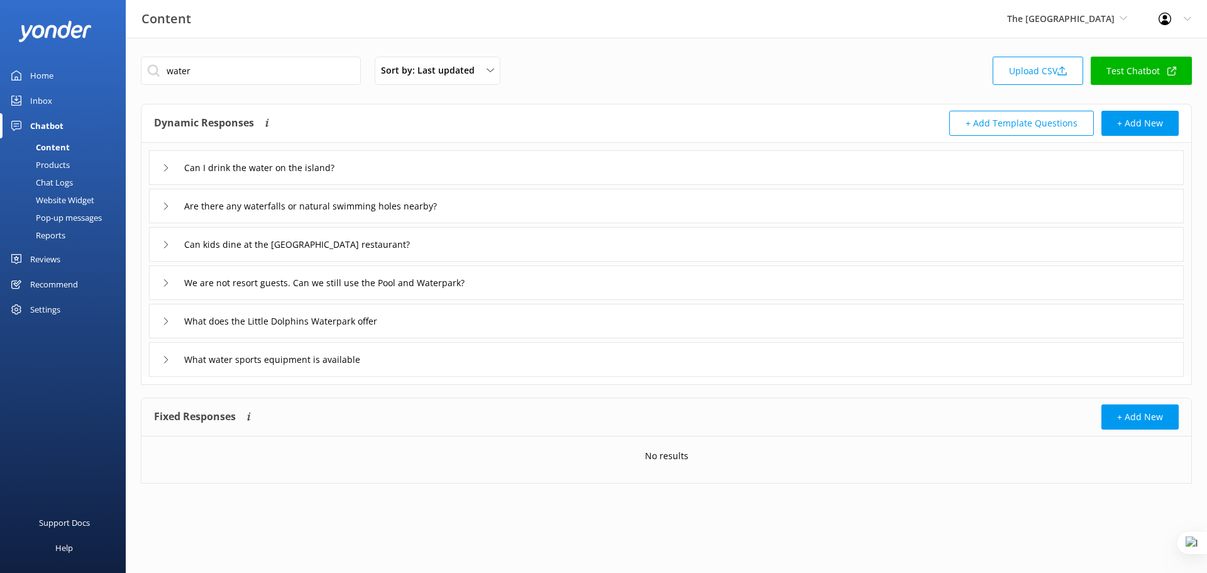
click at [536, 284] on div "We are not resort guests. Can we still use the Pool and Waterpark?" at bounding box center [666, 282] width 1035 height 35
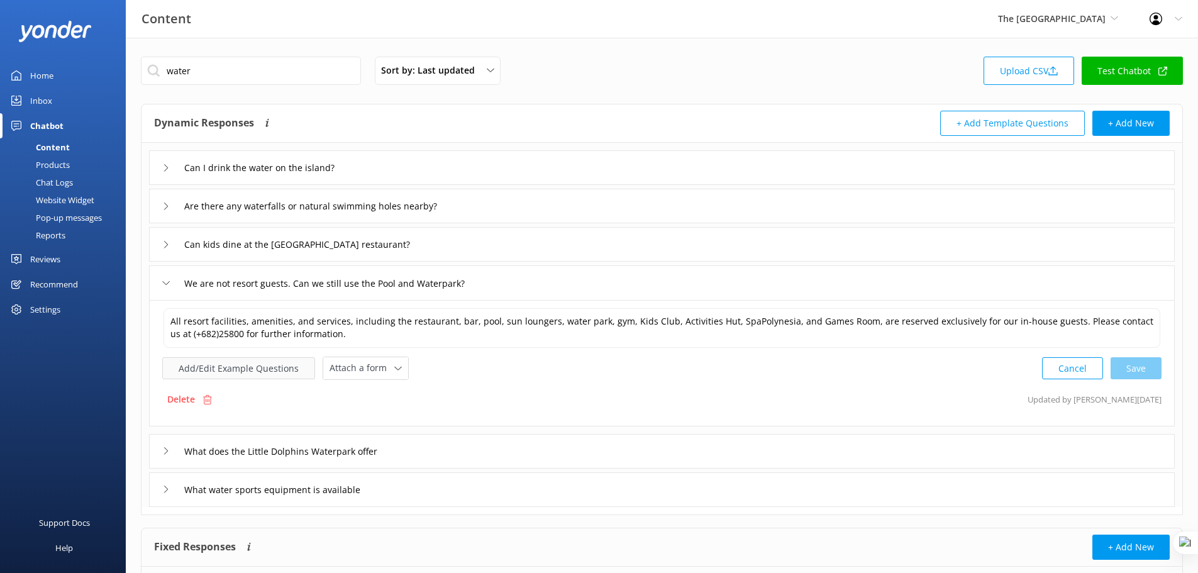
click at [243, 365] on button "Add/Edit Example Questions" at bounding box center [238, 368] width 153 height 22
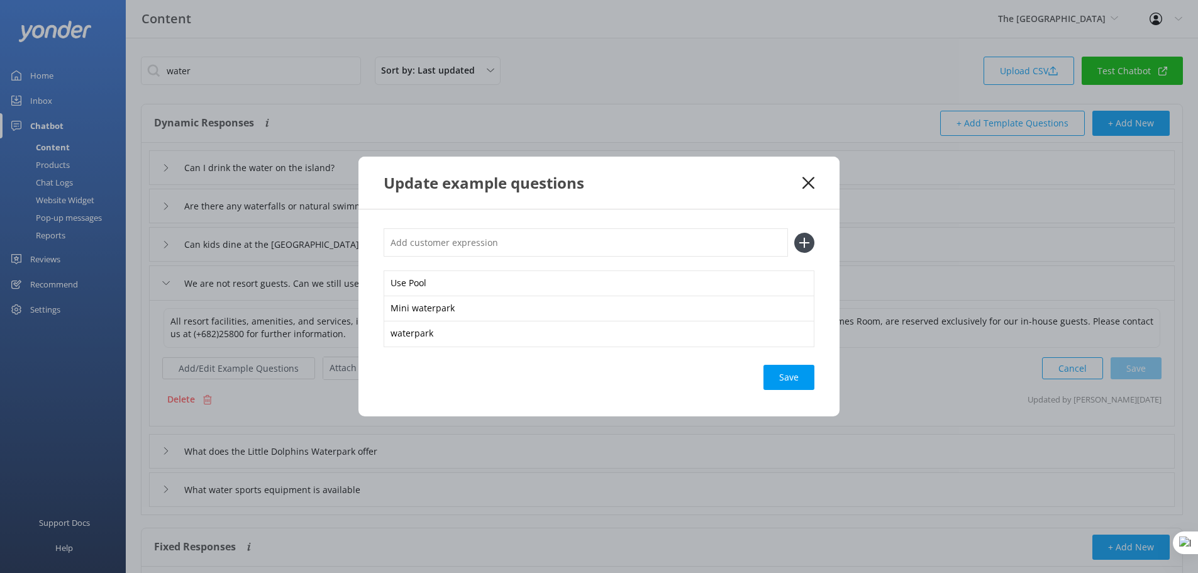
click at [475, 241] on input "text" at bounding box center [586, 242] width 404 height 28
paste input "We are not resort guests. Can we still use the Pool and Waterpark?"
click at [641, 242] on input "We are not resort guests. Can we still use the Pool and Waterpark?" at bounding box center [586, 242] width 404 height 28
drag, startPoint x: 495, startPoint y: 243, endPoint x: 370, endPoint y: 229, distance: 125.3
click at [370, 229] on div "We are not resort guests. Can we still use the Pool and Water park? Use Pool Mi…" at bounding box center [598, 312] width 481 height 207
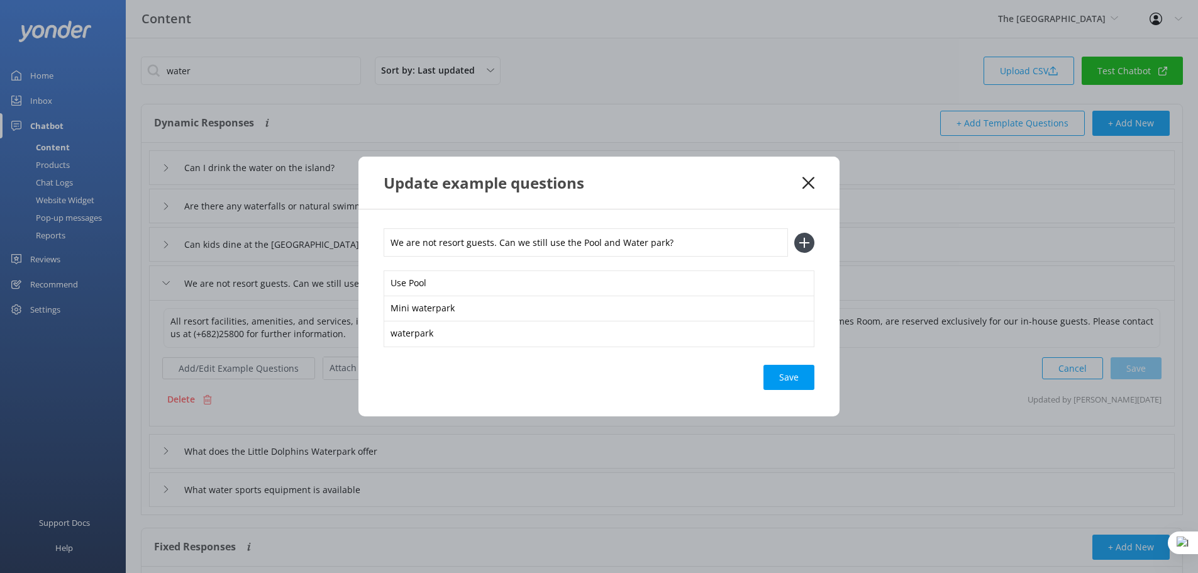
click at [488, 251] on input "We are not resort guests. Can we still use the Pool and Water park?" at bounding box center [586, 242] width 404 height 28
click at [494, 240] on input "We are not resort guests. Can we still use the Pool and Water park?" at bounding box center [586, 242] width 404 height 28
drag, startPoint x: 495, startPoint y: 240, endPoint x: 437, endPoint y: 240, distance: 57.8
click at [437, 240] on input "We are not resort guests. Can we still use the Pool and Water park?" at bounding box center [586, 242] width 404 height 28
type input "We are not staying there, Can we still use the Pool and Water park?"
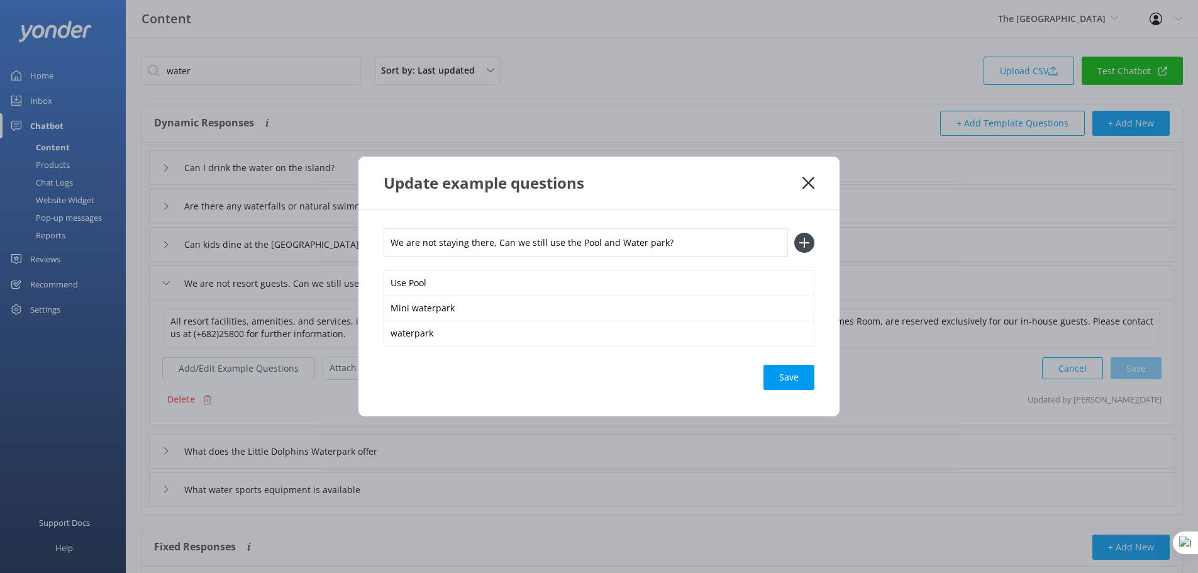
click at [809, 245] on icon at bounding box center [804, 243] width 20 height 20
click at [809, 245] on div "Use Pool Mini waterpark waterpark" at bounding box center [599, 287] width 431 height 118
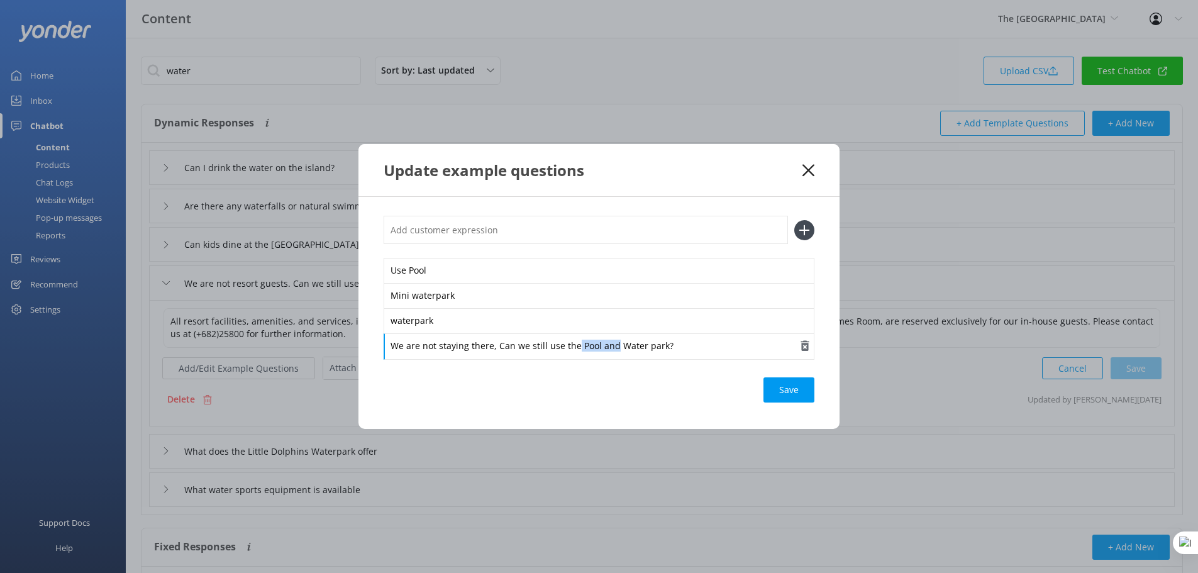
drag, startPoint x: 612, startPoint y: 346, endPoint x: 574, endPoint y: 343, distance: 38.5
click at [574, 343] on div "We are not staying there, Can we still use the Pool and Water park?" at bounding box center [599, 346] width 431 height 26
click at [793, 386] on div "Loading.." at bounding box center [789, 389] width 50 height 25
click at [804, 172] on icon at bounding box center [808, 170] width 12 height 13
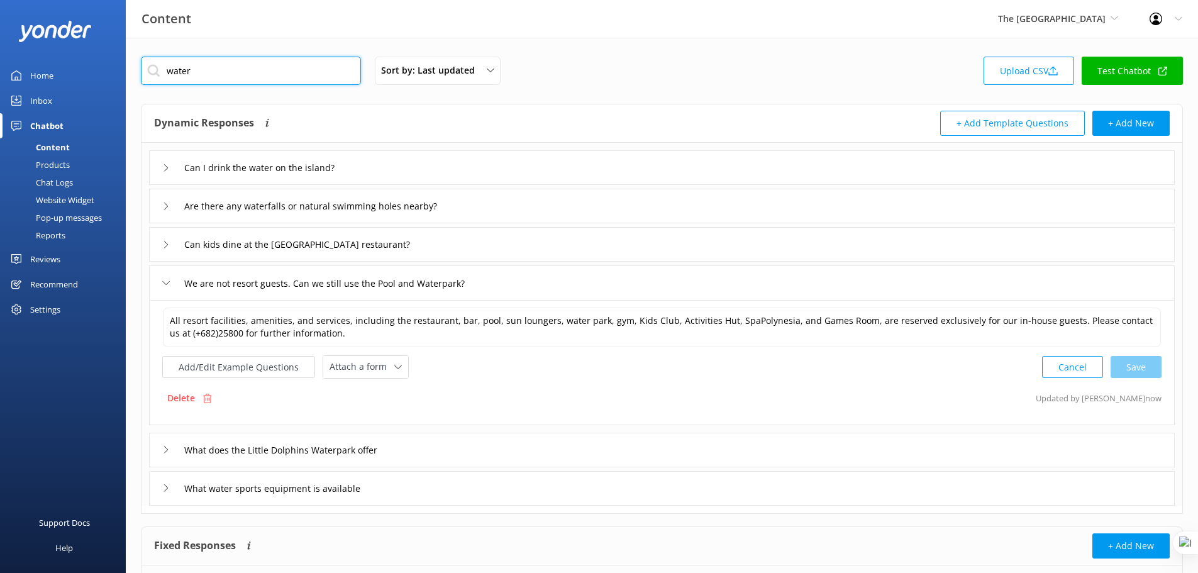
drag, startPoint x: 214, startPoint y: 72, endPoint x: 158, endPoint y: 69, distance: 56.1
click at [158, 69] on input "water" at bounding box center [251, 71] width 220 height 28
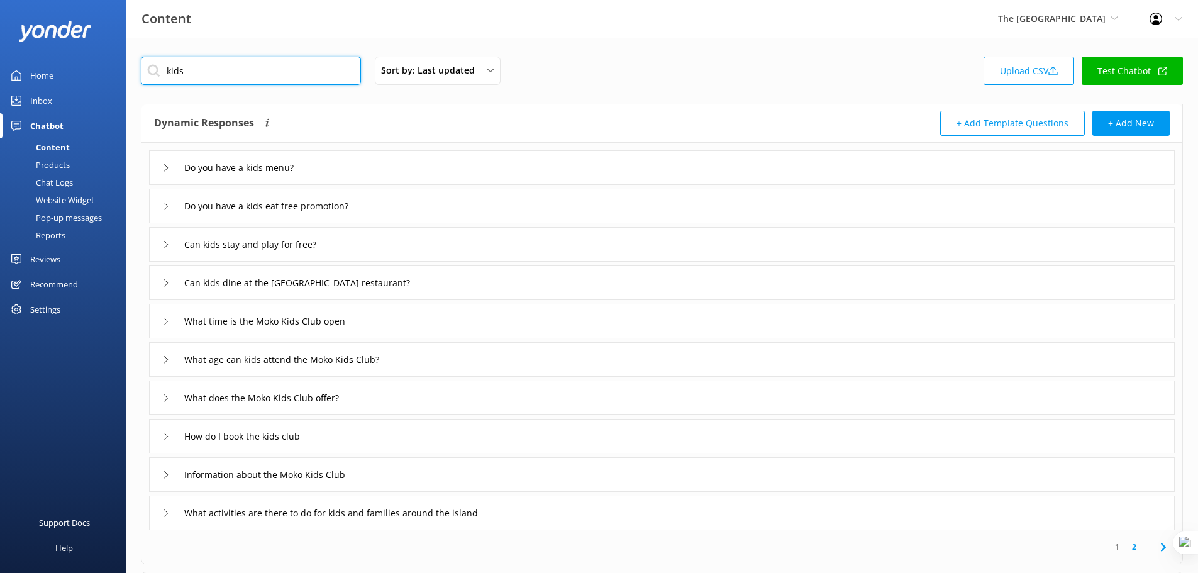
type input "kids"
click at [396, 241] on div "Can kids stay and play for free?" at bounding box center [661, 244] width 1025 height 35
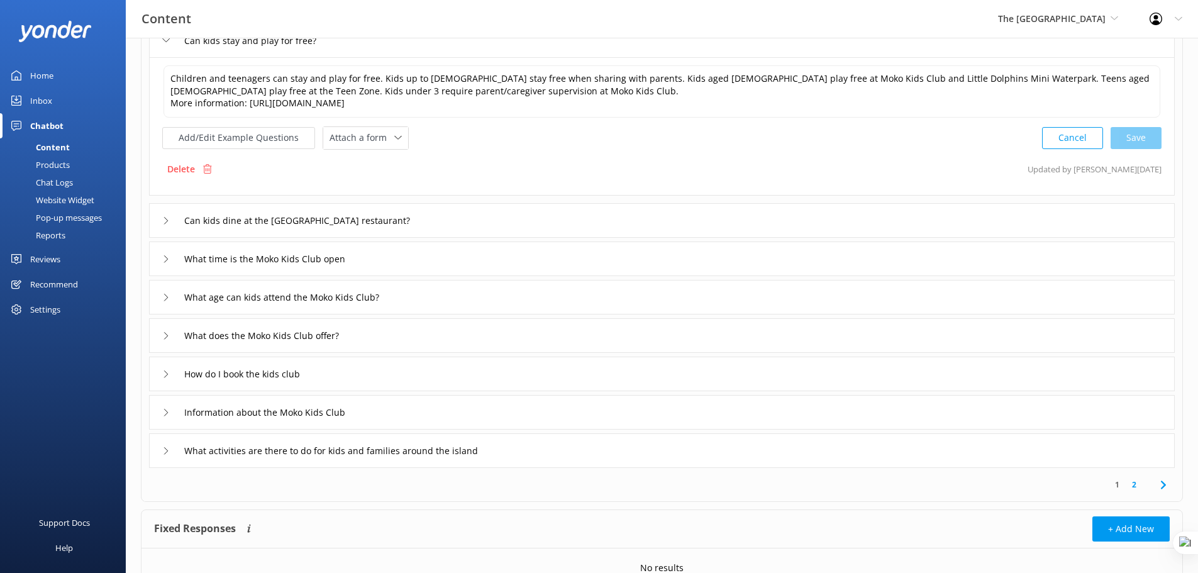
scroll to position [220, 0]
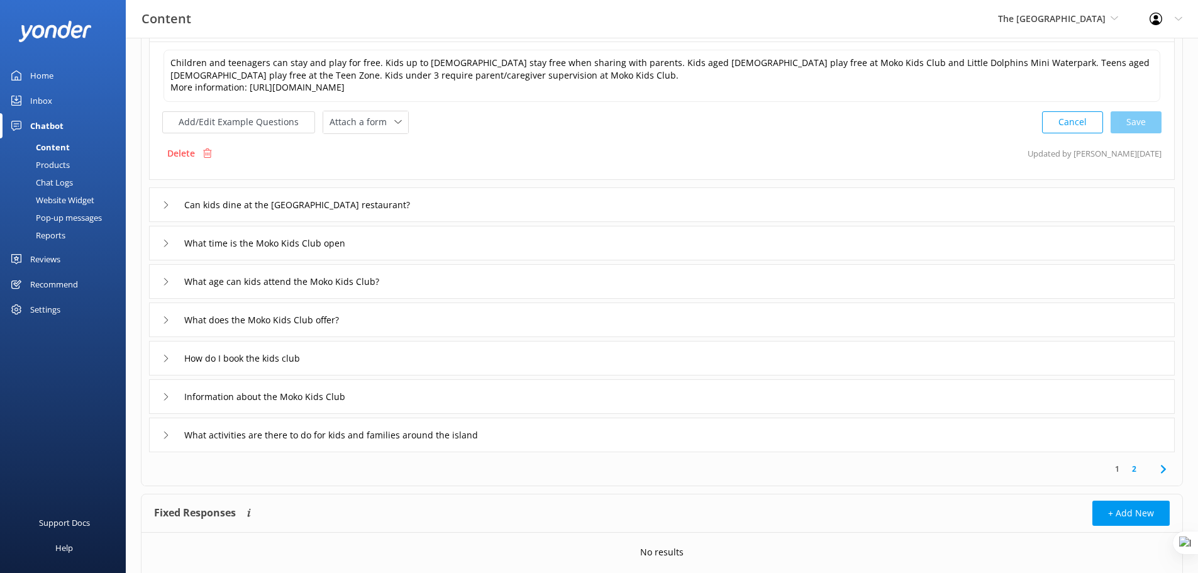
click at [428, 355] on div "How do I book the kids club" at bounding box center [661, 358] width 1025 height 35
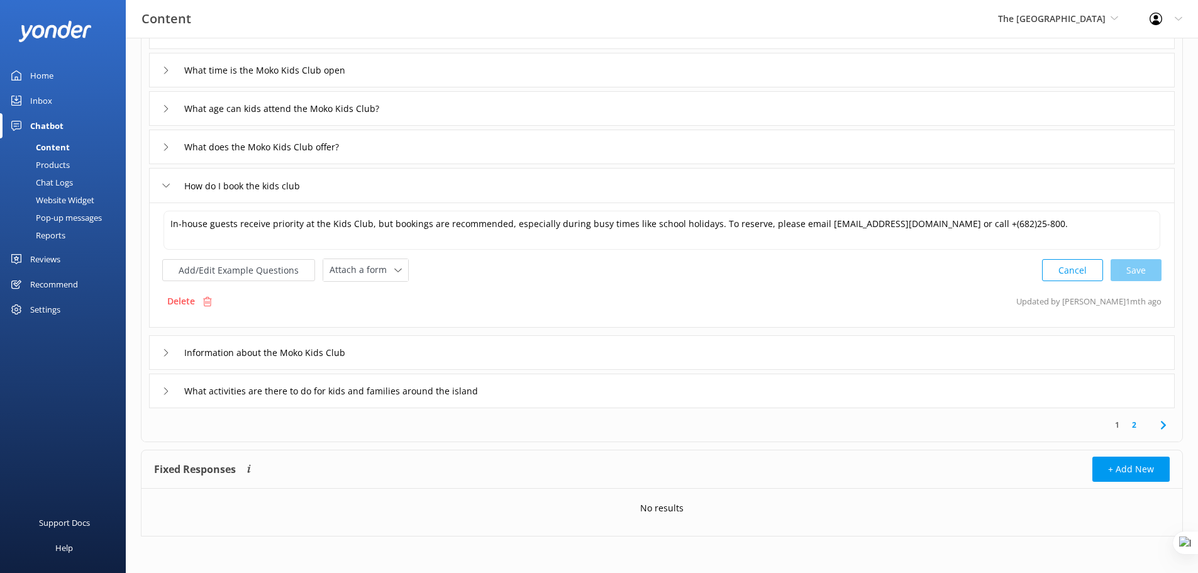
scroll to position [251, 0]
click at [518, 355] on div "Information about the Moko Kids Club" at bounding box center [661, 351] width 1025 height 35
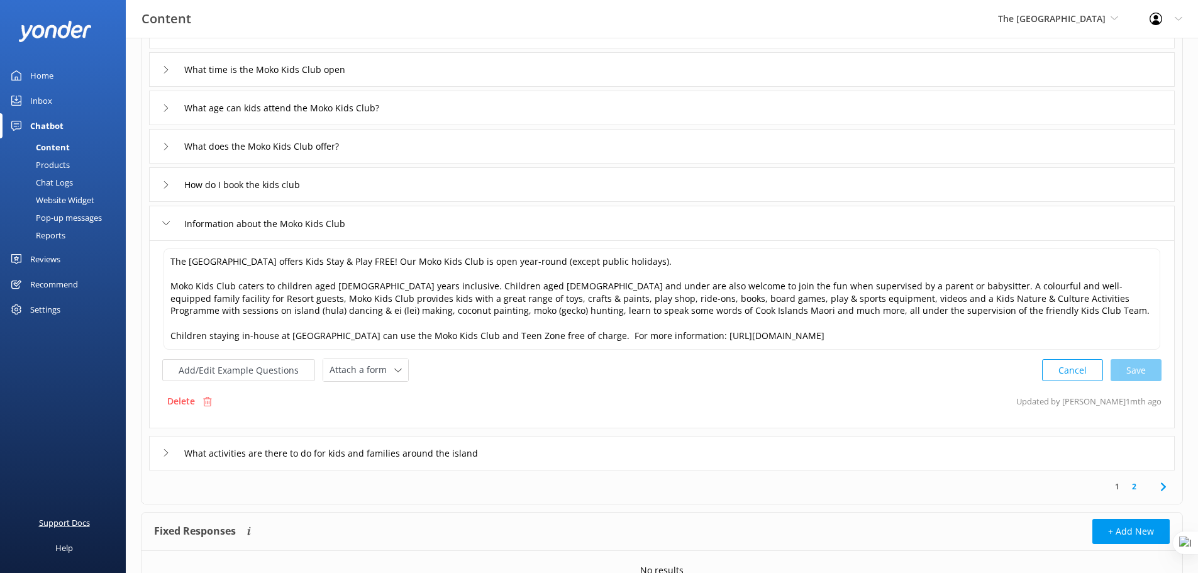
click at [70, 526] on div "Support Docs" at bounding box center [64, 522] width 51 height 25
